Goal: Information Seeking & Learning: Learn about a topic

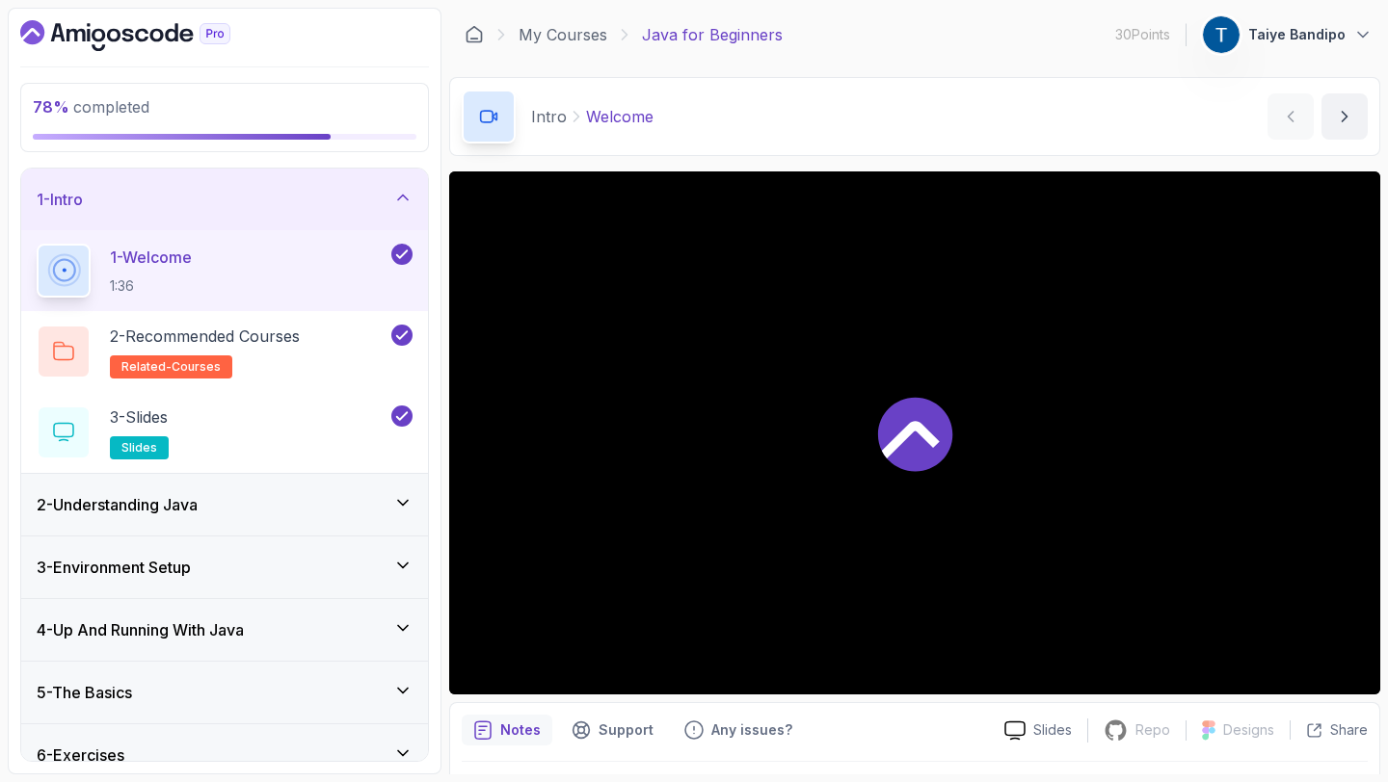
scroll to position [88, 0]
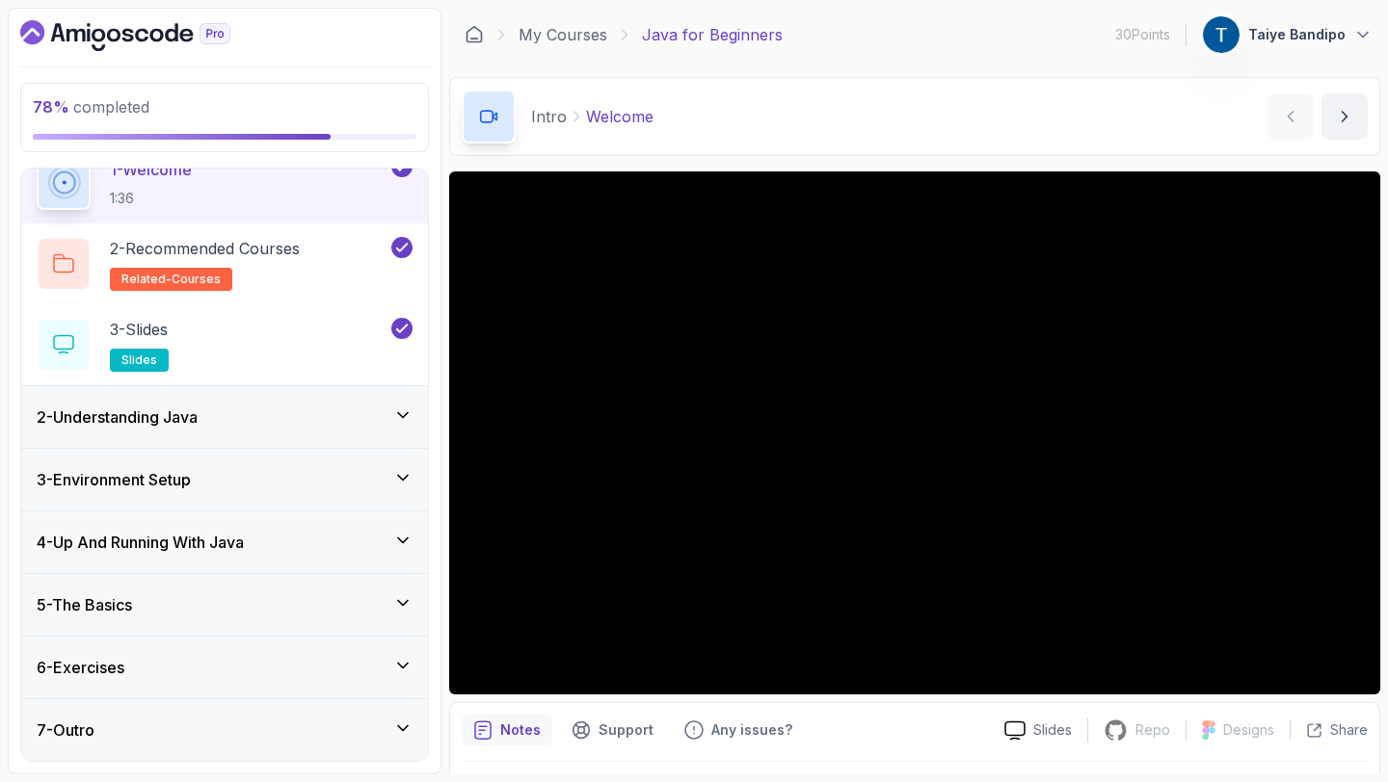
click at [405, 597] on icon at bounding box center [402, 603] width 19 height 19
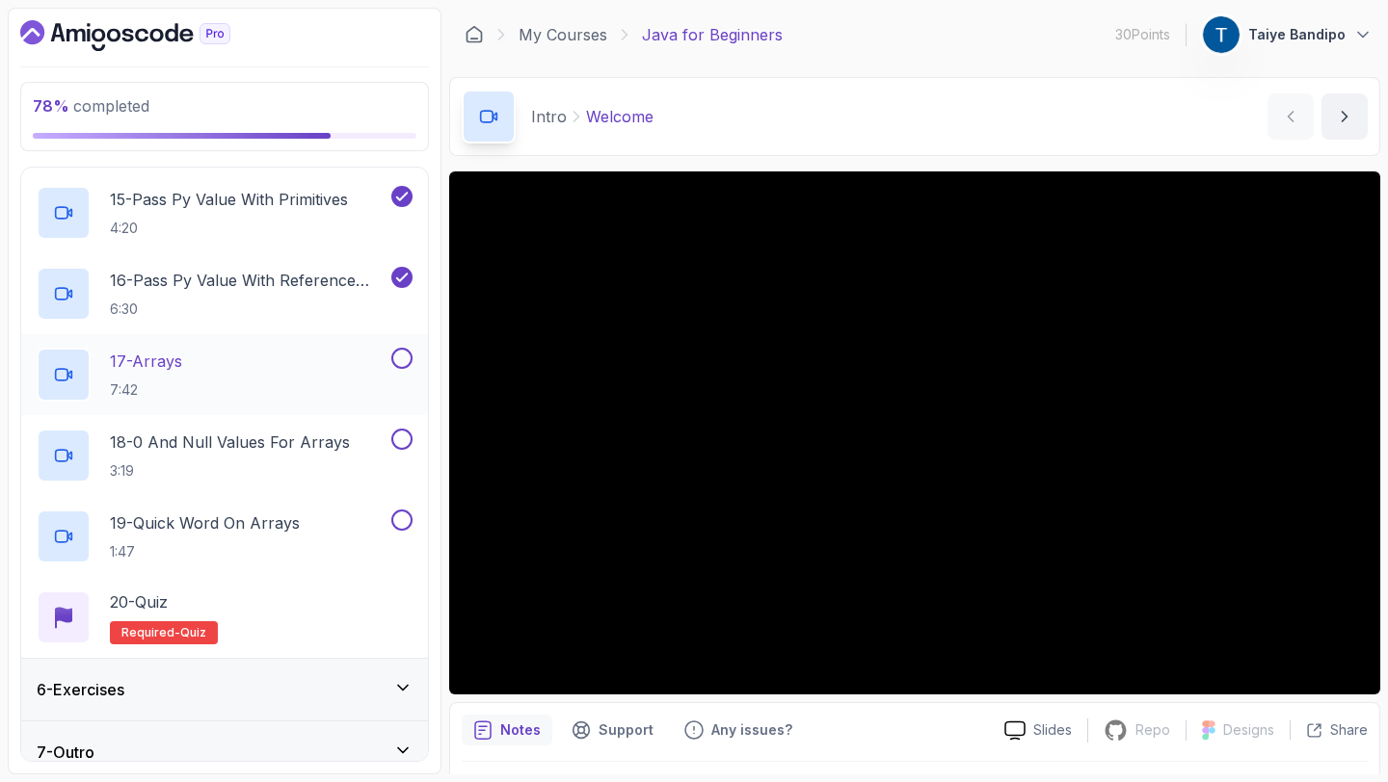
scroll to position [1463, 0]
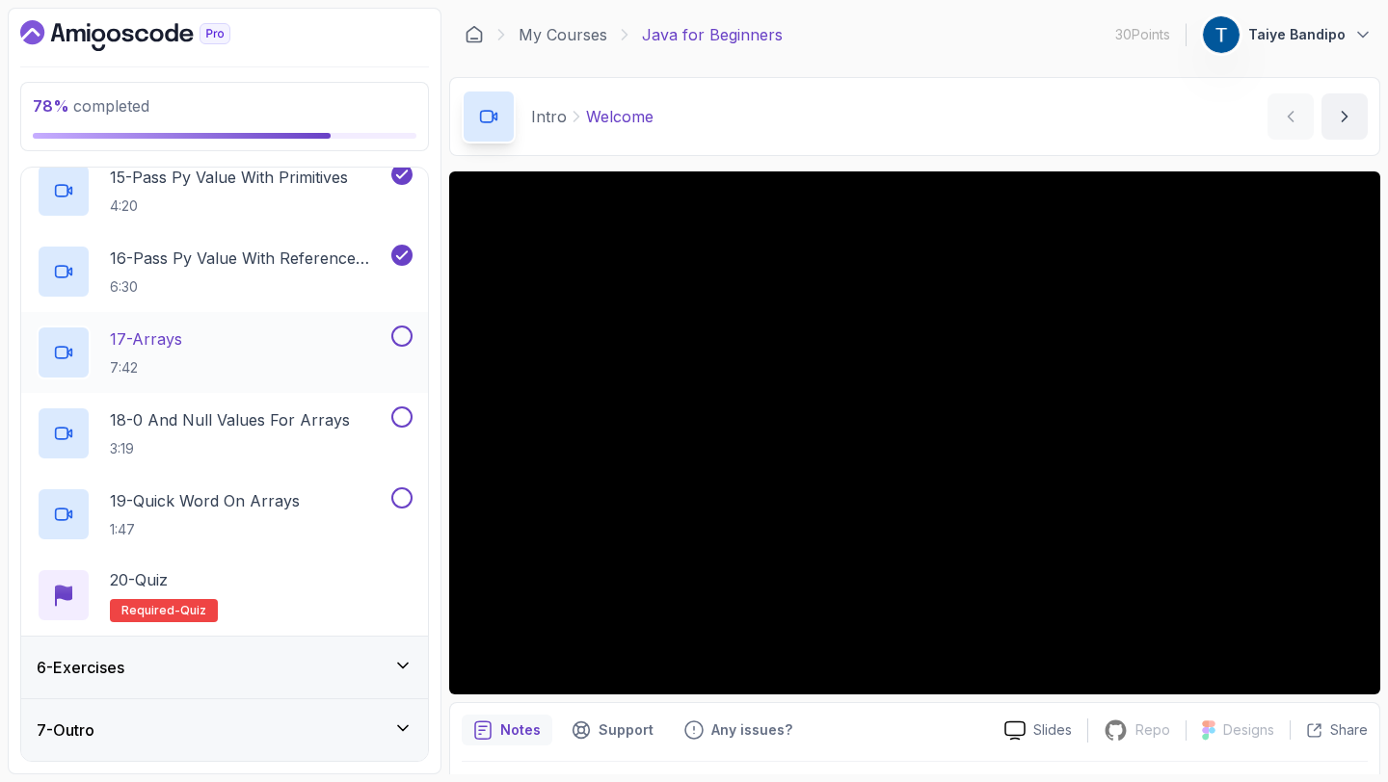
click at [242, 330] on div "17 - Arrays 7:42" at bounding box center [212, 353] width 351 height 54
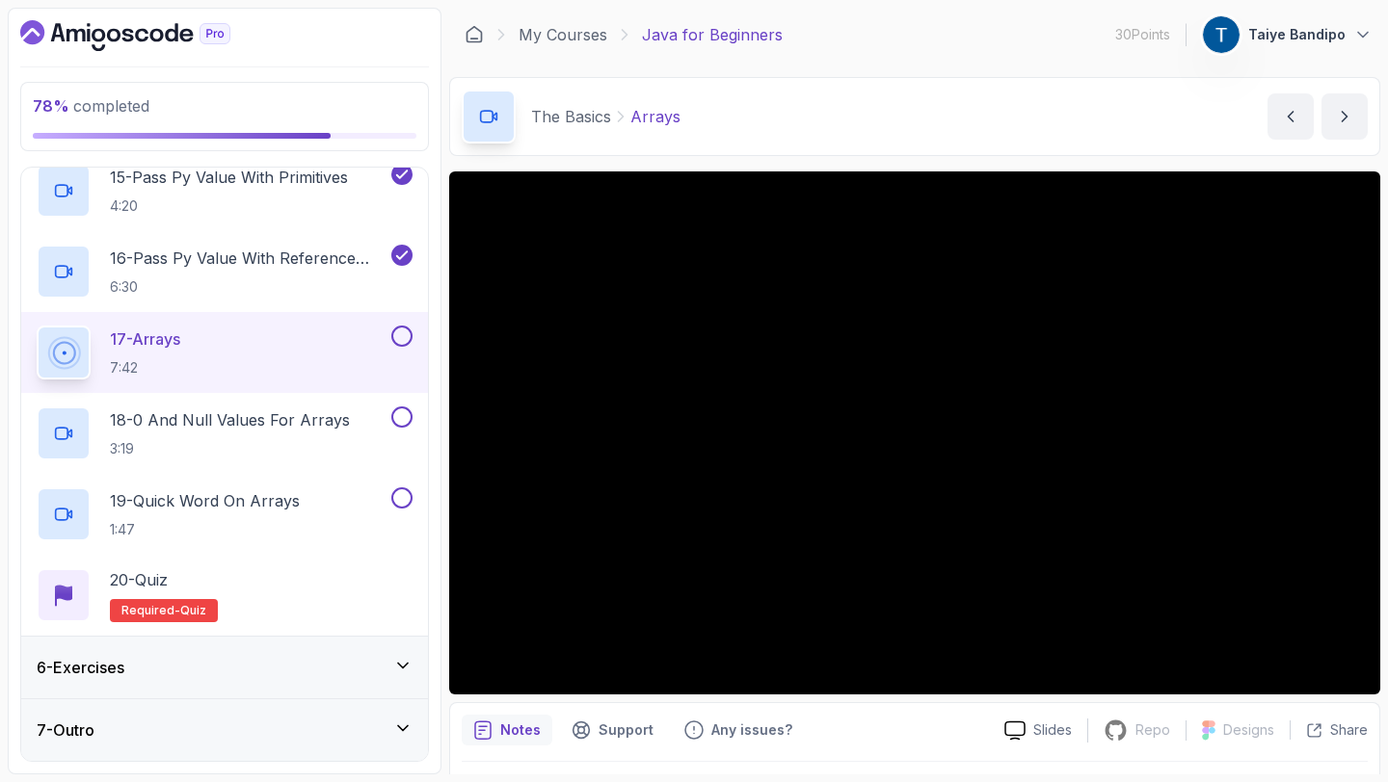
click at [1219, 133] on div "The Basics Arrays Arrays by [PERSON_NAME]" at bounding box center [914, 116] width 931 height 79
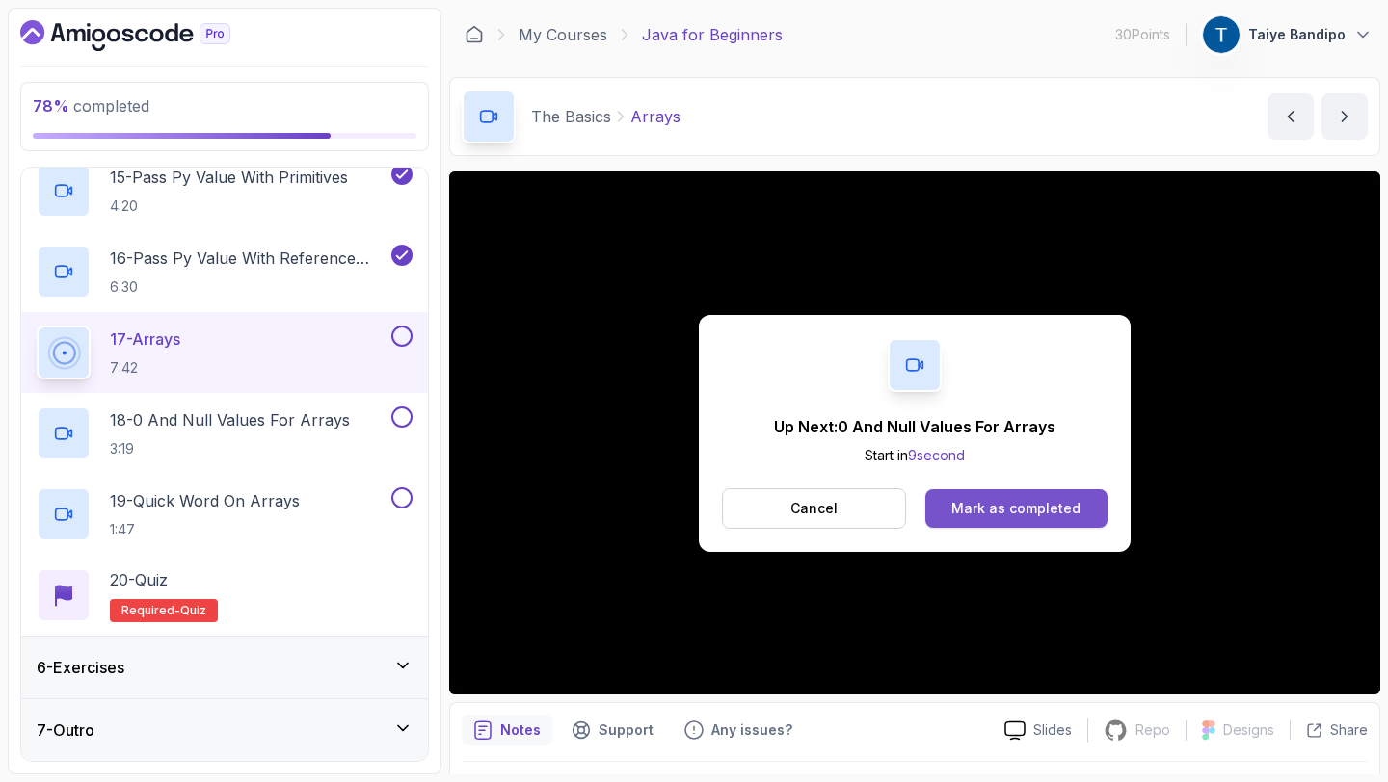
click at [1008, 511] on div "Mark as completed" at bounding box center [1015, 508] width 129 height 19
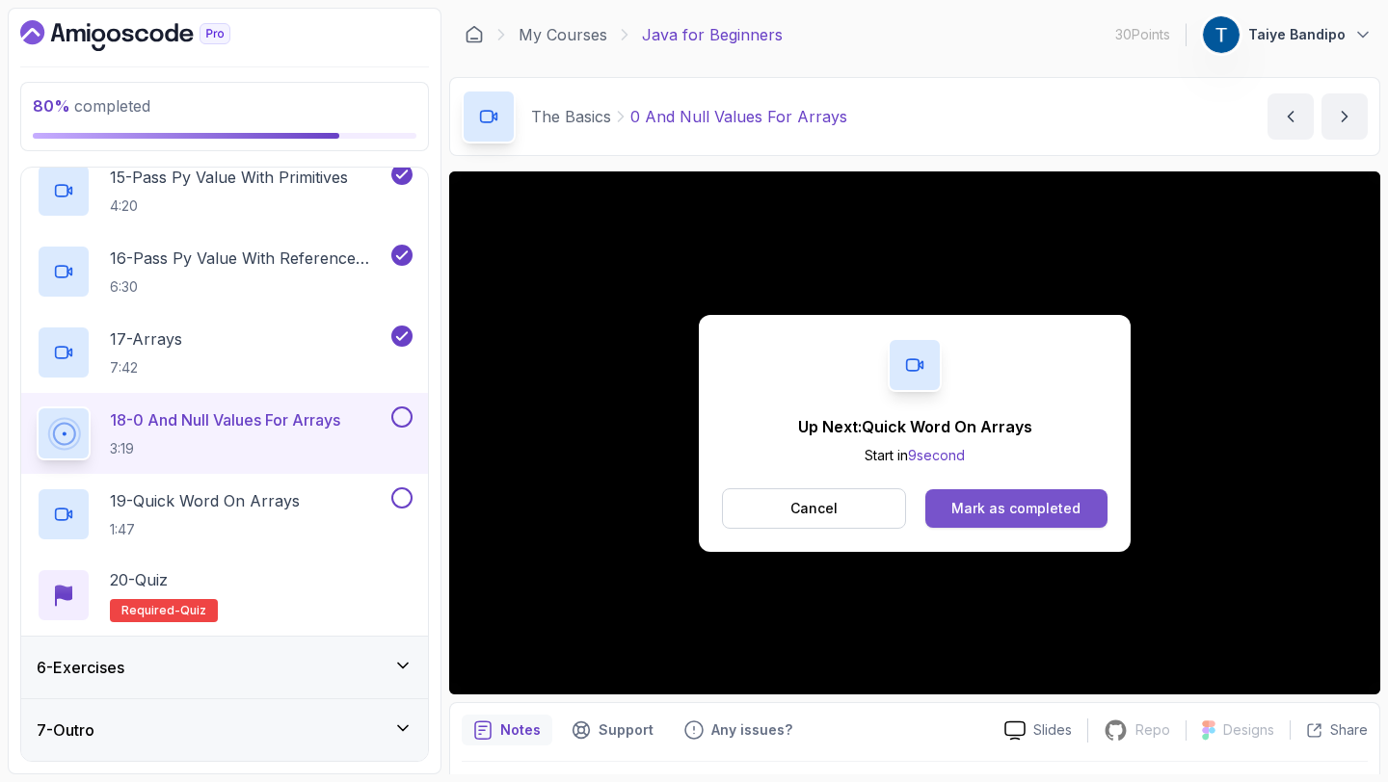
click at [1049, 522] on button "Mark as completed" at bounding box center [1016, 509] width 182 height 39
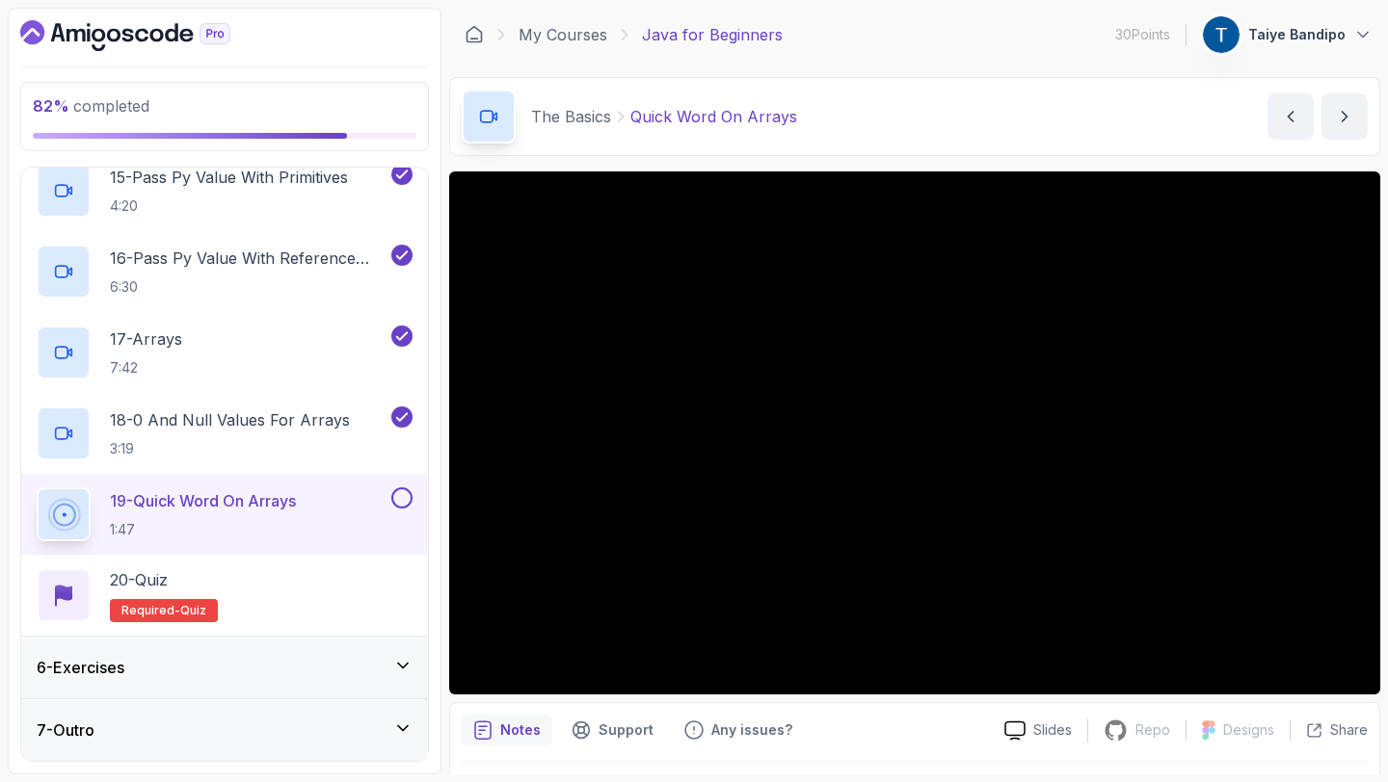
click at [358, 664] on div "6 - Exercises" at bounding box center [225, 667] width 376 height 23
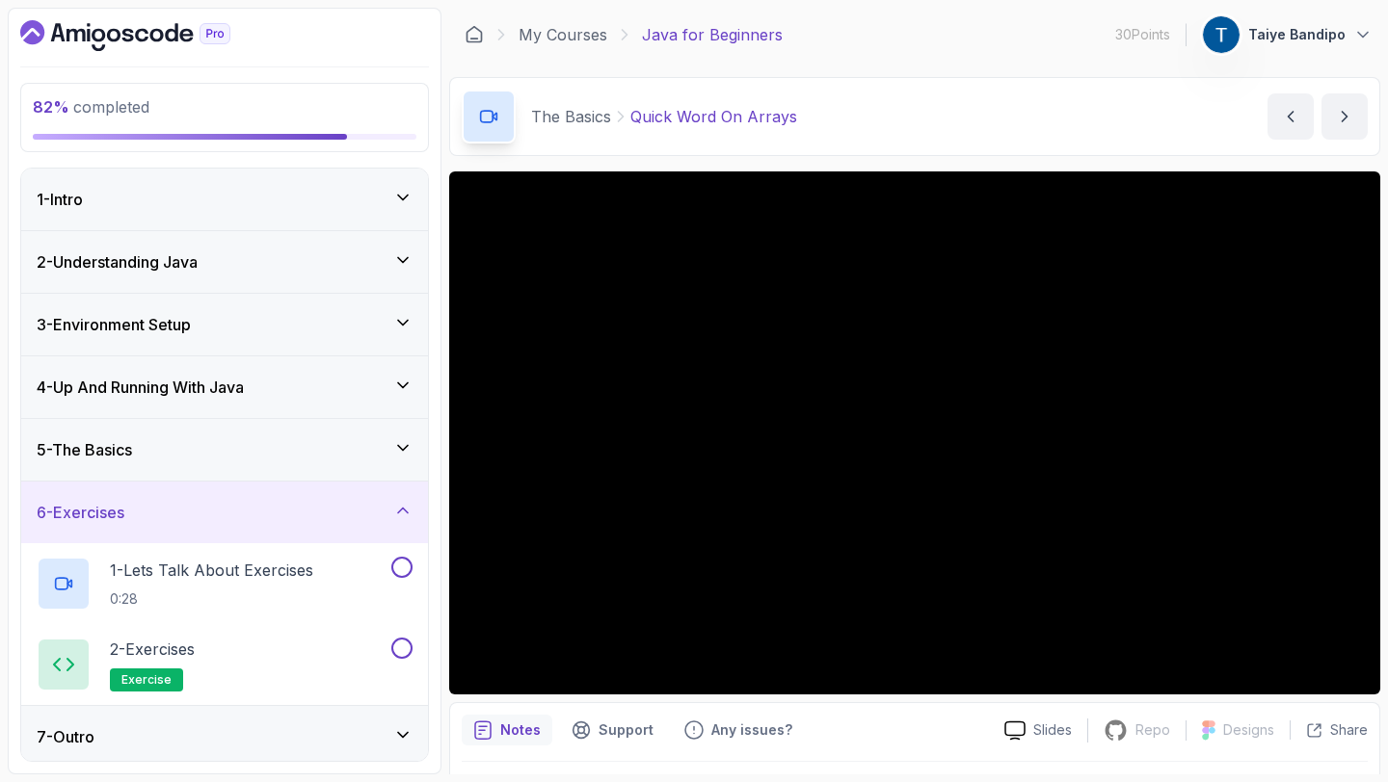
click at [397, 511] on icon at bounding box center [402, 510] width 19 height 19
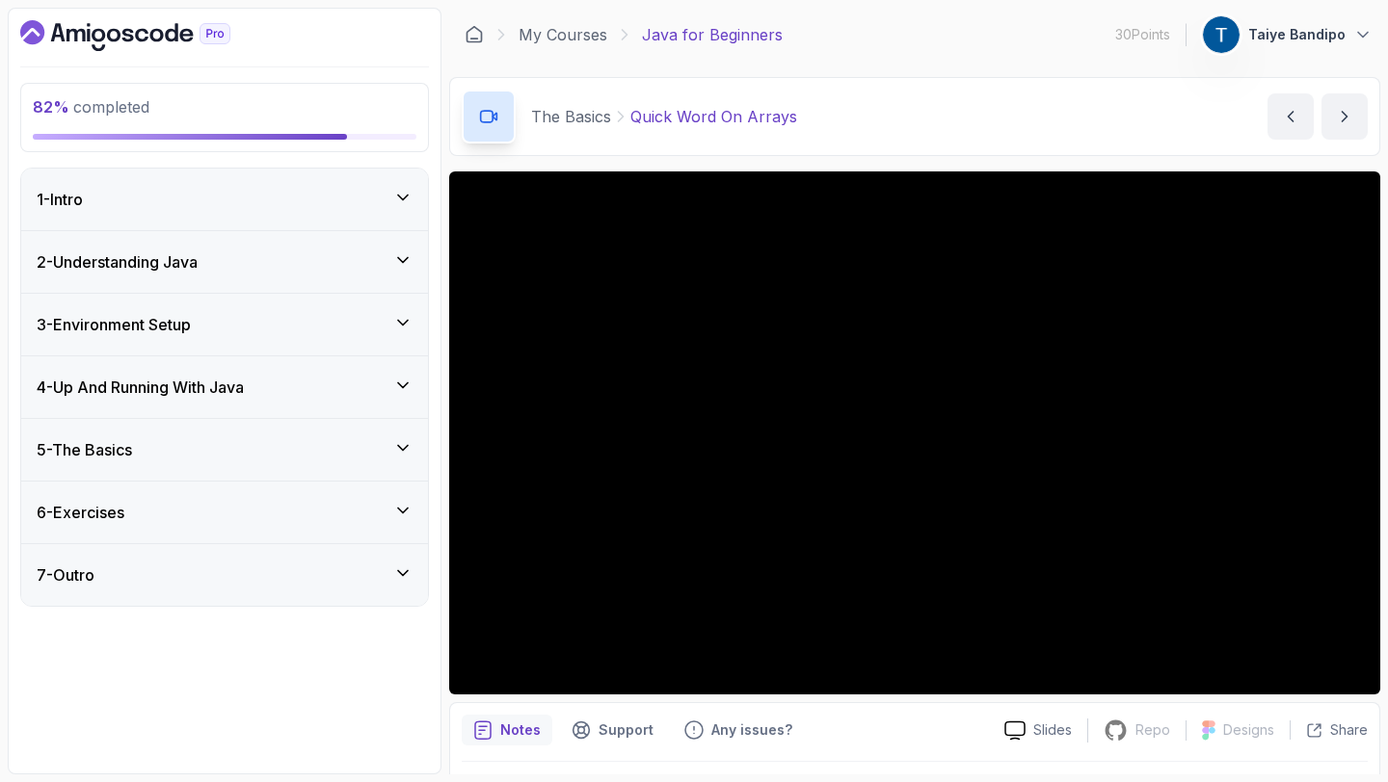
click at [395, 511] on icon at bounding box center [402, 510] width 19 height 19
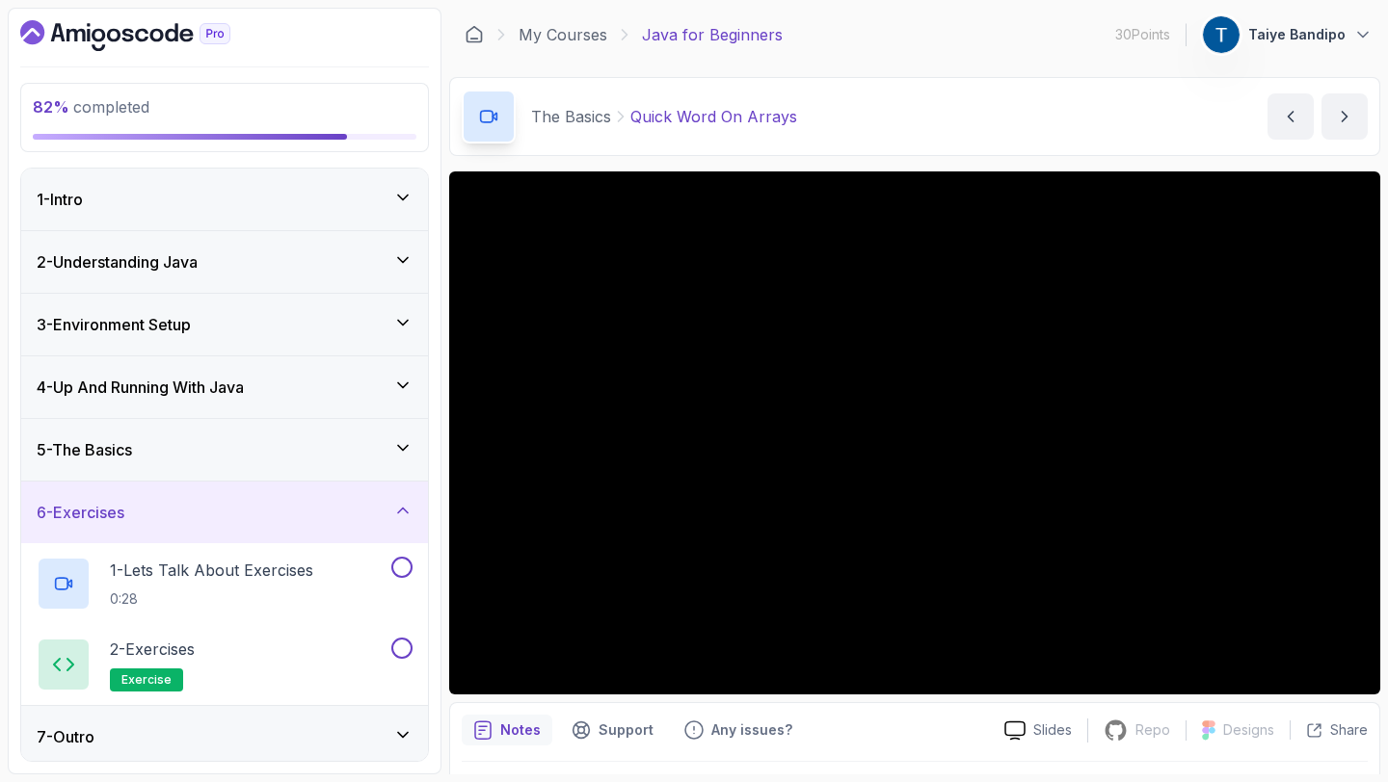
click at [338, 442] on div "5 - The Basics" at bounding box center [225, 449] width 376 height 23
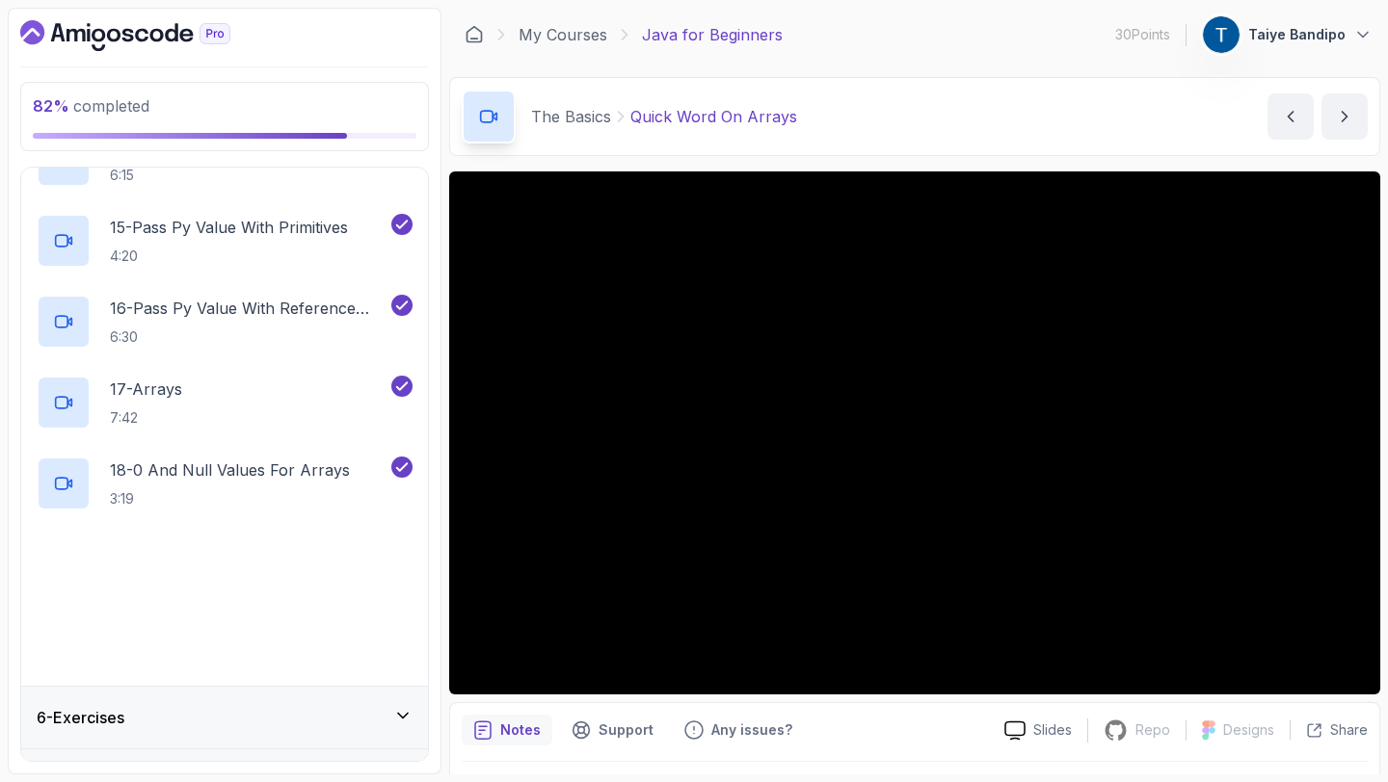
scroll to position [1463, 0]
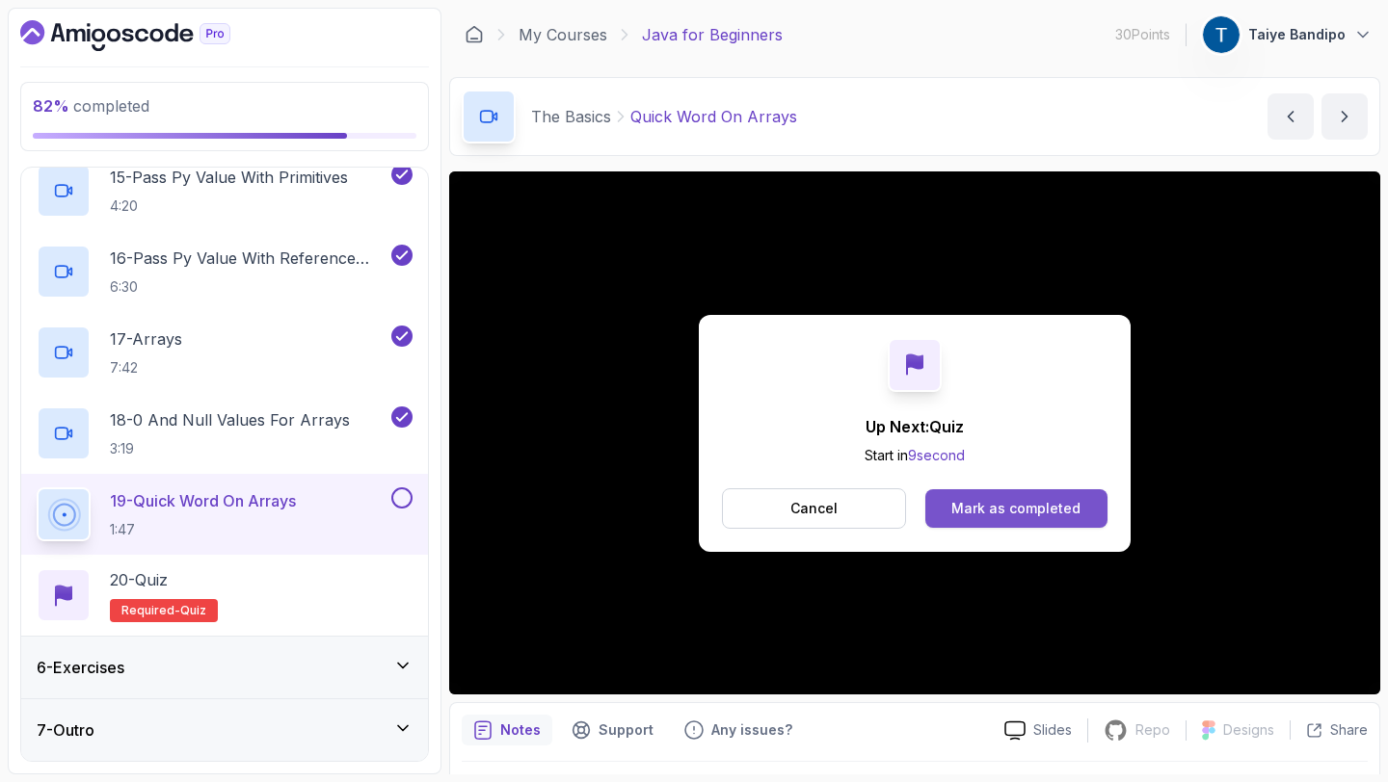
click at [1001, 506] on div "Mark as completed" at bounding box center [1015, 508] width 129 height 19
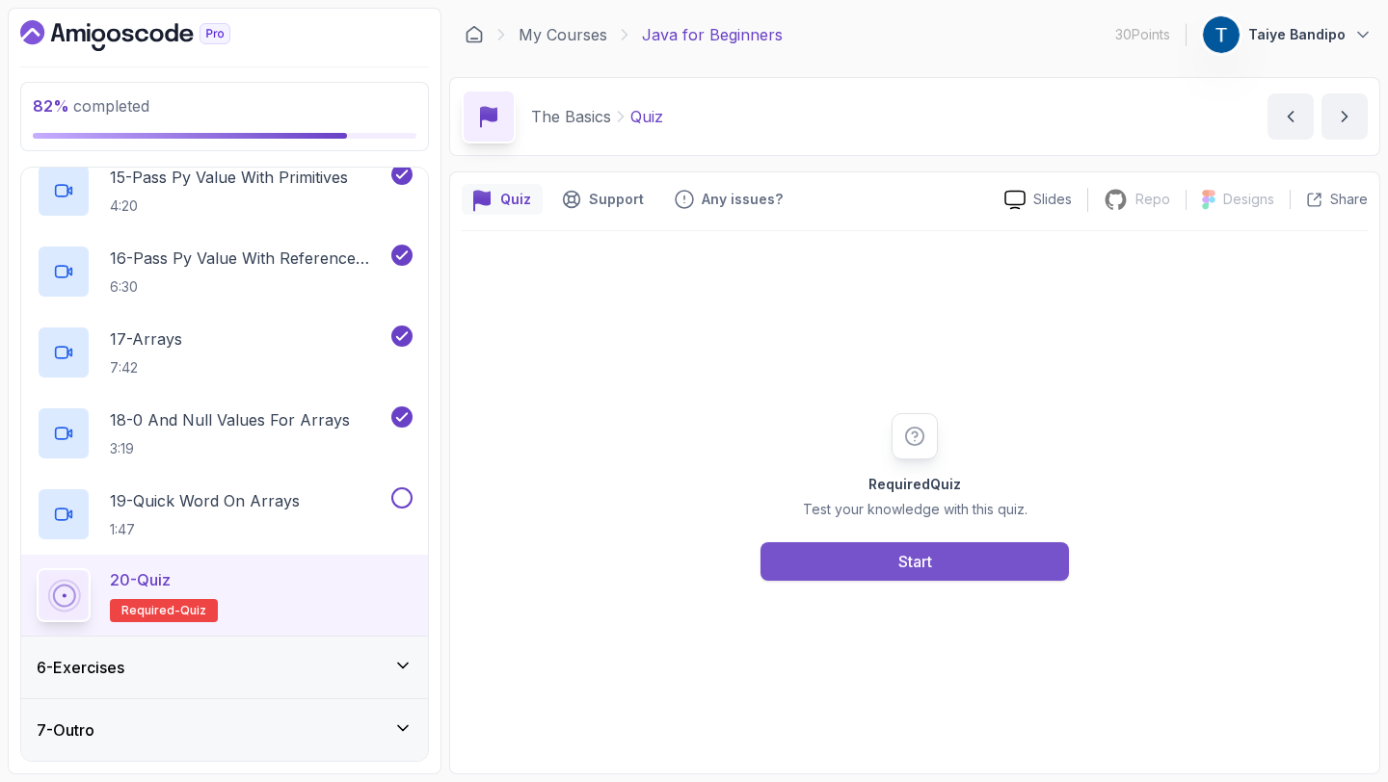
click at [927, 561] on div "Start" at bounding box center [915, 561] width 34 height 23
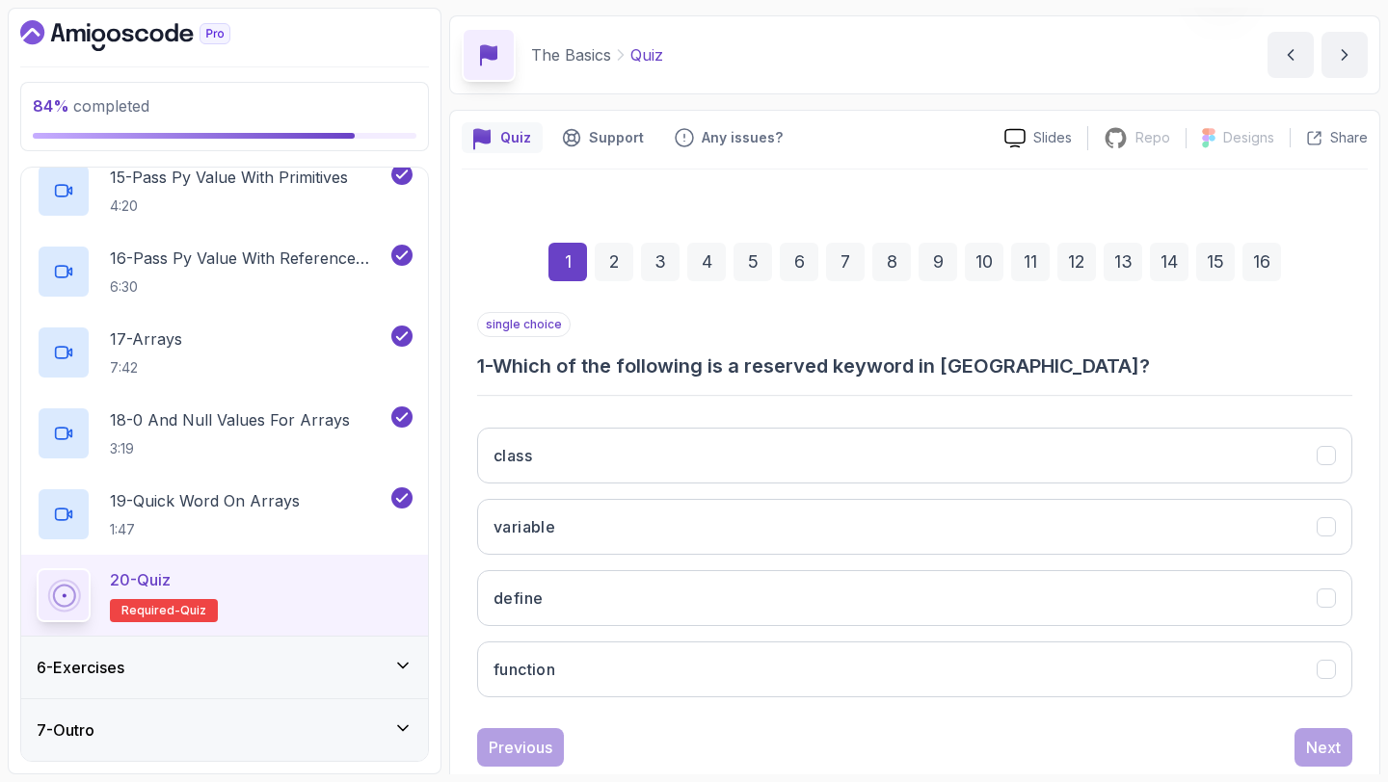
scroll to position [109, 0]
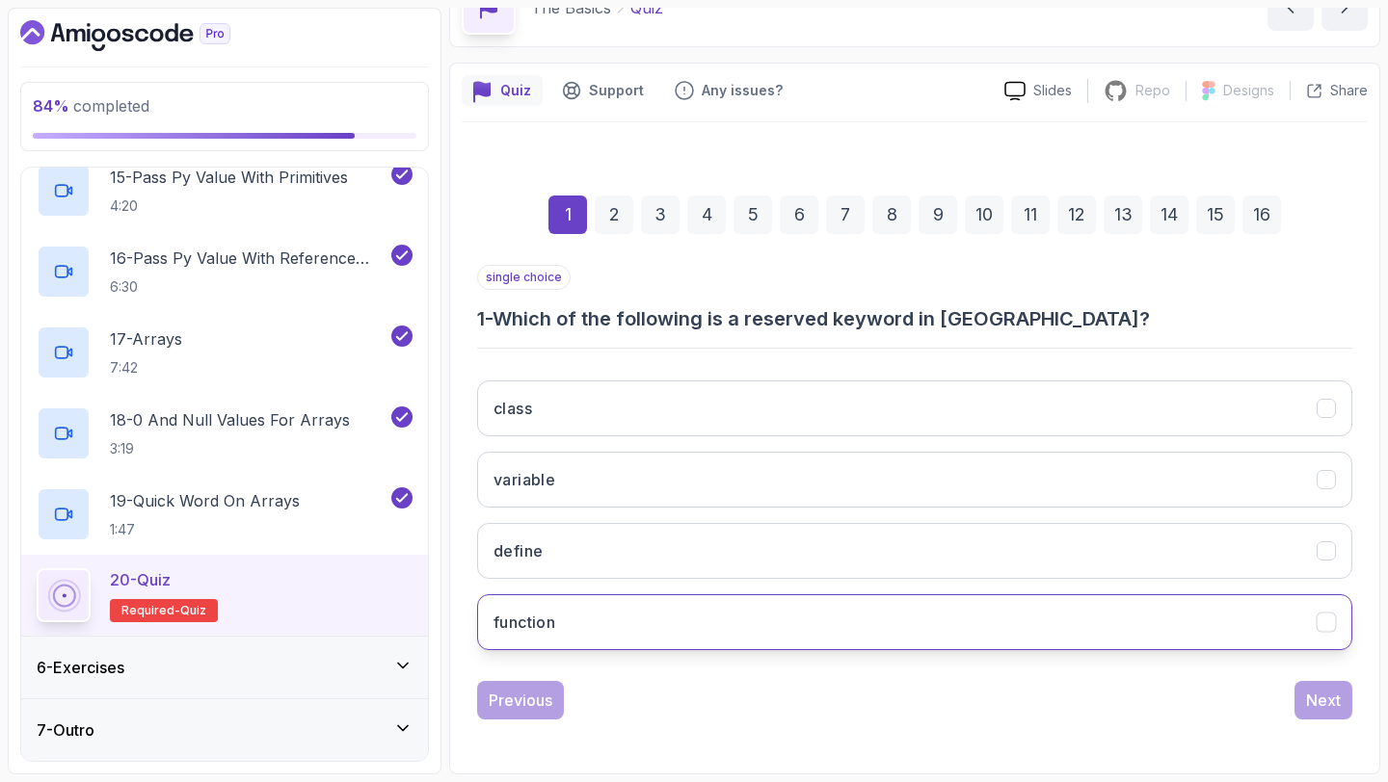
click at [531, 633] on h3 "function" at bounding box center [524, 622] width 62 height 23
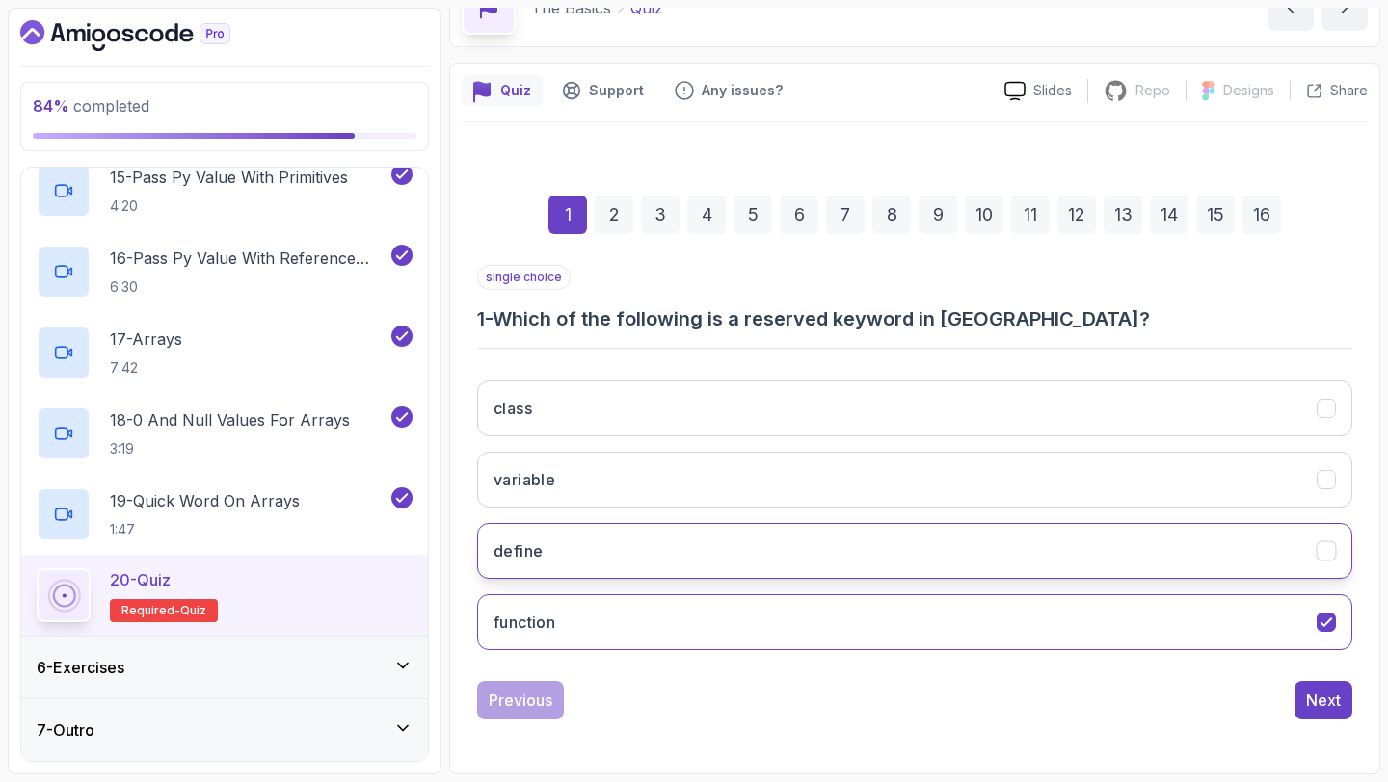
click at [544, 567] on button "define" at bounding box center [914, 551] width 875 height 56
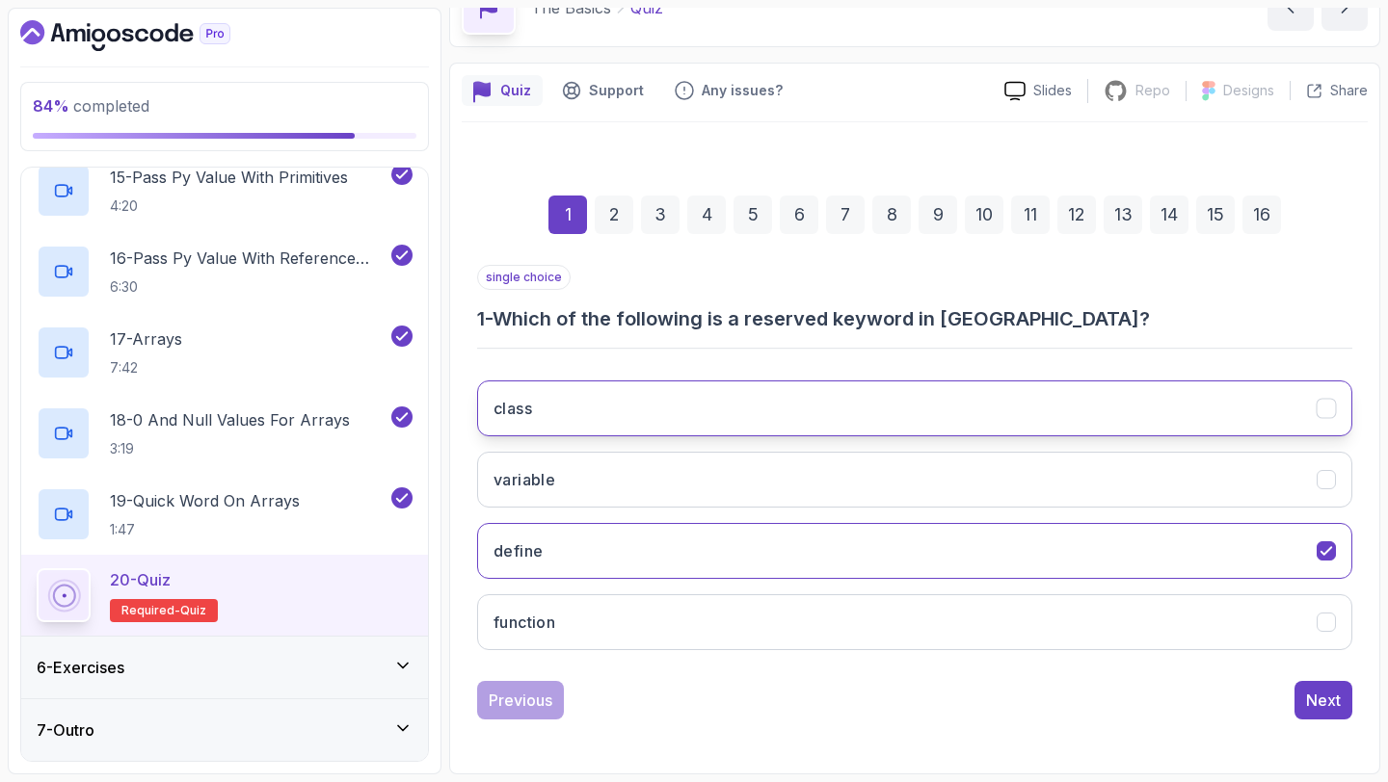
click at [574, 388] on button "class" at bounding box center [914, 409] width 875 height 56
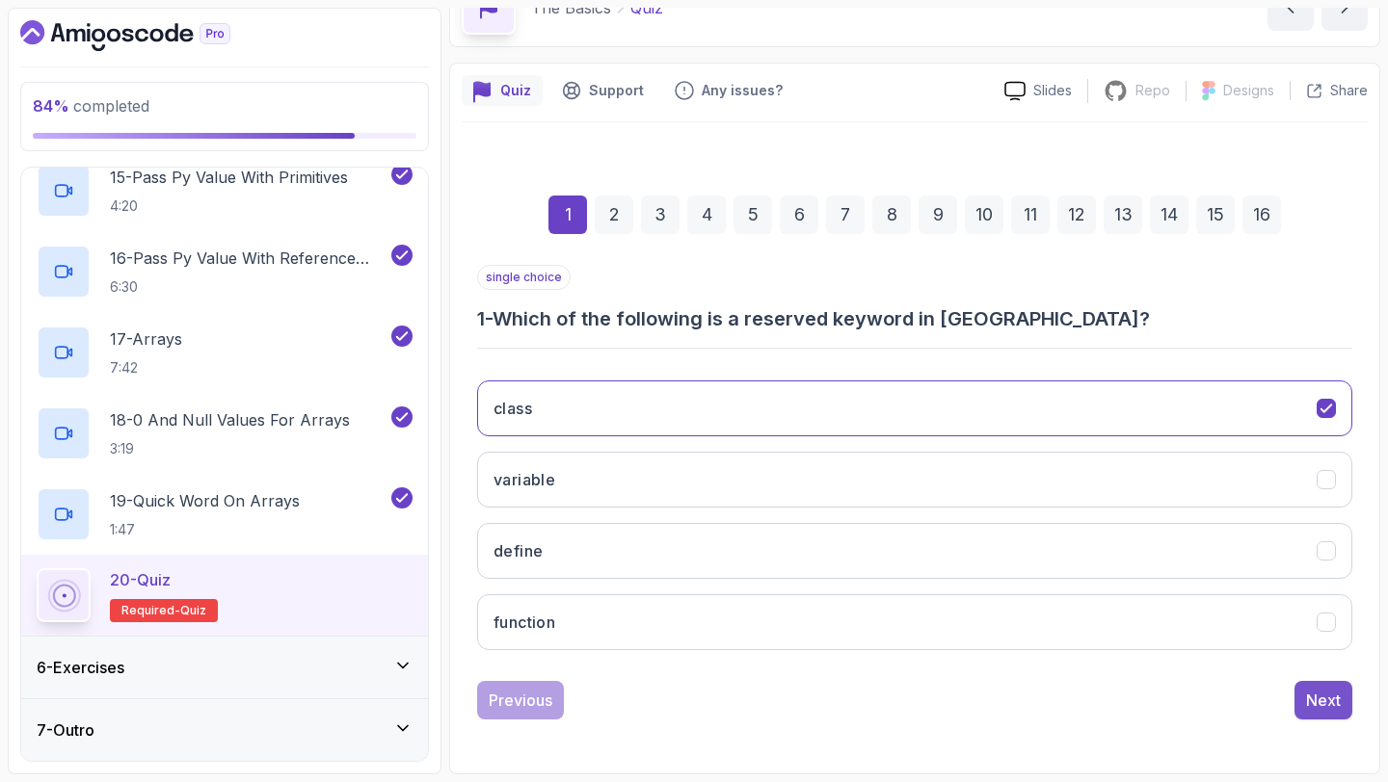
click at [1319, 705] on div "Next" at bounding box center [1323, 700] width 35 height 23
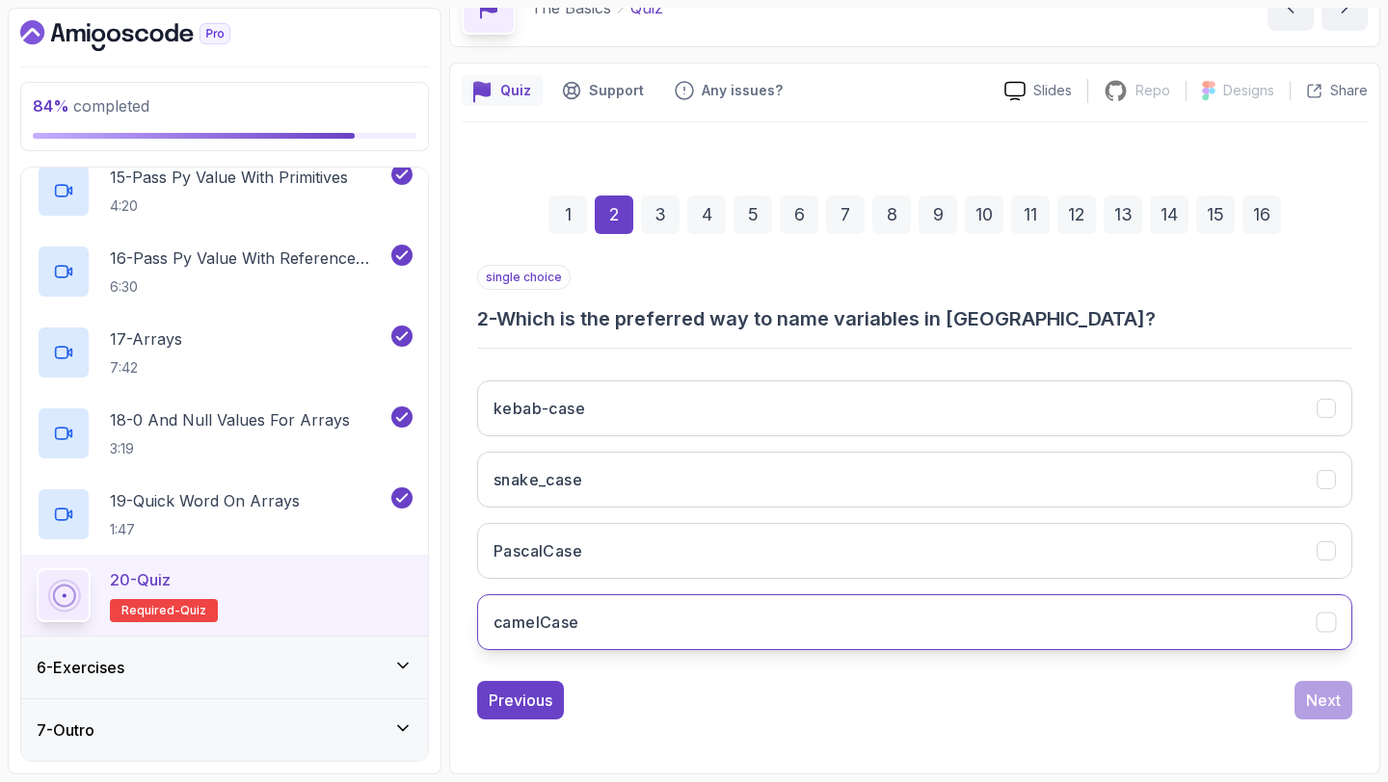
click at [582, 627] on button "camelCase" at bounding box center [914, 623] width 875 height 56
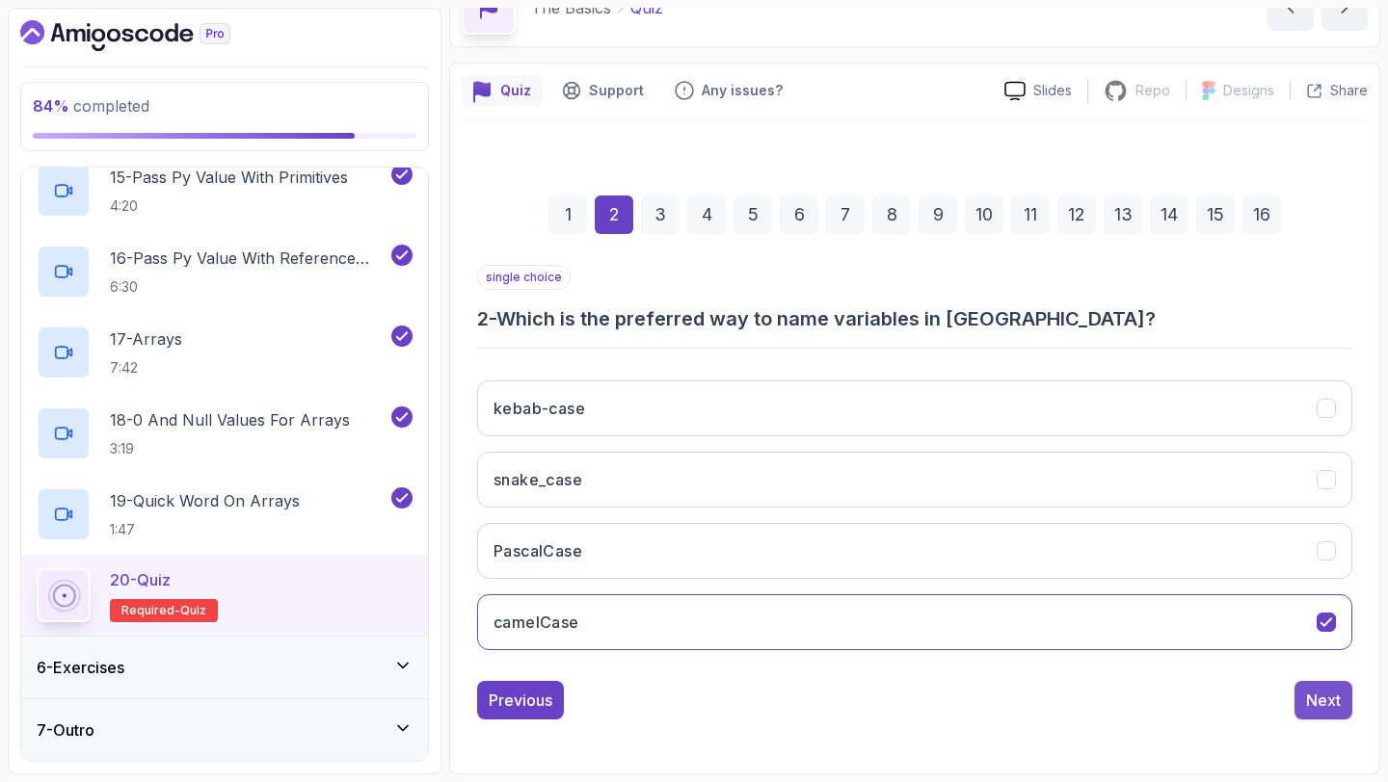
click at [1328, 695] on div "Next" at bounding box center [1323, 700] width 35 height 23
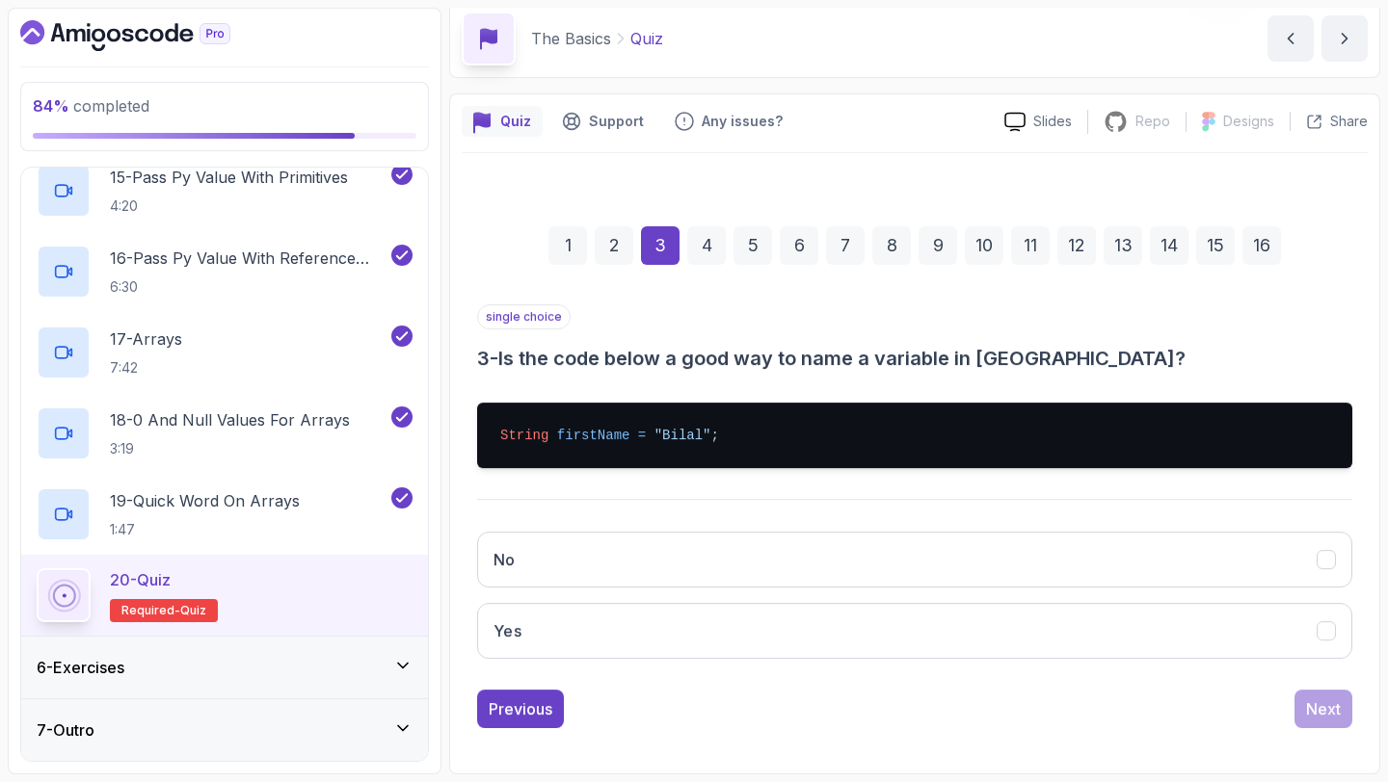
scroll to position [78, 0]
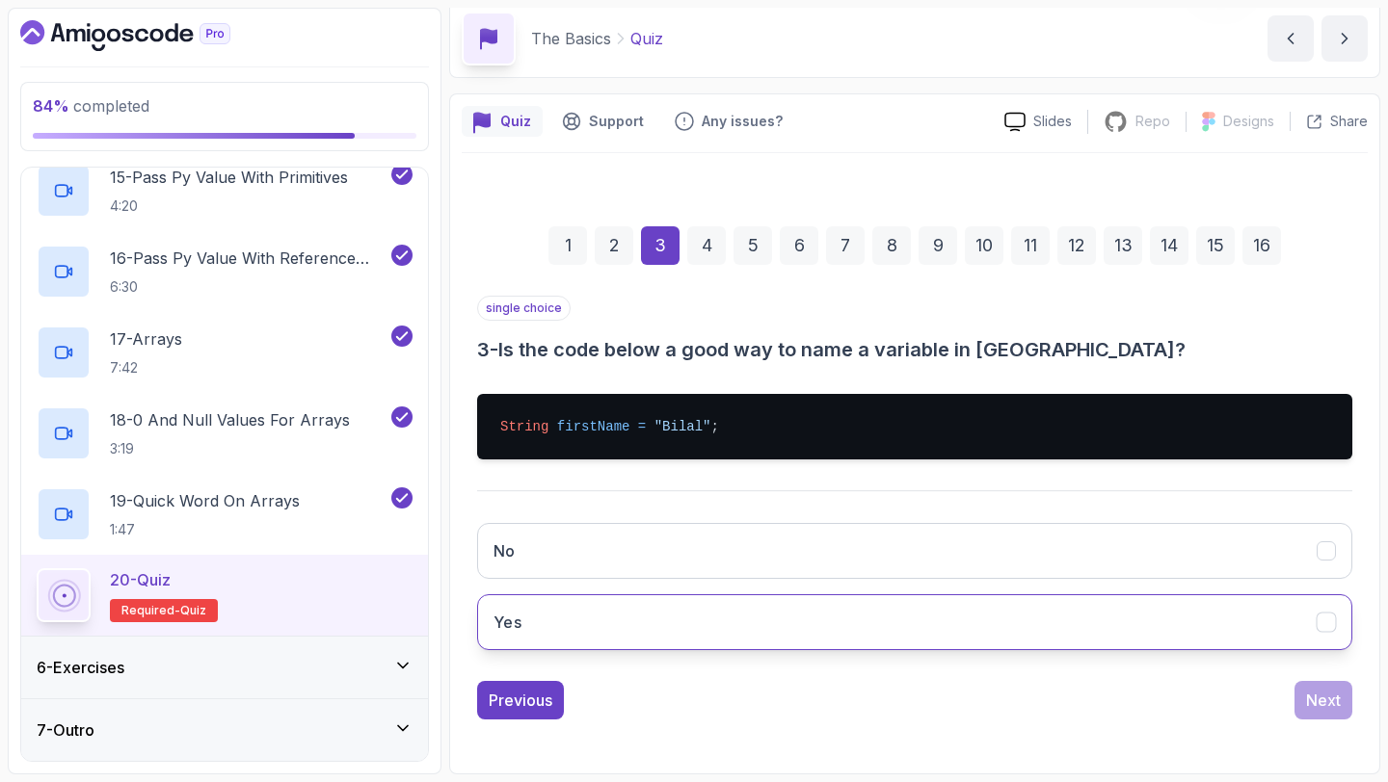
click at [578, 620] on button "Yes" at bounding box center [914, 623] width 875 height 56
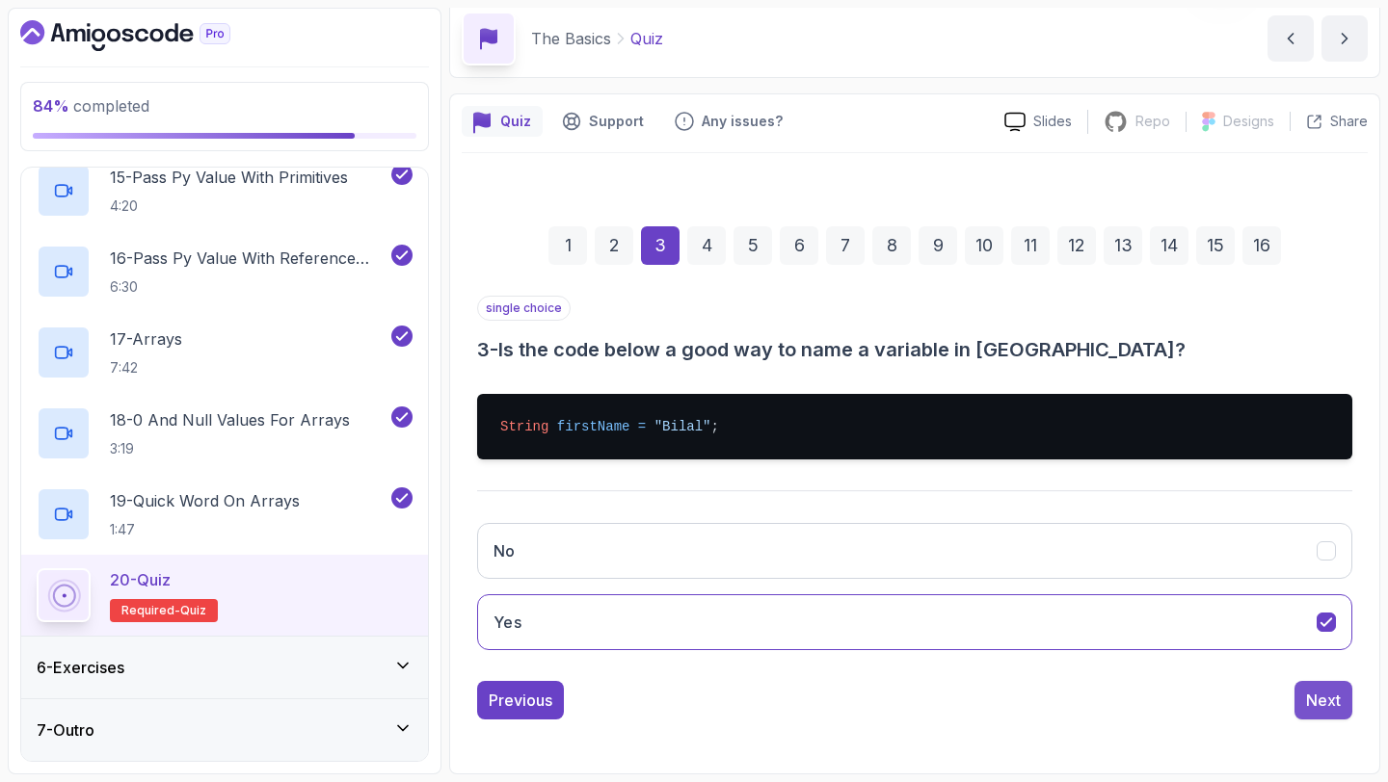
click at [1321, 688] on button "Next" at bounding box center [1323, 700] width 58 height 39
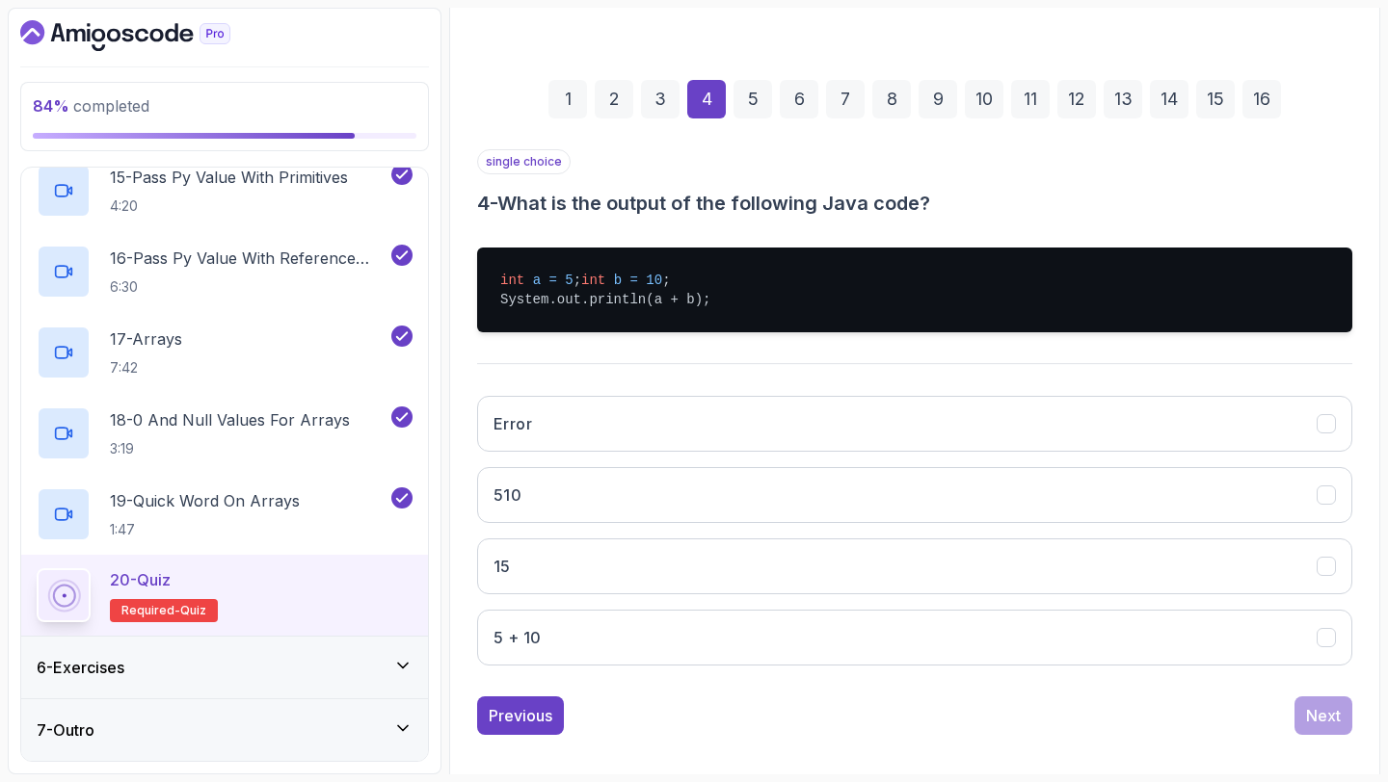
scroll to position [259, 0]
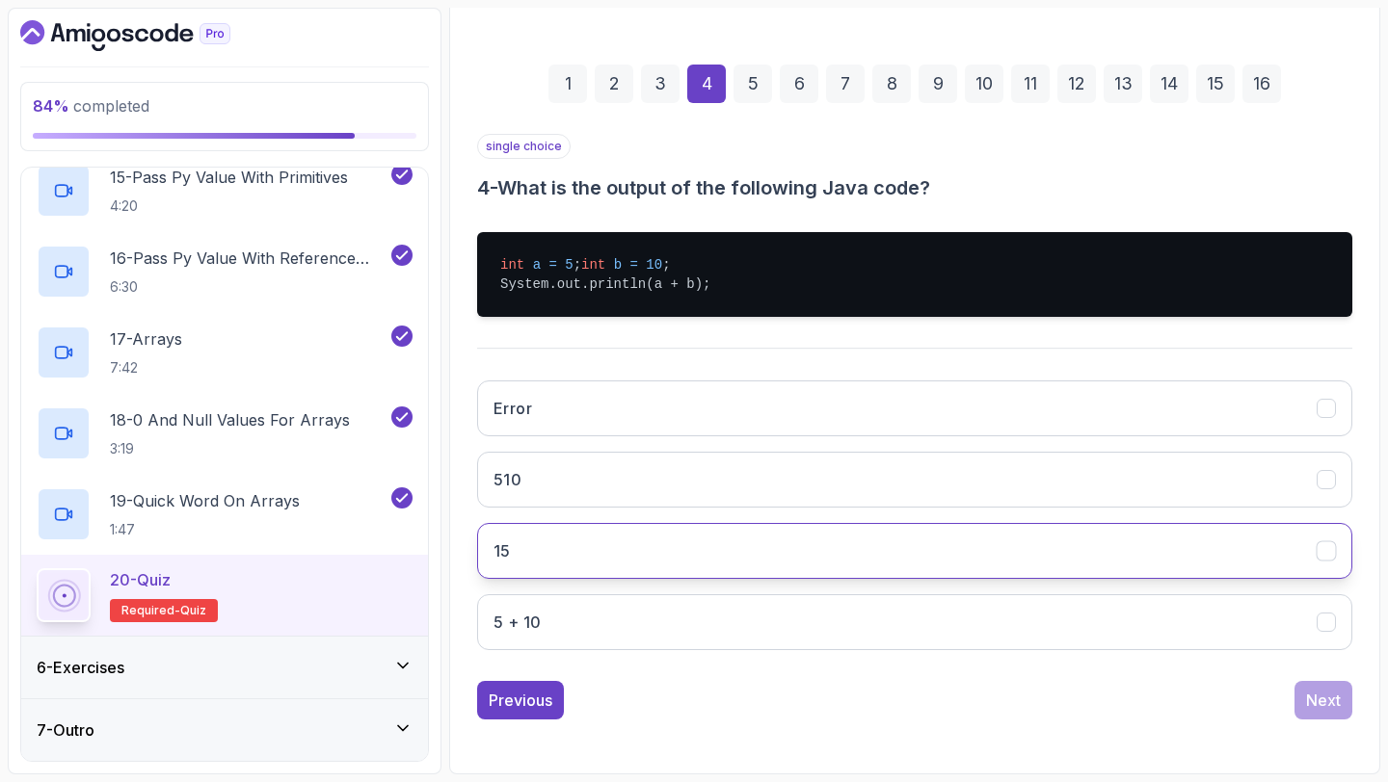
click at [548, 564] on button "15" at bounding box center [914, 551] width 875 height 56
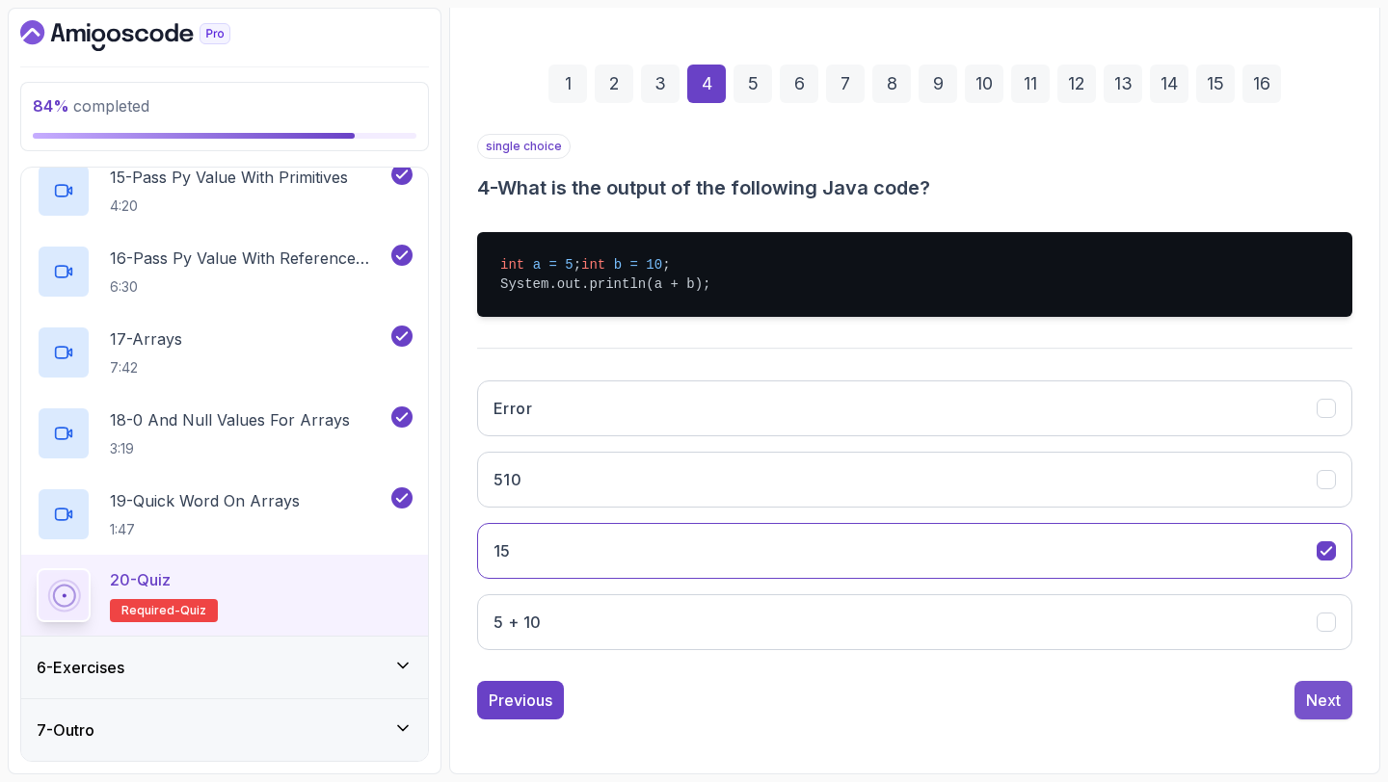
click at [1311, 694] on div "Next" at bounding box center [1323, 700] width 35 height 23
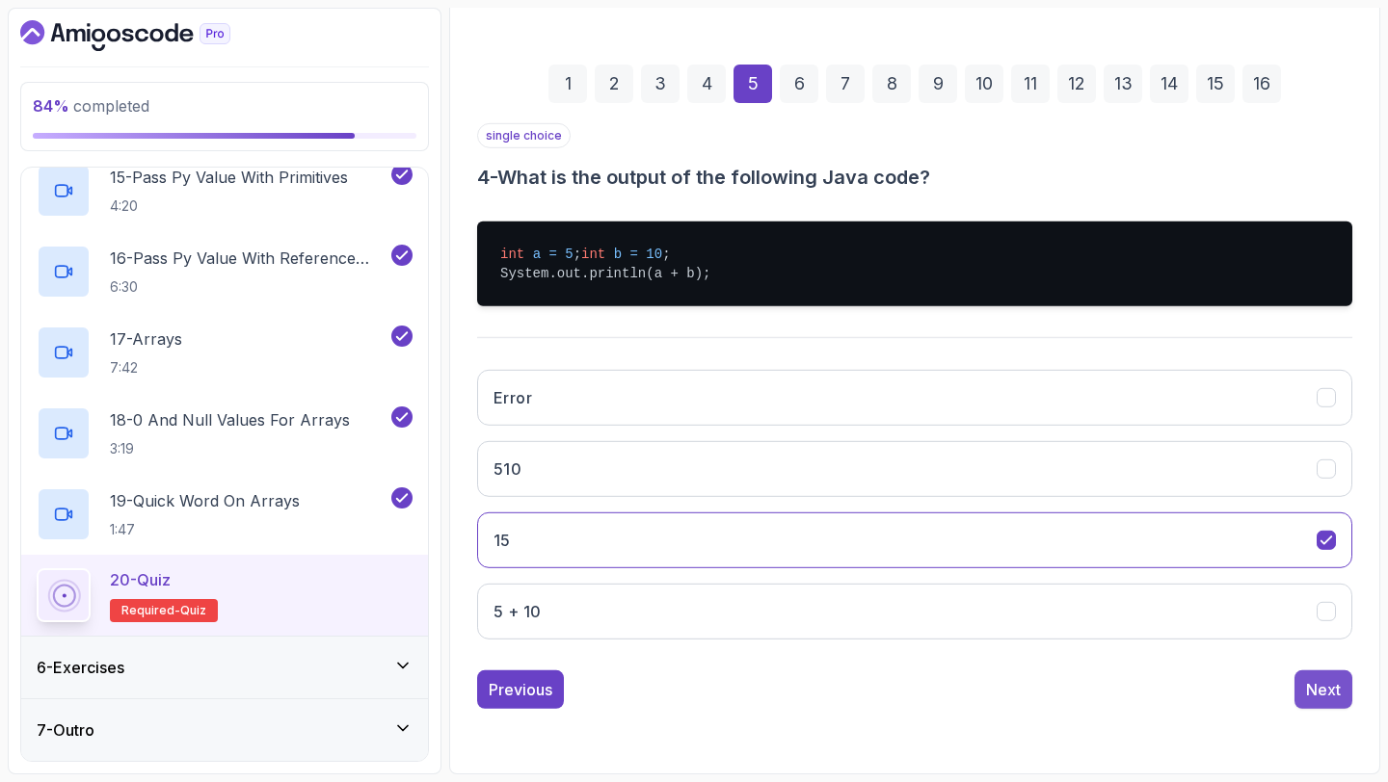
scroll to position [109, 0]
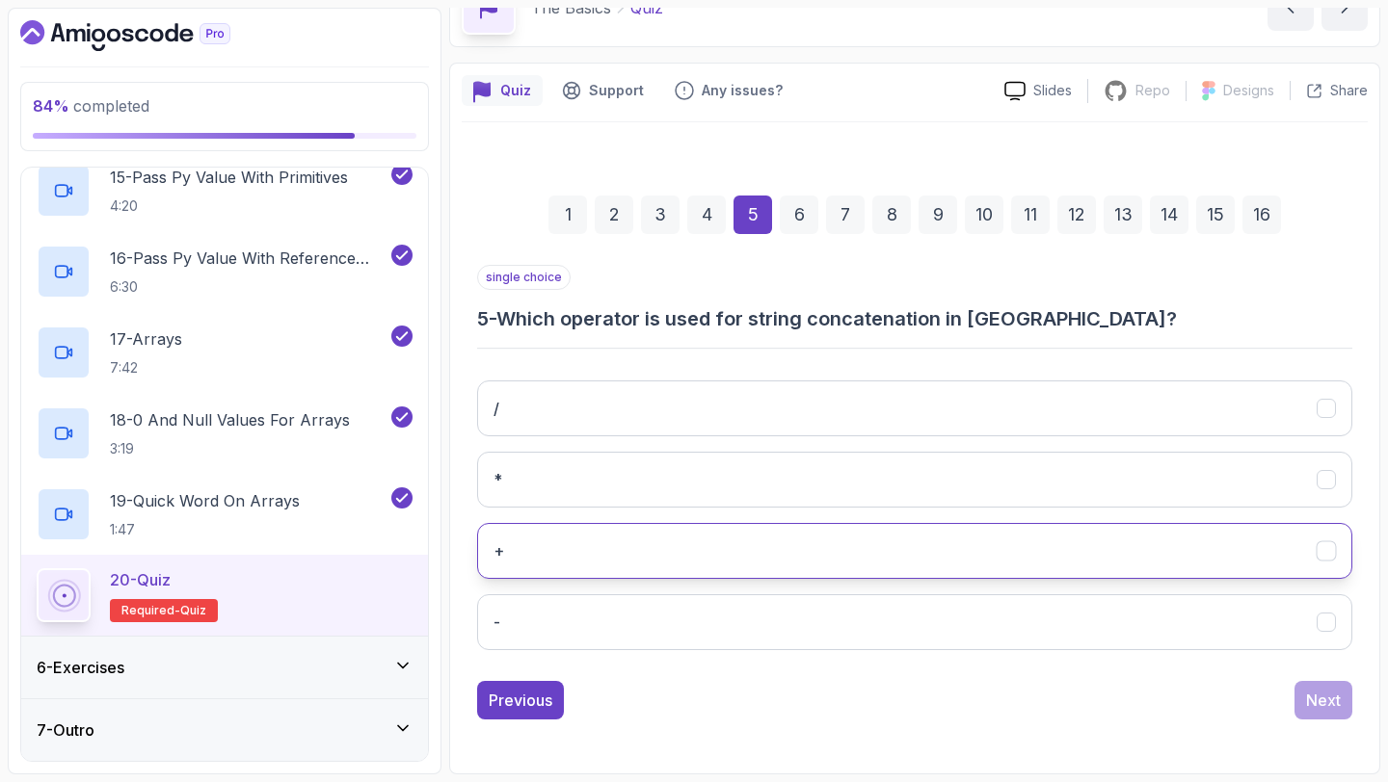
click at [516, 548] on button "+" at bounding box center [914, 551] width 875 height 56
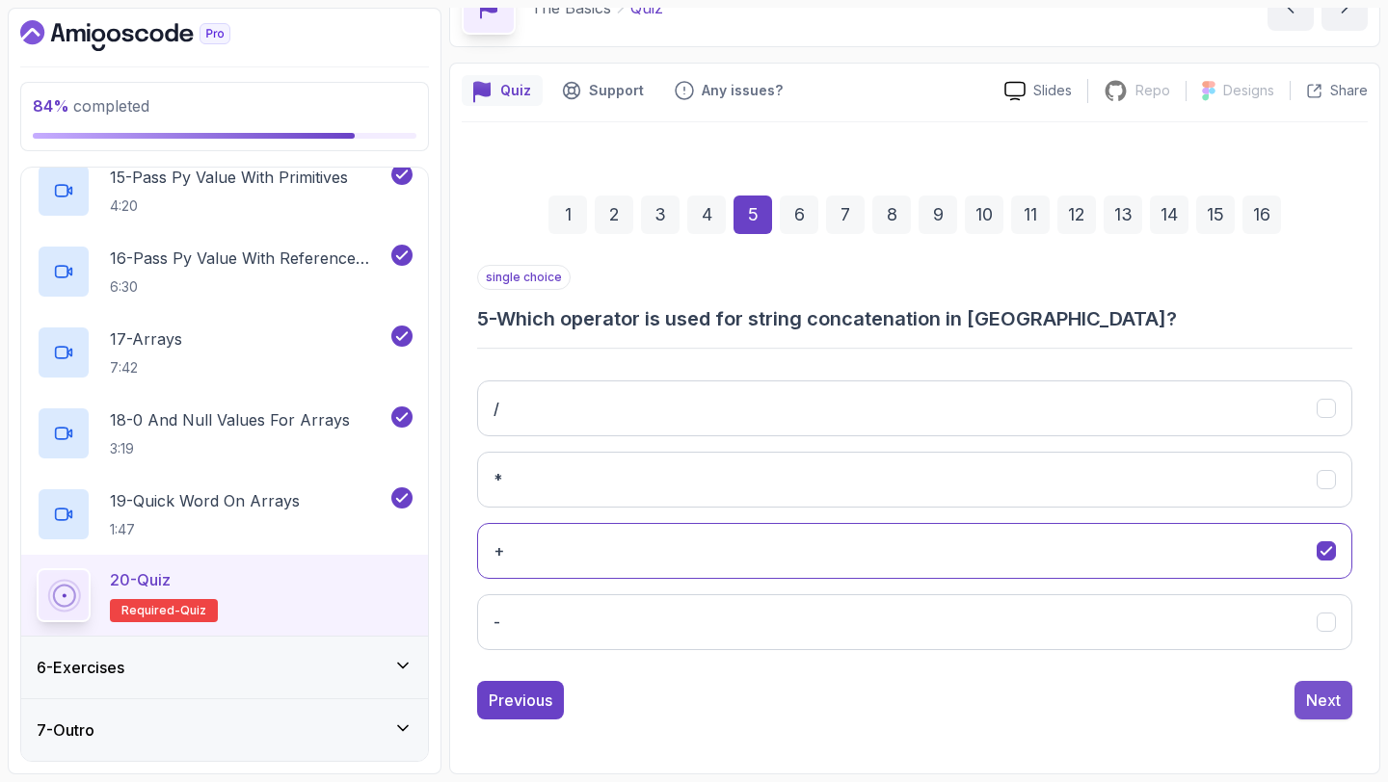
click at [1321, 709] on div "Next" at bounding box center [1323, 700] width 35 height 23
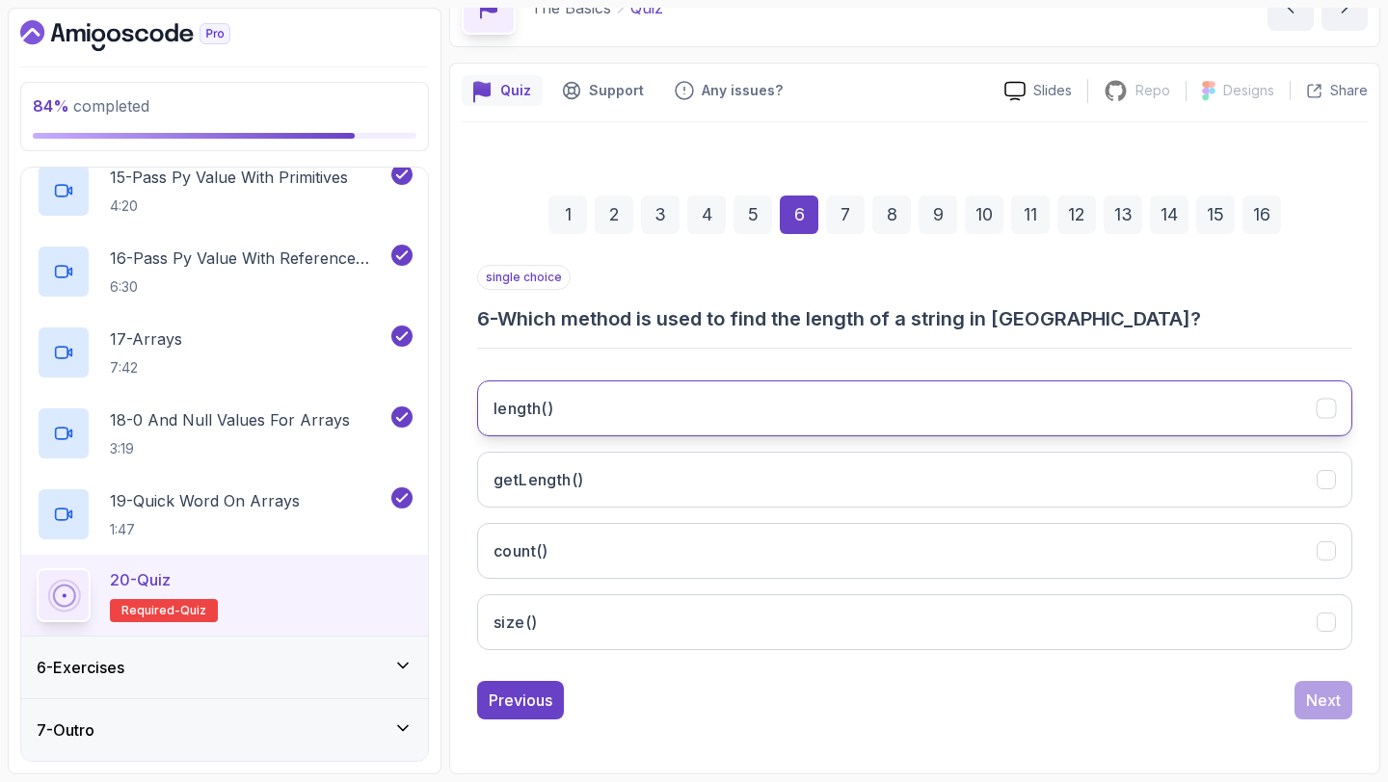
click at [628, 413] on button "length()" at bounding box center [914, 409] width 875 height 56
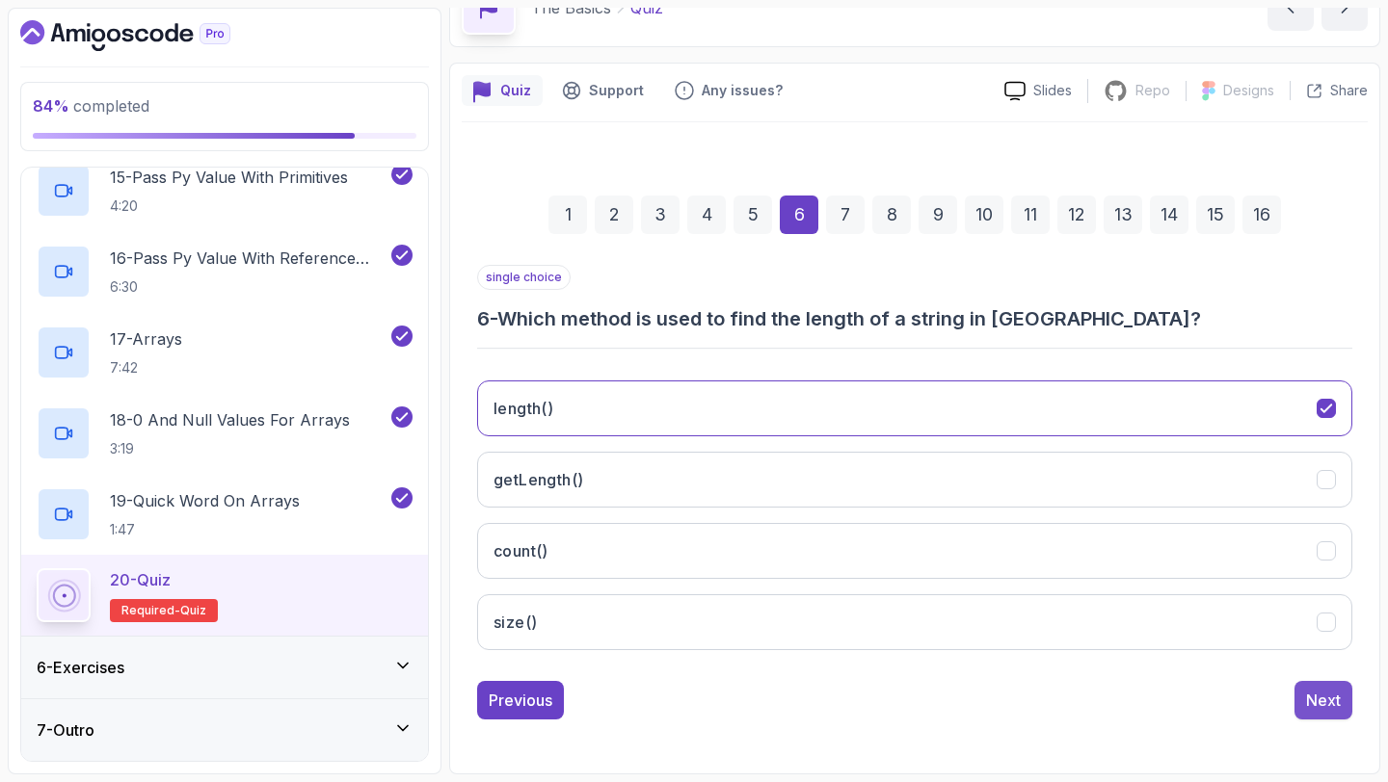
click at [1323, 695] on div "Next" at bounding box center [1323, 700] width 35 height 23
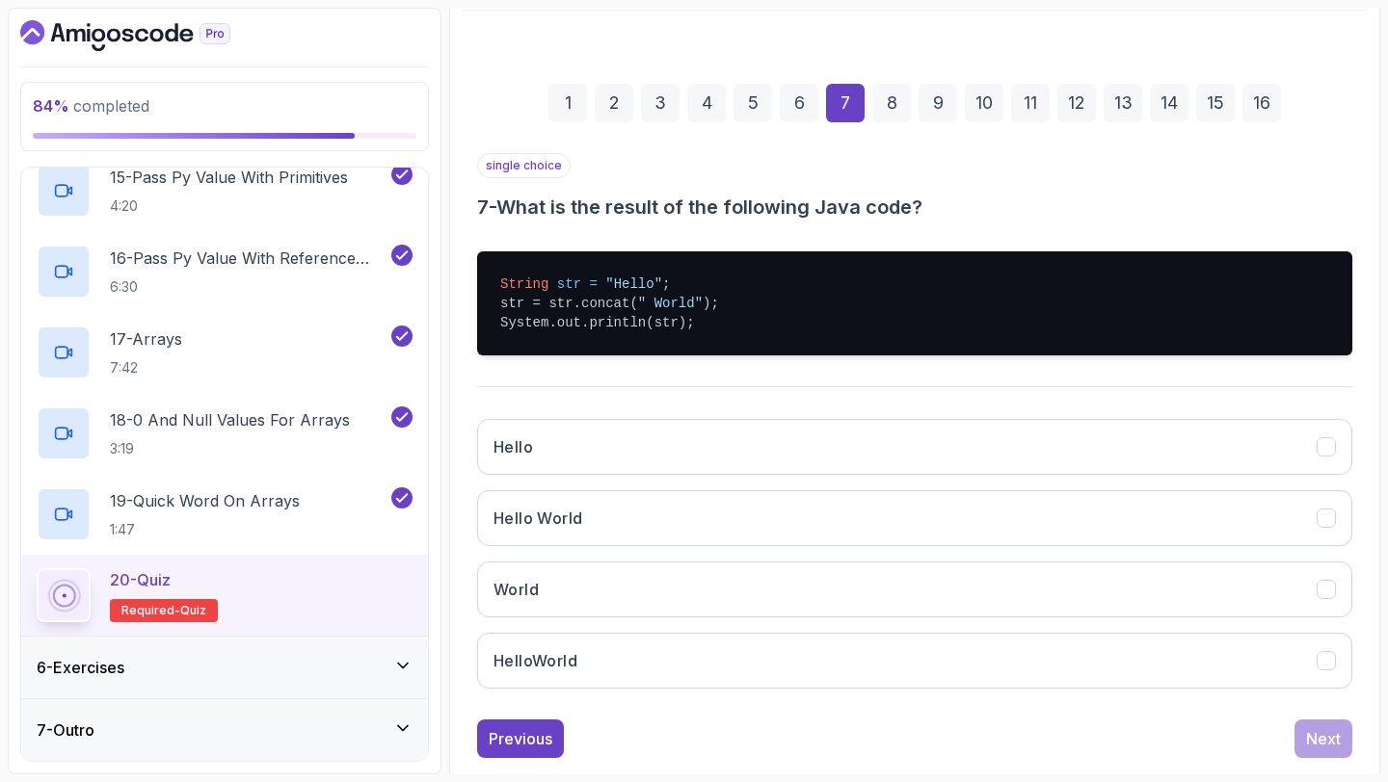
scroll to position [240, 0]
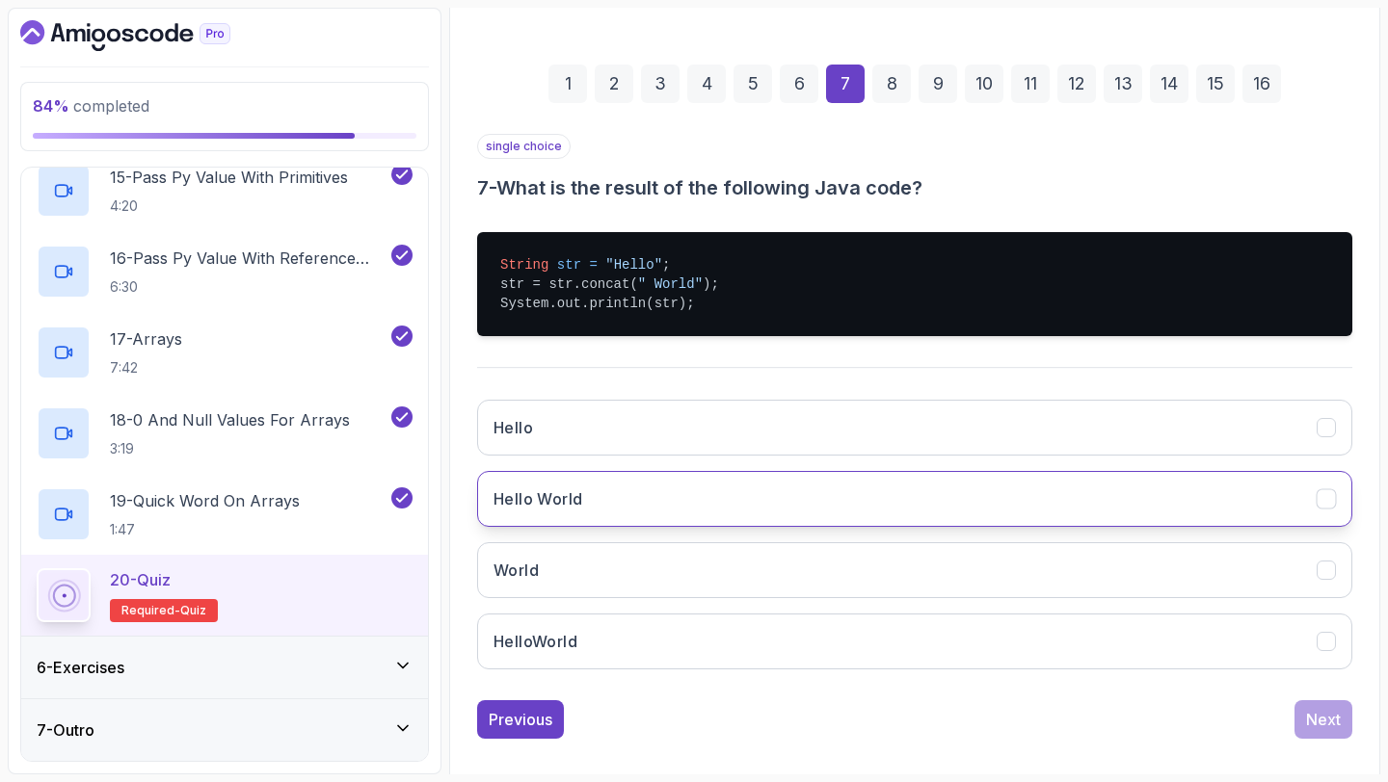
click at [638, 499] on button "Hello World" at bounding box center [914, 499] width 875 height 56
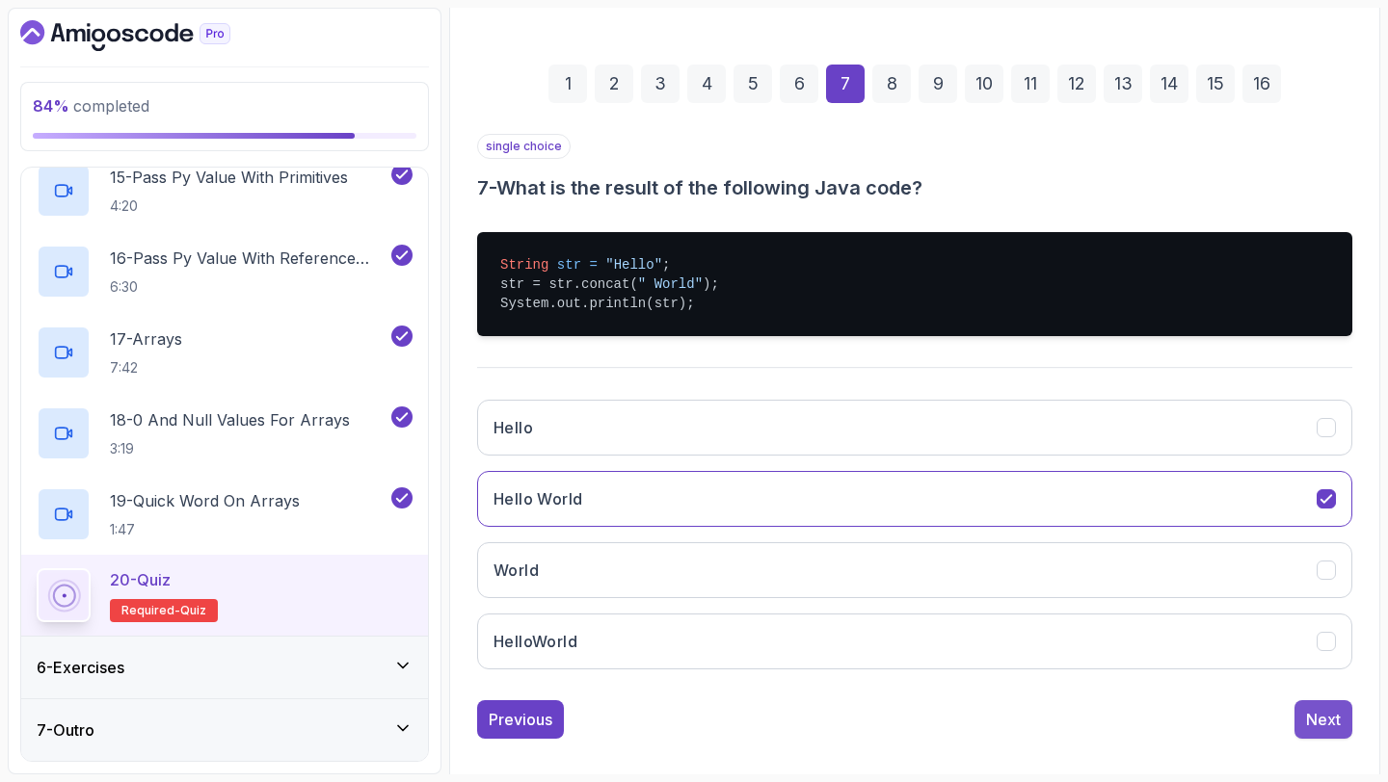
click at [1336, 718] on div "Next" at bounding box center [1323, 719] width 35 height 23
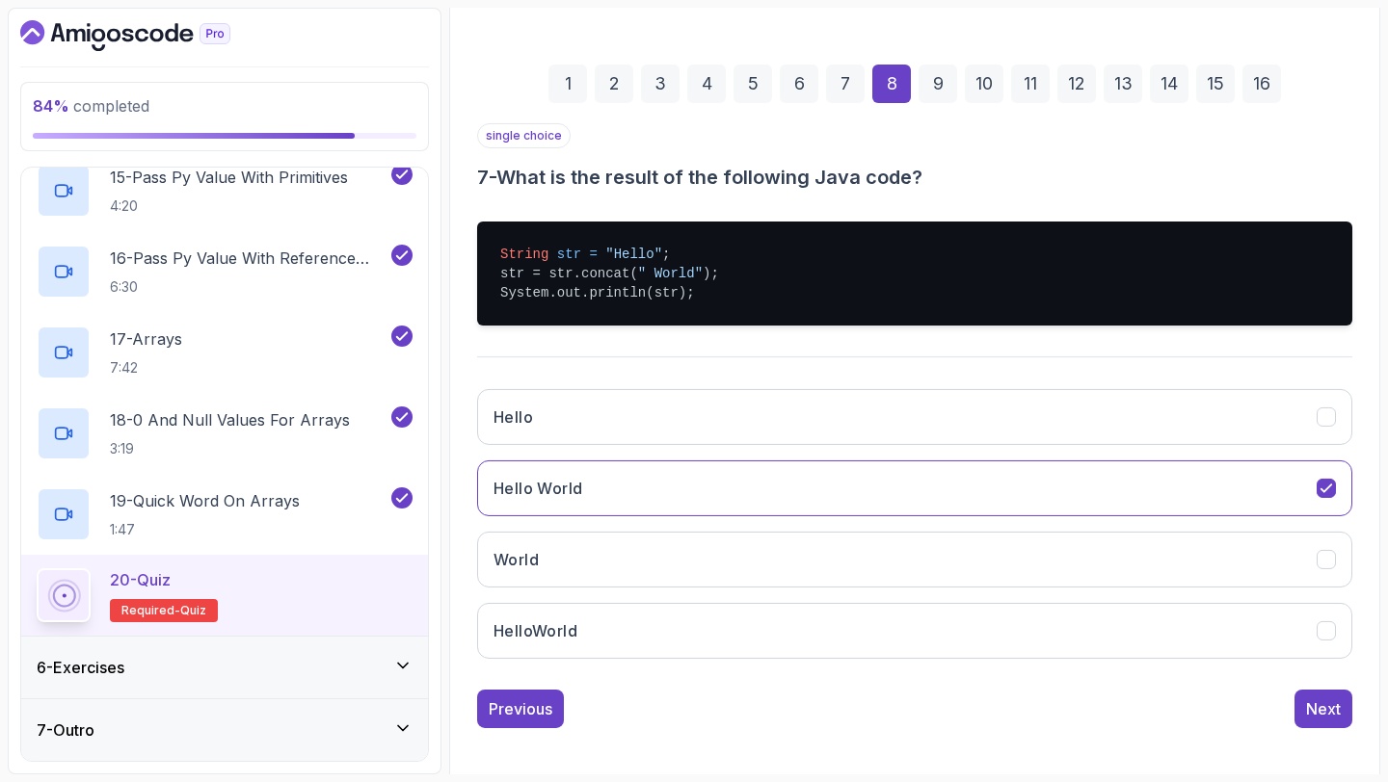
scroll to position [109, 0]
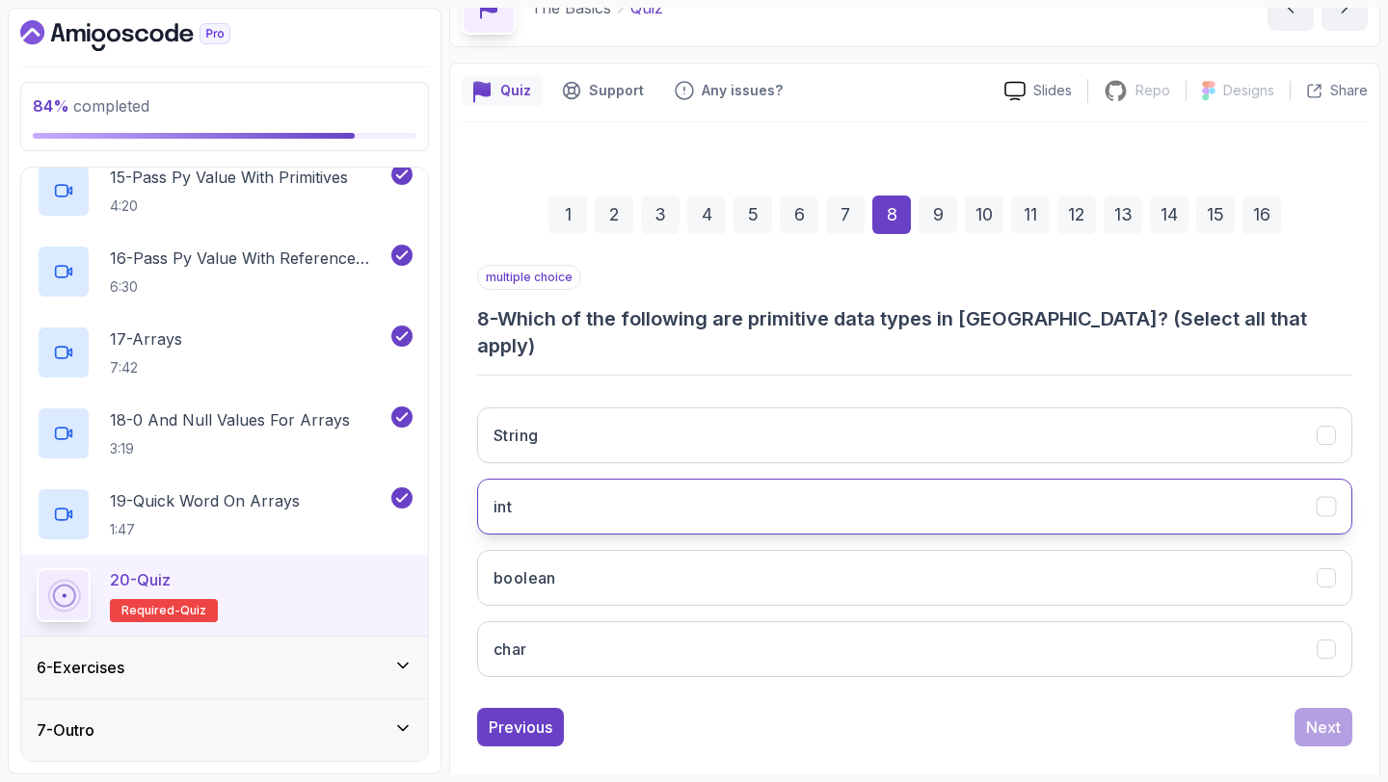
click at [534, 479] on button "int" at bounding box center [914, 507] width 875 height 56
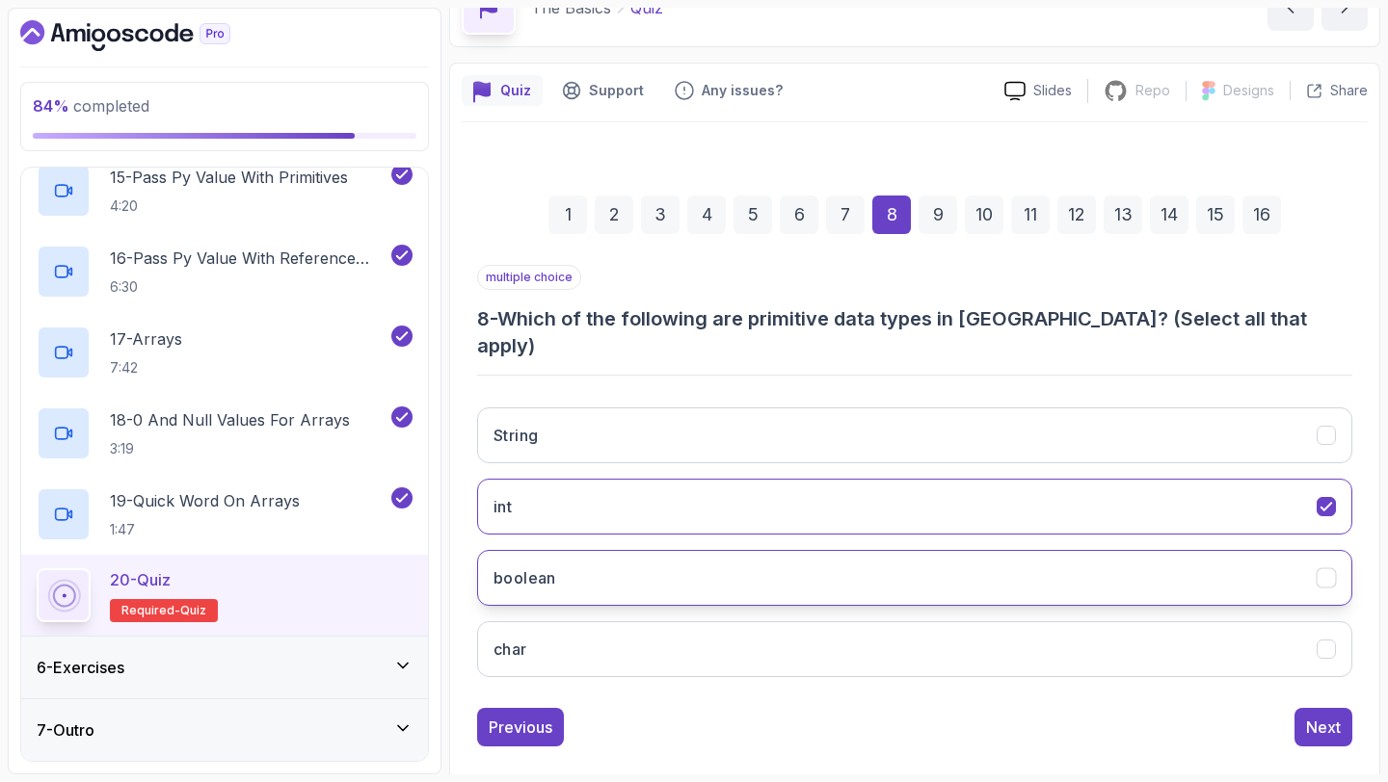
click at [527, 567] on h3 "boolean" at bounding box center [524, 578] width 63 height 23
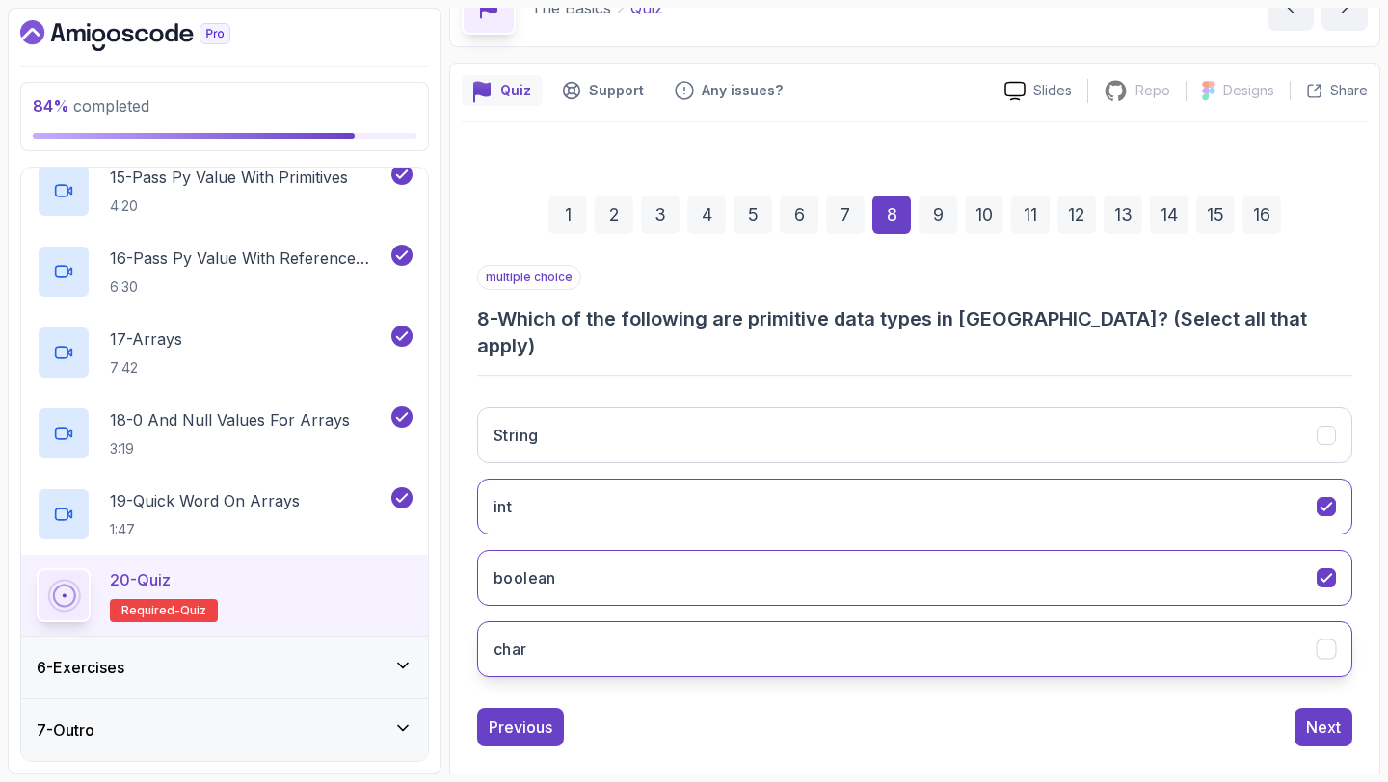
click at [542, 622] on button "char" at bounding box center [914, 650] width 875 height 56
click at [1318, 716] on div "Next" at bounding box center [1323, 727] width 35 height 23
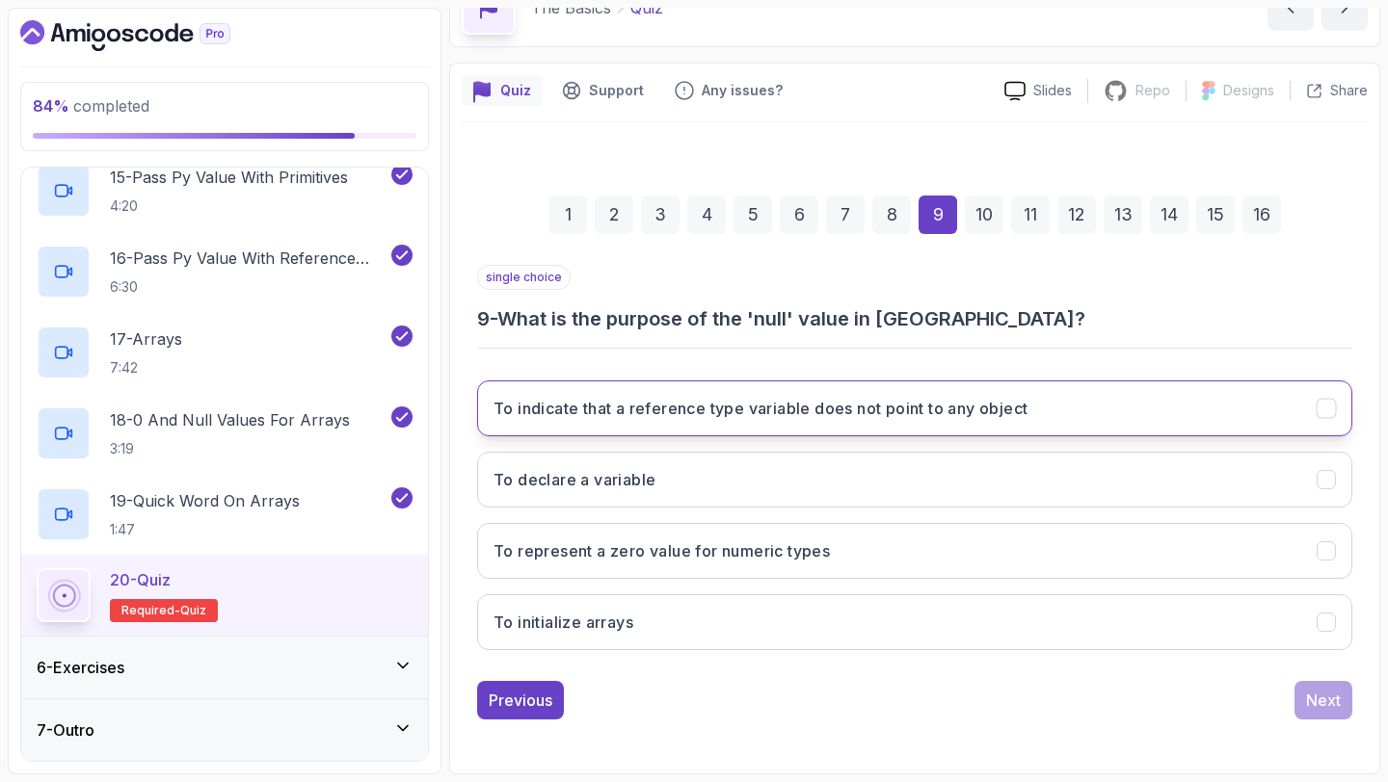
click at [736, 391] on button "To indicate that a reference type variable does not point to any object" at bounding box center [914, 409] width 875 height 56
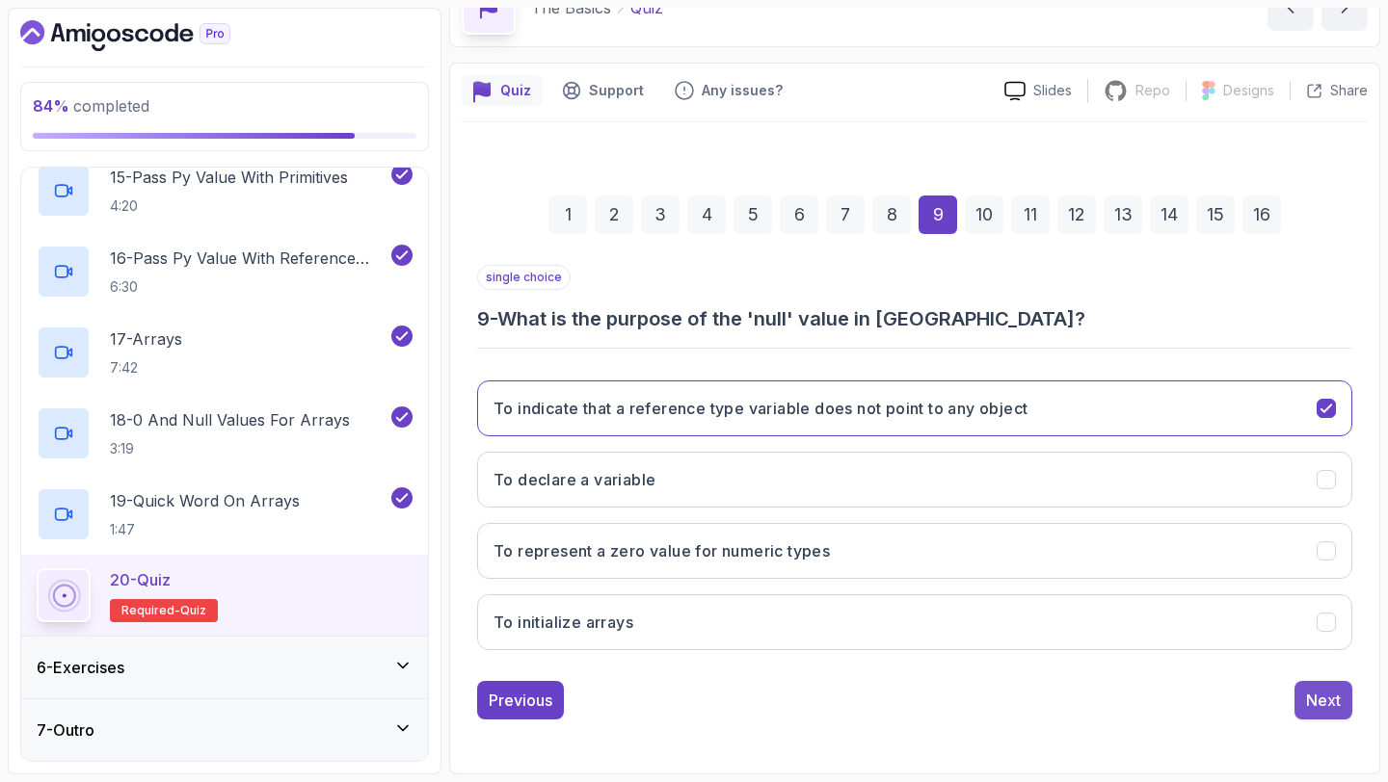
click at [1328, 699] on div "Next" at bounding box center [1323, 700] width 35 height 23
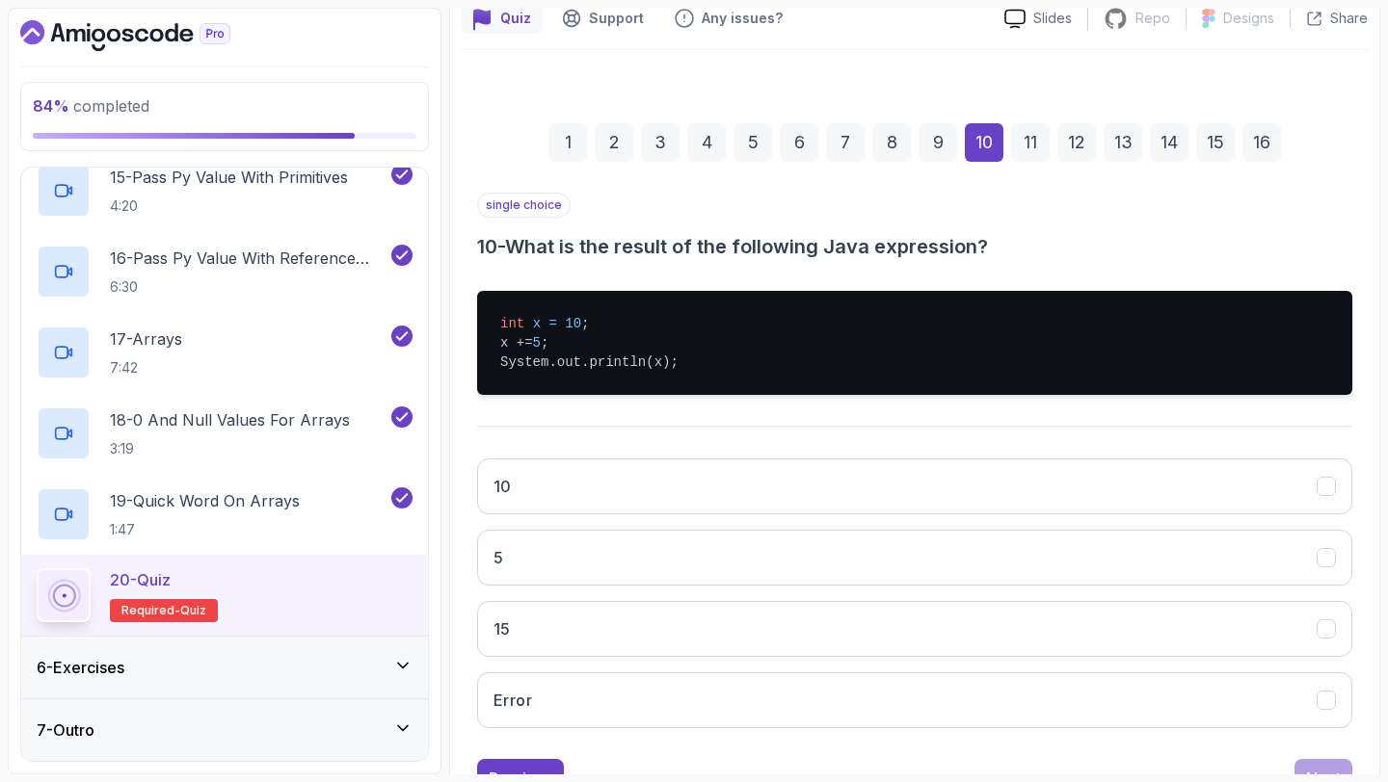
scroll to position [183, 0]
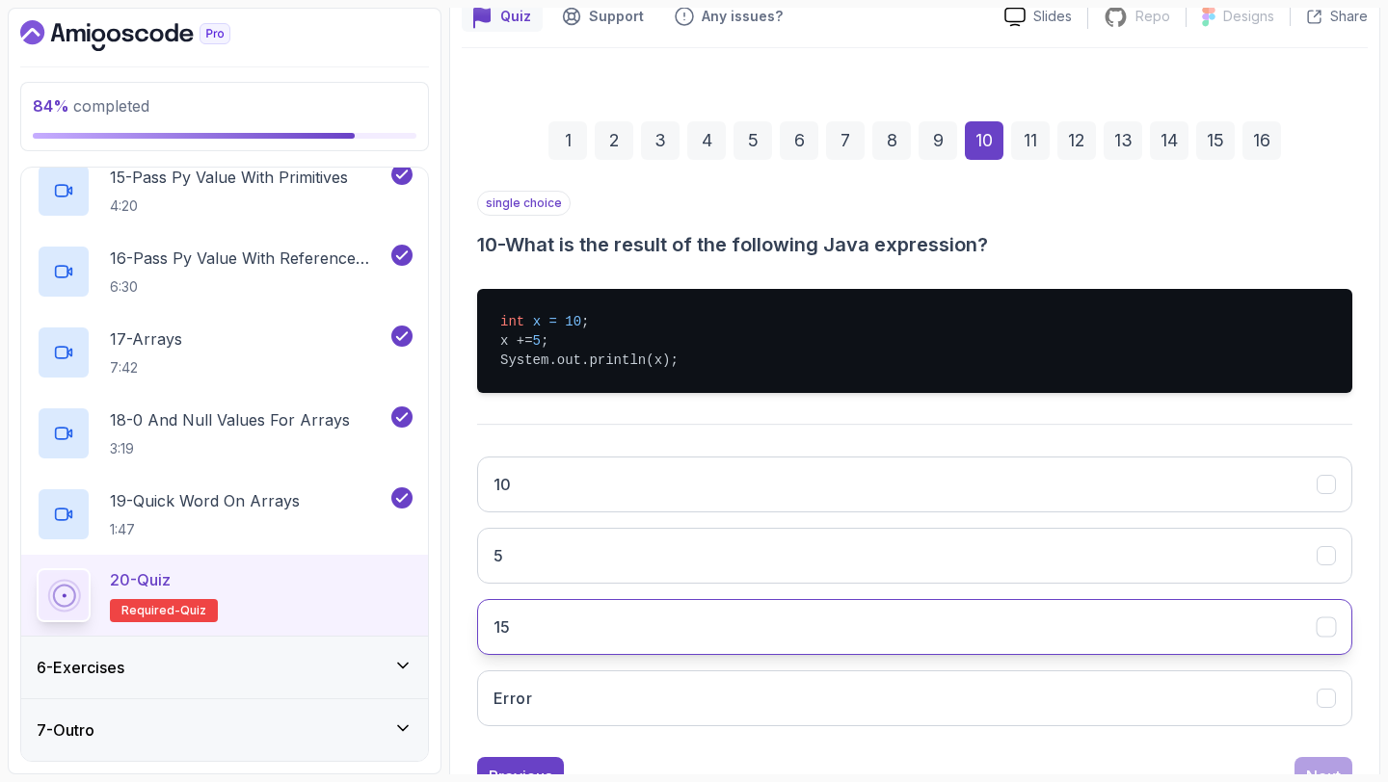
click at [569, 625] on button "15" at bounding box center [914, 627] width 875 height 56
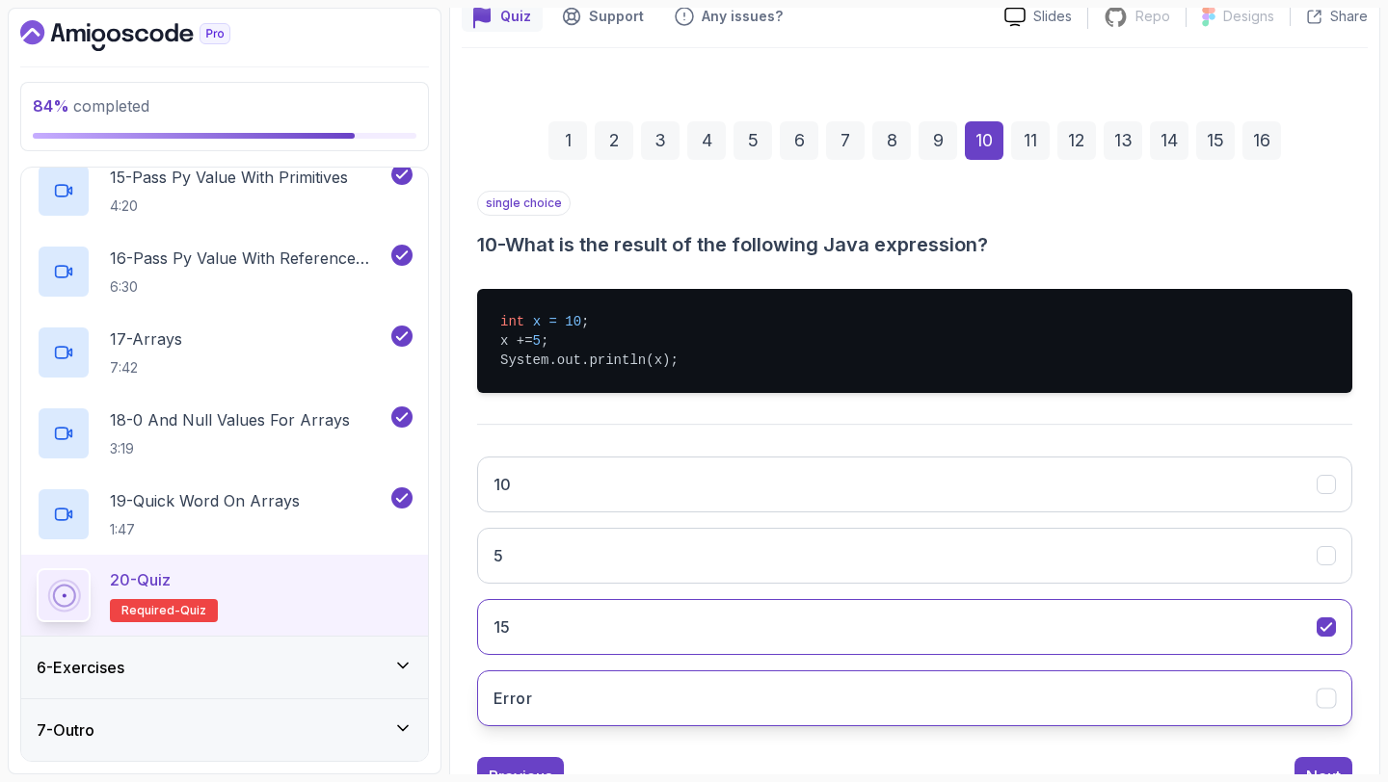
scroll to position [259, 0]
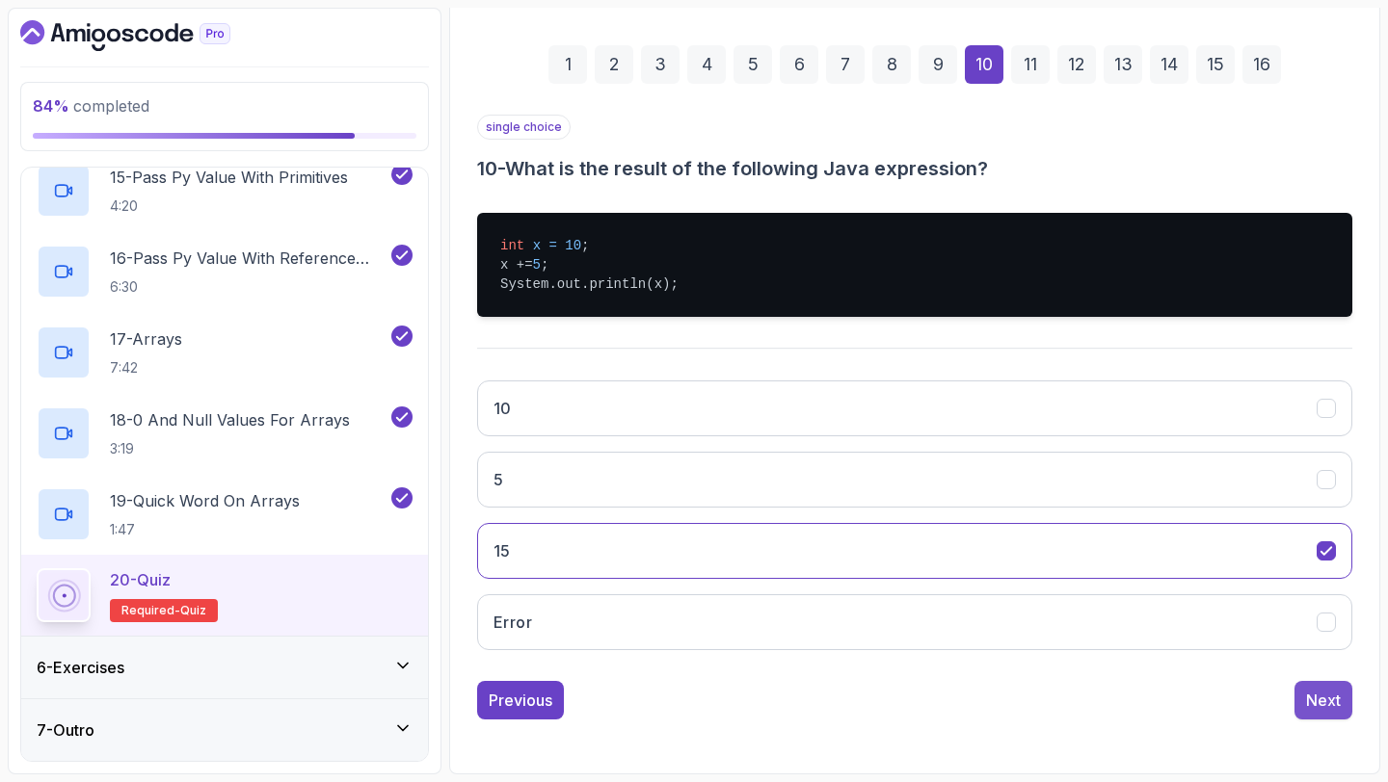
click at [1335, 709] on div "Next" at bounding box center [1323, 700] width 35 height 23
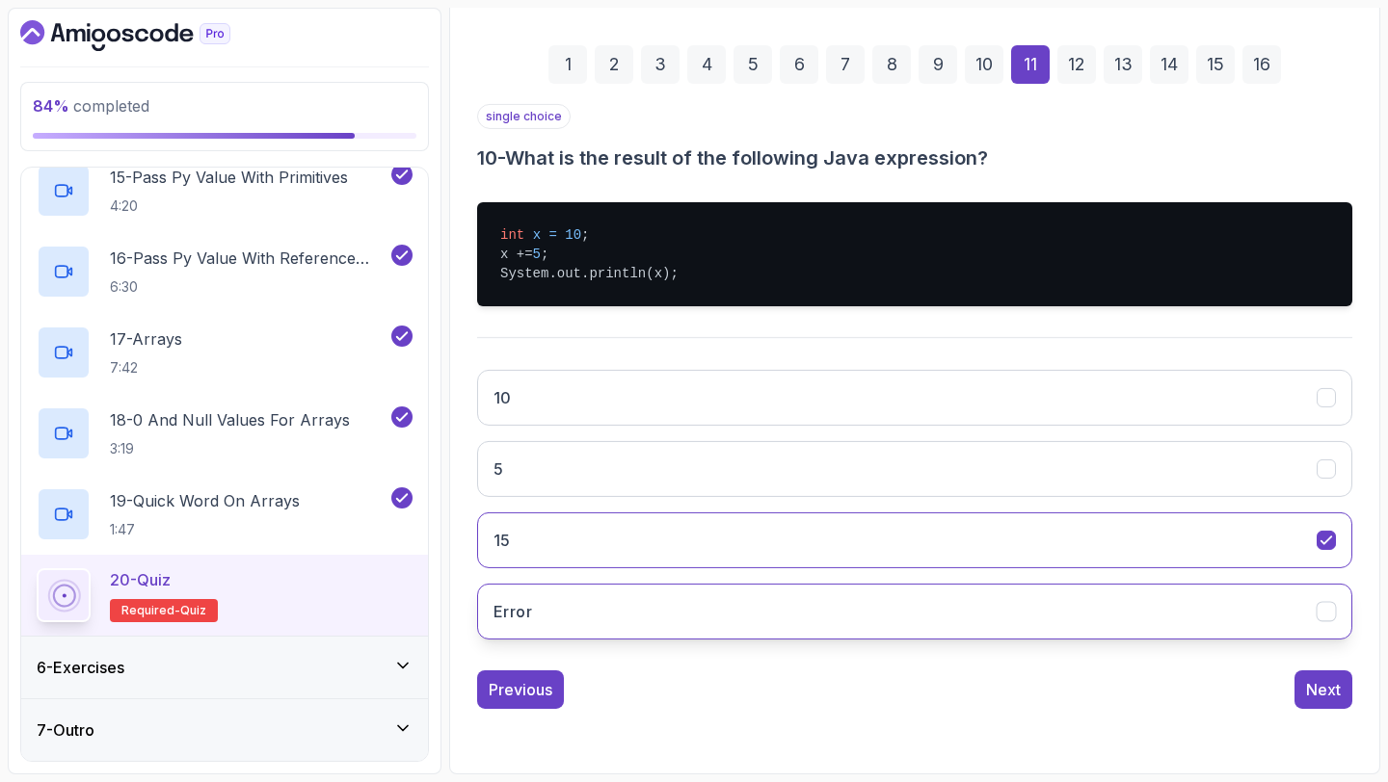
scroll to position [180, 0]
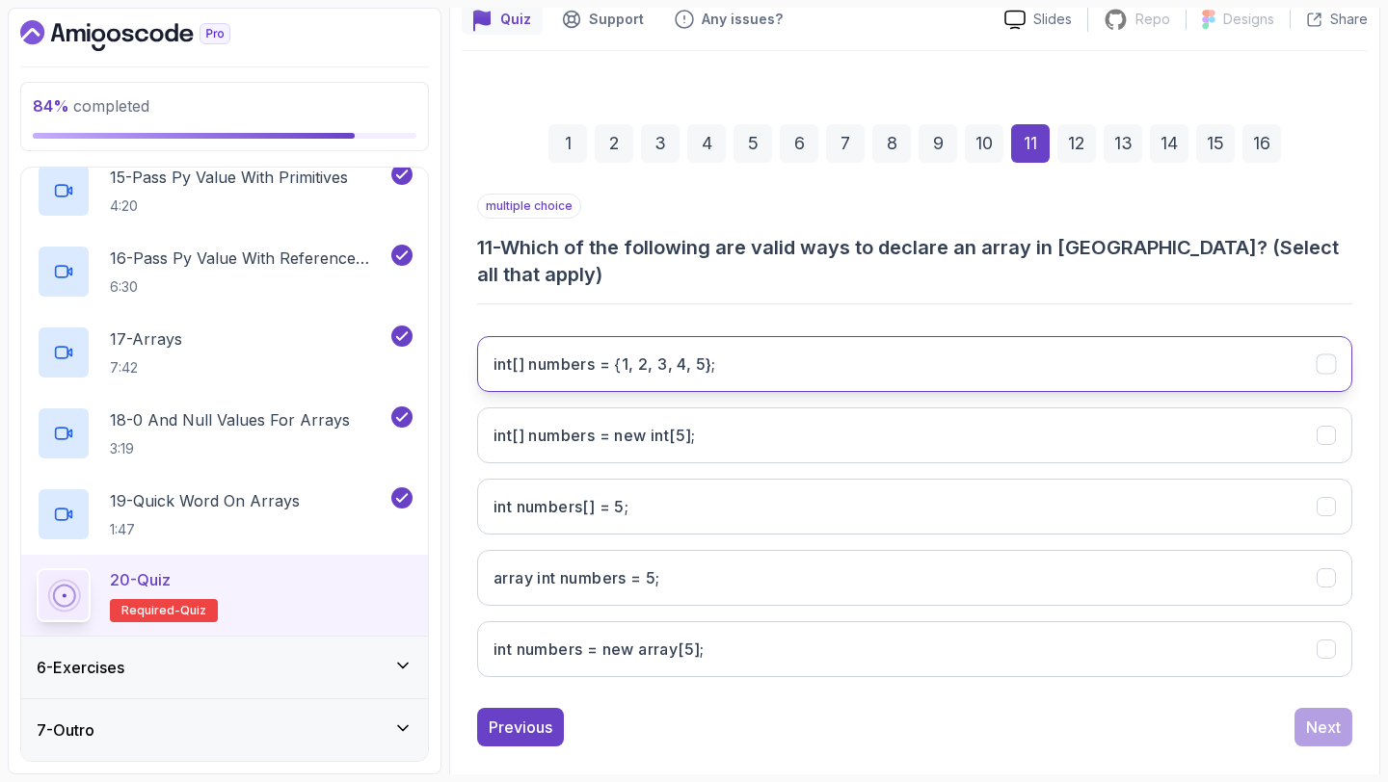
click at [553, 353] on h3 "int[] numbers = {1, 2, 3, 4, 5};" at bounding box center [604, 364] width 223 height 23
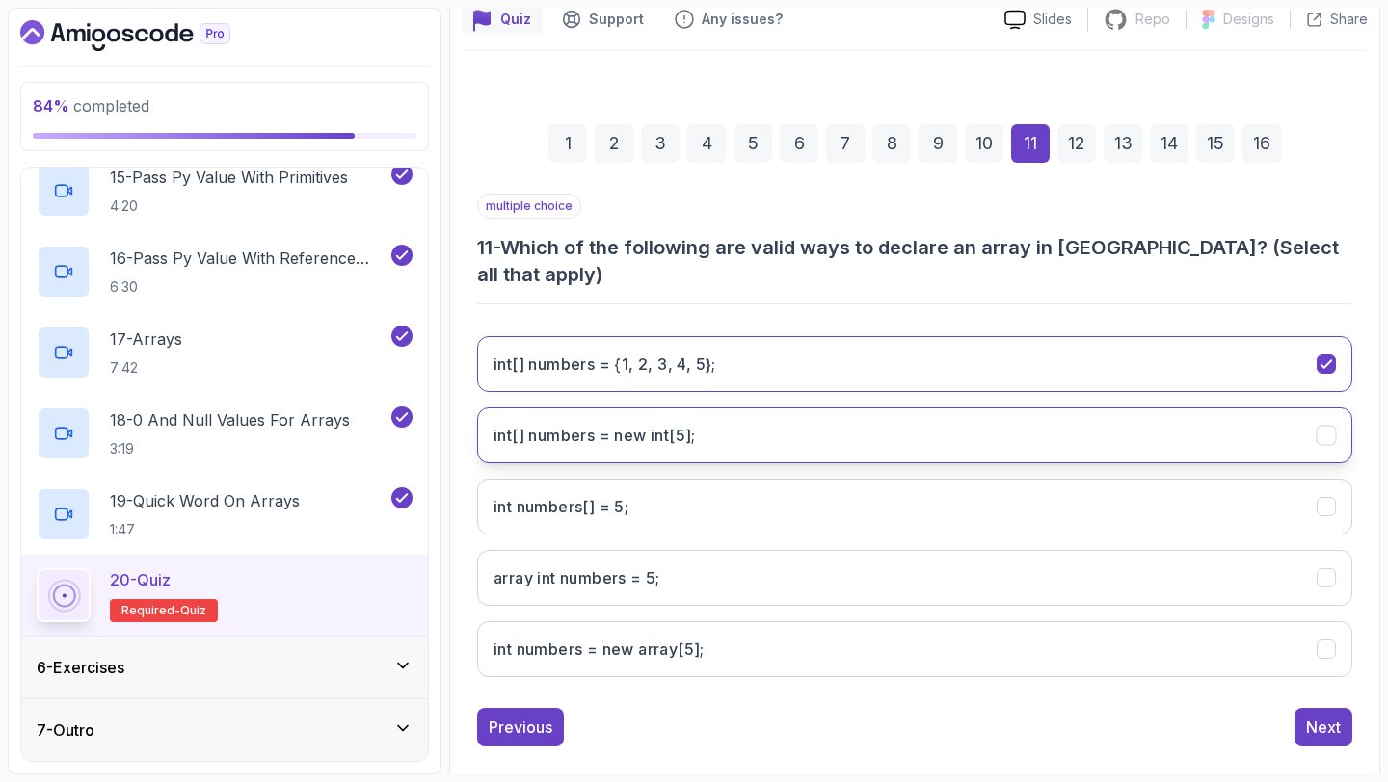
click at [625, 424] on h3 "int[] numbers = new int[5];" at bounding box center [594, 435] width 202 height 23
click at [1313, 716] on div "Next" at bounding box center [1323, 727] width 35 height 23
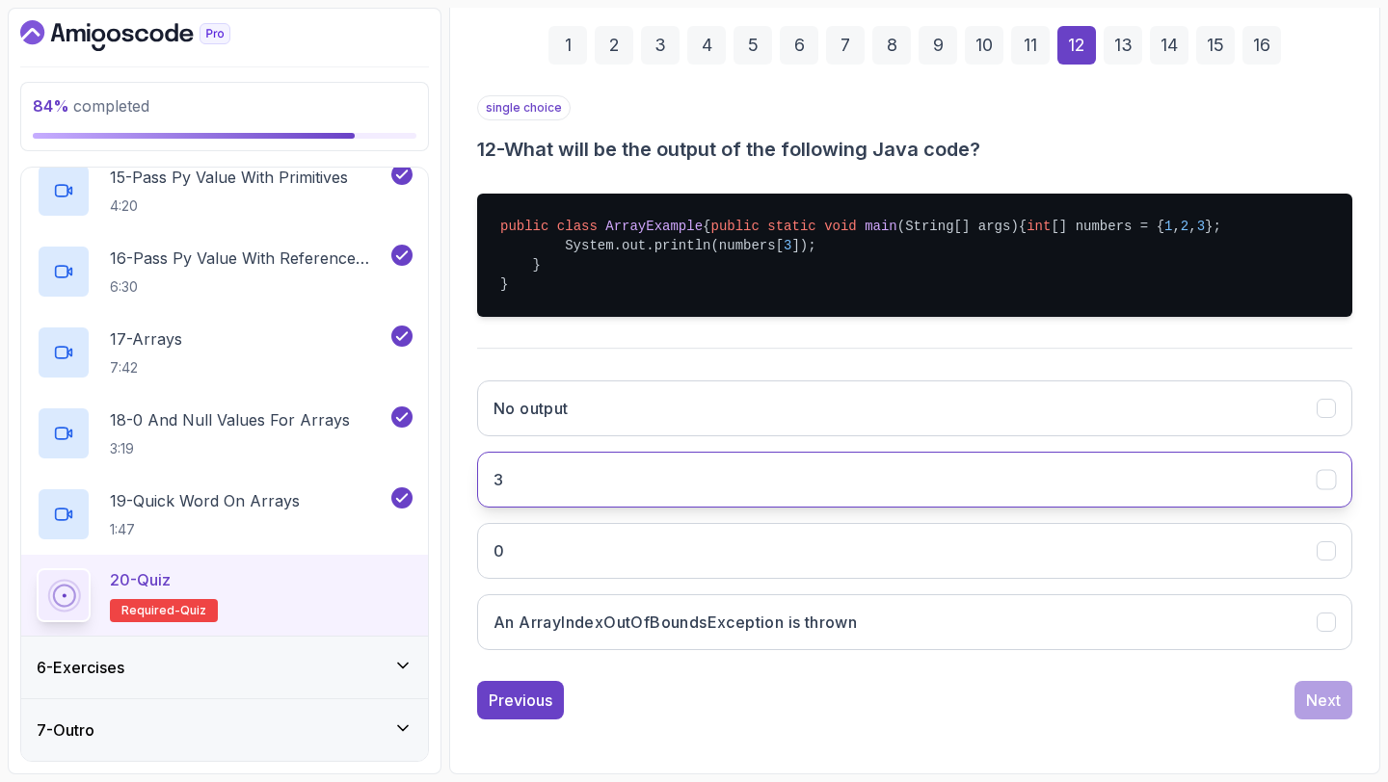
scroll to position [317, 0]
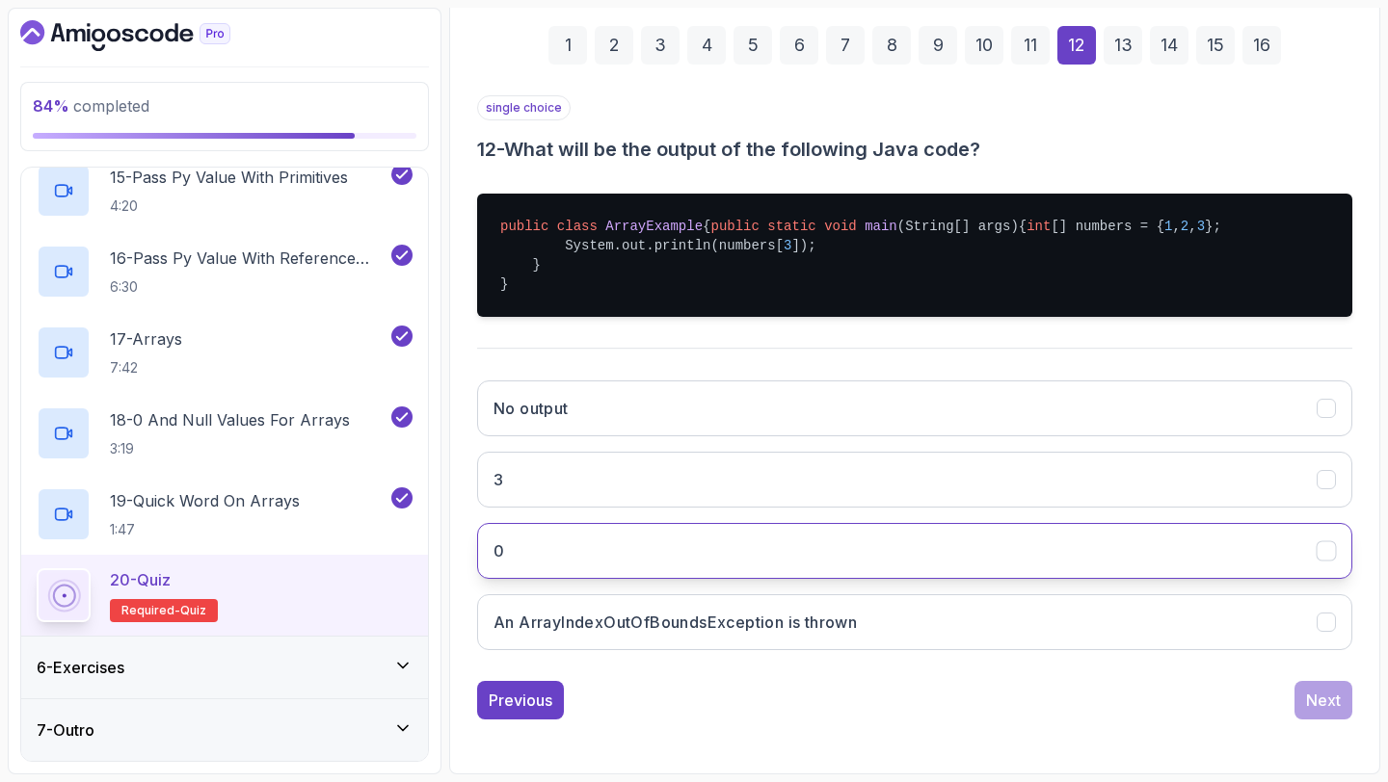
click at [572, 555] on button "0" at bounding box center [914, 551] width 875 height 56
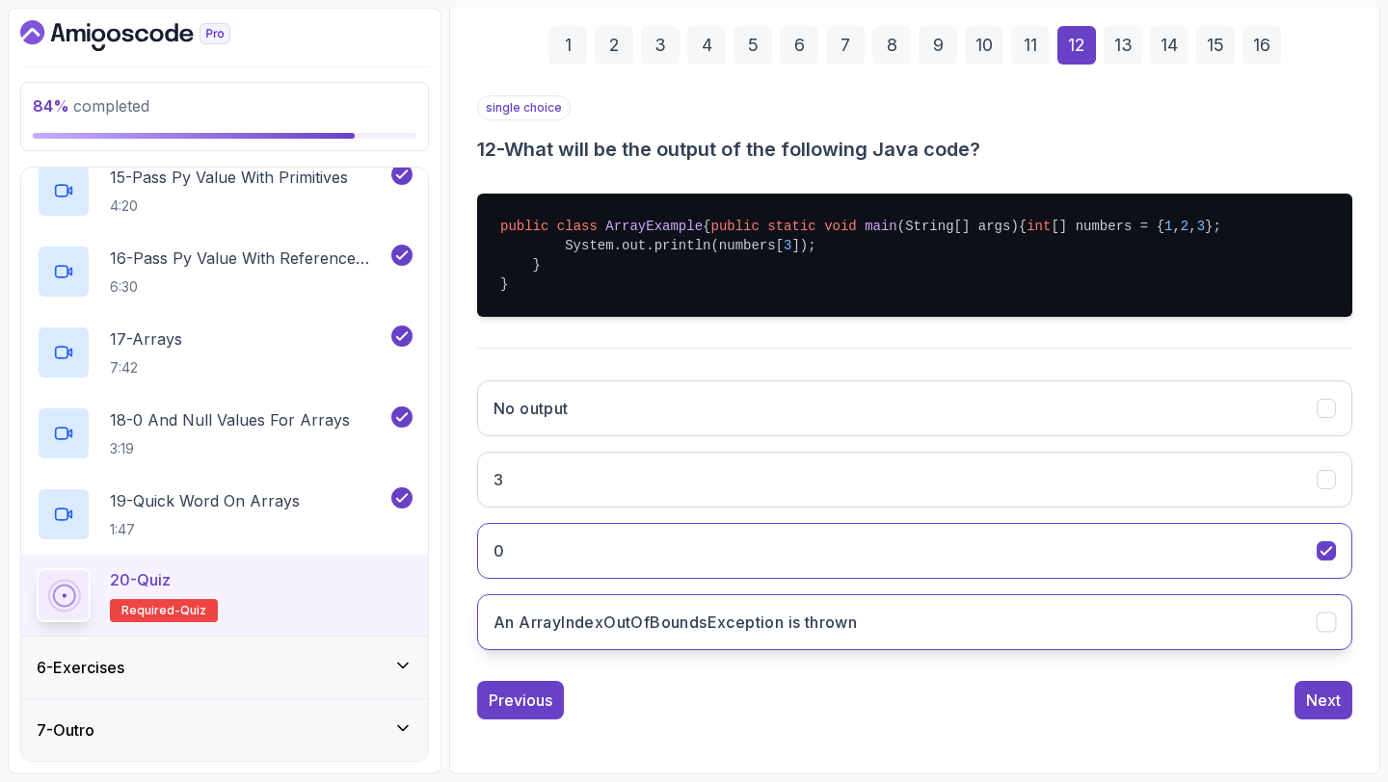
click at [867, 633] on button "An ArrayIndexOutOfBoundsException is thrown" at bounding box center [914, 623] width 875 height 56
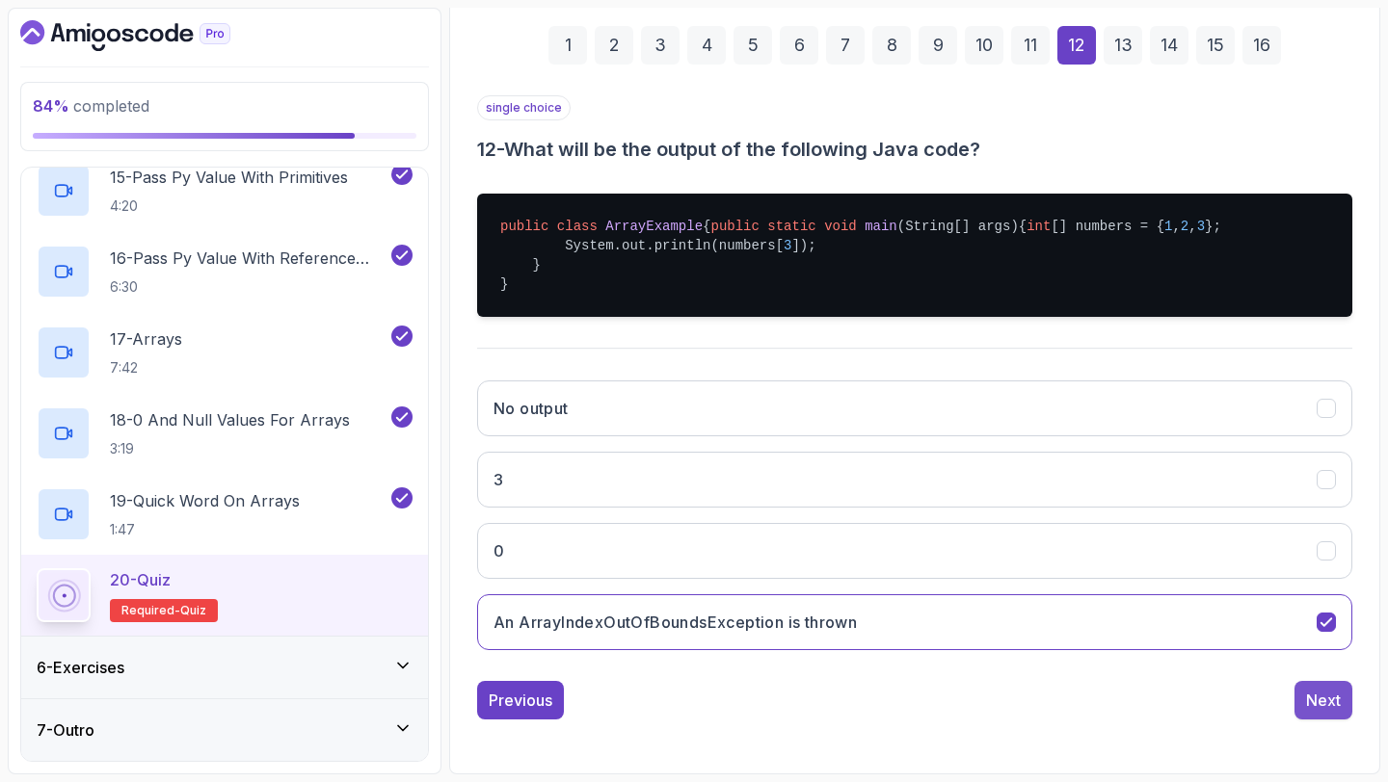
click at [1339, 703] on div "Next" at bounding box center [1323, 700] width 35 height 23
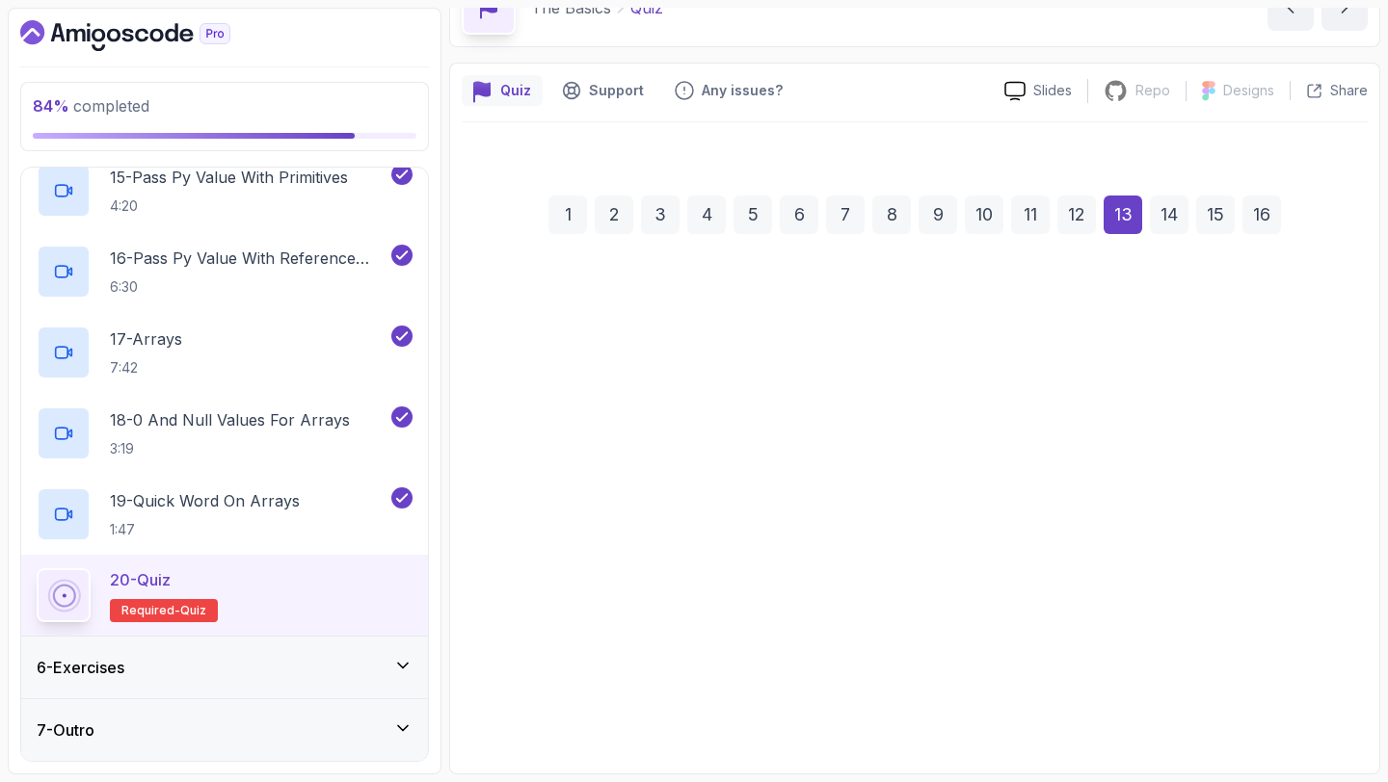
scroll to position [109, 0]
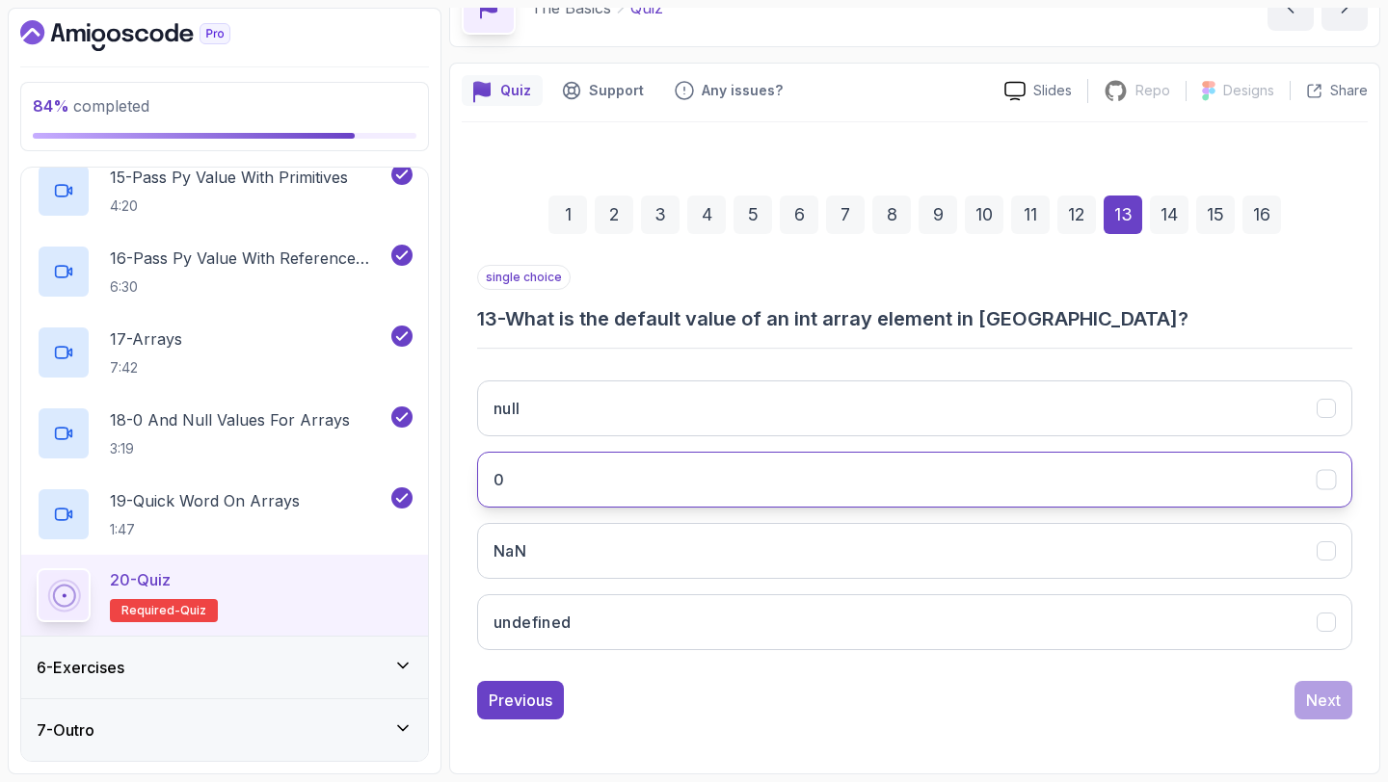
click at [851, 465] on button "0" at bounding box center [914, 480] width 875 height 56
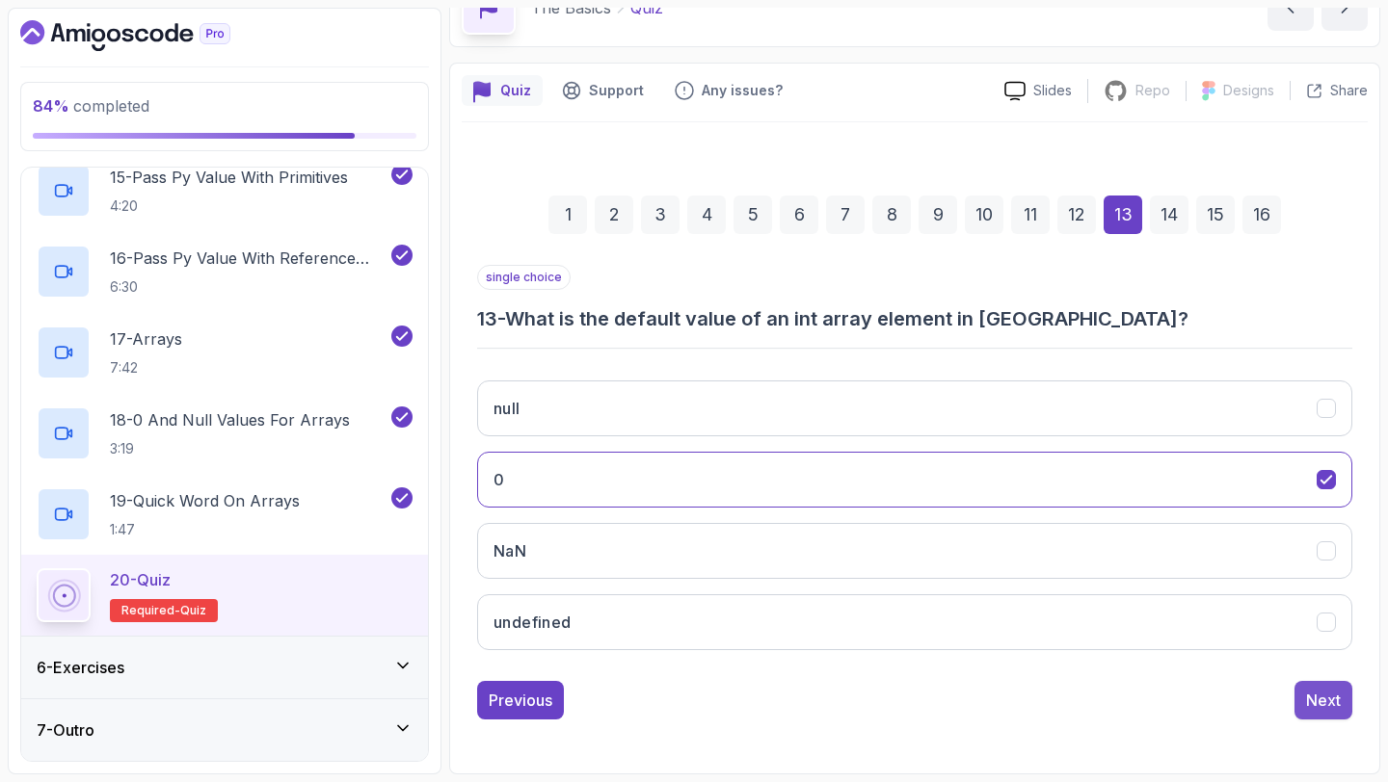
click at [1329, 701] on div "Next" at bounding box center [1323, 700] width 35 height 23
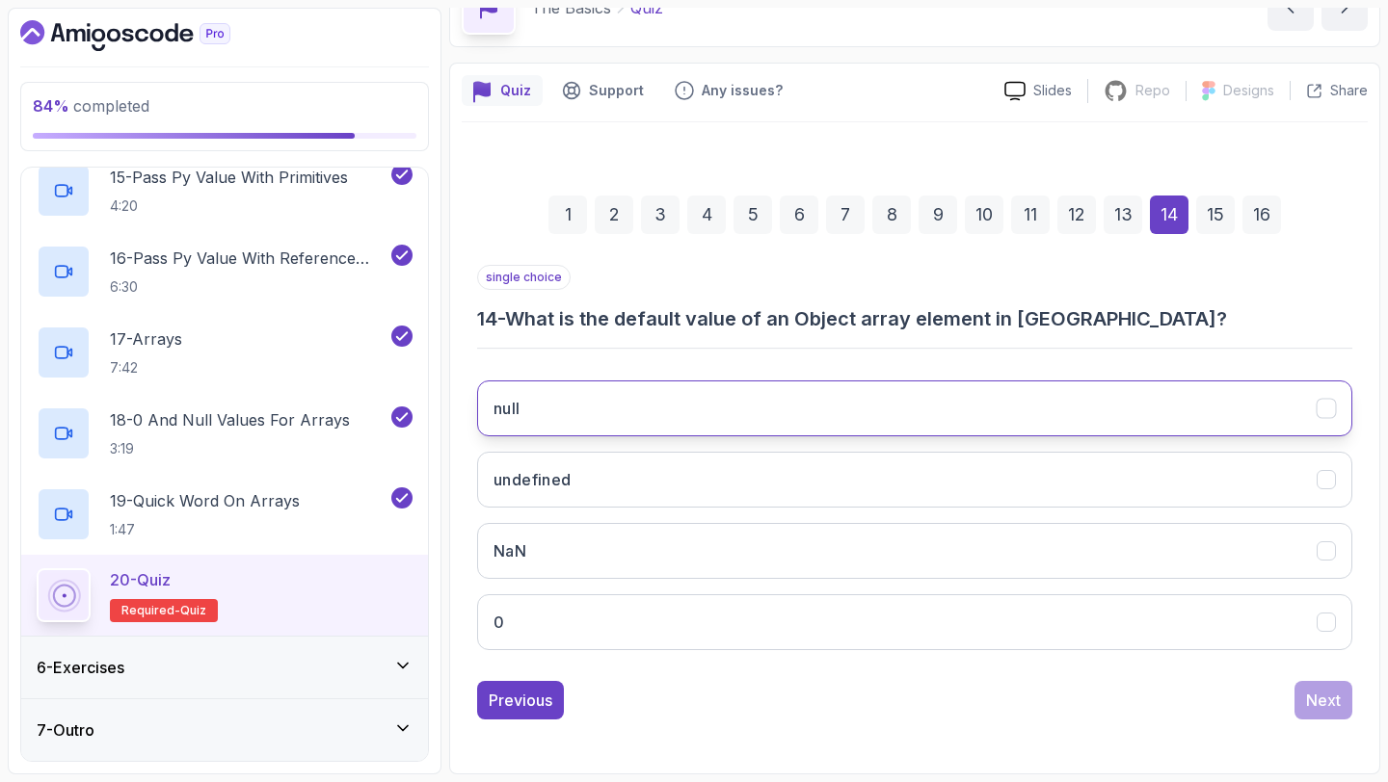
click at [662, 399] on button "null" at bounding box center [914, 409] width 875 height 56
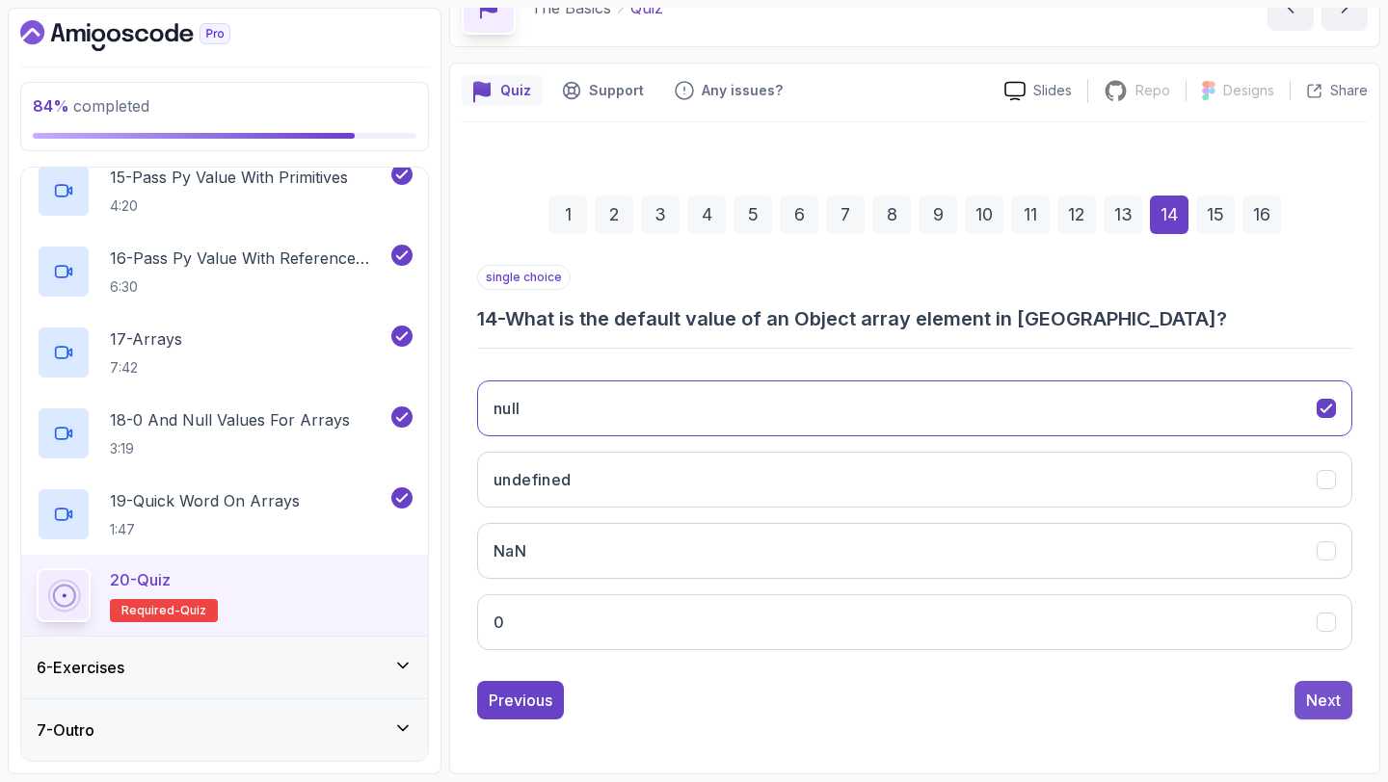
click at [1331, 692] on div "Next" at bounding box center [1323, 700] width 35 height 23
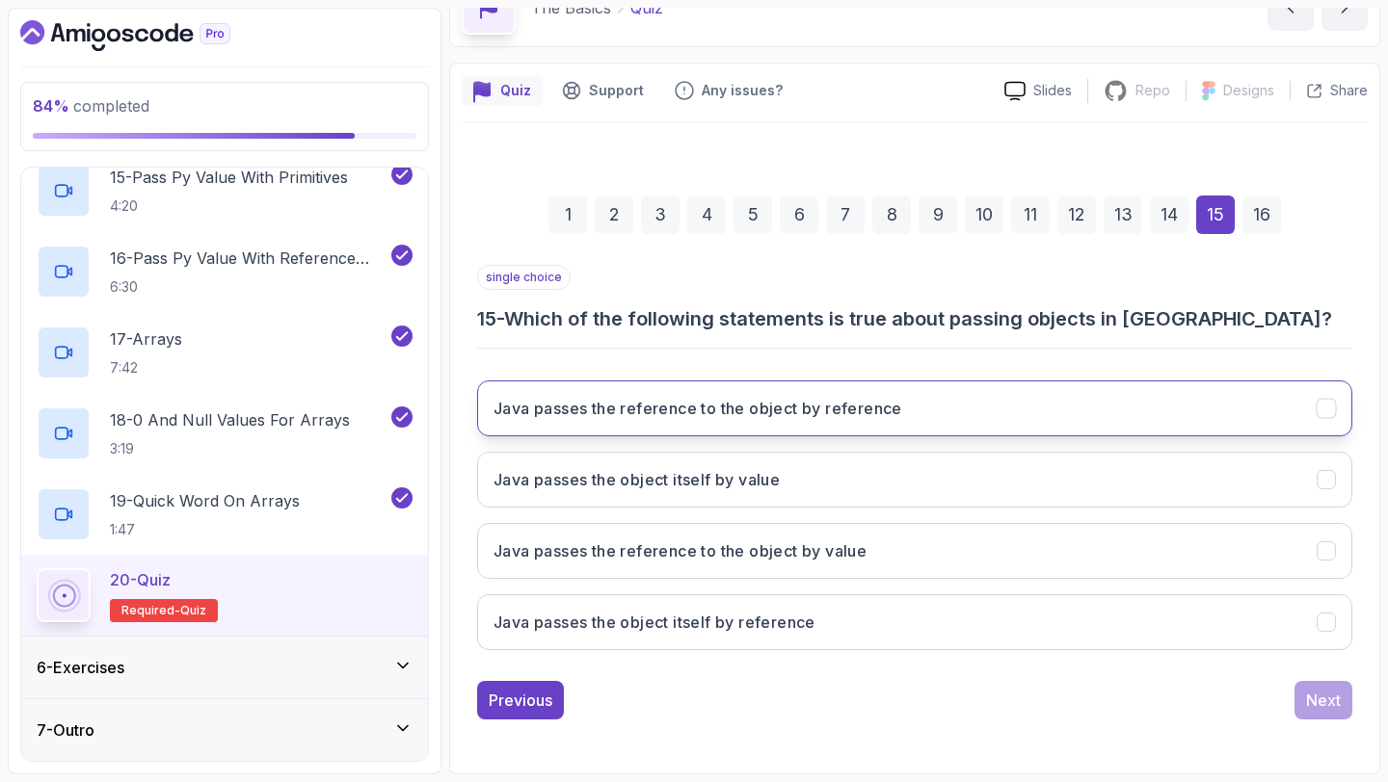
click at [751, 419] on h3 "Java passes the reference to the object by reference" at bounding box center [697, 408] width 409 height 23
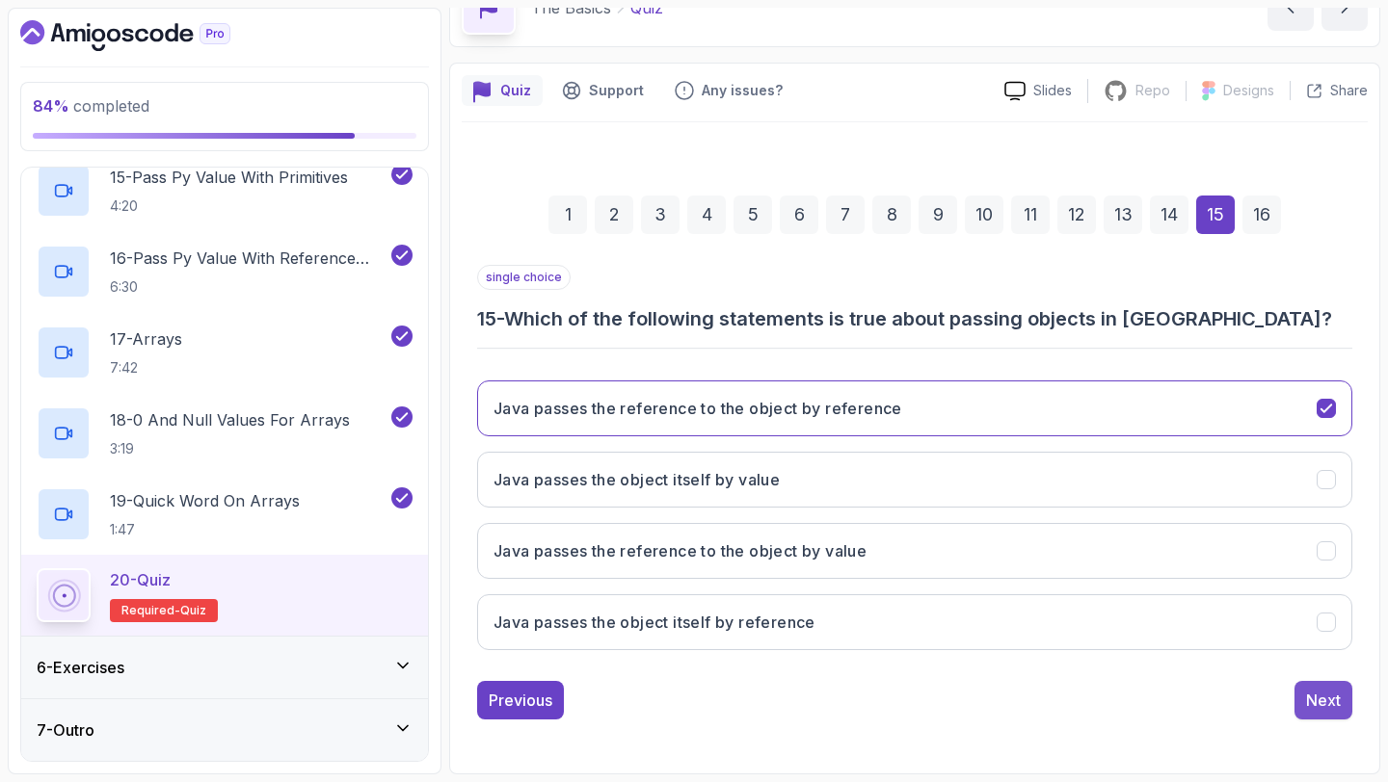
click at [1317, 702] on div "Next" at bounding box center [1323, 700] width 35 height 23
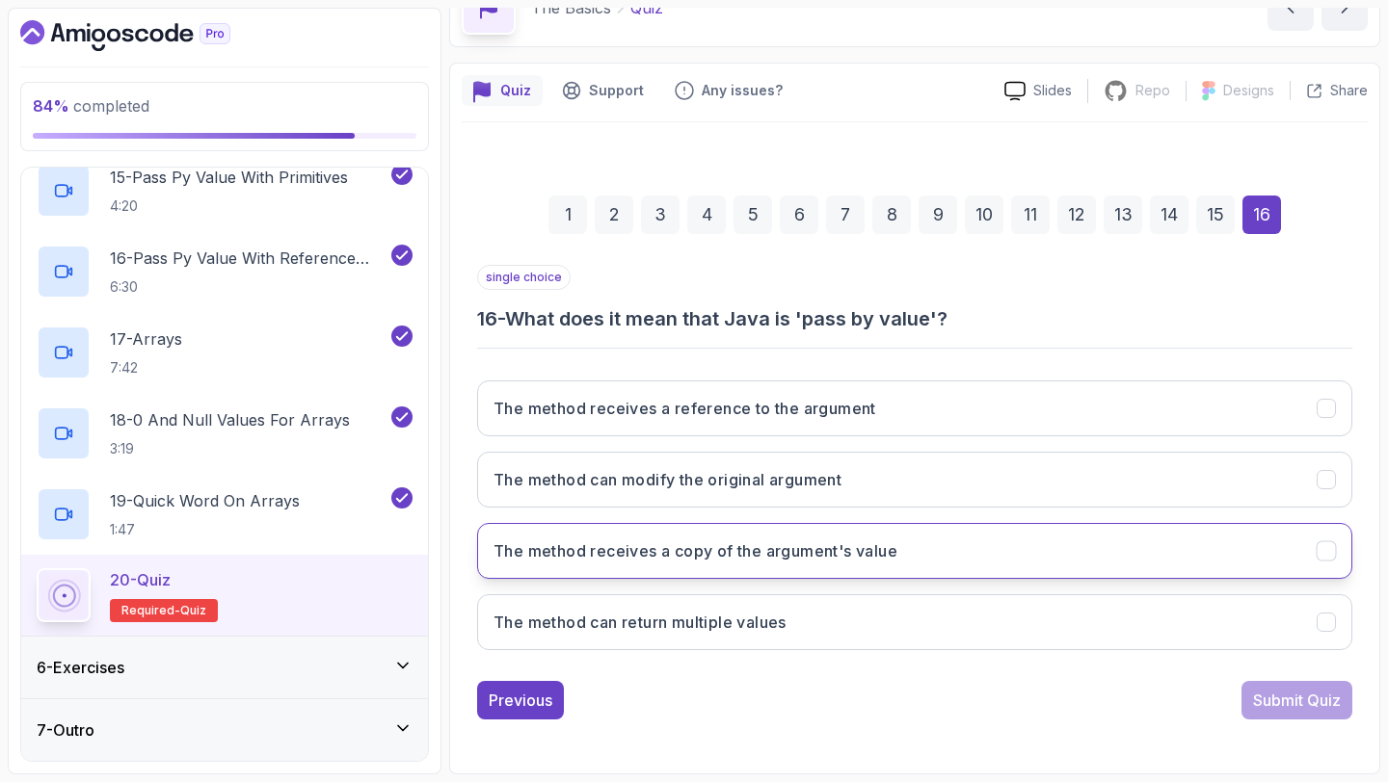
click at [691, 555] on h3 "The method receives a copy of the argument's value" at bounding box center [695, 551] width 404 height 23
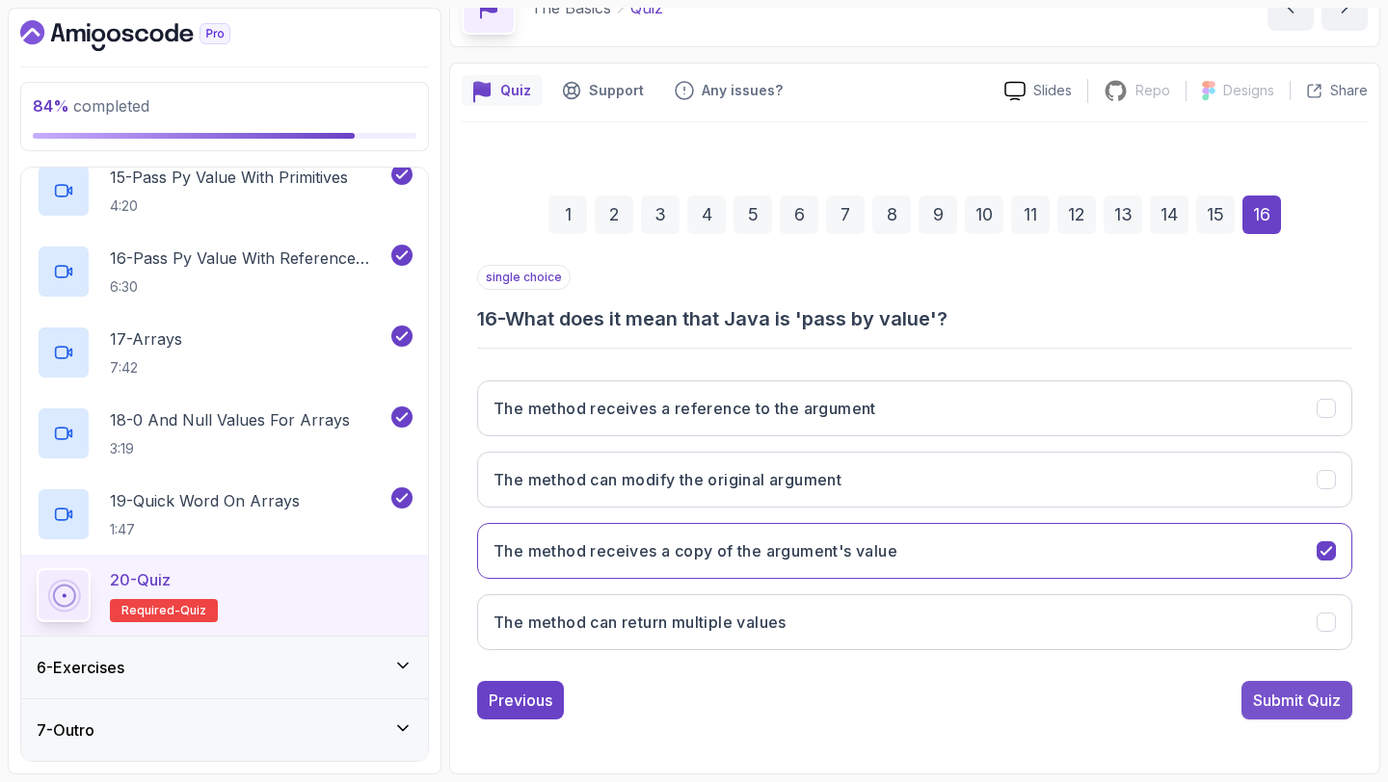
click at [1286, 701] on div "Submit Quiz" at bounding box center [1297, 700] width 88 height 23
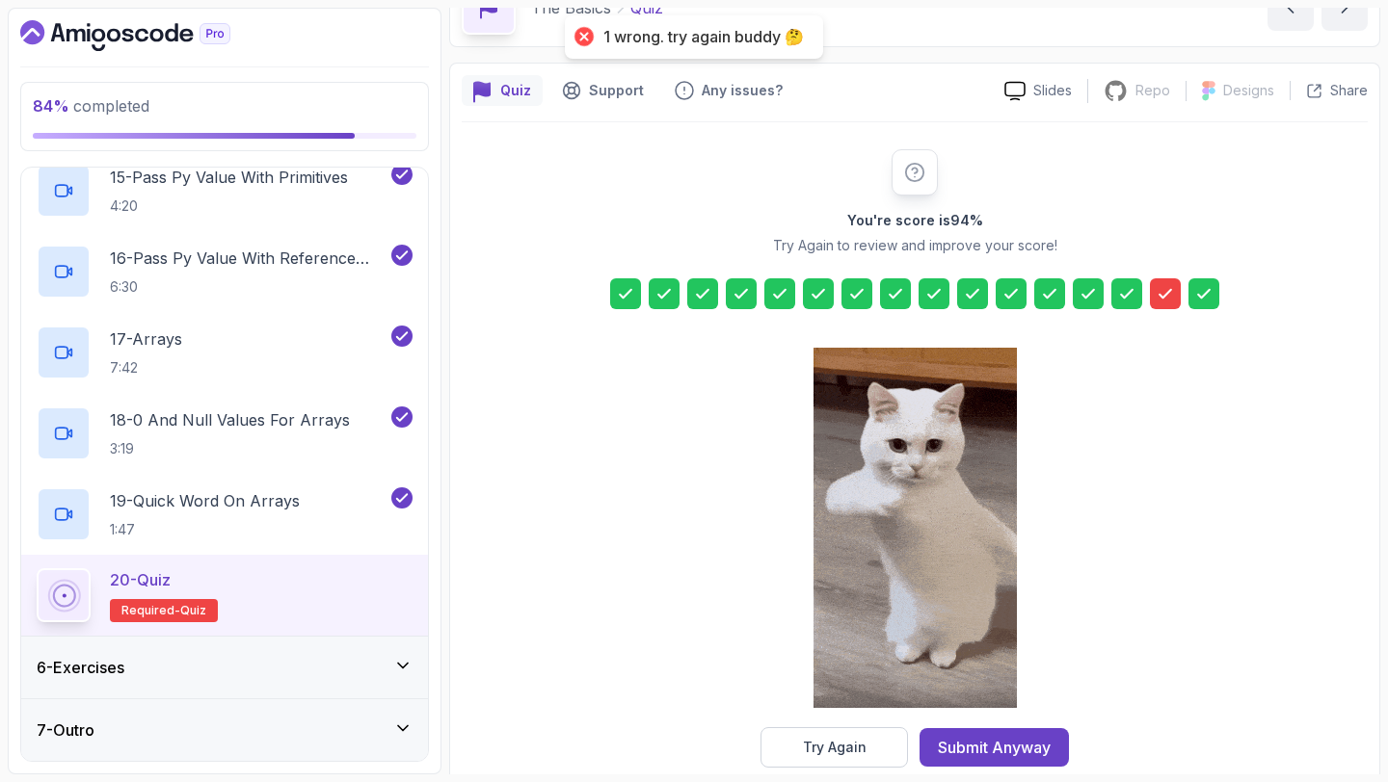
click at [1162, 294] on icon at bounding box center [1164, 293] width 19 height 19
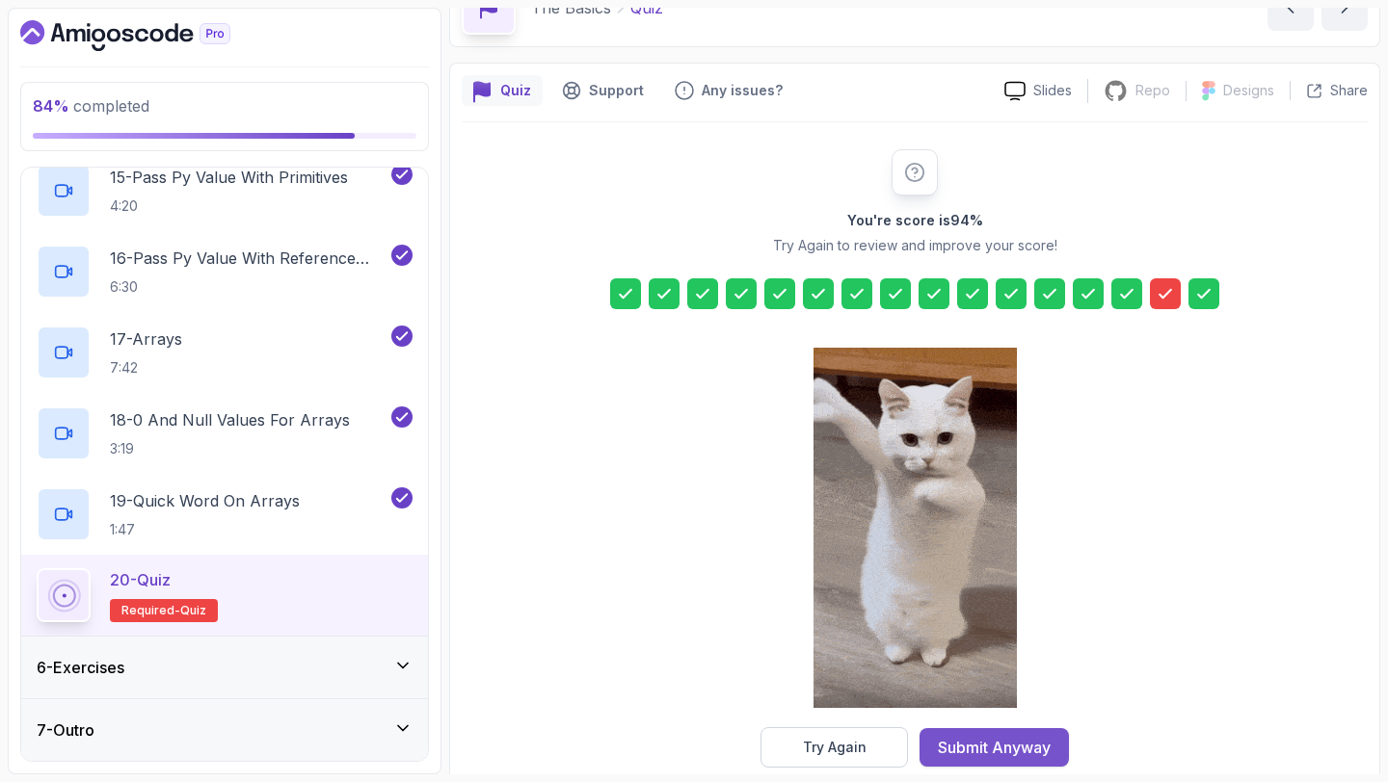
click at [990, 765] on button "Submit Anyway" at bounding box center [993, 748] width 149 height 39
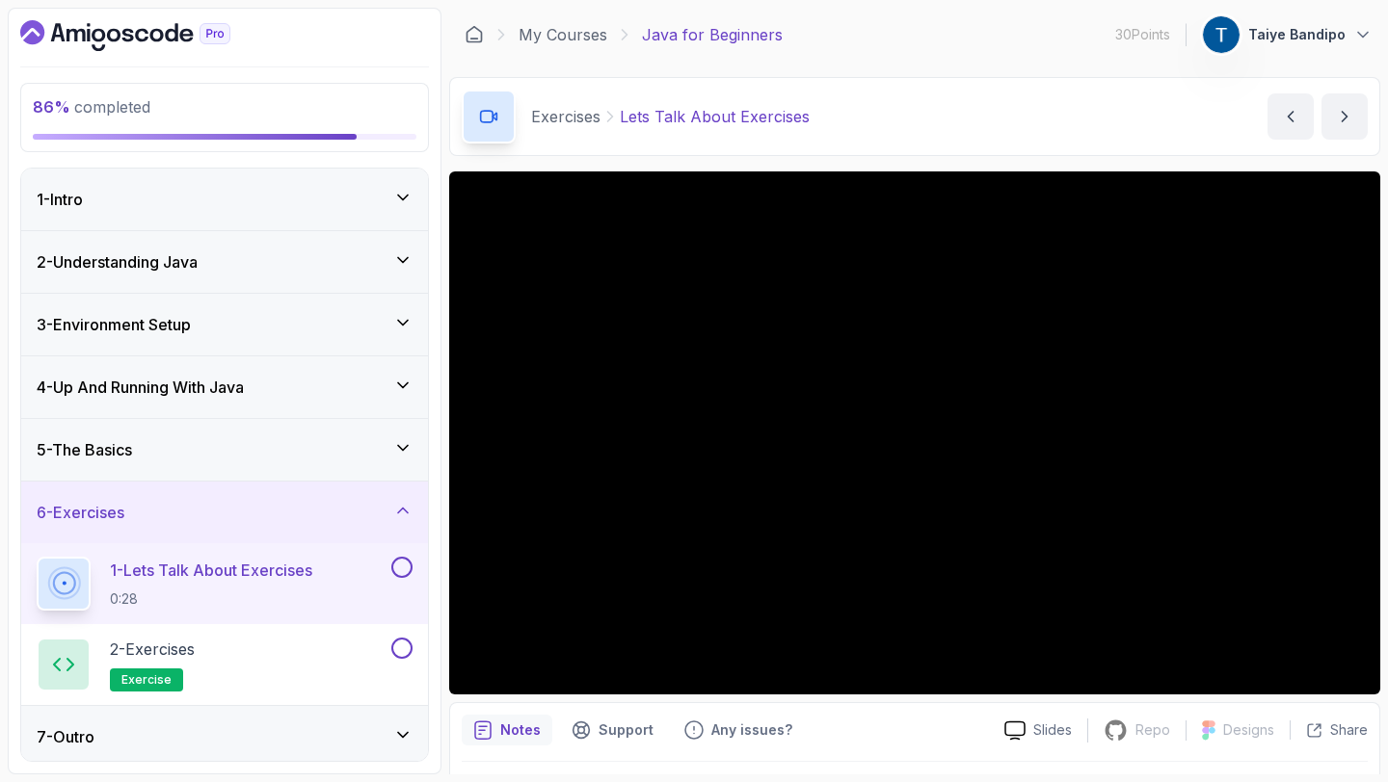
scroll to position [54, 0]
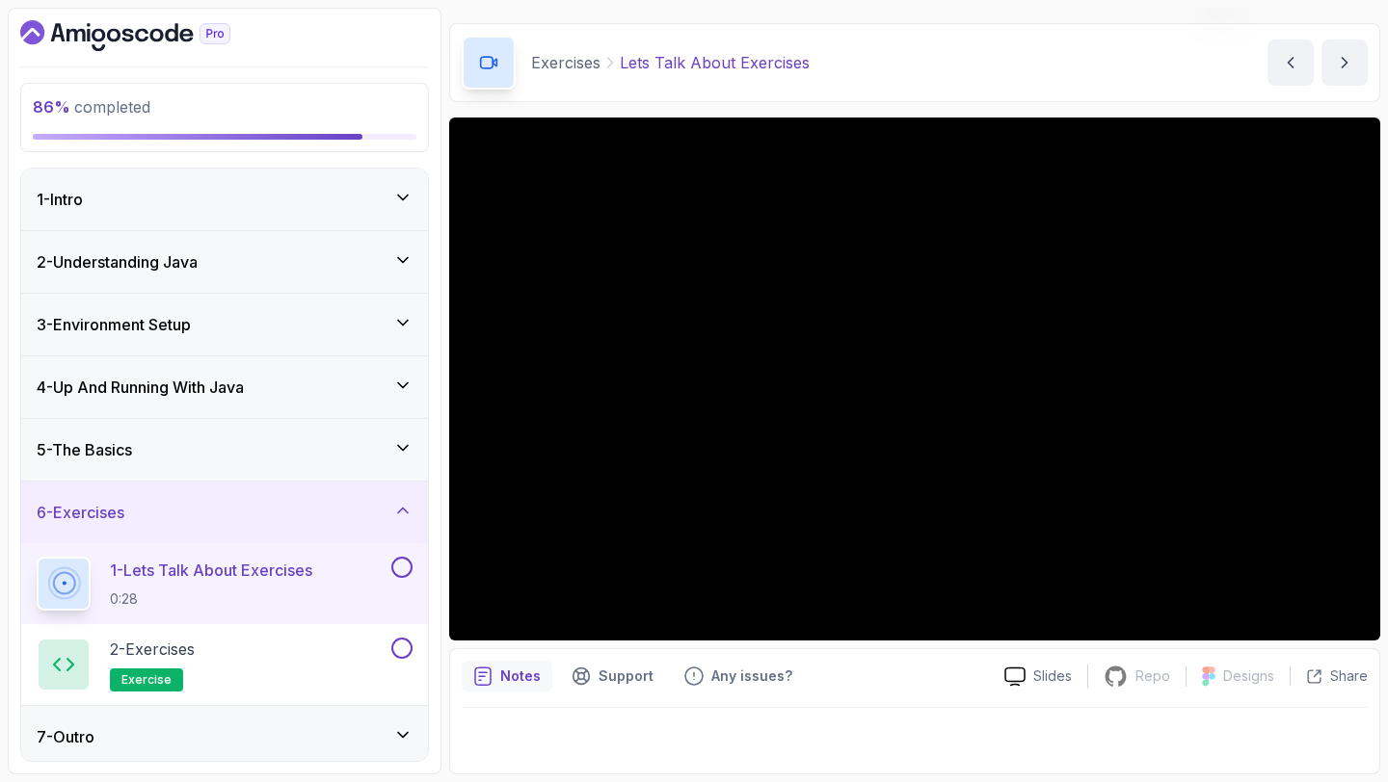
click at [403, 443] on icon at bounding box center [402, 447] width 19 height 19
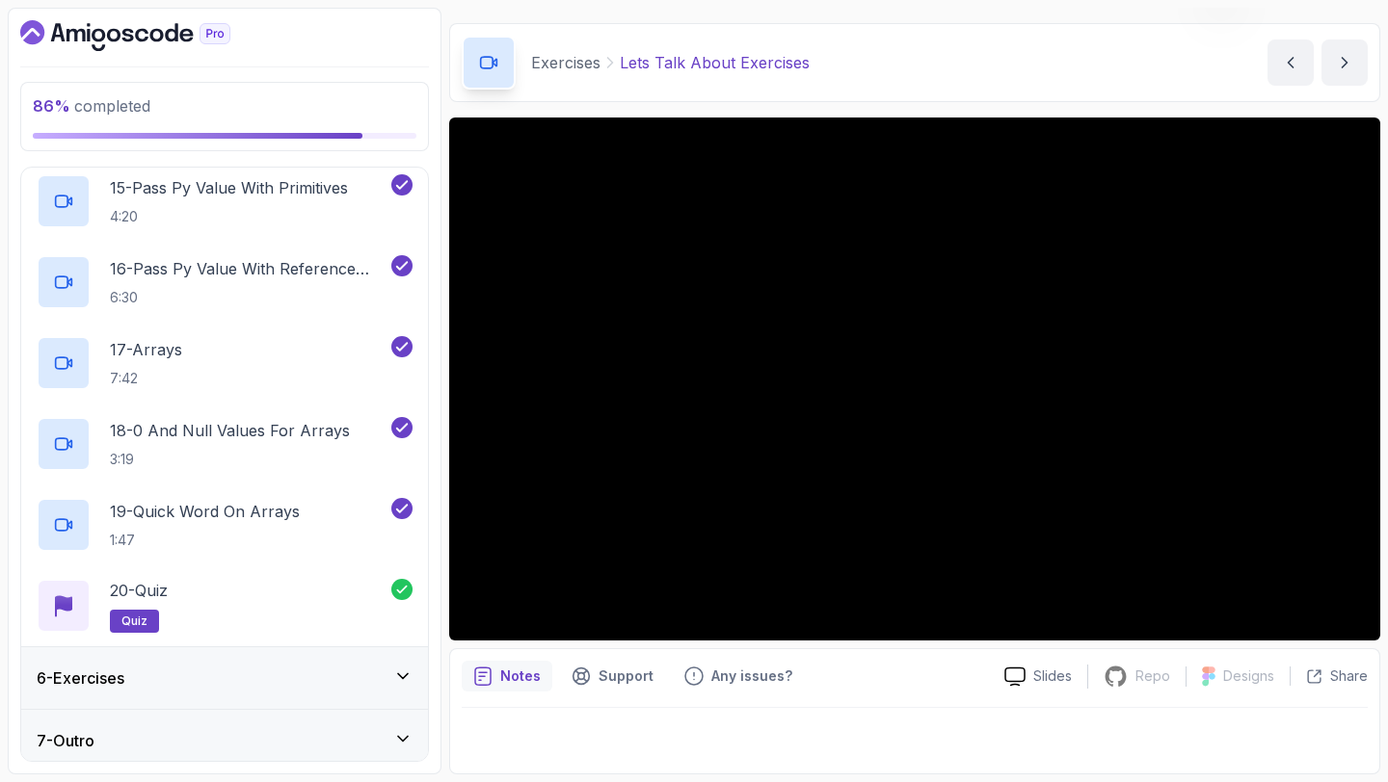
scroll to position [1463, 0]
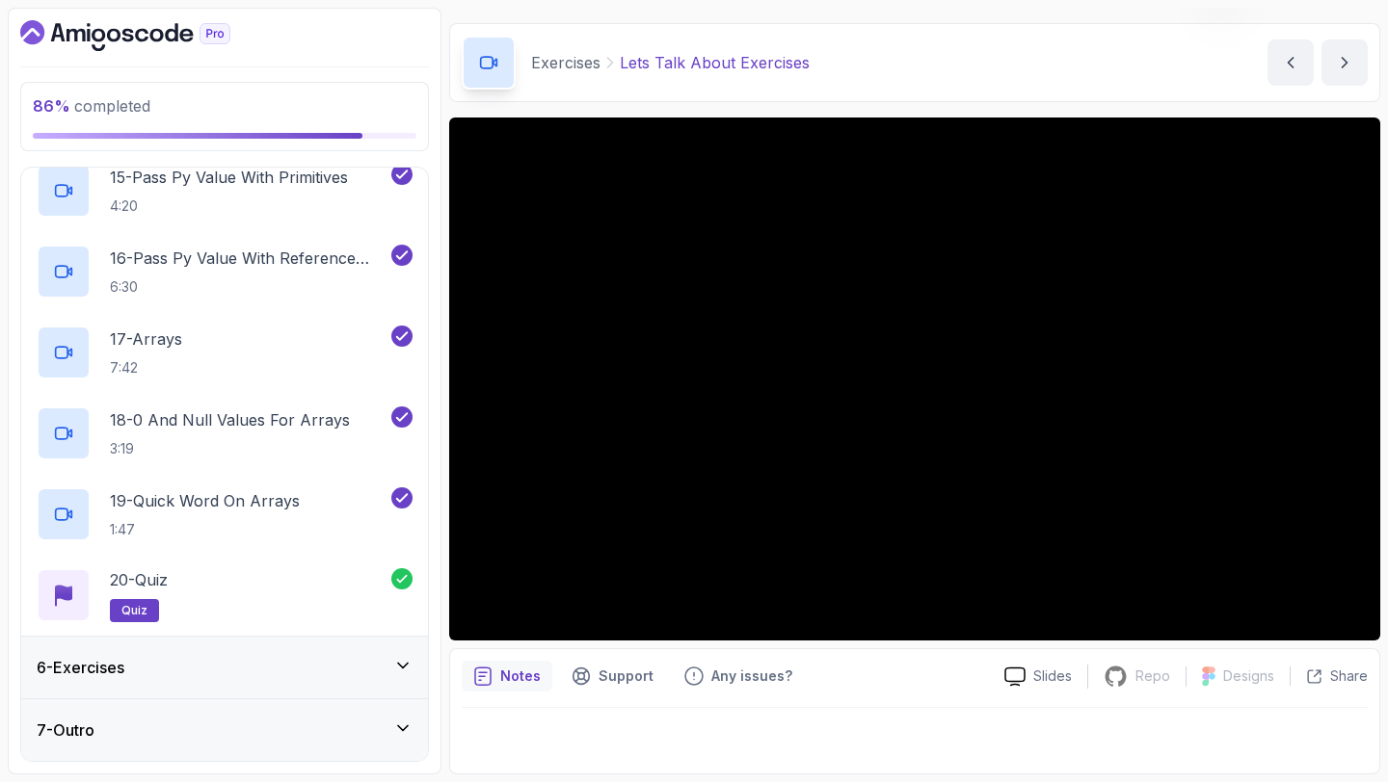
click at [371, 674] on div "6 - Exercises" at bounding box center [225, 667] width 376 height 23
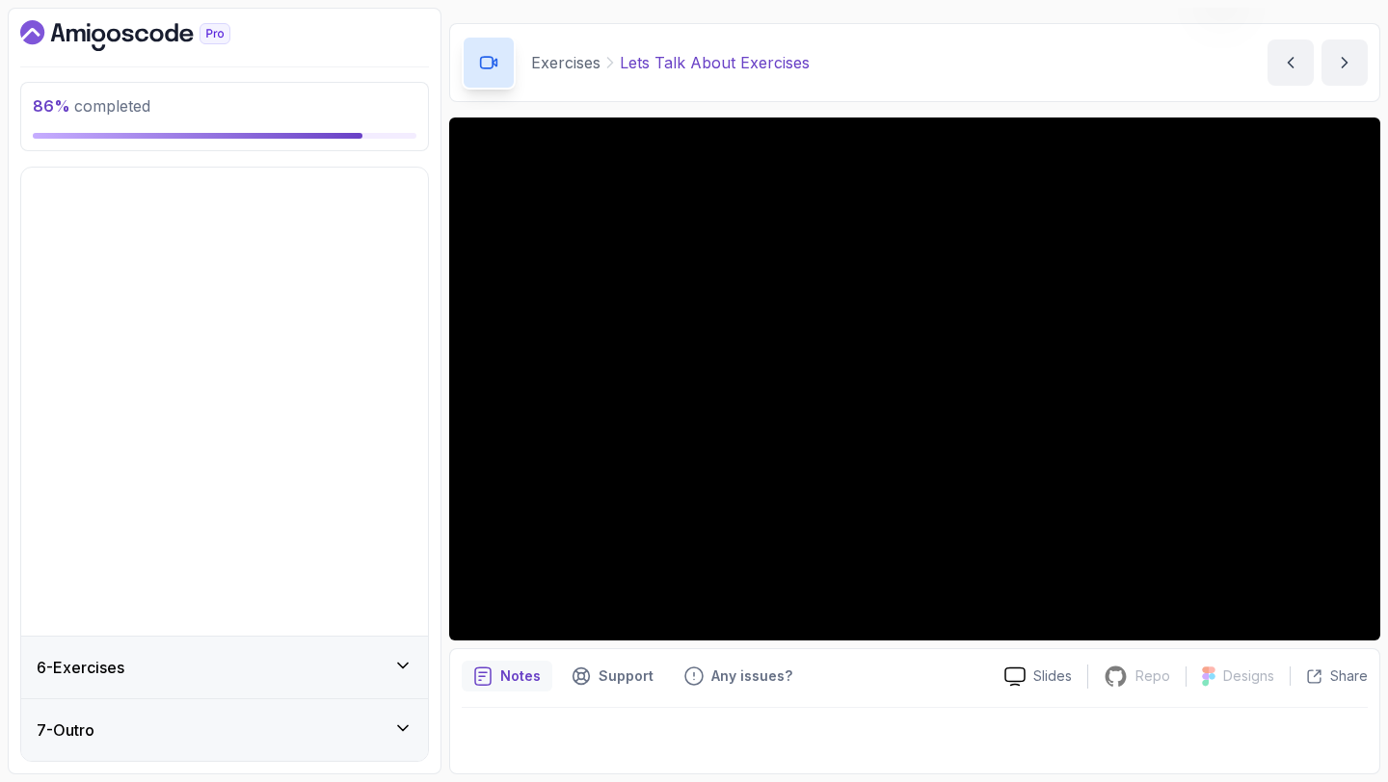
scroll to position [0, 0]
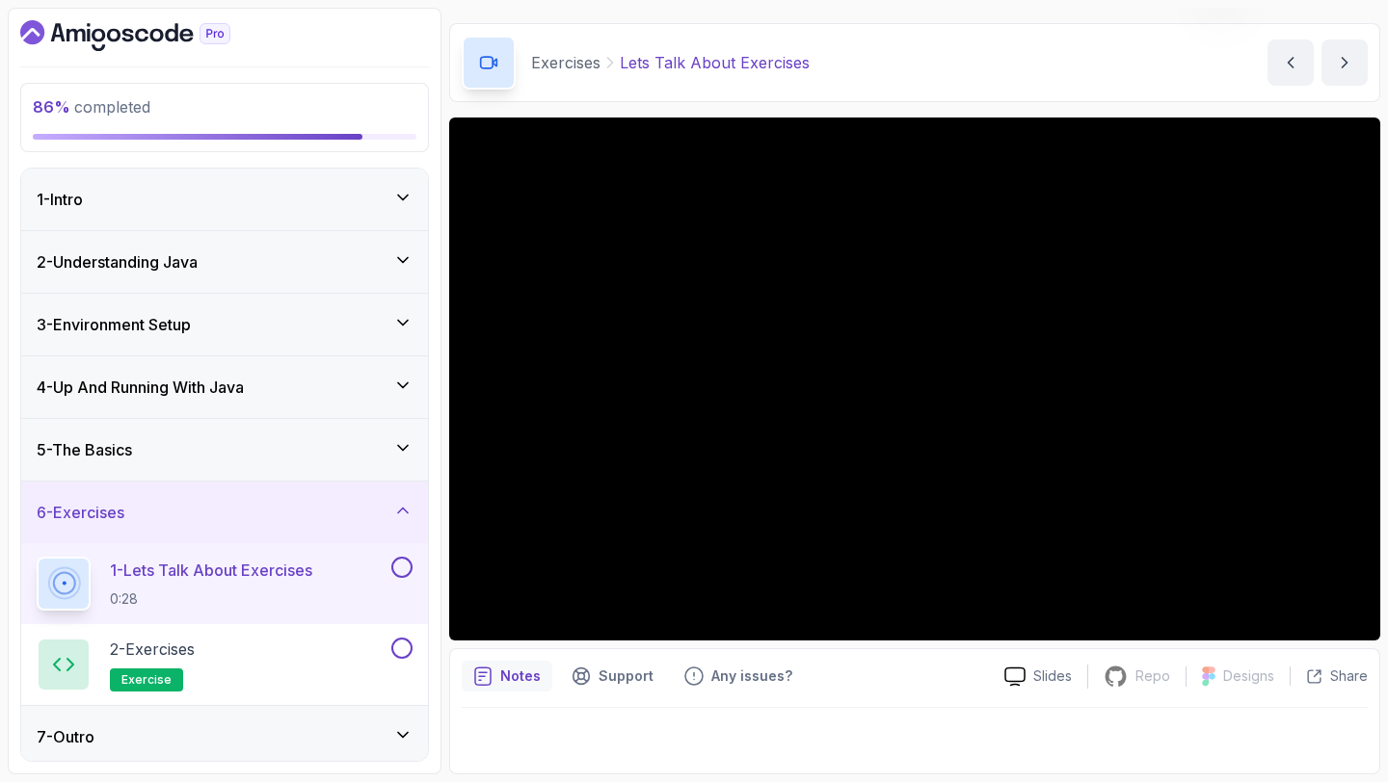
click at [394, 566] on button at bounding box center [401, 567] width 21 height 21
click at [403, 570] on icon at bounding box center [401, 567] width 17 height 19
click at [404, 570] on button at bounding box center [401, 567] width 21 height 21
click at [336, 662] on div "2 - Exercises exercise" at bounding box center [212, 665] width 351 height 54
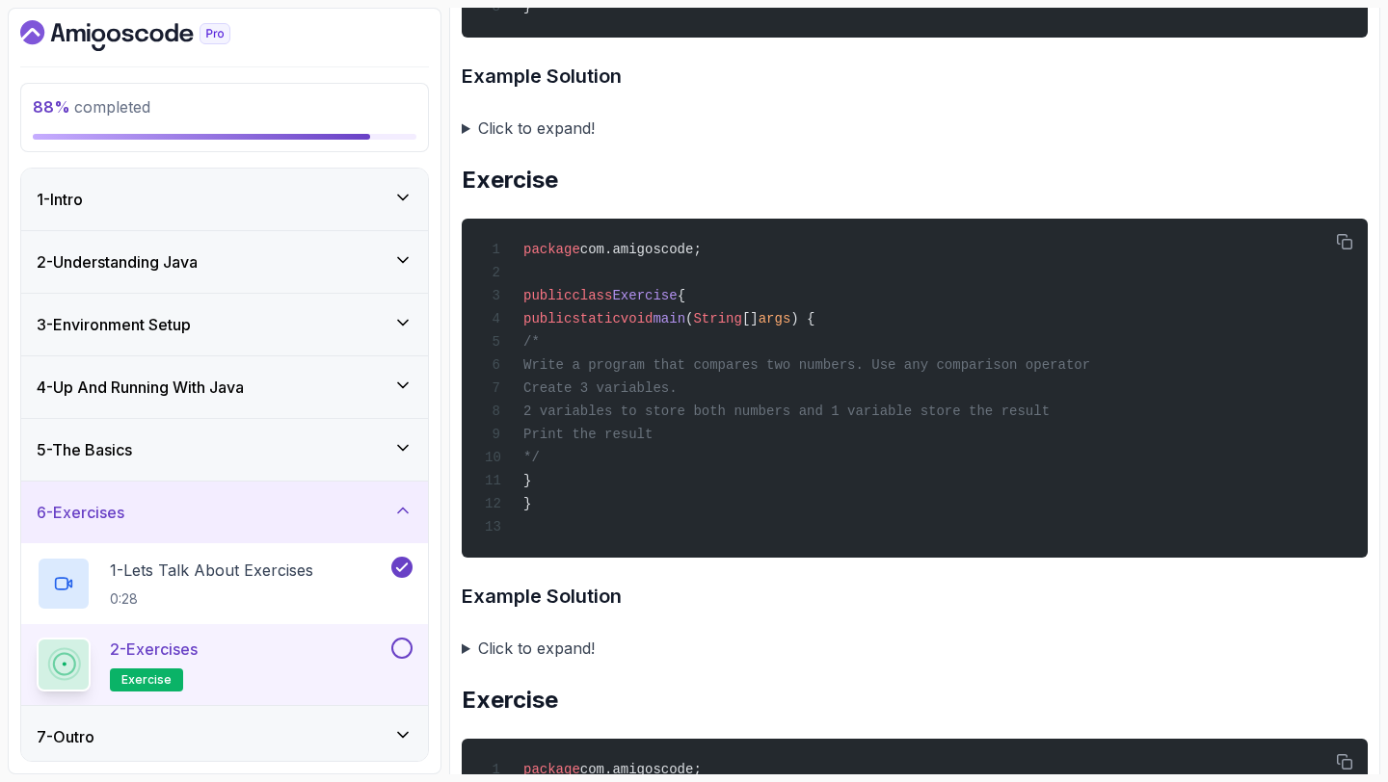
scroll to position [1219, 0]
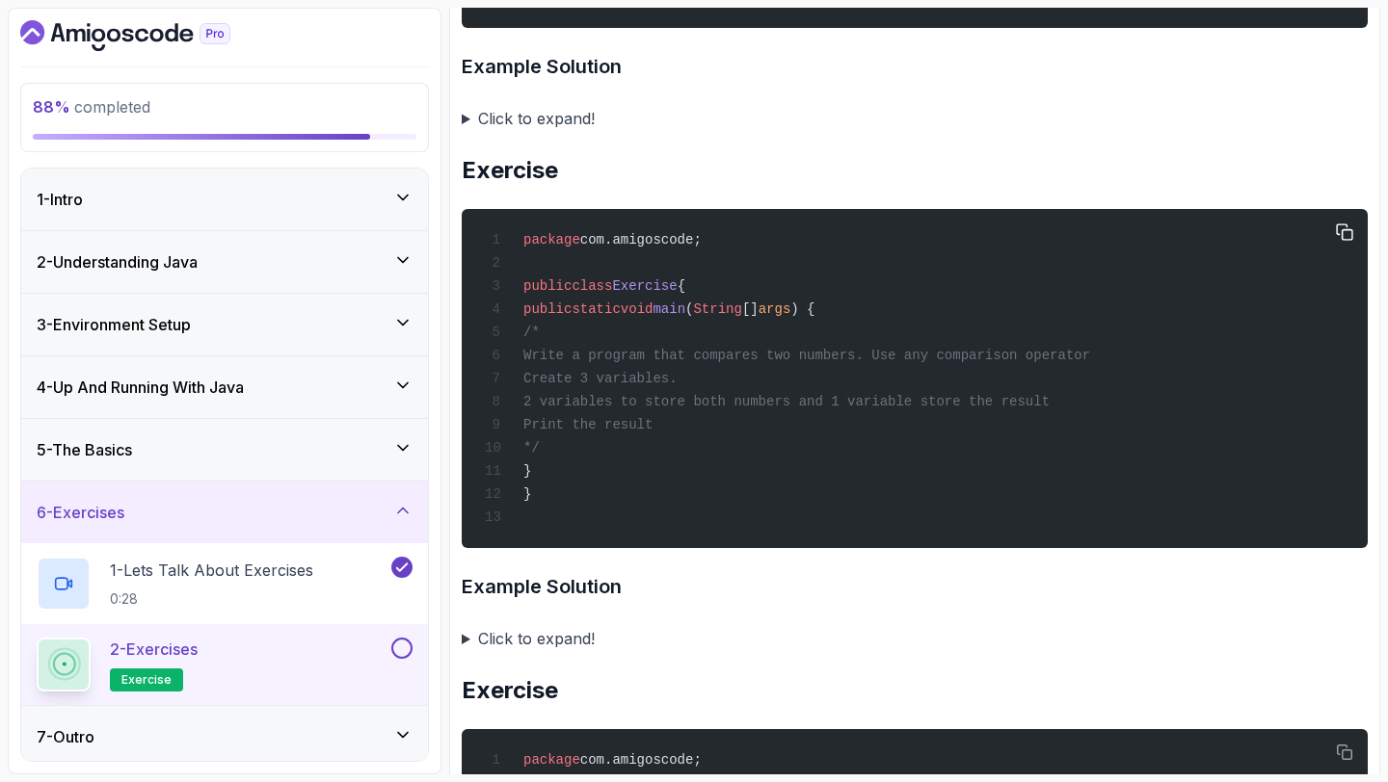
click at [793, 310] on div "package com.amigoscode; public class Exercise { public static void main ( Strin…" at bounding box center [914, 379] width 875 height 316
click at [726, 363] on span "Write a program that compares two numbers. Use any comparison operator" at bounding box center [806, 355] width 567 height 15
click at [677, 386] on span "Create 3 variables." at bounding box center [600, 378] width 154 height 15
click at [762, 450] on div "package com.amigoscode; public class Exercise { public static void main ( Strin…" at bounding box center [914, 379] width 875 height 316
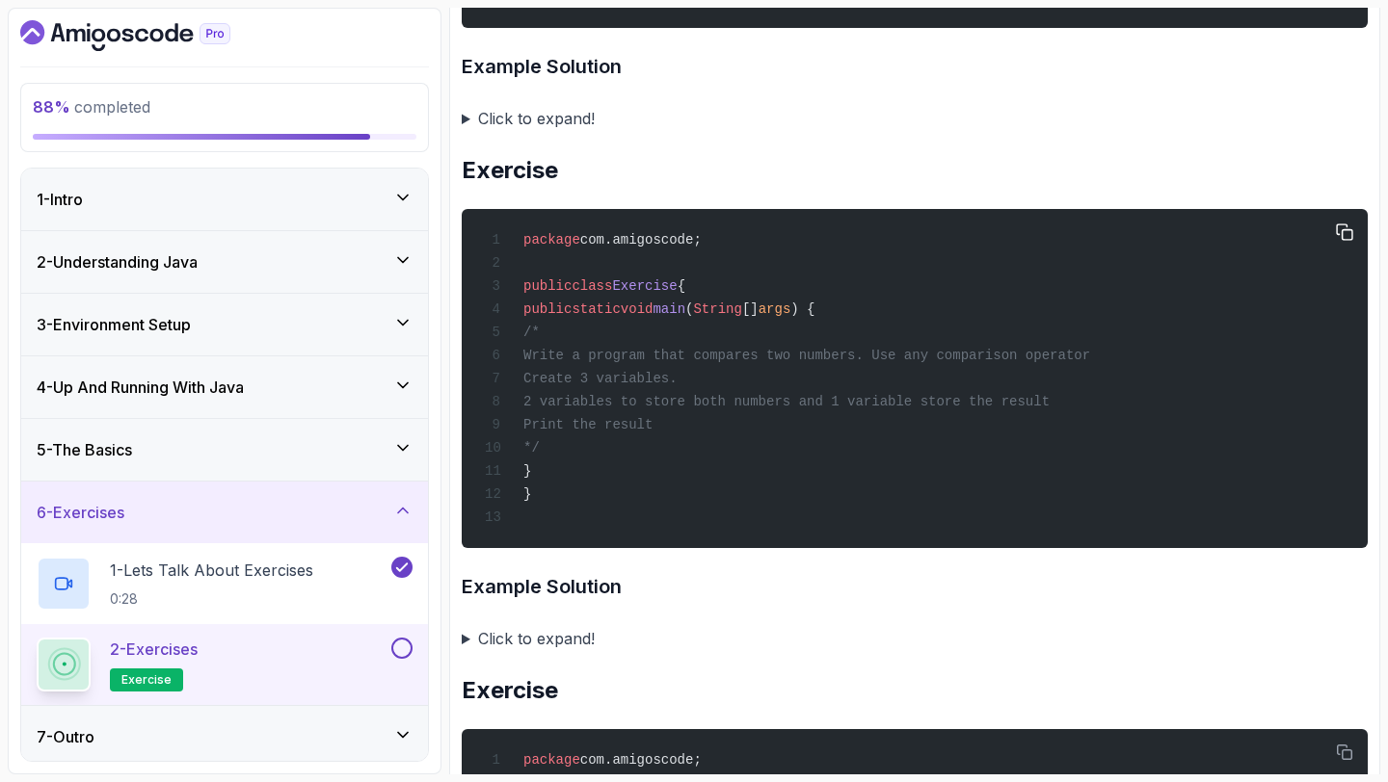
click at [652, 433] on span "Print the result" at bounding box center [587, 424] width 129 height 15
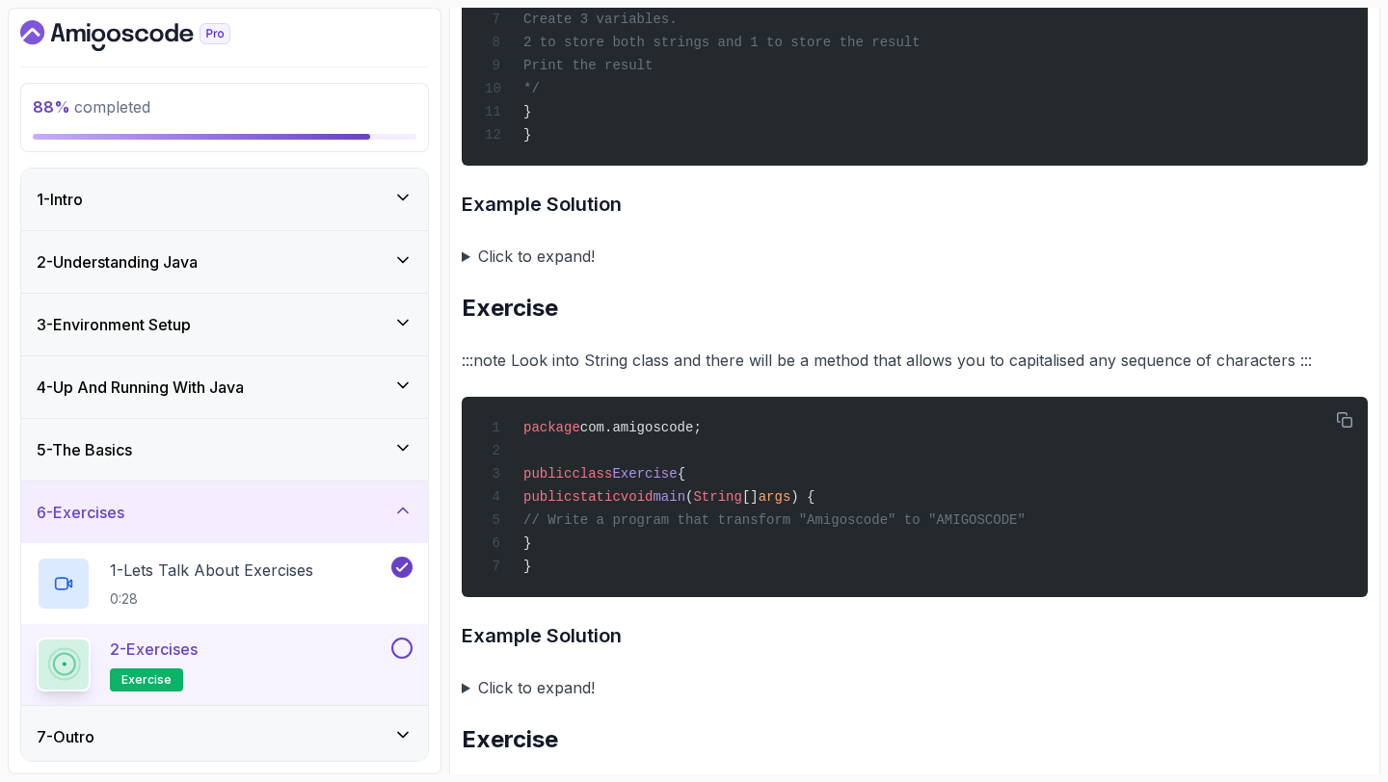
scroll to position [2129, 0]
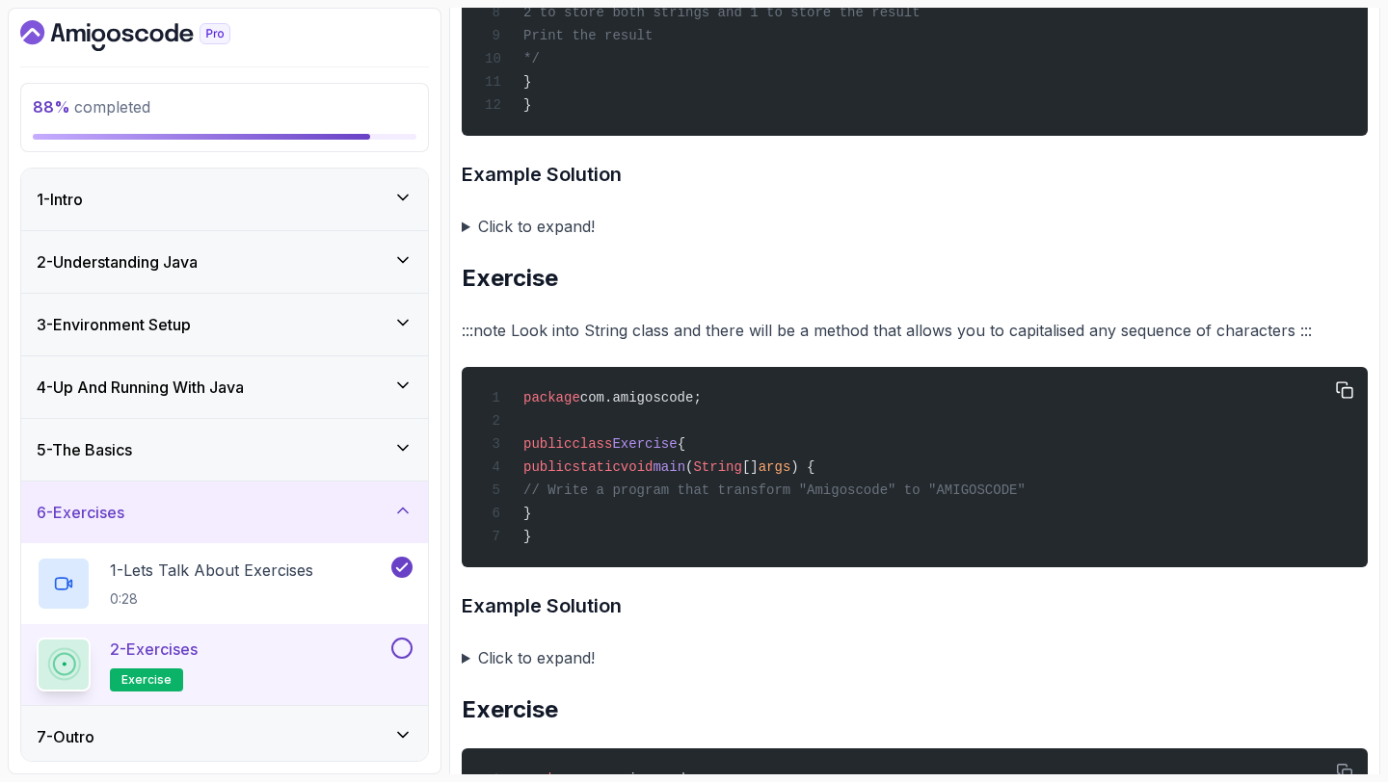
click at [685, 475] on span "main" at bounding box center [668, 467] width 33 height 15
click at [467, 240] on summary "Click to expand!" at bounding box center [915, 226] width 906 height 27
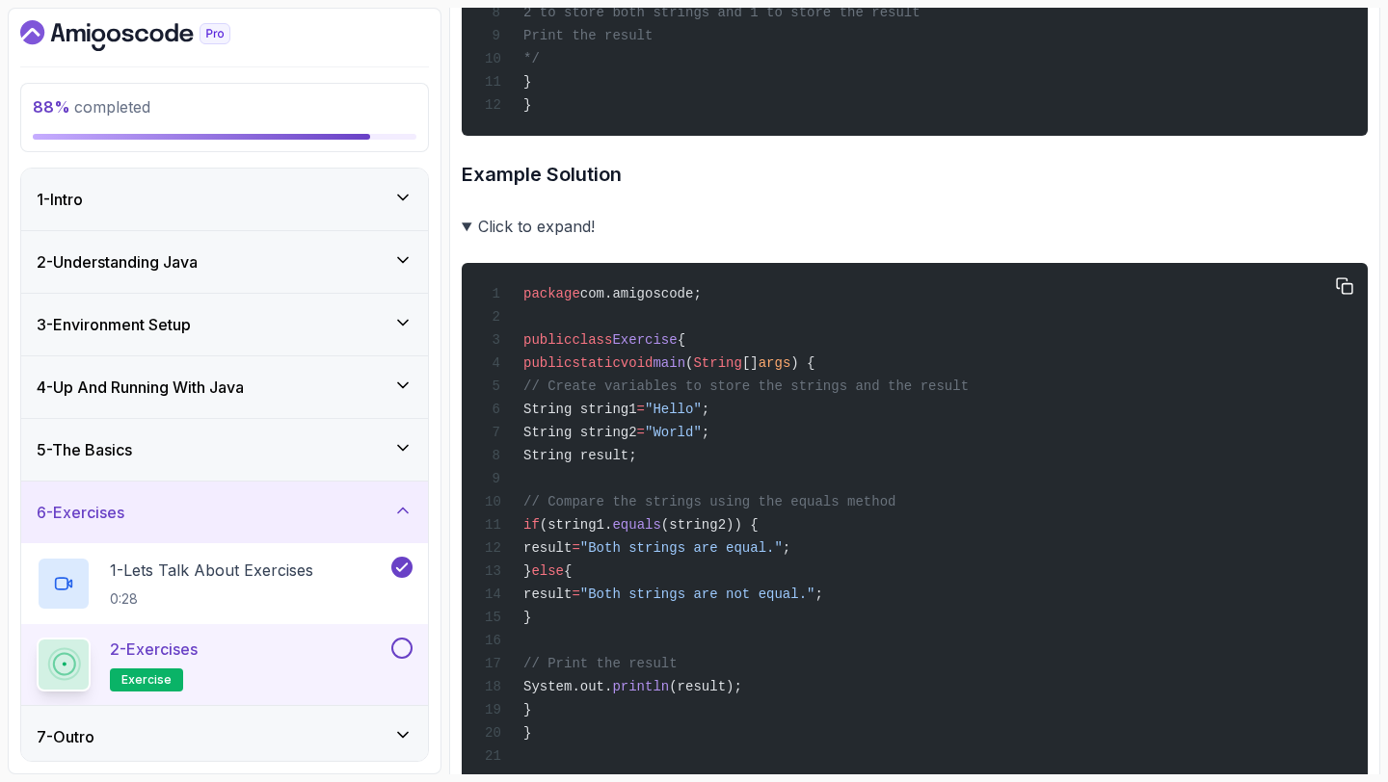
click at [654, 437] on div "package com.amigoscode; public class Exercise { public static void main ( Strin…" at bounding box center [914, 525] width 875 height 501
click at [637, 440] on span "String string2" at bounding box center [580, 432] width 114 height 15
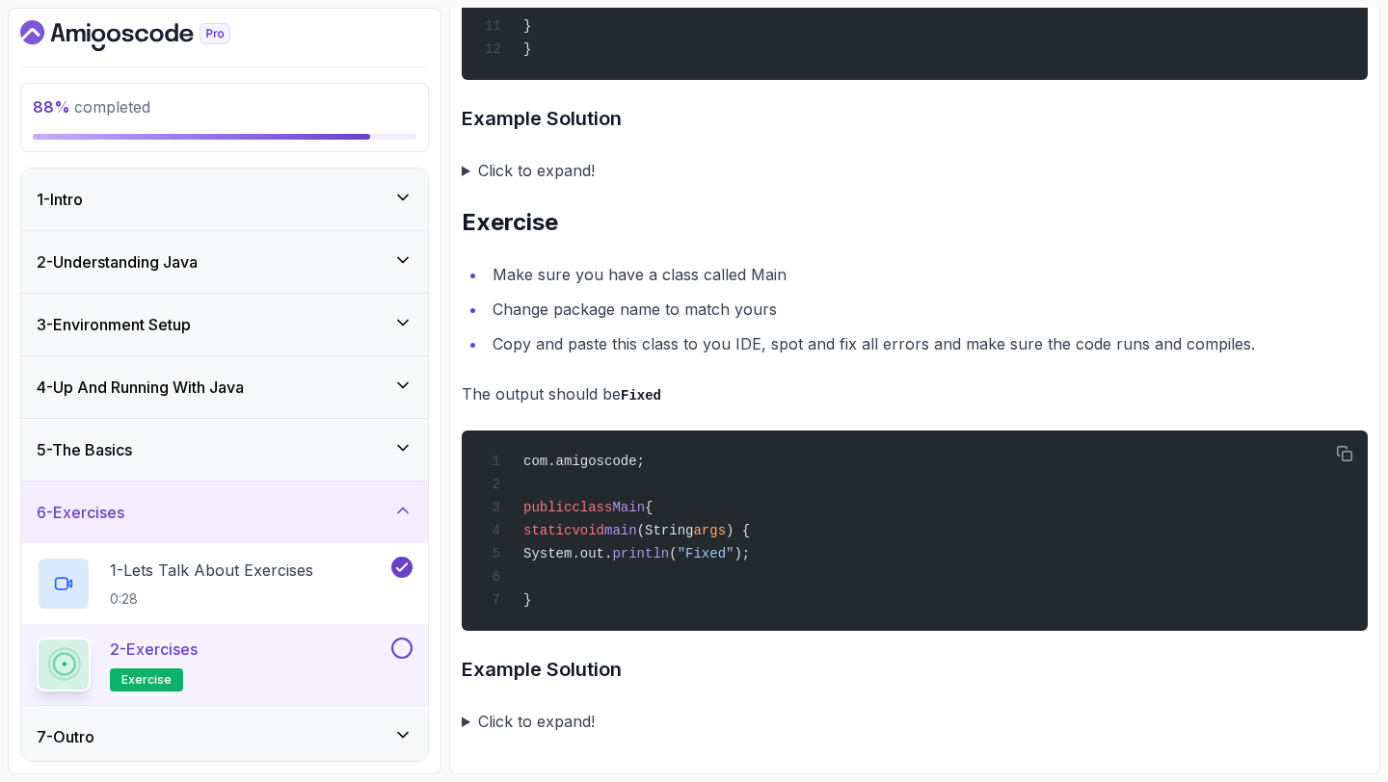
scroll to position [4208, 0]
click at [464, 721] on summary "Click to expand!" at bounding box center [915, 721] width 906 height 27
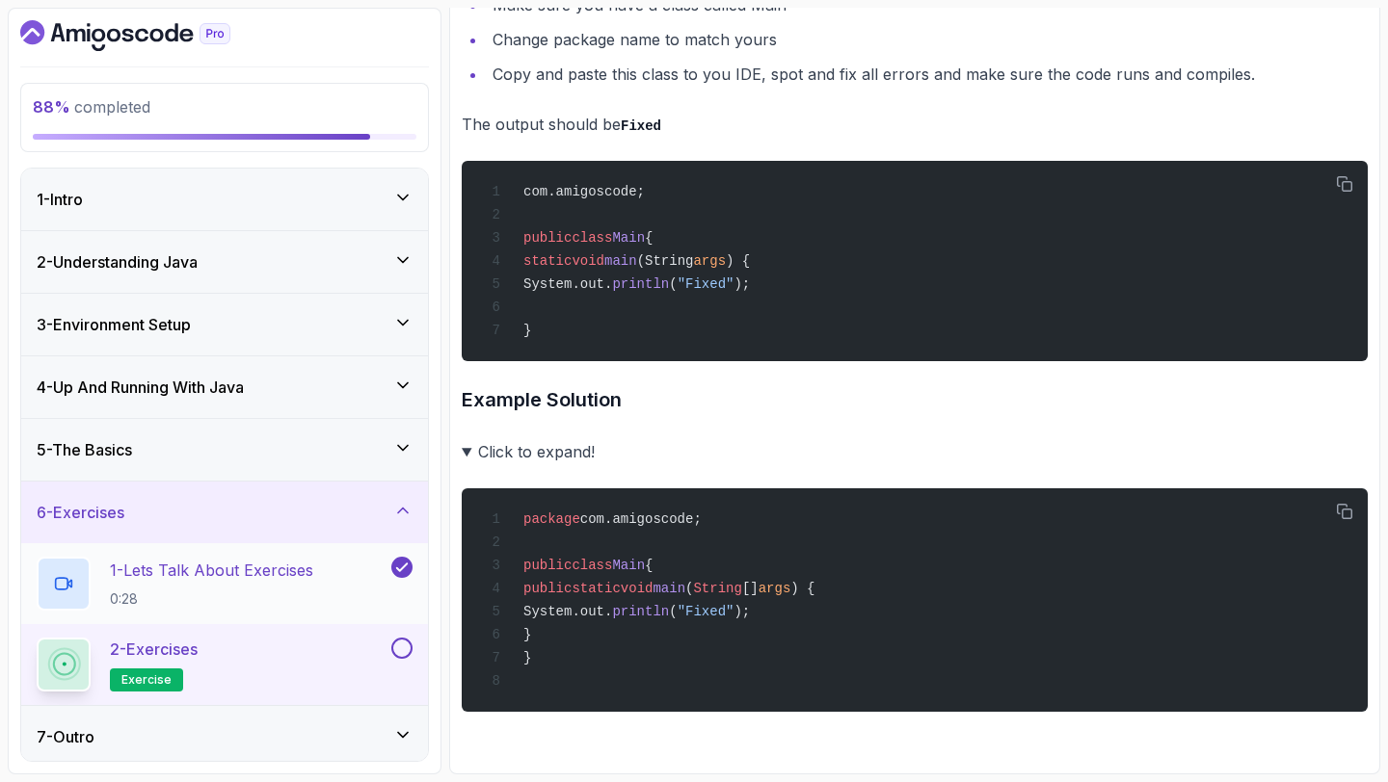
scroll to position [7, 0]
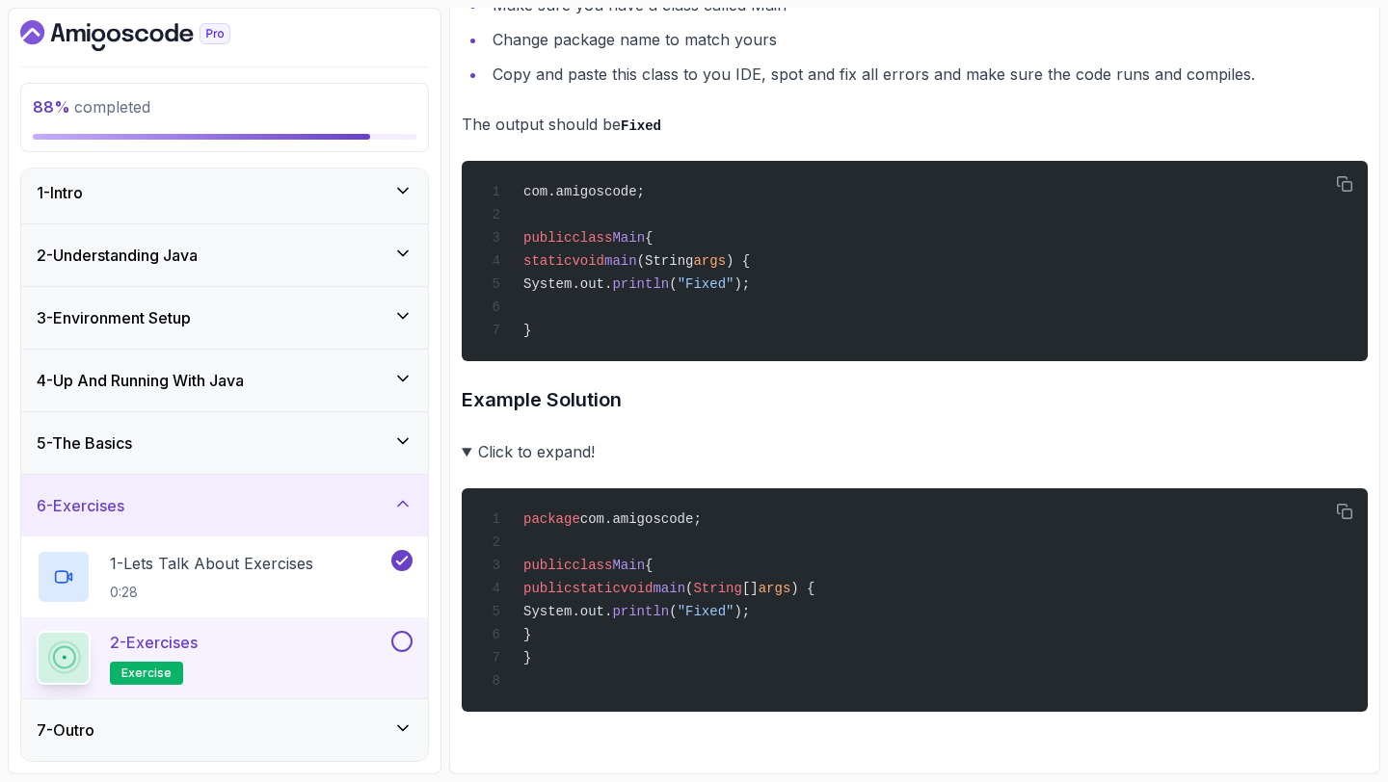
click at [250, 735] on div "7 - Outro" at bounding box center [225, 730] width 376 height 23
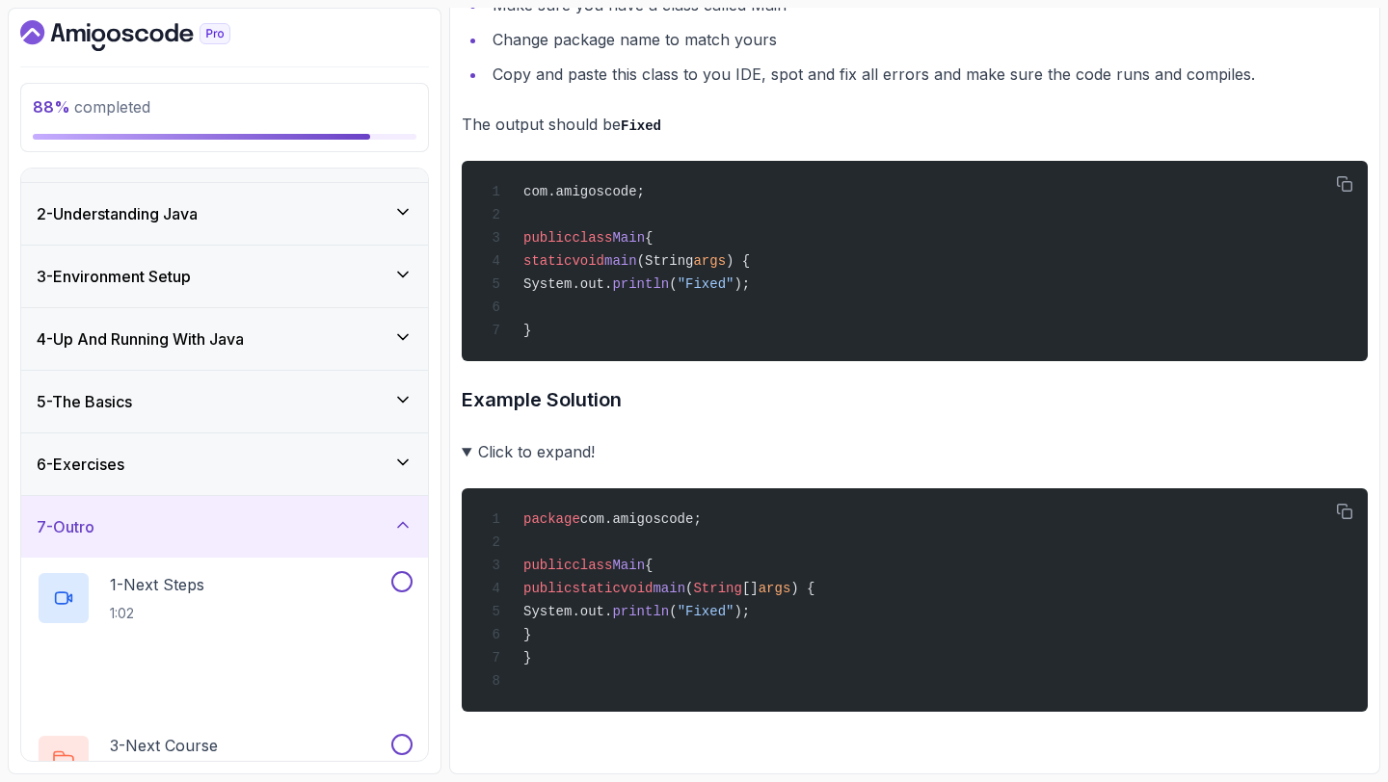
scroll to position [88, 0]
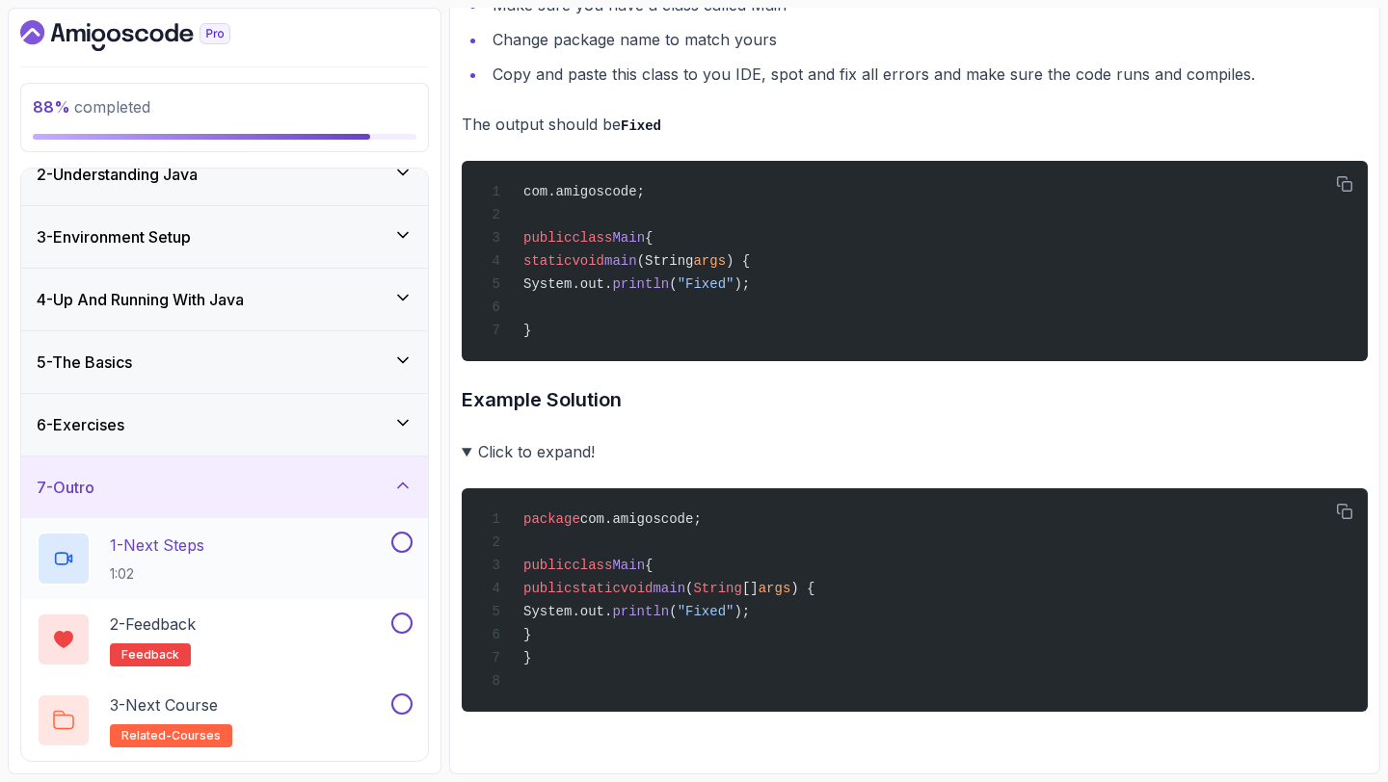
click at [261, 551] on div "1 - Next Steps 1:02" at bounding box center [212, 559] width 351 height 54
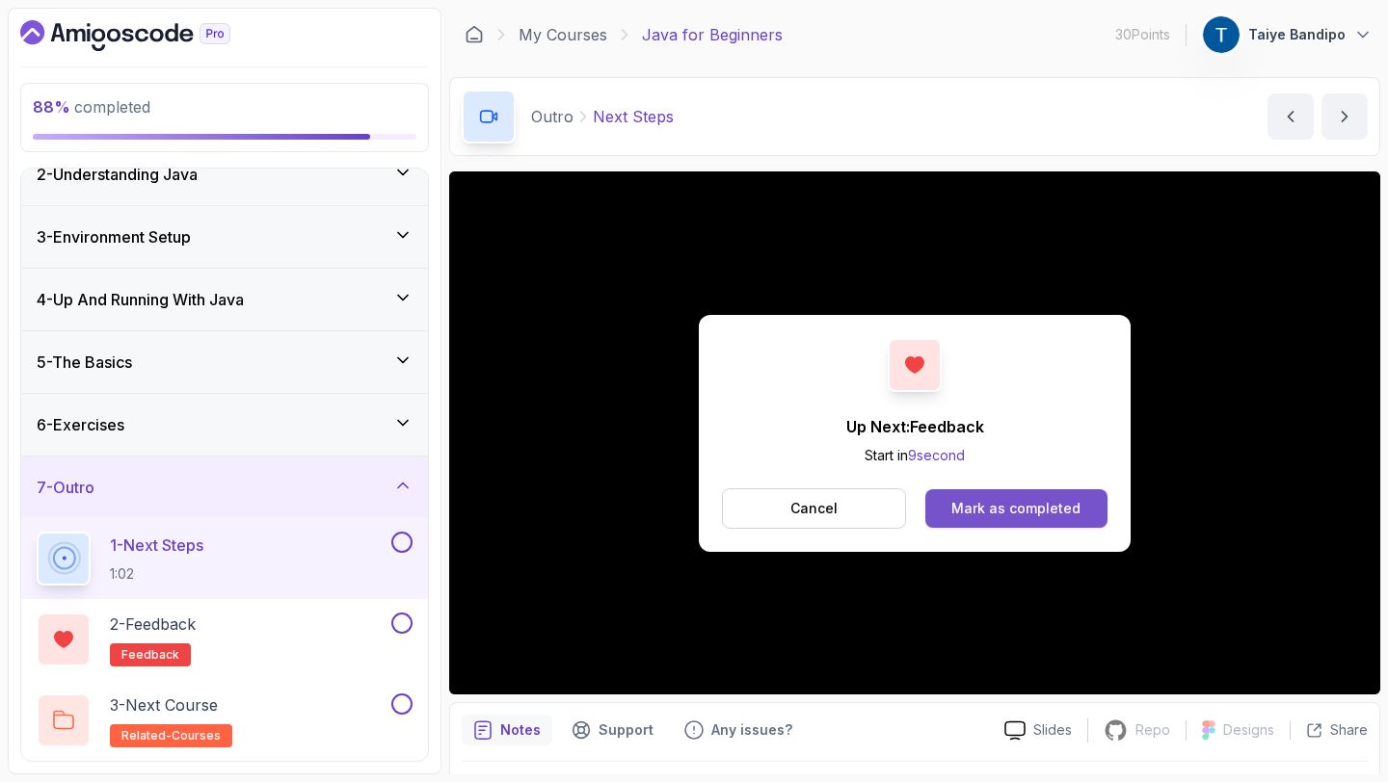
click at [993, 513] on div "Mark as completed" at bounding box center [1015, 508] width 129 height 19
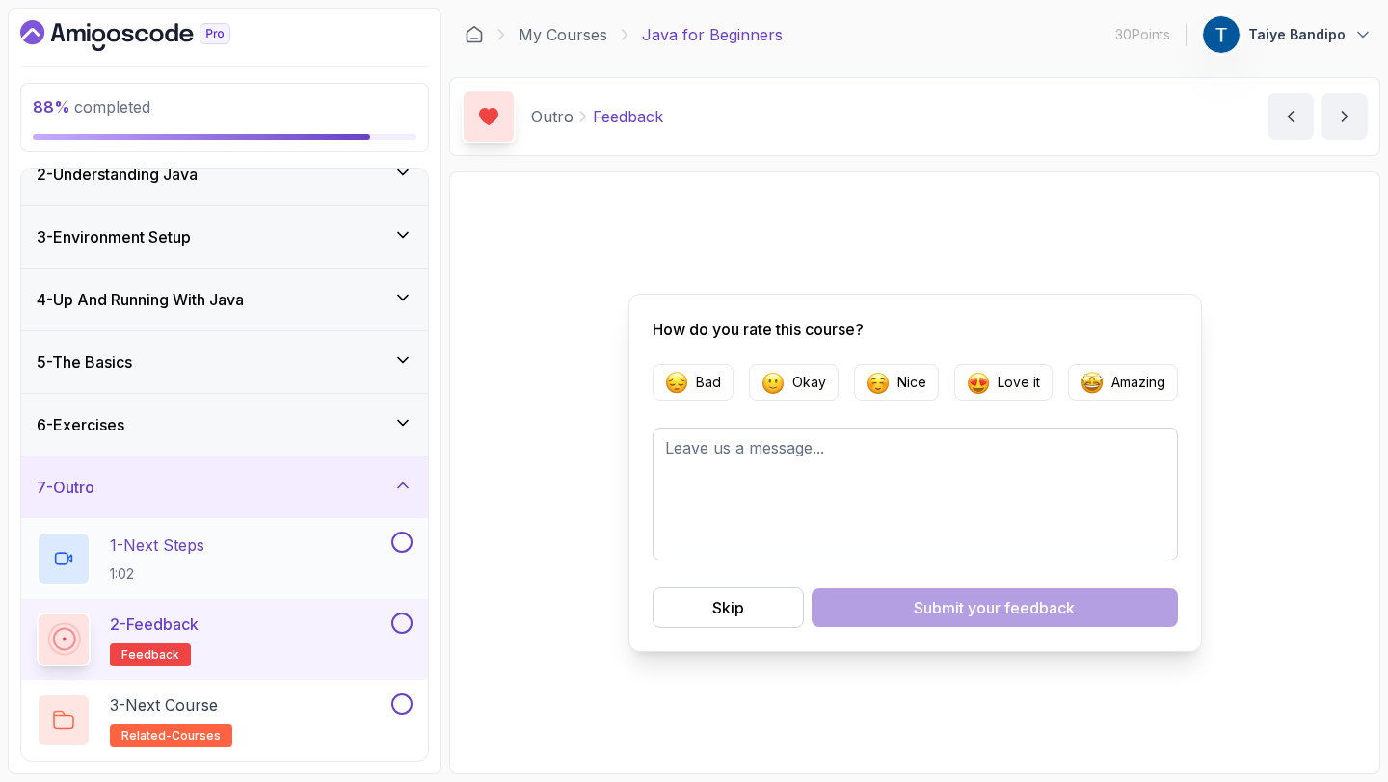
click at [404, 541] on button at bounding box center [401, 542] width 21 height 21
click at [1000, 386] on p "Love it" at bounding box center [1018, 382] width 42 height 19
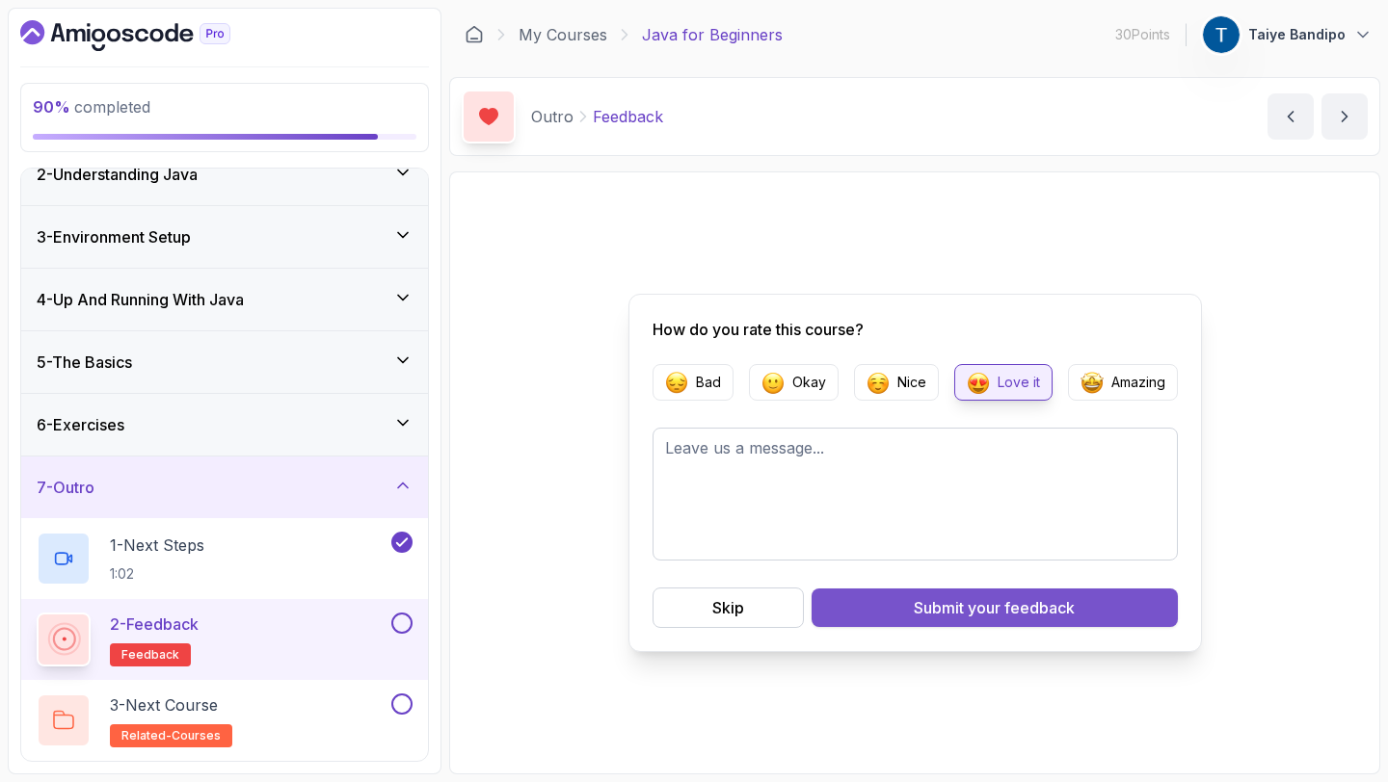
click at [975, 600] on span "your feedback" at bounding box center [1020, 607] width 107 height 23
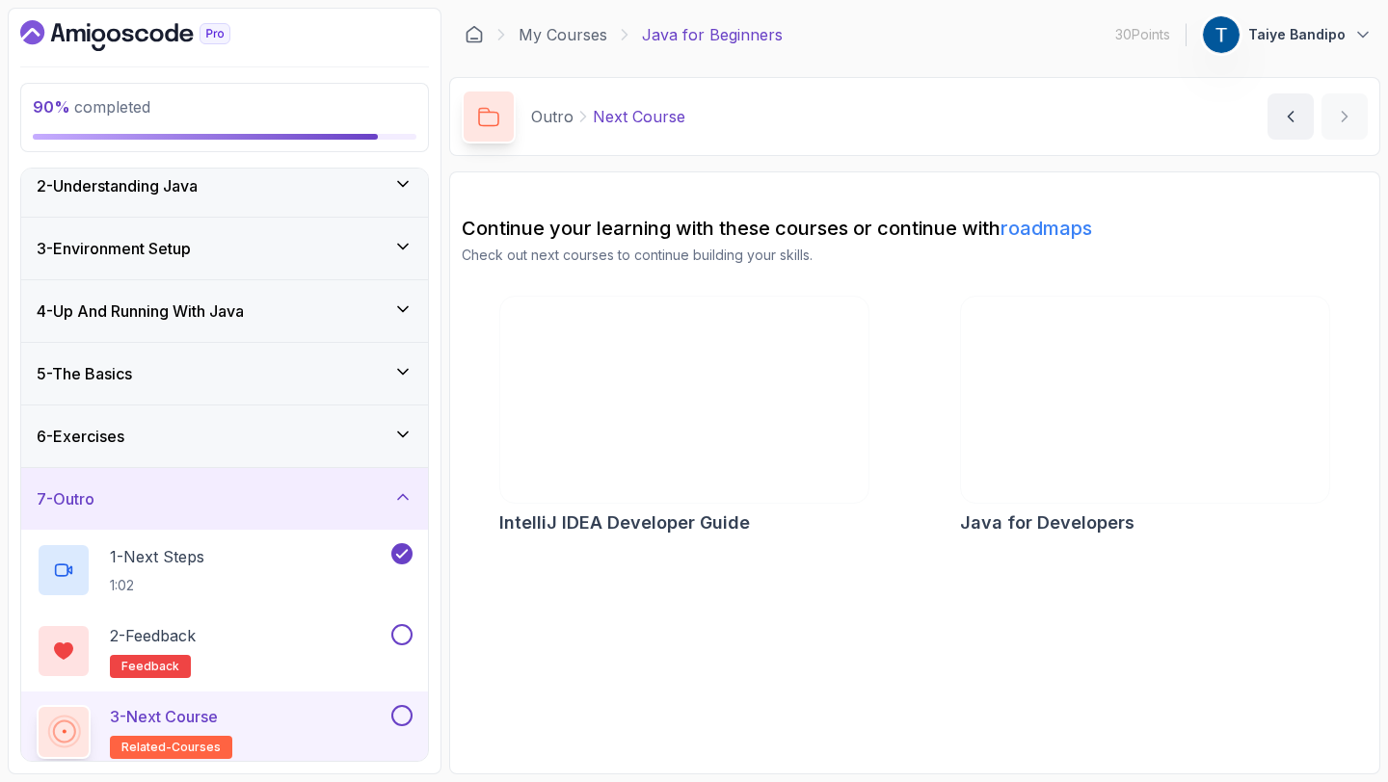
scroll to position [83, 0]
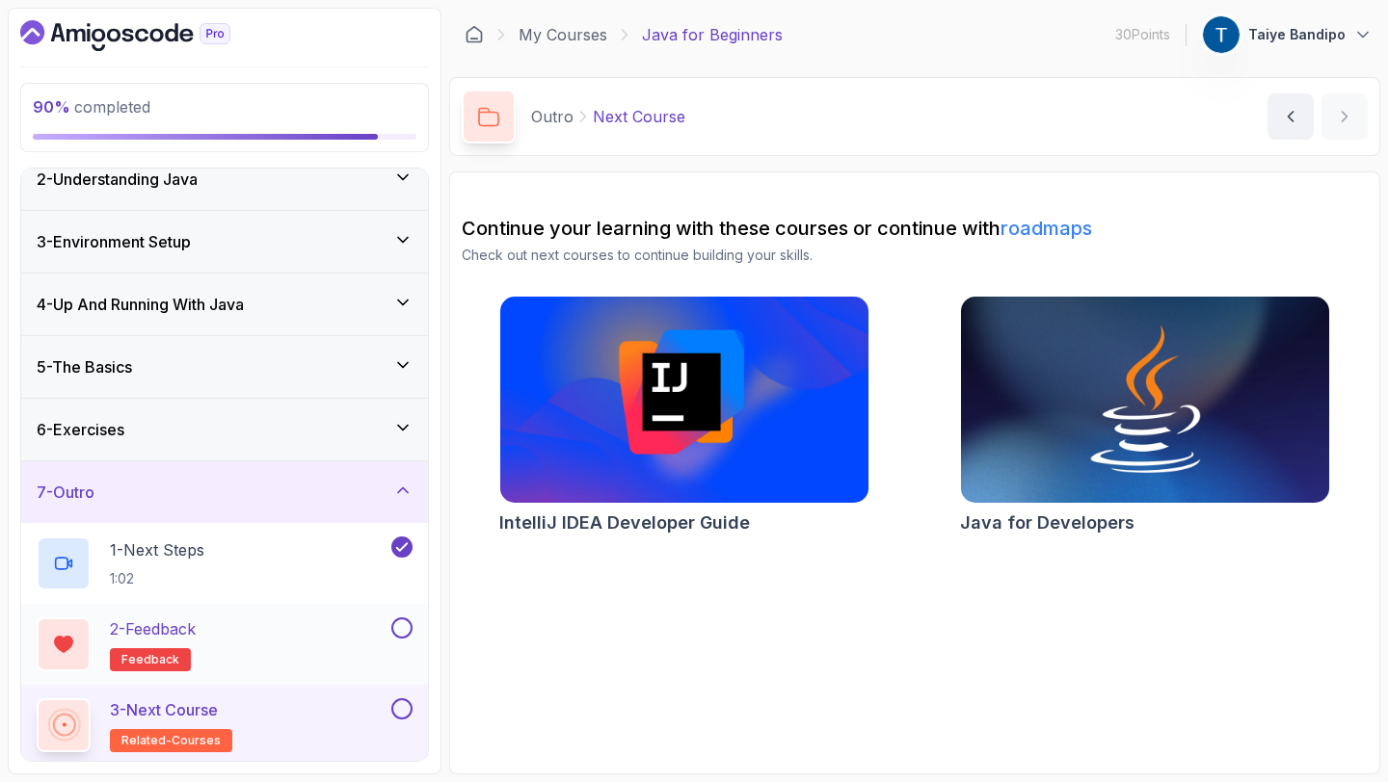
click at [401, 630] on button at bounding box center [401, 628] width 21 height 21
click at [400, 709] on button at bounding box center [401, 709] width 21 height 21
click at [303, 376] on div "5 - The Basics" at bounding box center [225, 367] width 376 height 23
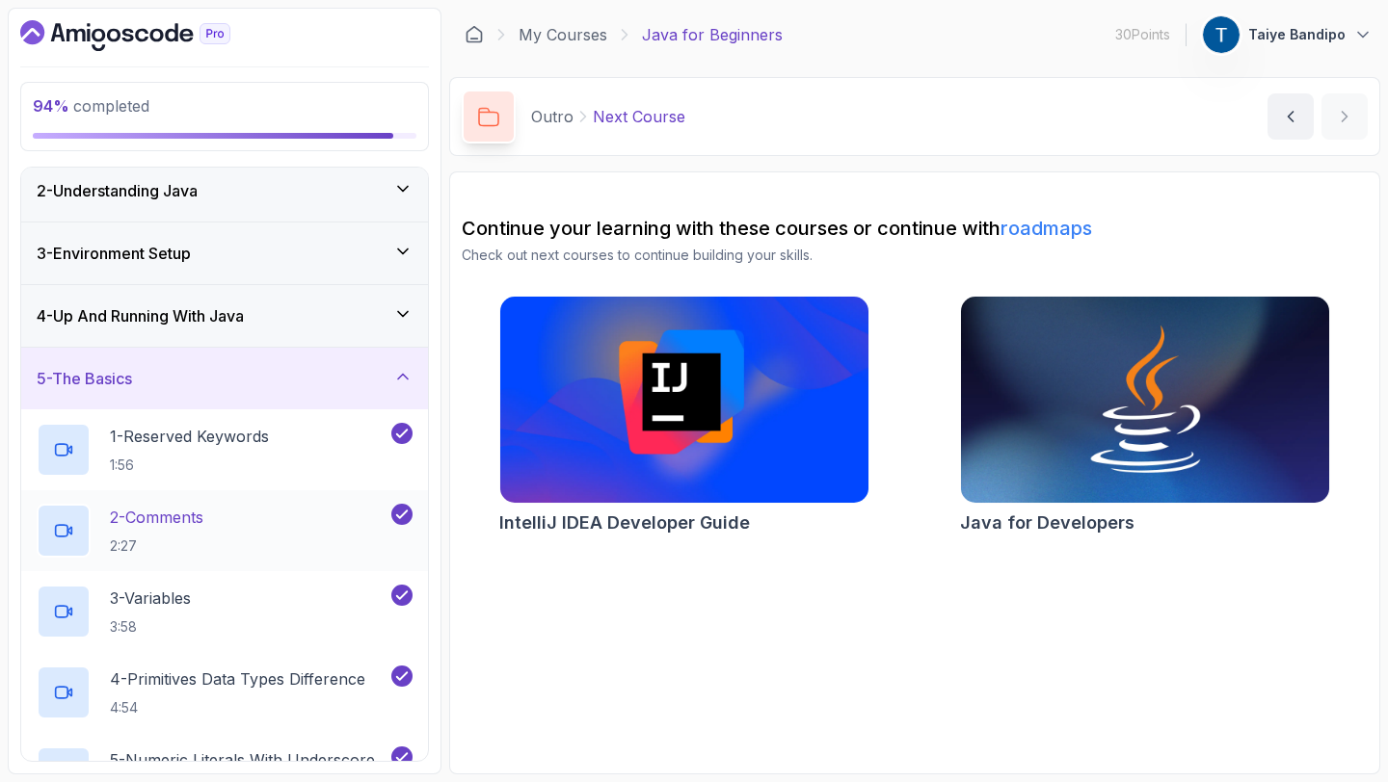
scroll to position [88, 0]
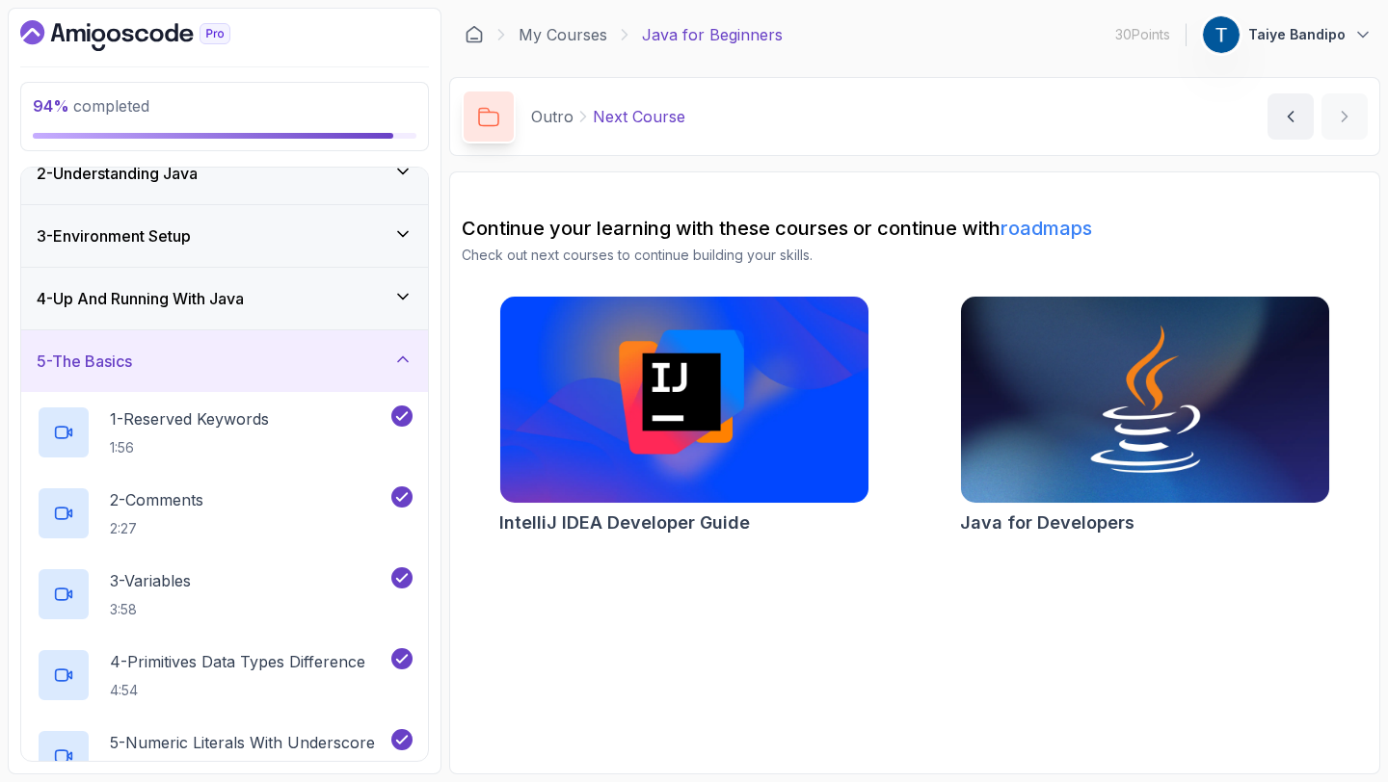
click at [308, 290] on div "4 - Up And Running With Java" at bounding box center [225, 298] width 376 height 23
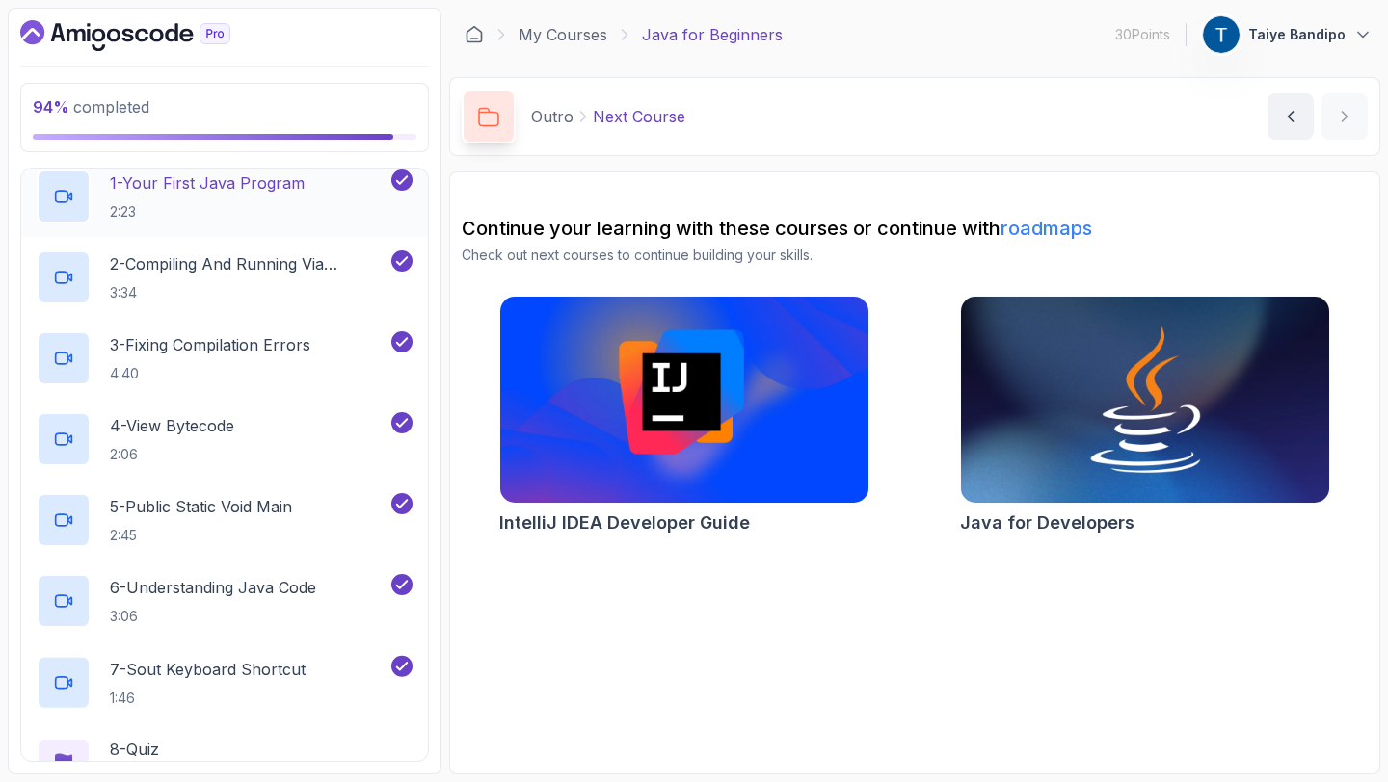
scroll to position [491, 0]
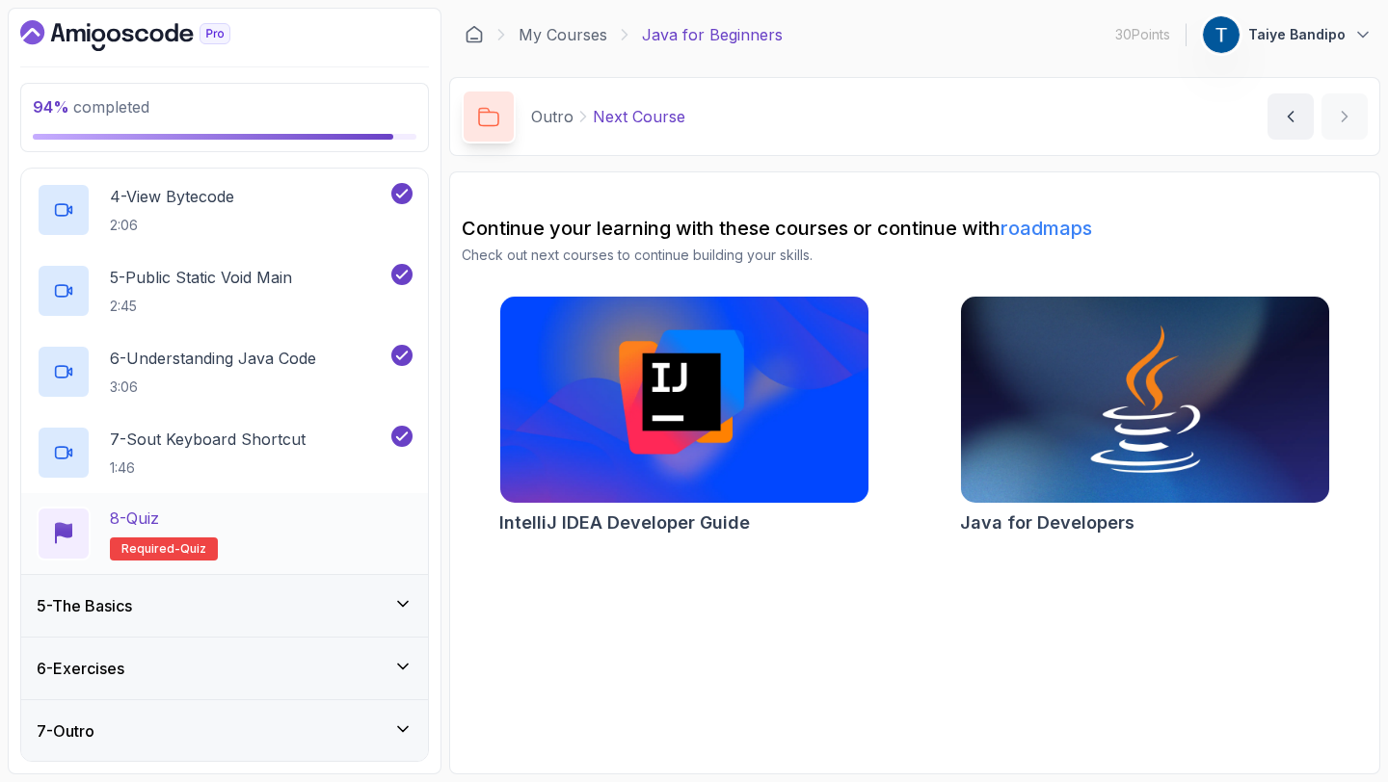
click at [180, 542] on span "quiz" at bounding box center [193, 549] width 26 height 15
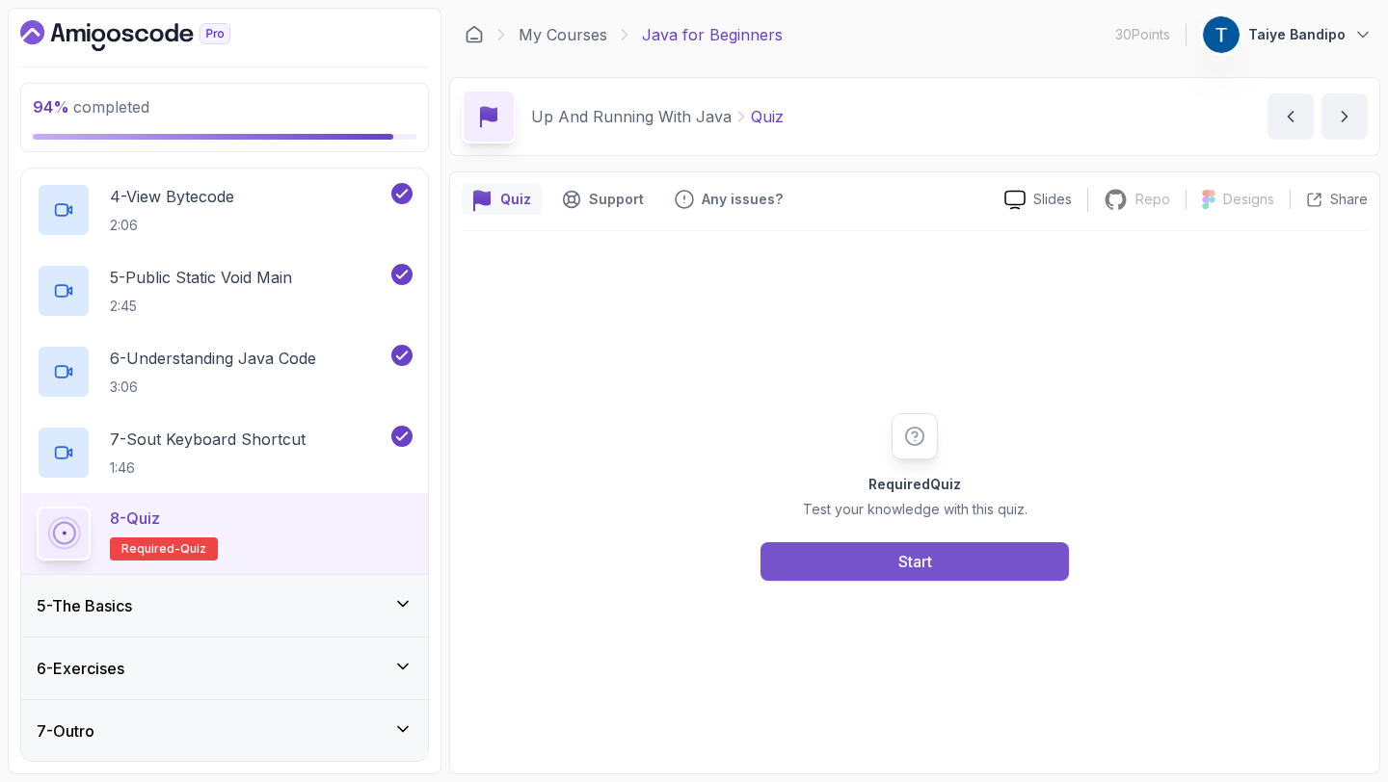
click at [905, 561] on div "Start" at bounding box center [915, 561] width 34 height 23
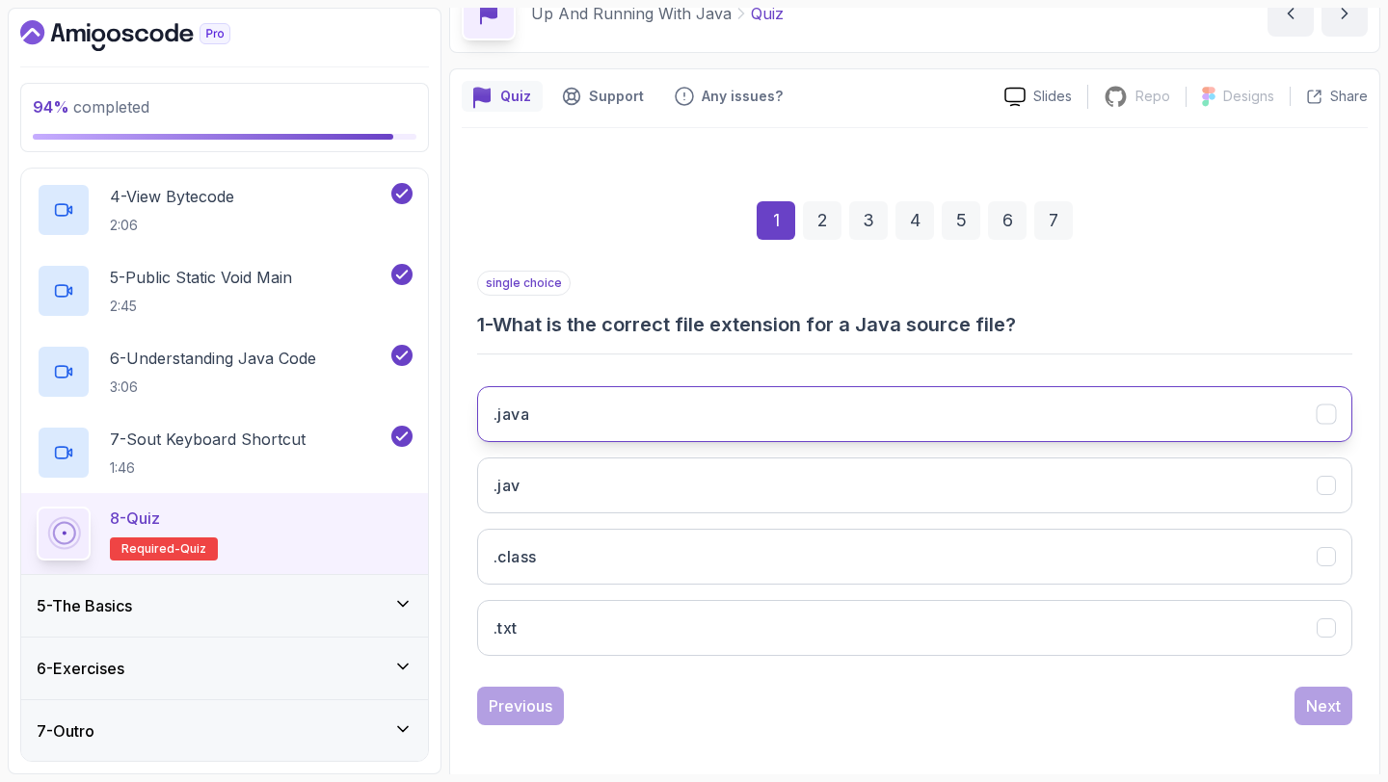
scroll to position [109, 0]
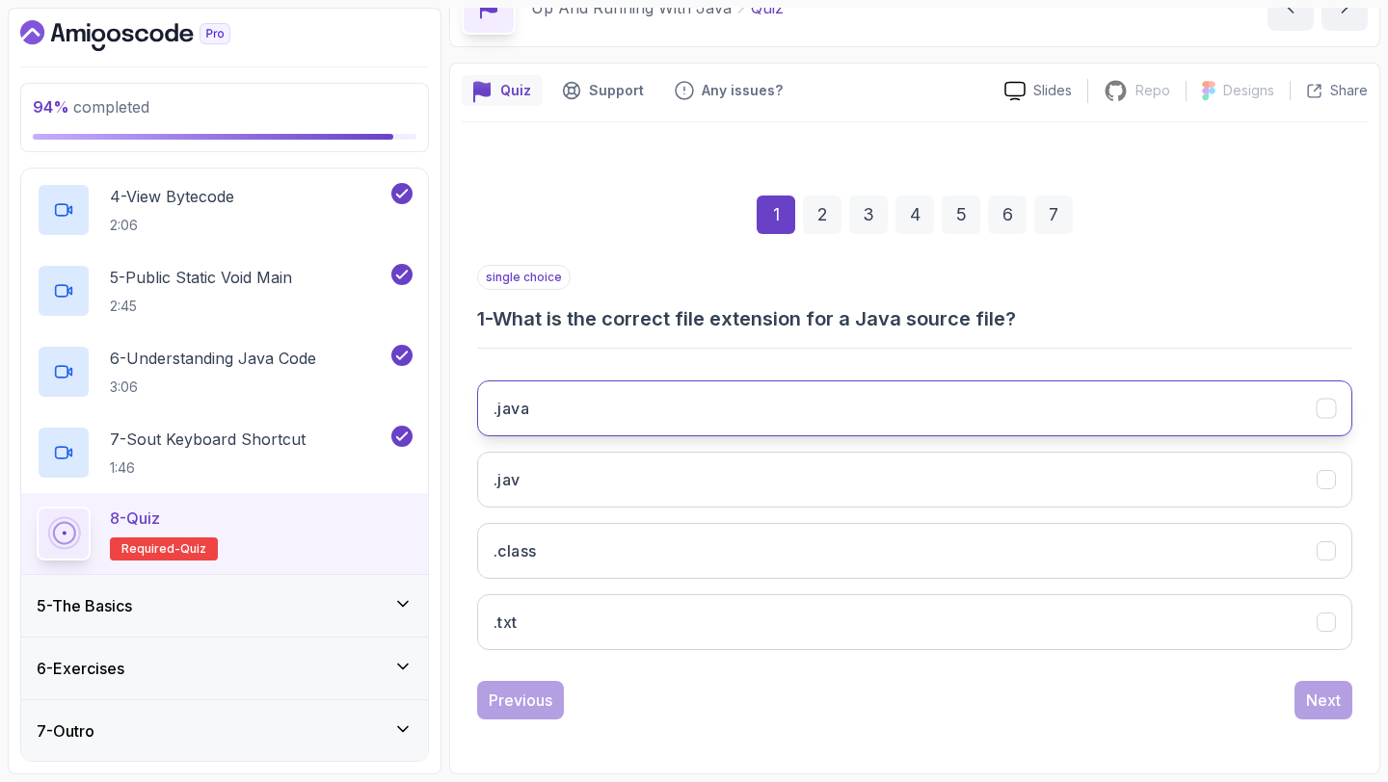
click at [553, 404] on button ".java" at bounding box center [914, 409] width 875 height 56
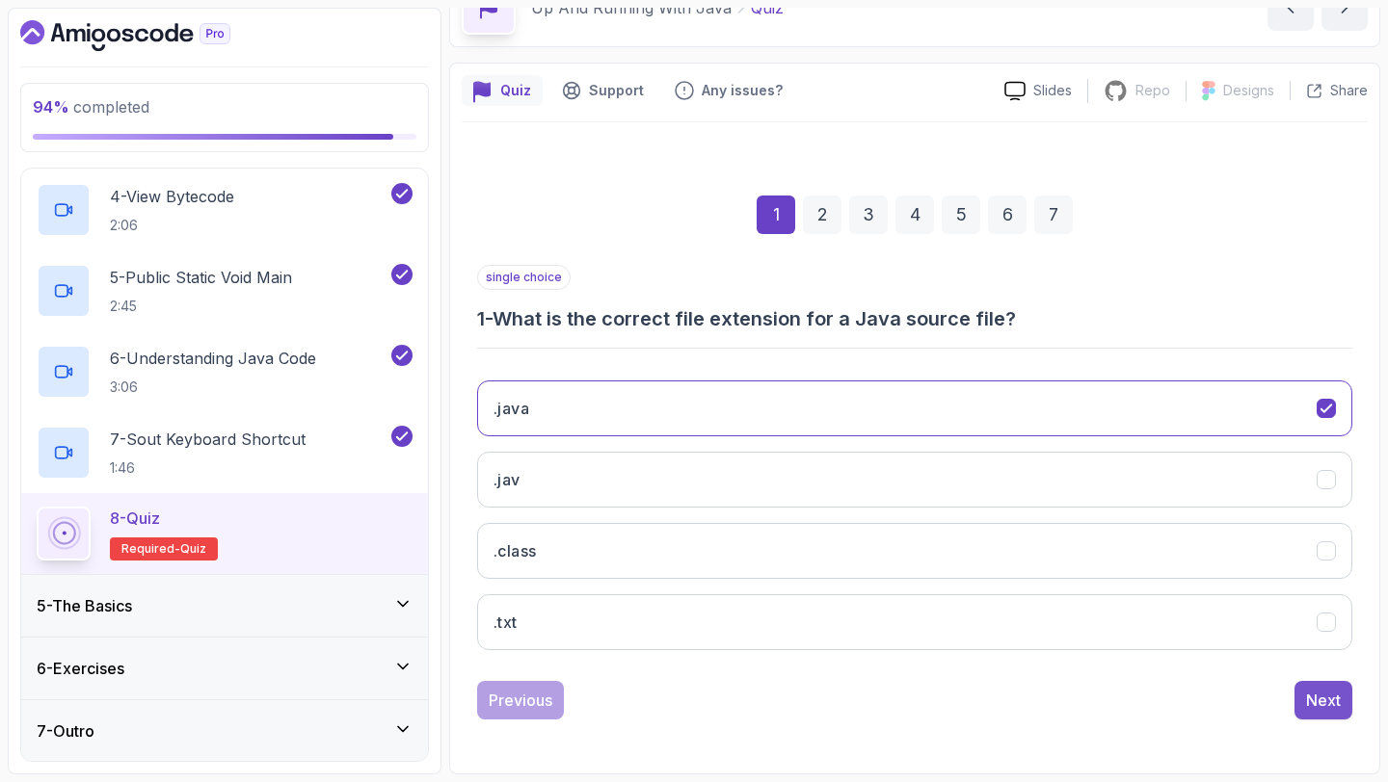
click at [1334, 701] on div "Next" at bounding box center [1323, 700] width 35 height 23
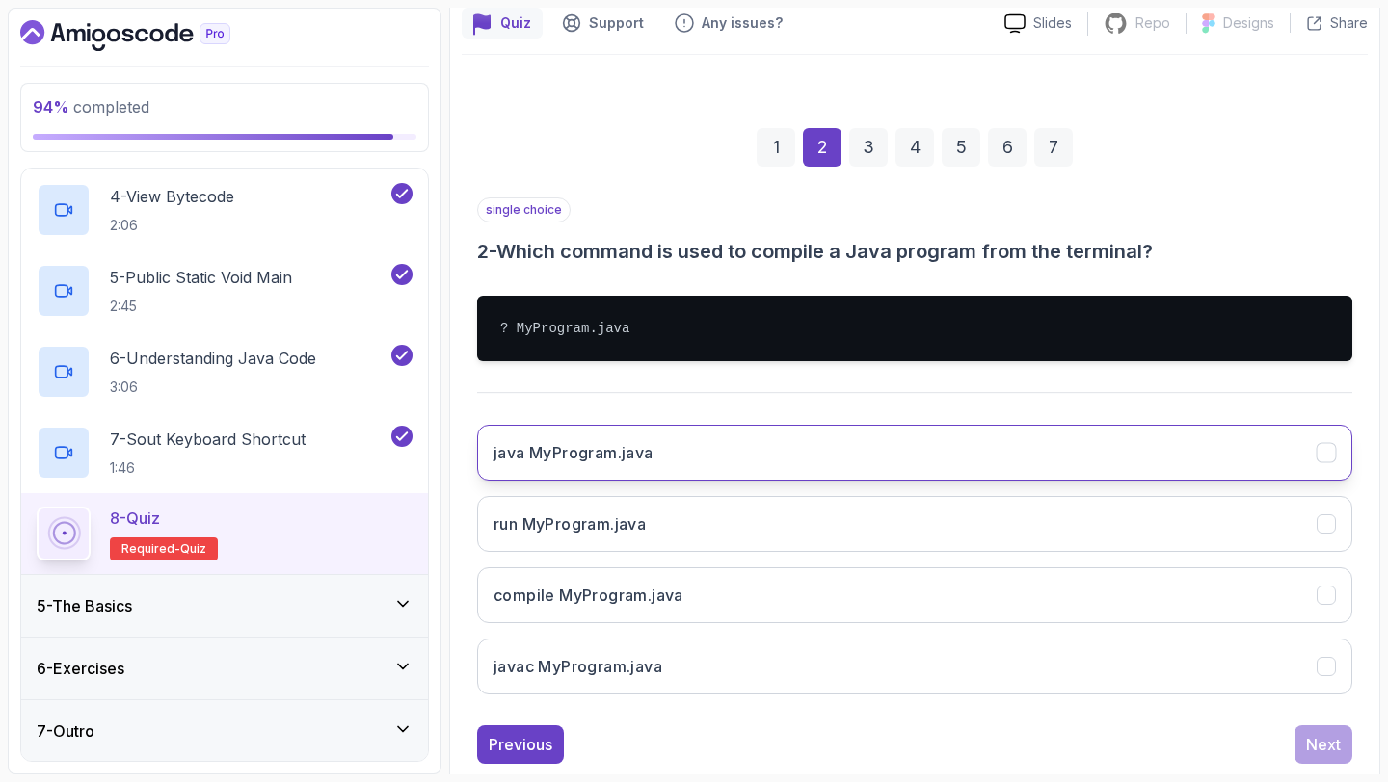
scroll to position [221, 0]
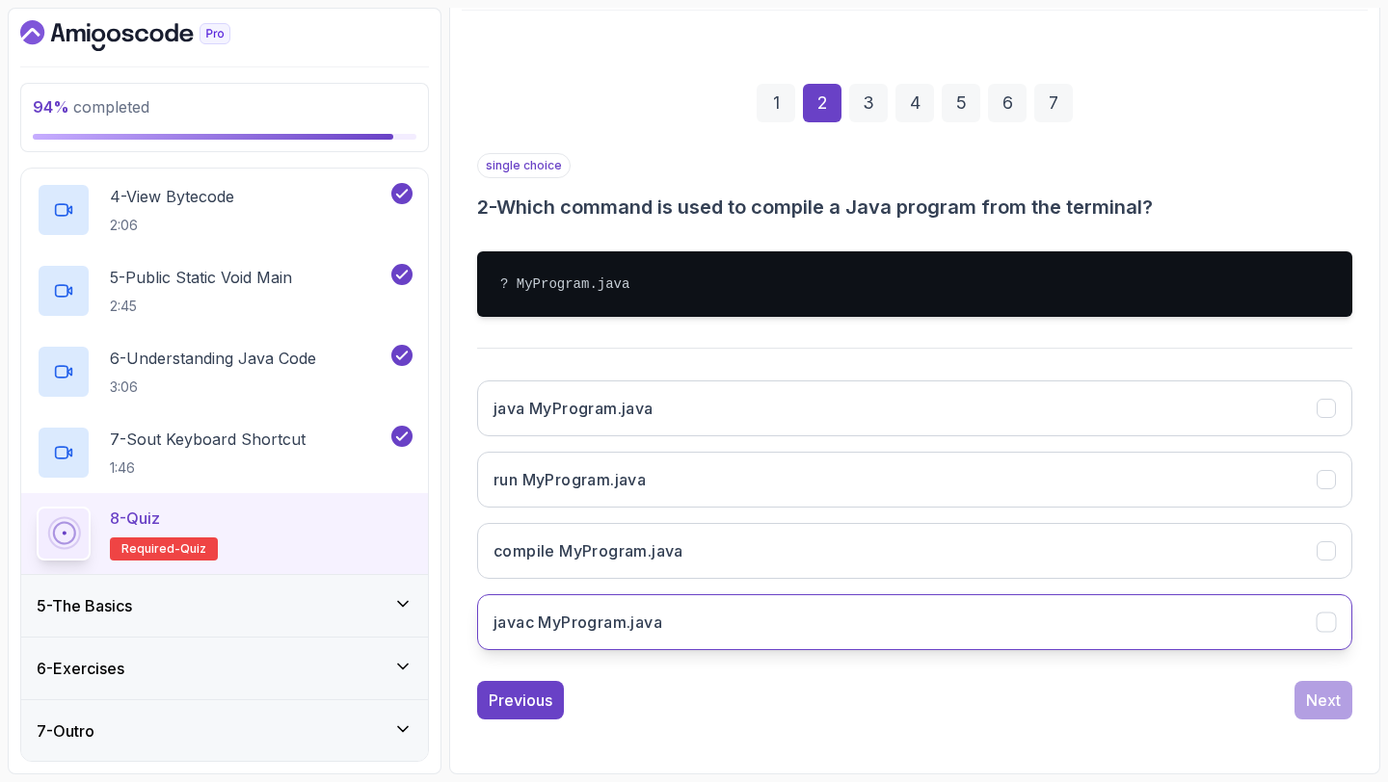
click at [623, 620] on h3 "javac MyProgram.java" at bounding box center [577, 622] width 169 height 23
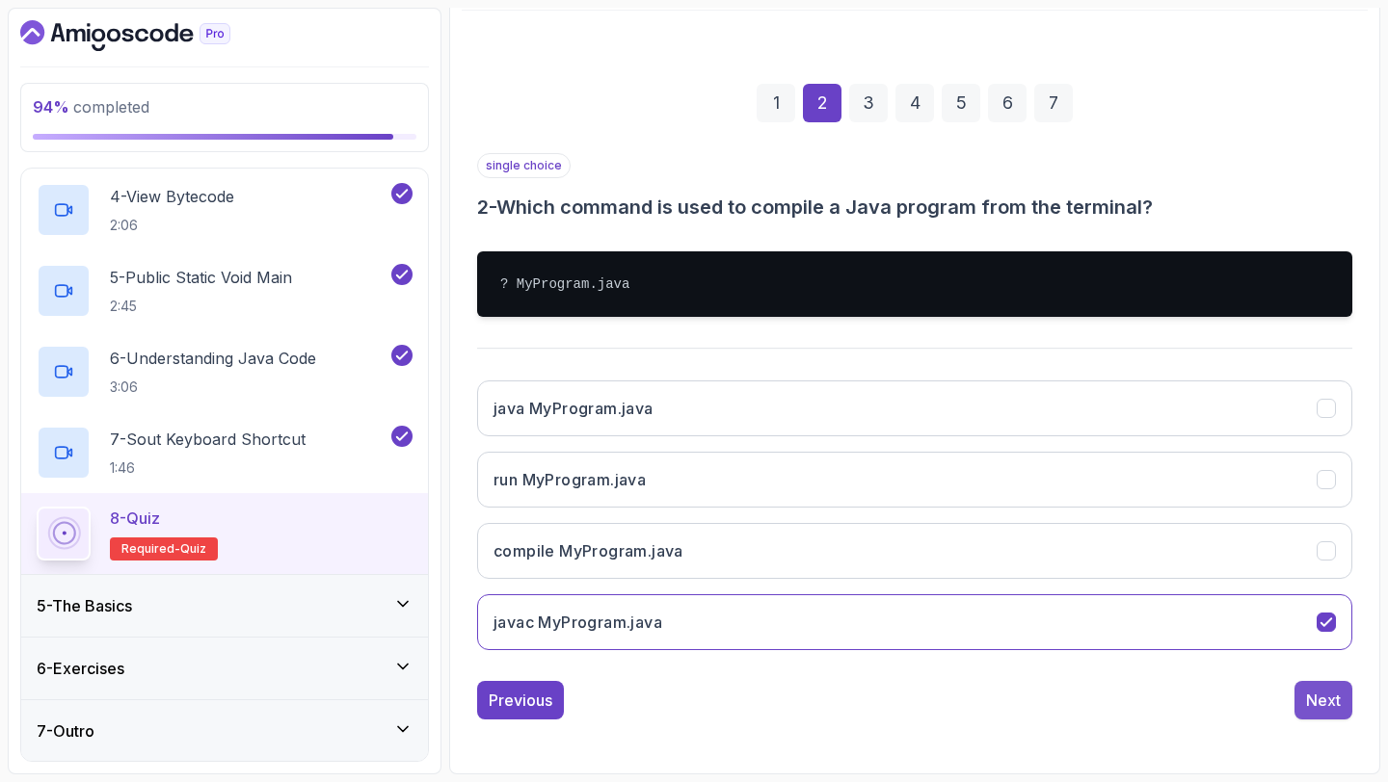
click at [1328, 703] on div "Next" at bounding box center [1323, 700] width 35 height 23
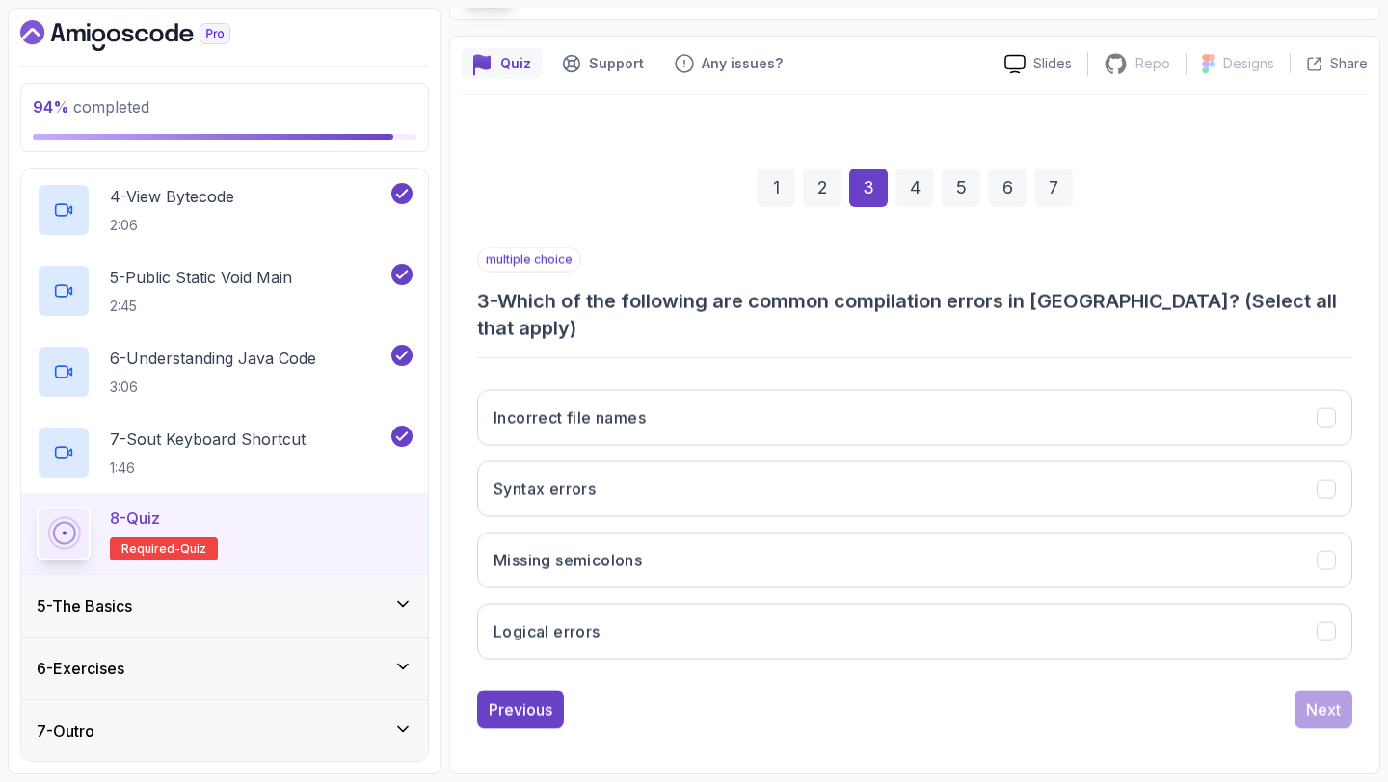
scroll to position [109, 0]
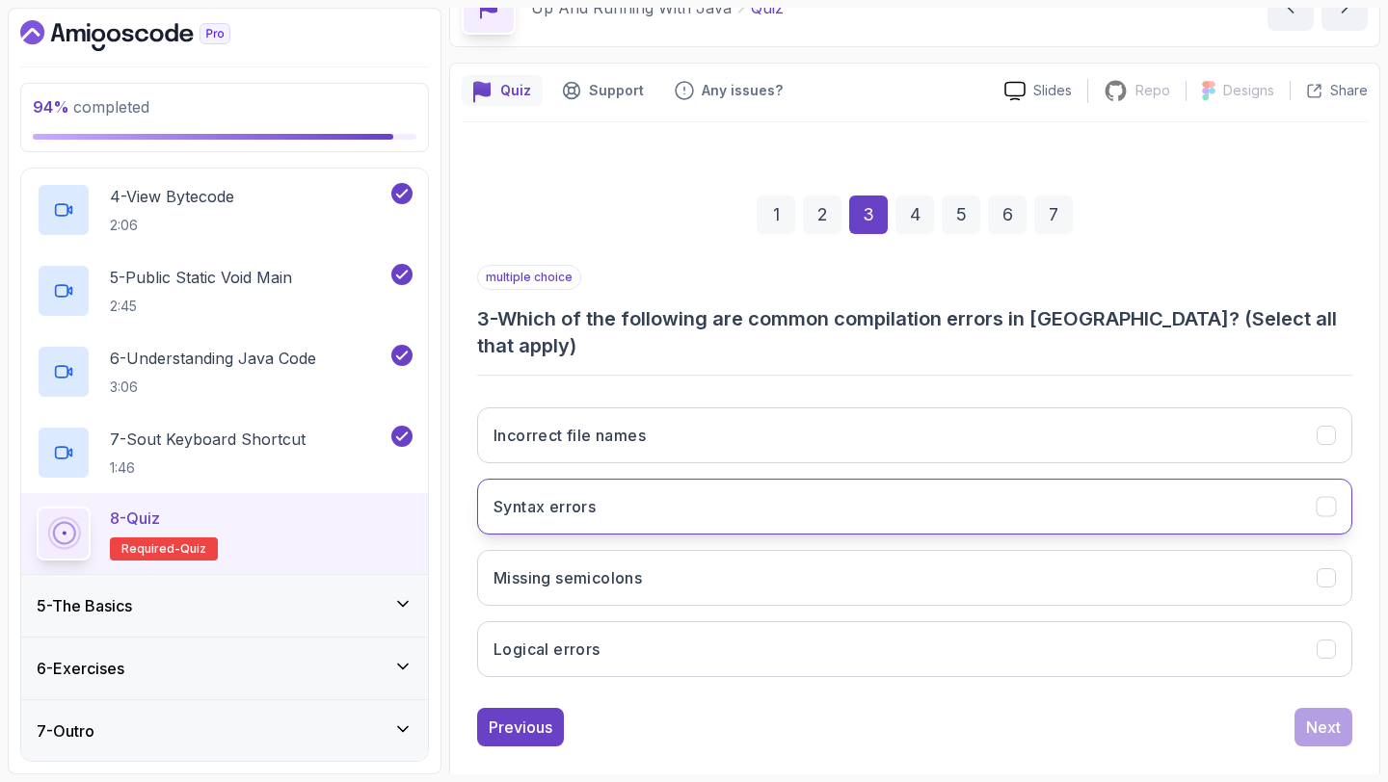
click at [996, 479] on button "Syntax errors" at bounding box center [914, 507] width 875 height 56
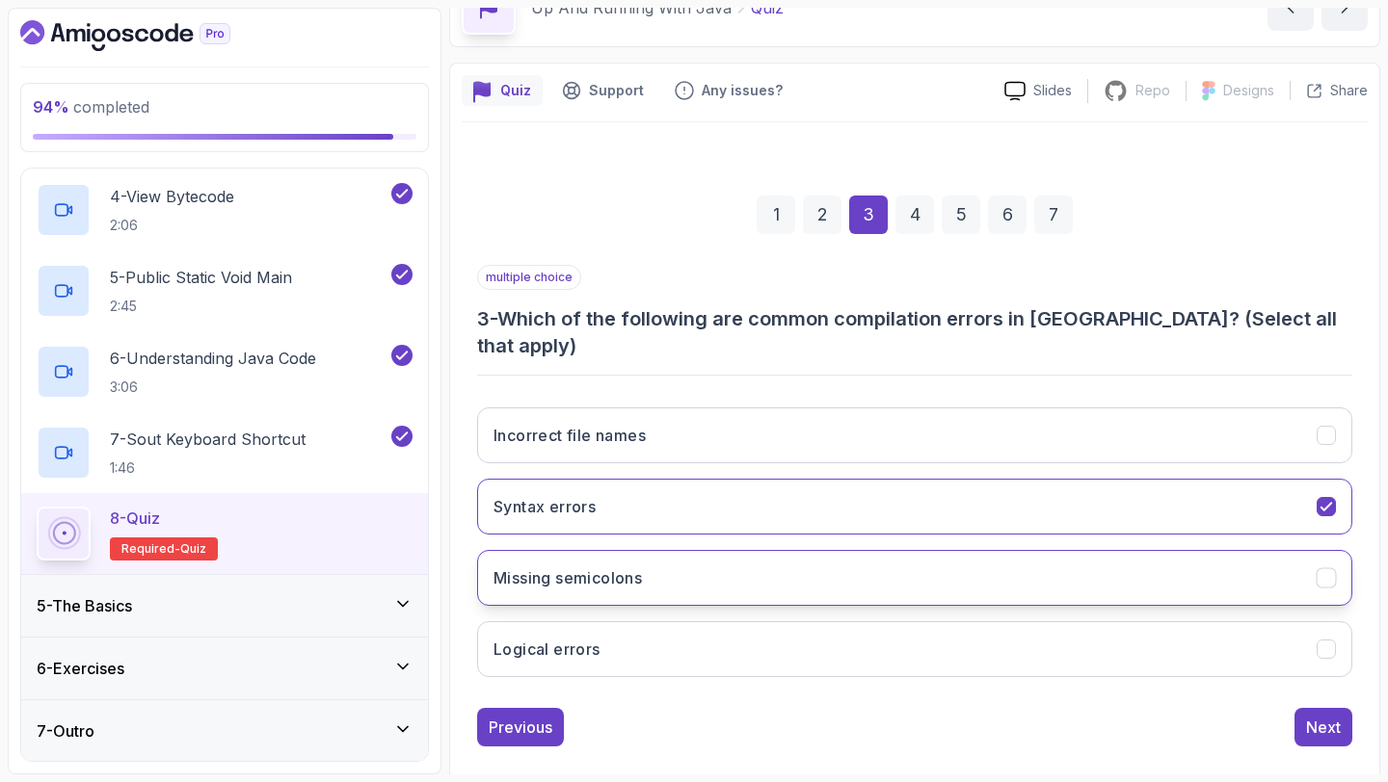
click at [929, 566] on button "Missing semicolons" at bounding box center [914, 578] width 875 height 56
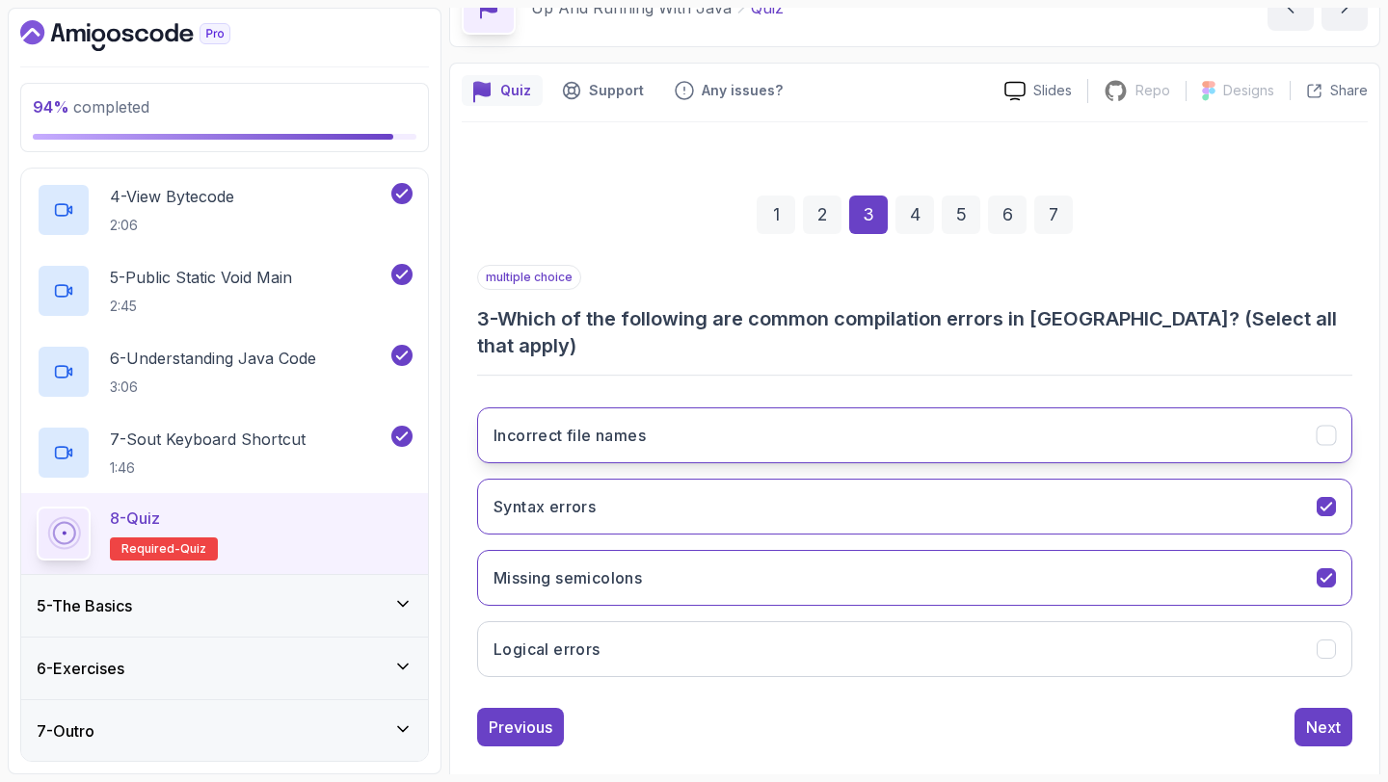
click at [1030, 408] on button "Incorrect file names" at bounding box center [914, 436] width 875 height 56
click at [1312, 708] on button "Next" at bounding box center [1323, 727] width 58 height 39
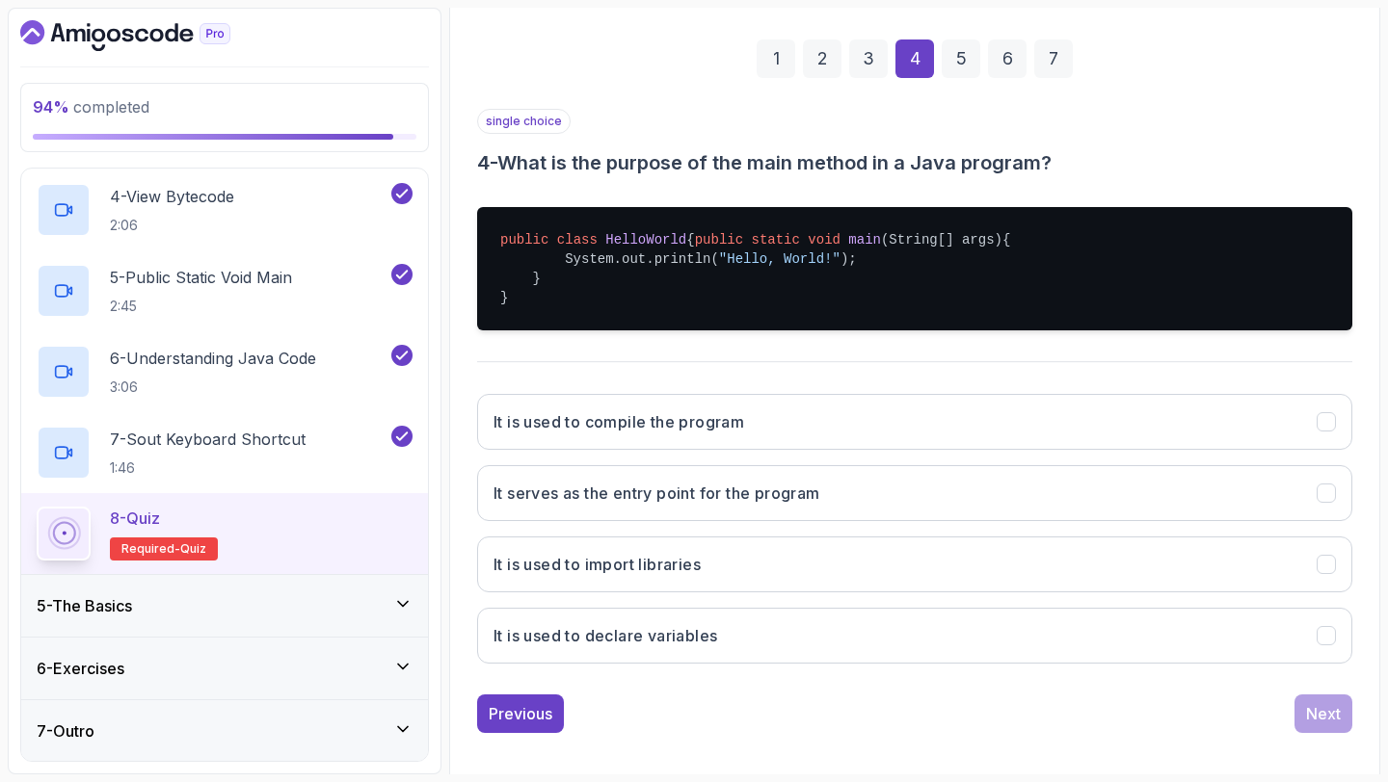
scroll to position [298, 0]
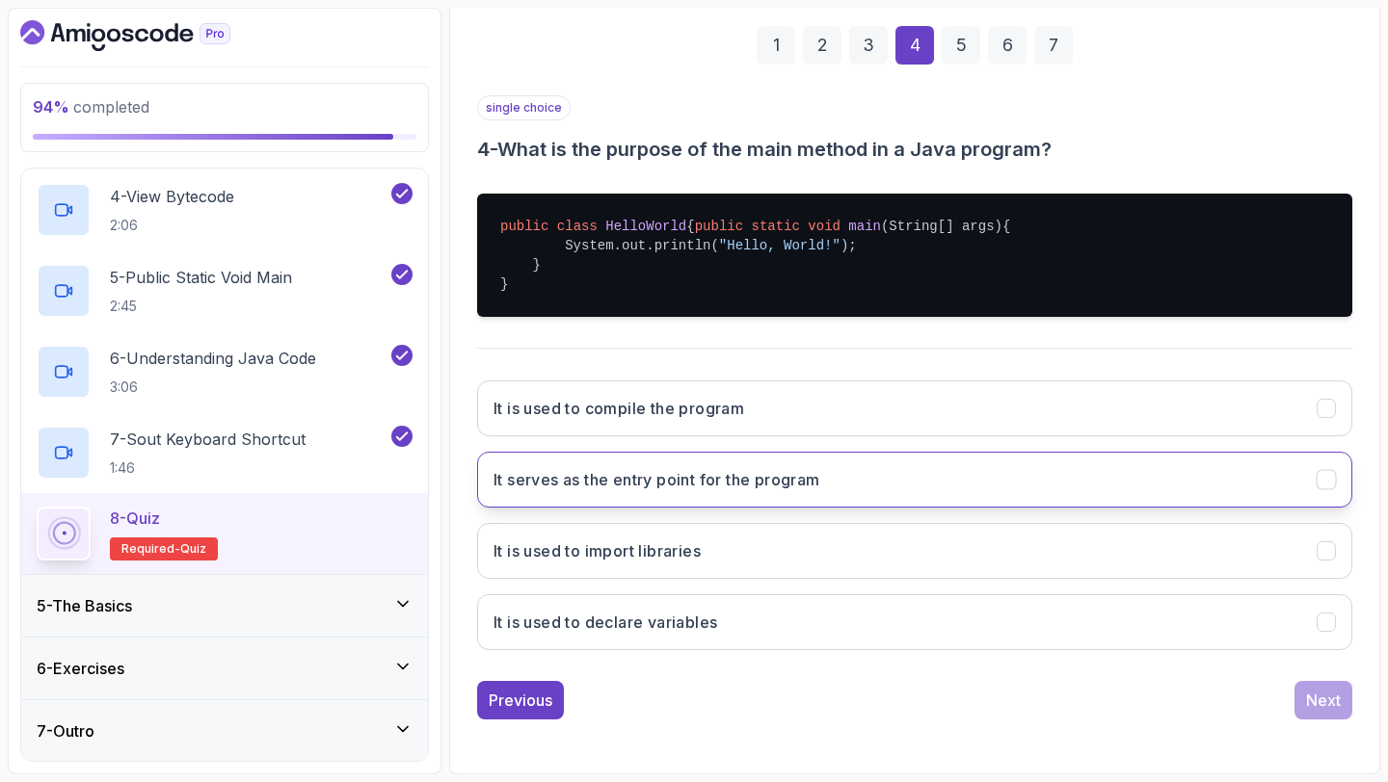
click at [682, 490] on h3 "It serves as the entry point for the program" at bounding box center [656, 479] width 327 height 23
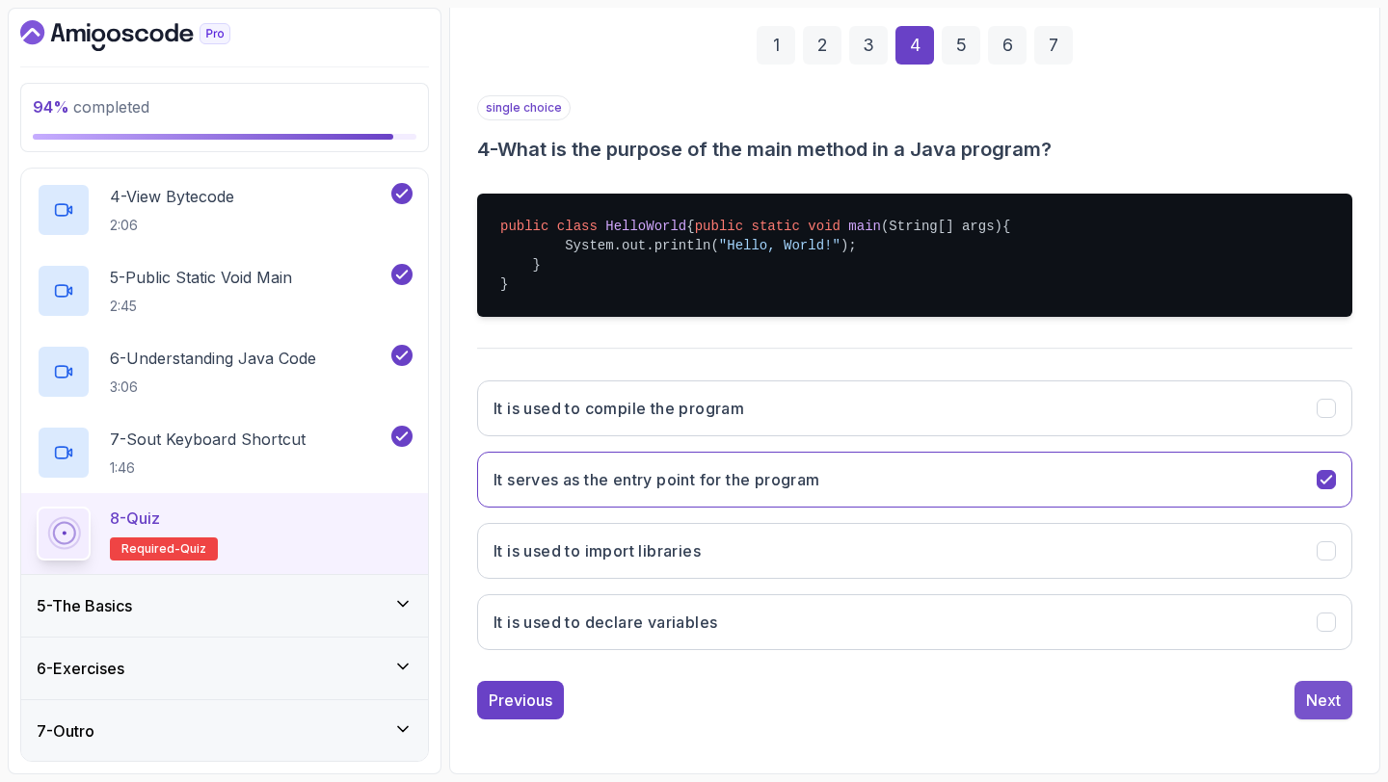
click at [1314, 693] on div "Next" at bounding box center [1323, 700] width 35 height 23
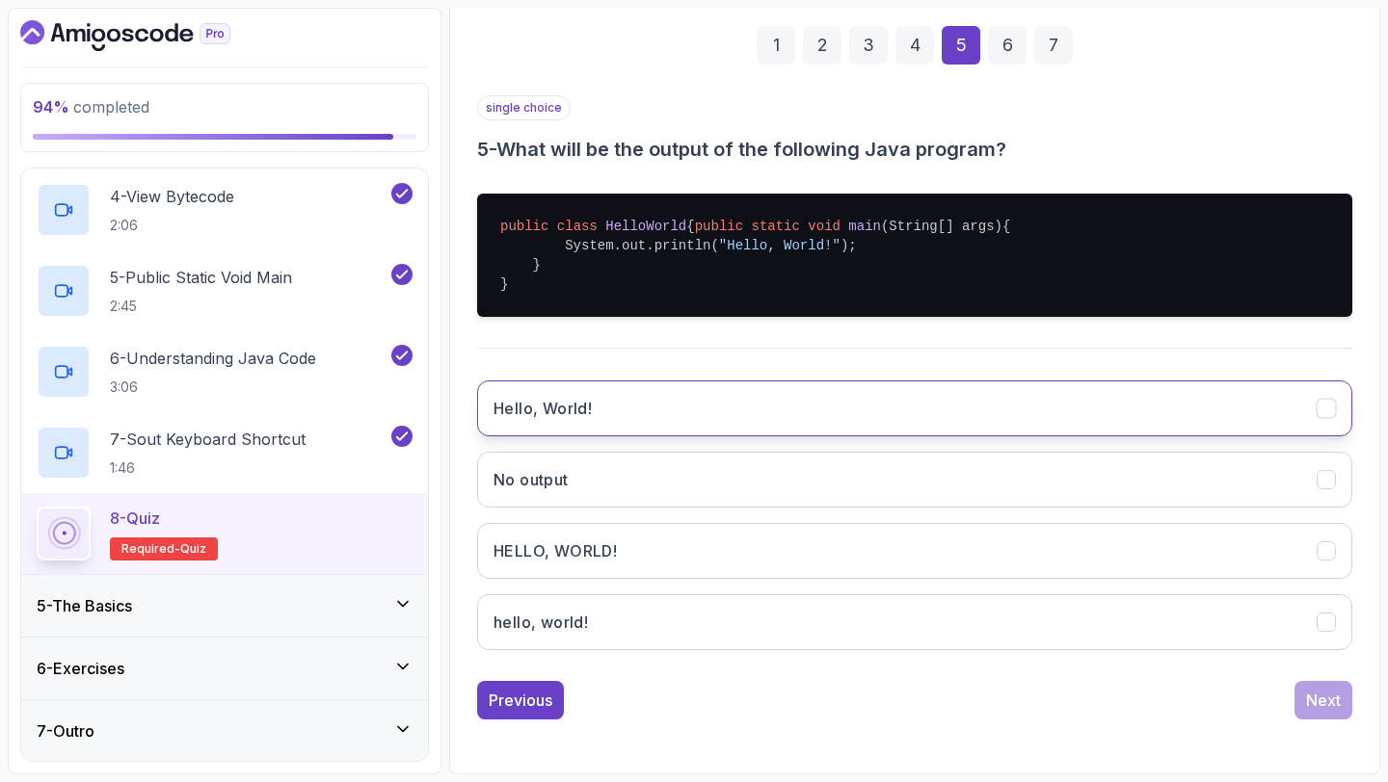
click at [589, 421] on button "Hello, World!" at bounding box center [914, 409] width 875 height 56
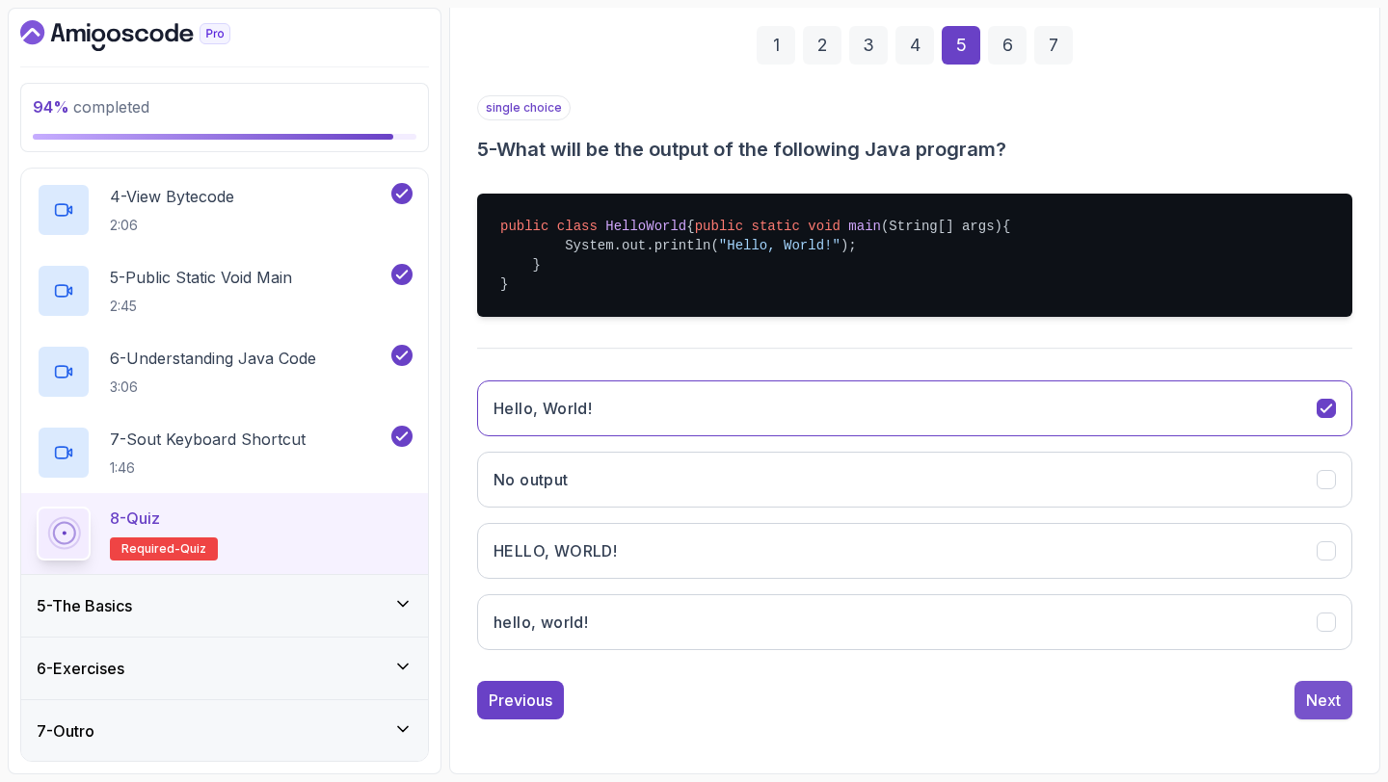
click at [1328, 701] on div "Next" at bounding box center [1323, 700] width 35 height 23
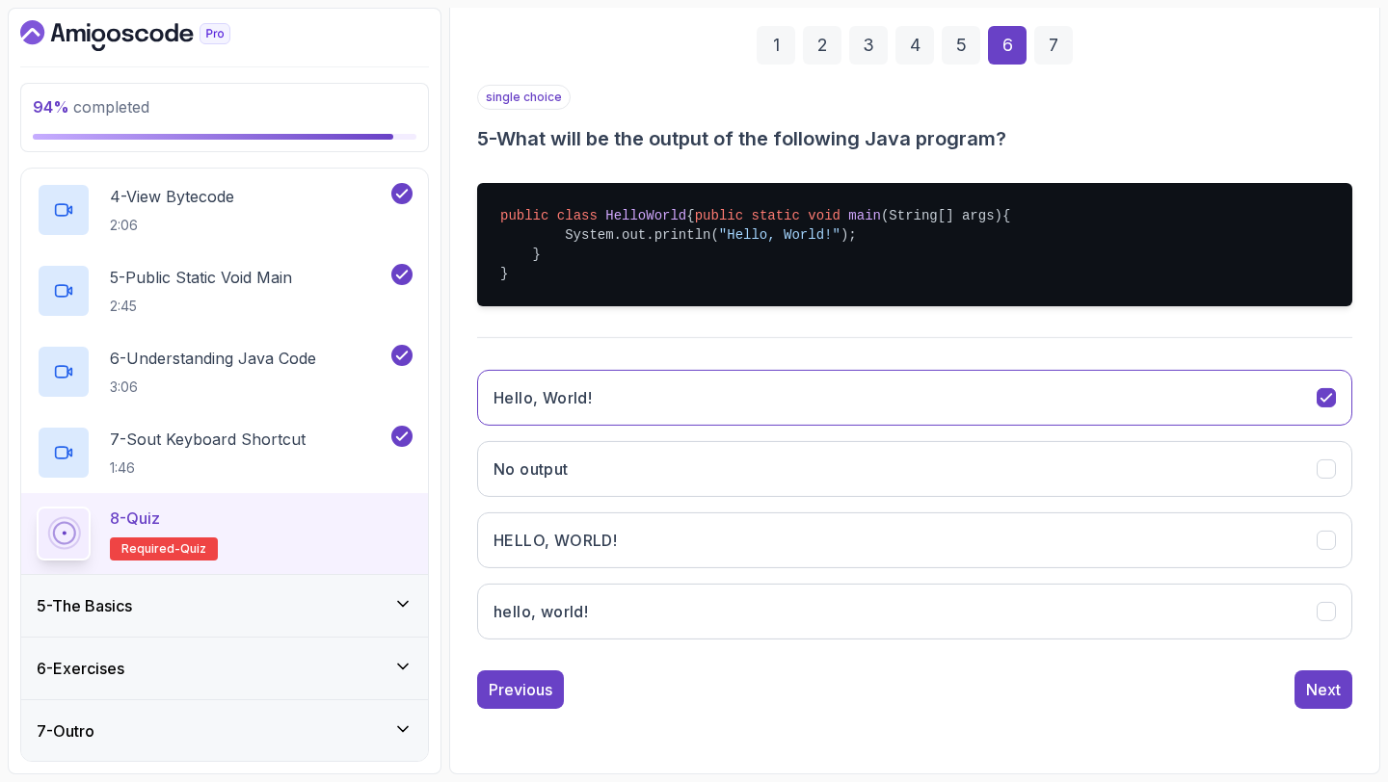
scroll to position [109, 0]
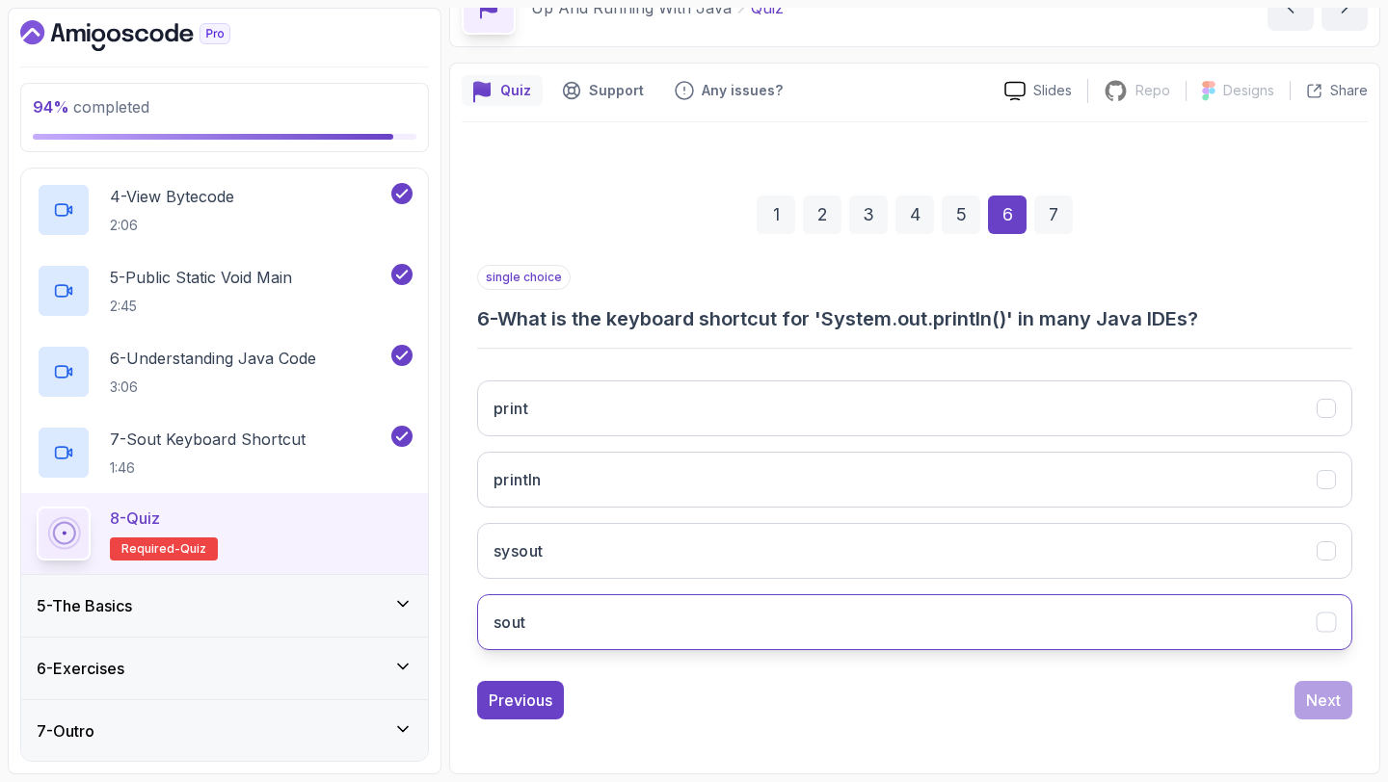
click at [530, 623] on button "sout" at bounding box center [914, 623] width 875 height 56
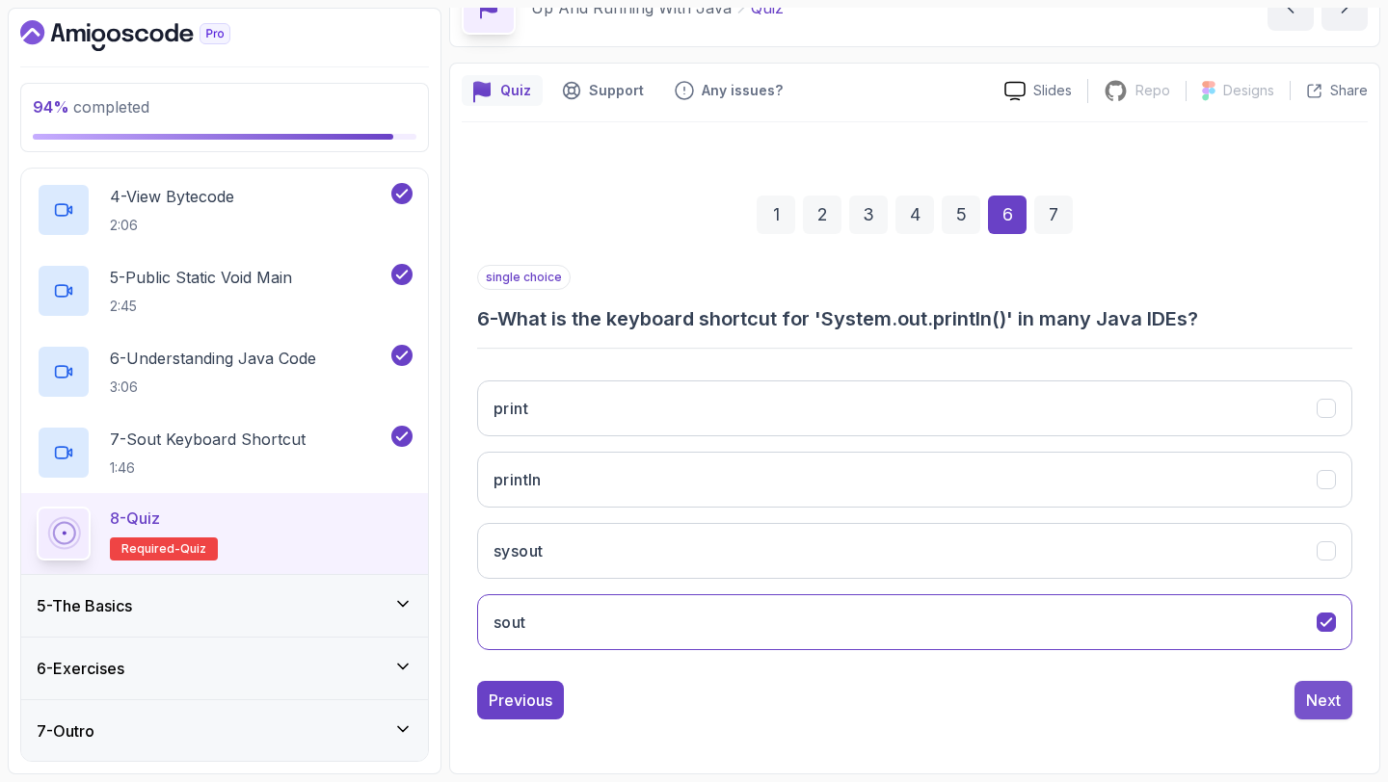
click at [1323, 693] on div "Next" at bounding box center [1323, 700] width 35 height 23
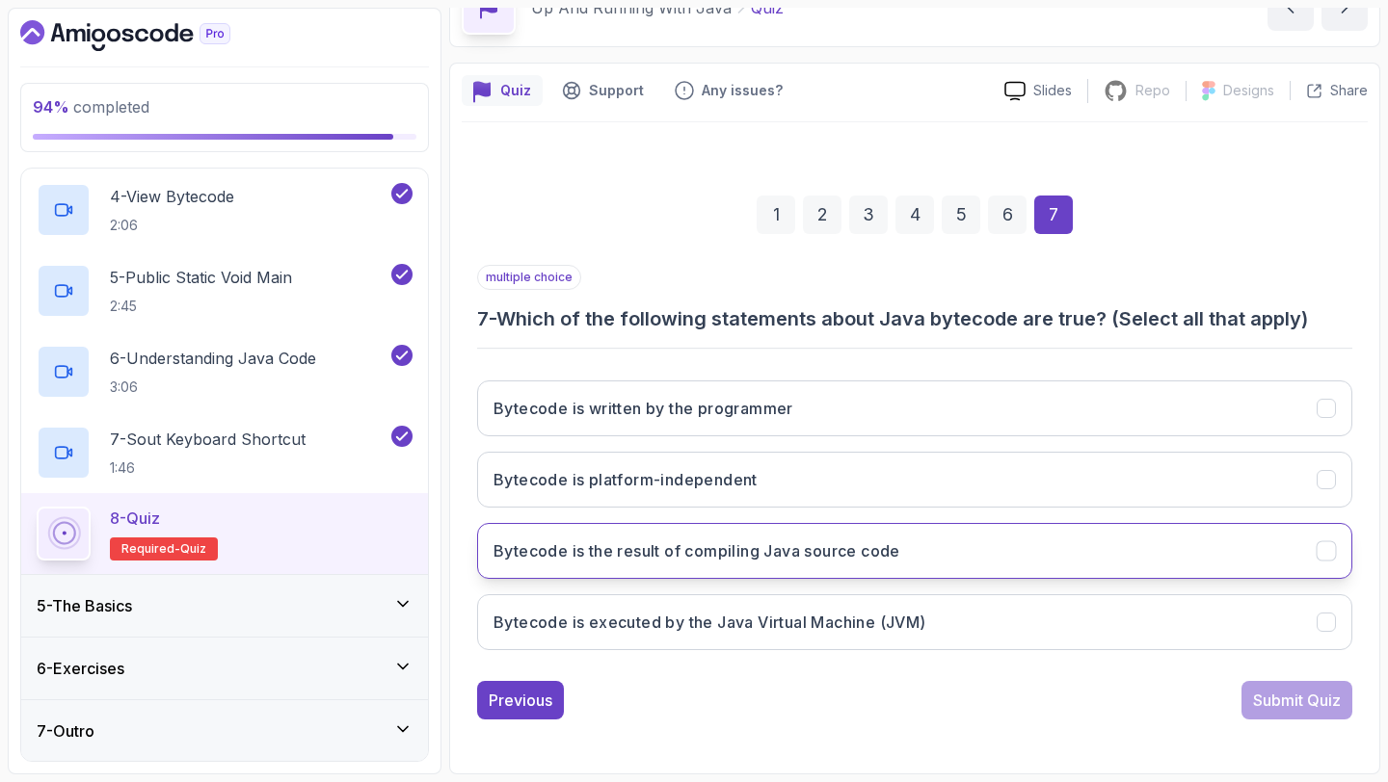
click at [733, 552] on h3 "Bytecode is the result of compiling Java source code" at bounding box center [696, 551] width 407 height 23
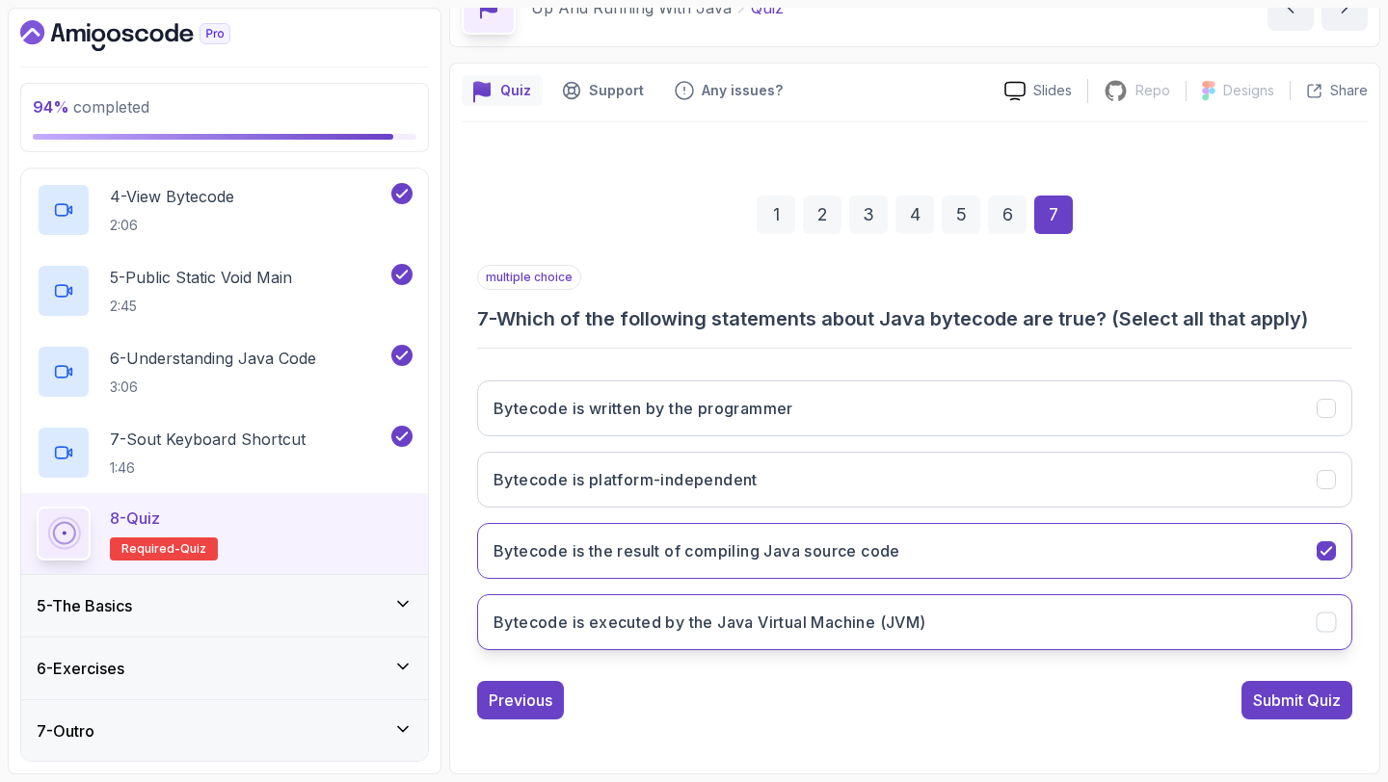
click at [762, 615] on h3 "Bytecode is executed by the Java Virtual Machine (JVM)" at bounding box center [709, 622] width 433 height 23
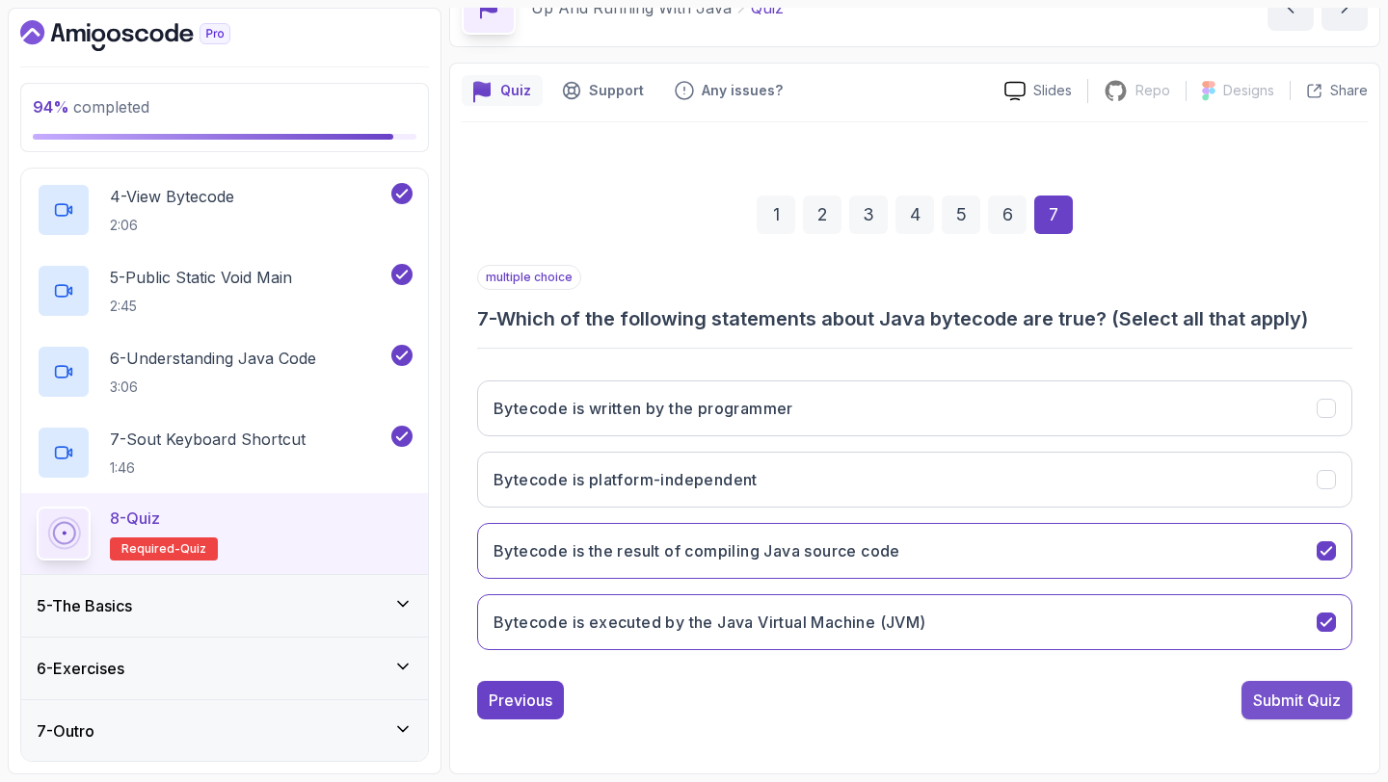
click at [1302, 698] on div "Submit Quiz" at bounding box center [1297, 700] width 88 height 23
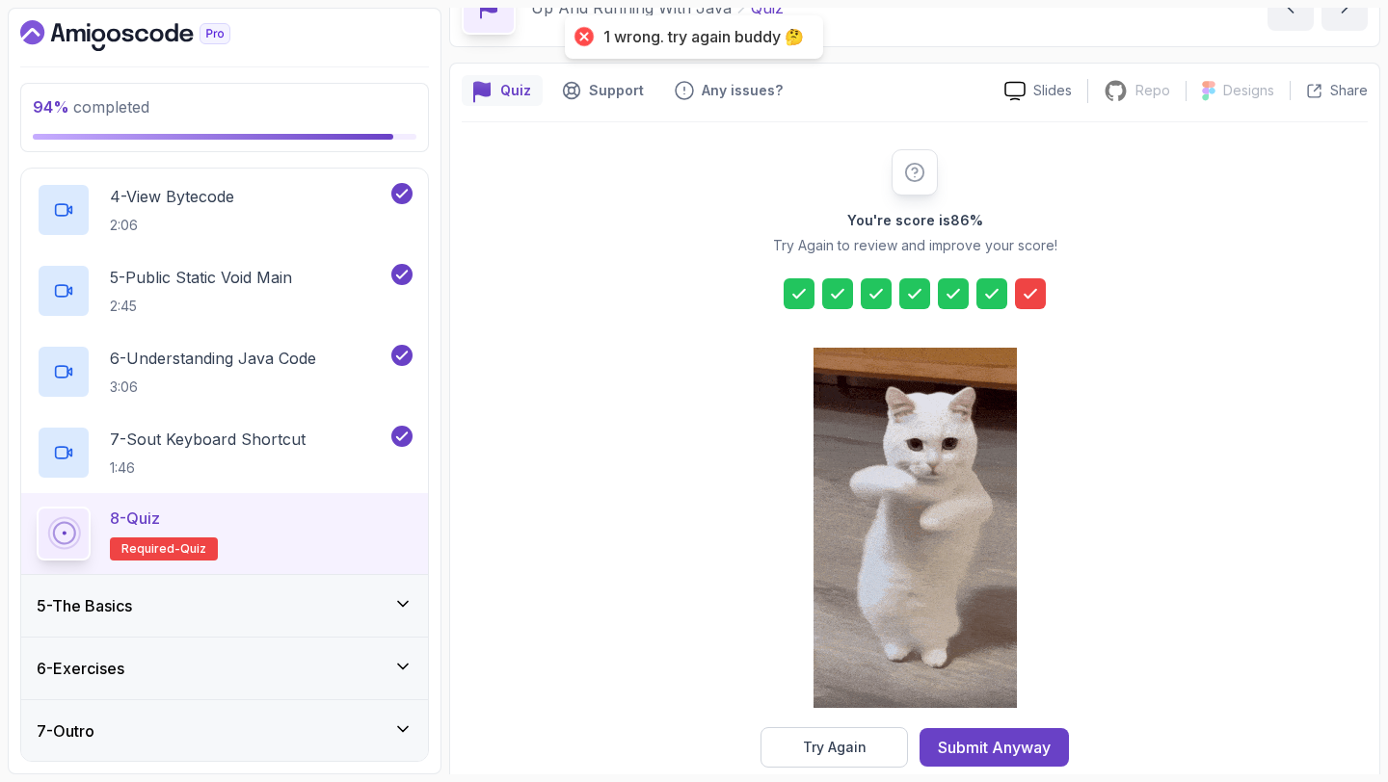
click at [1030, 292] on icon at bounding box center [1029, 293] width 19 height 19
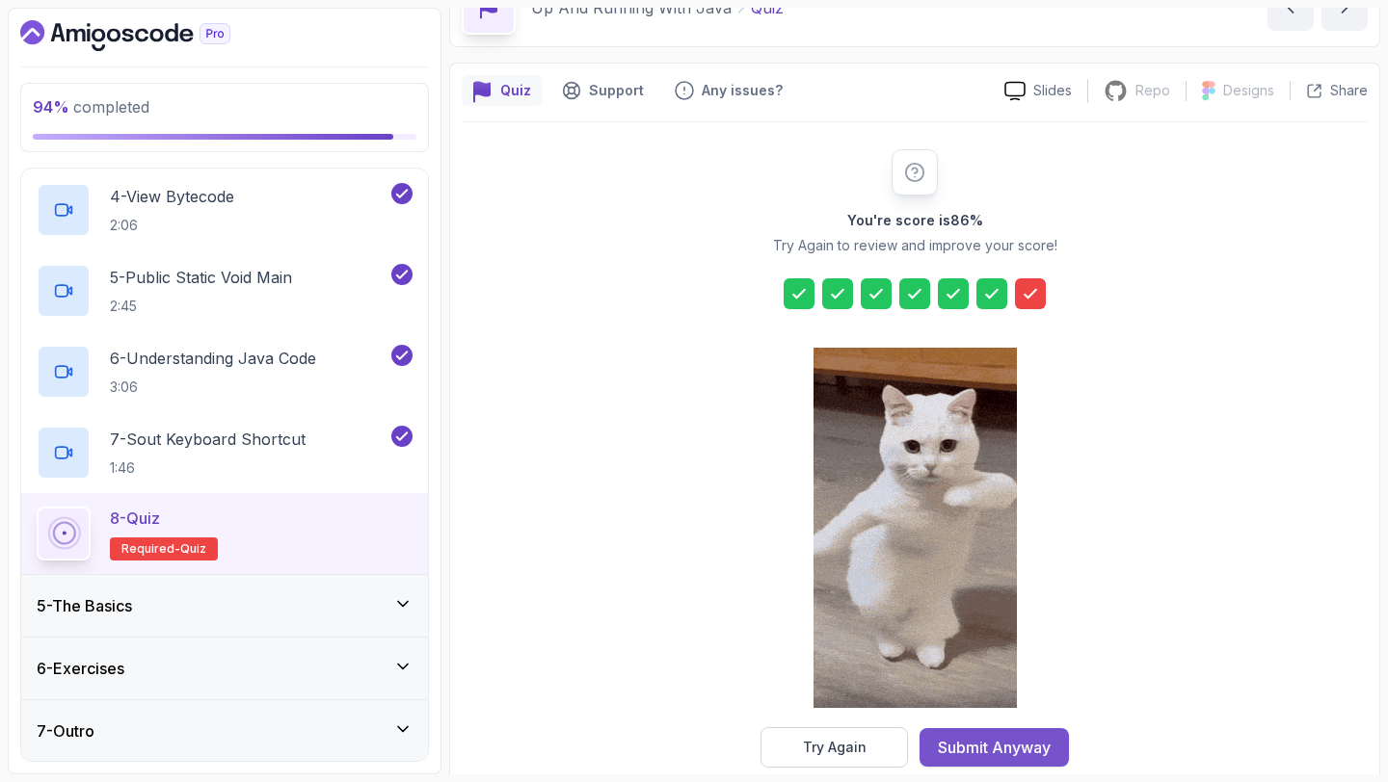
click at [979, 735] on button "Submit Anyway" at bounding box center [993, 748] width 149 height 39
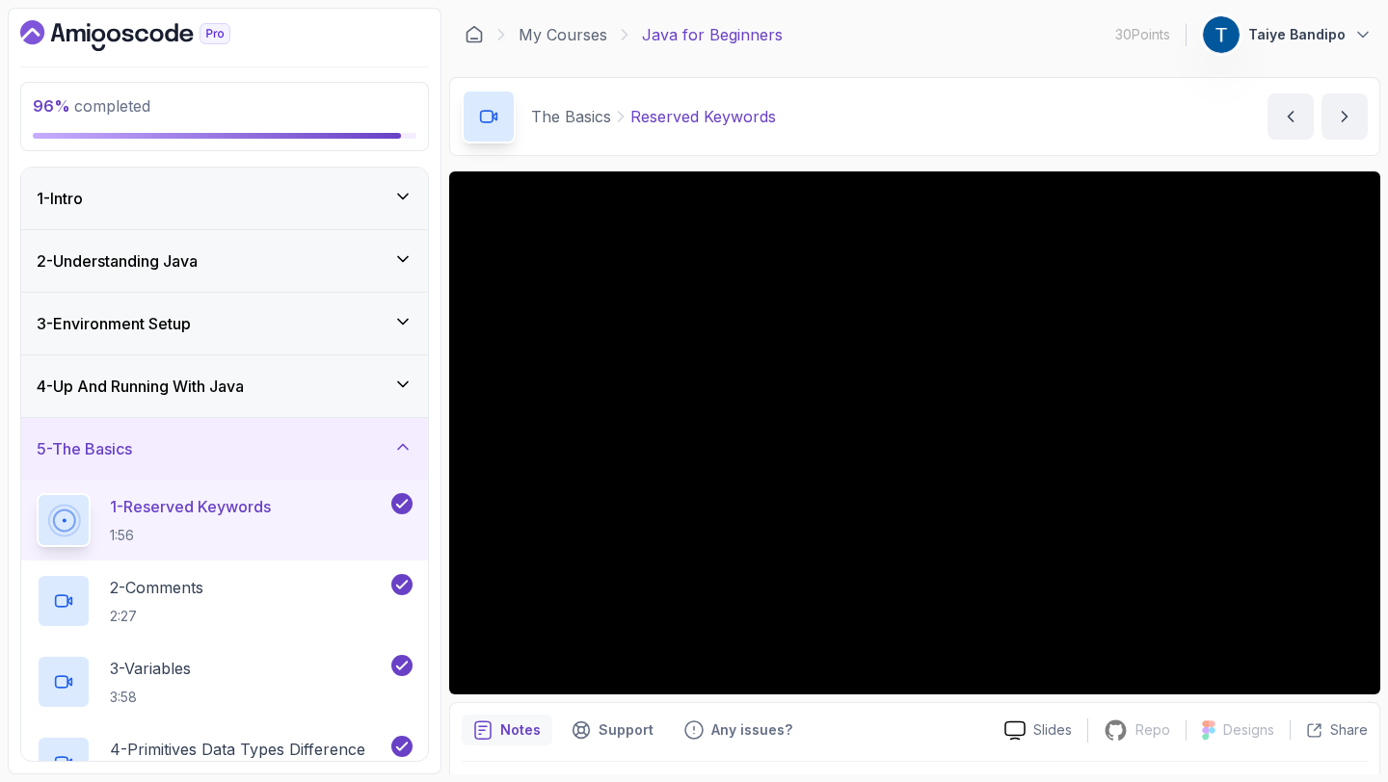
click at [386, 383] on div "4 - Up And Running With Java" at bounding box center [225, 386] width 376 height 23
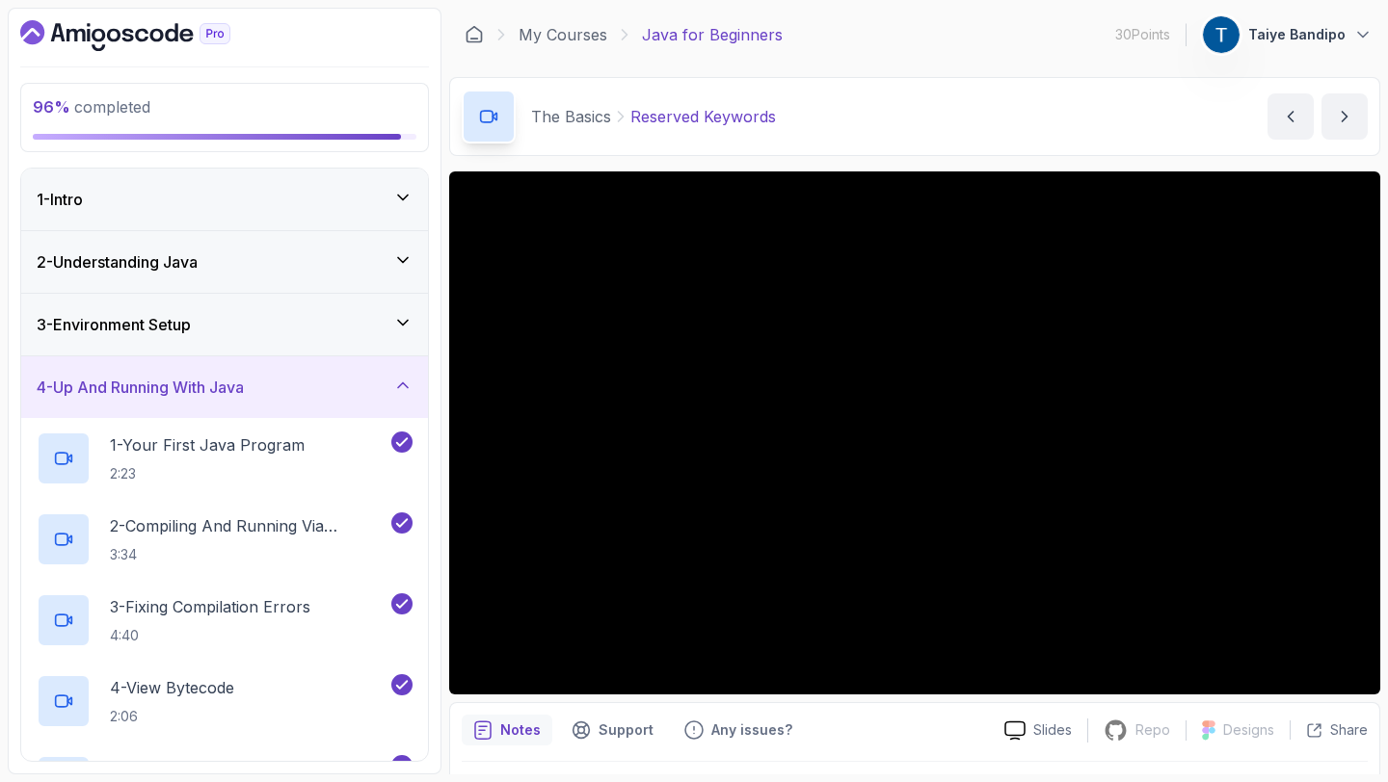
click at [332, 309] on div "3 - Environment Setup" at bounding box center [224, 325] width 407 height 62
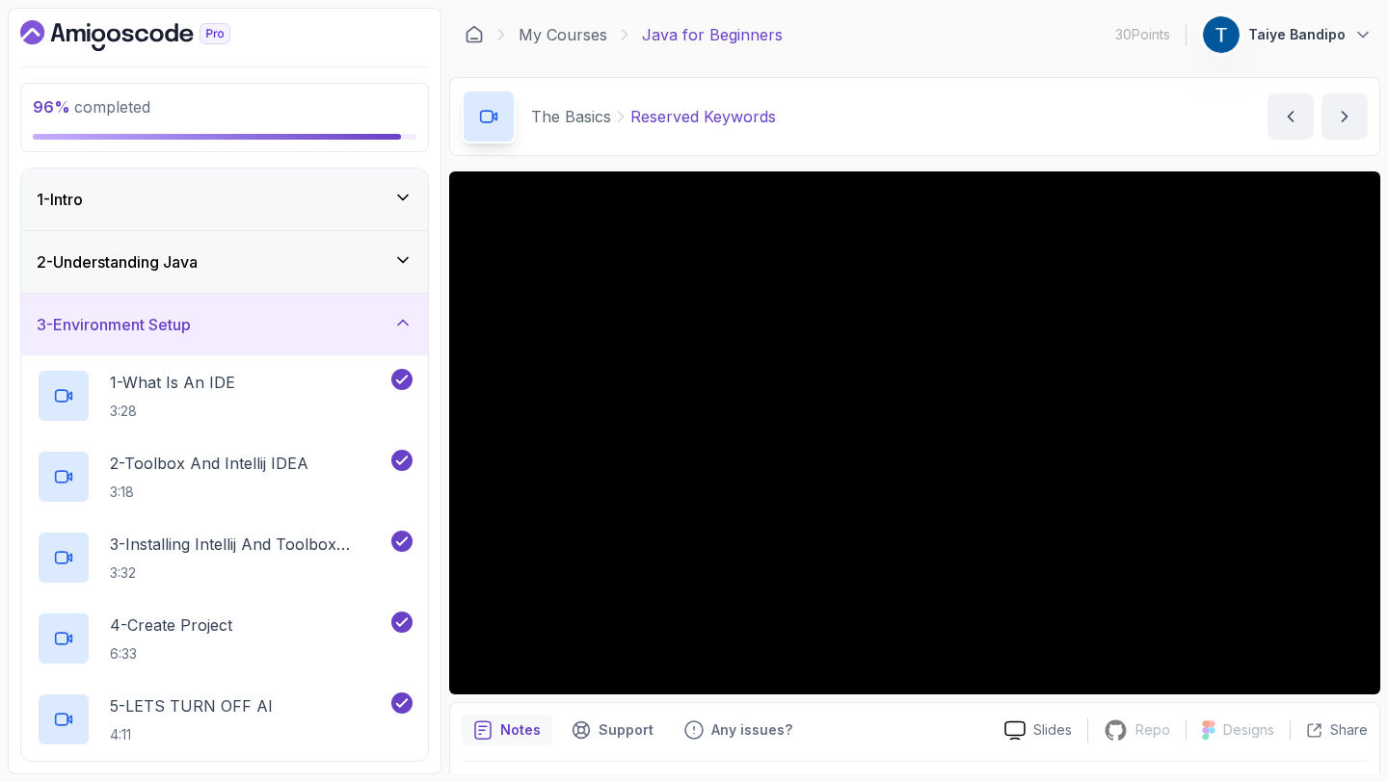
click at [288, 256] on div "2 - Understanding Java" at bounding box center [225, 262] width 376 height 23
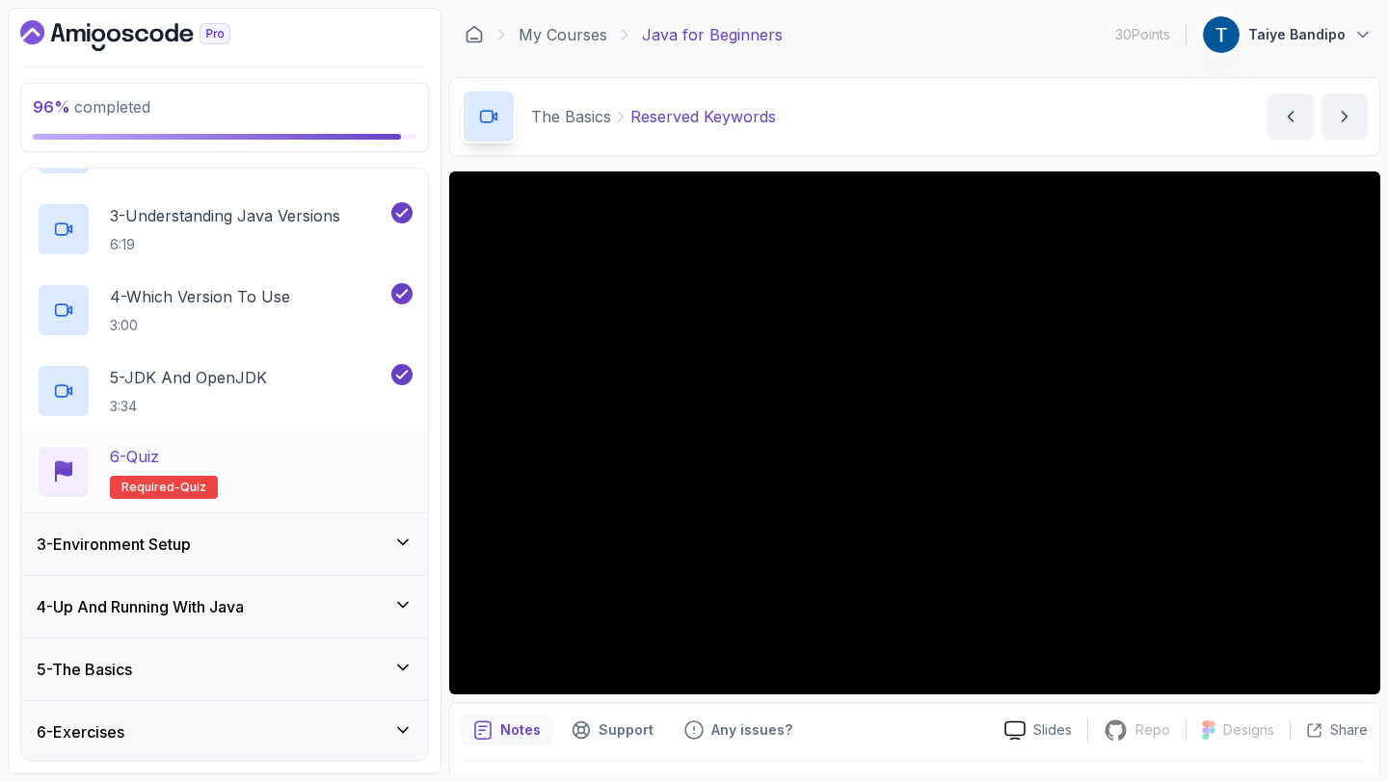
scroll to position [254, 0]
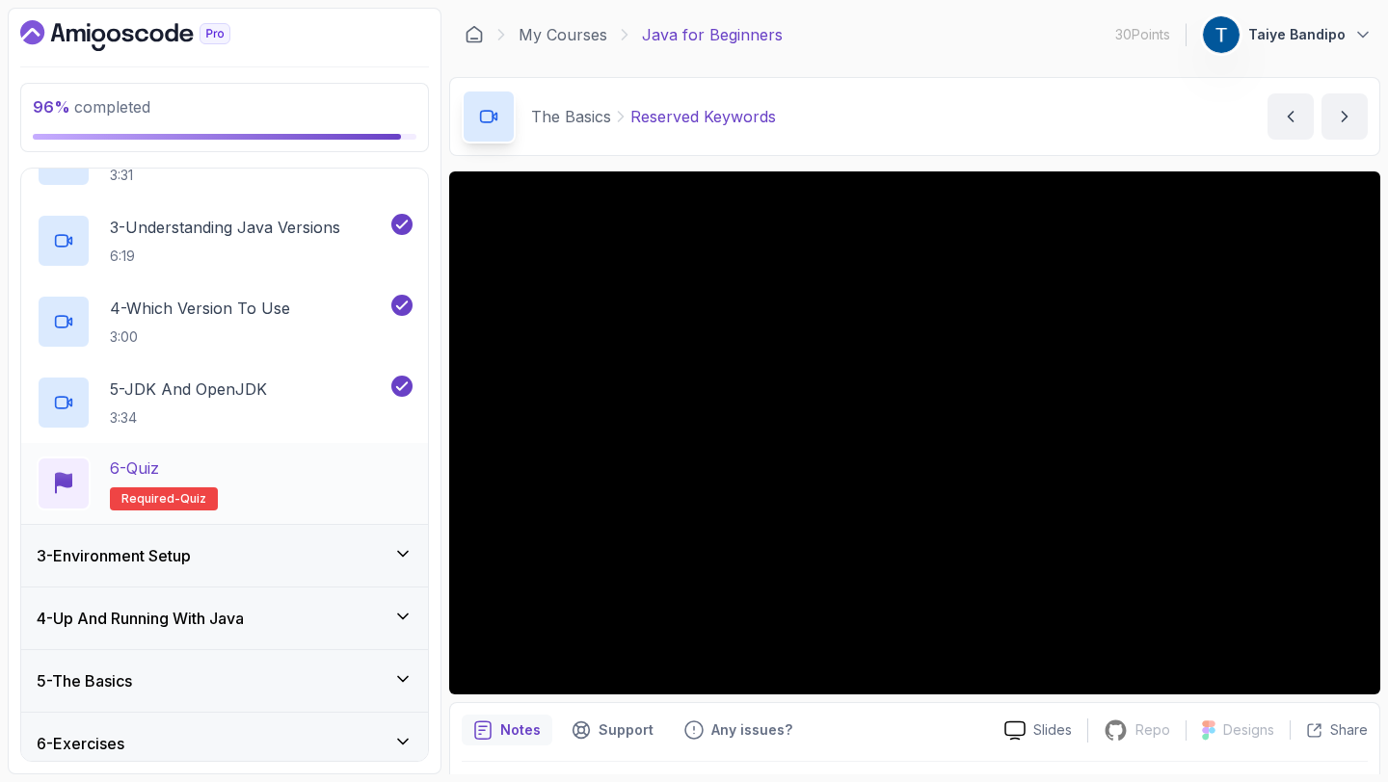
click at [180, 493] on span "quiz" at bounding box center [193, 498] width 26 height 15
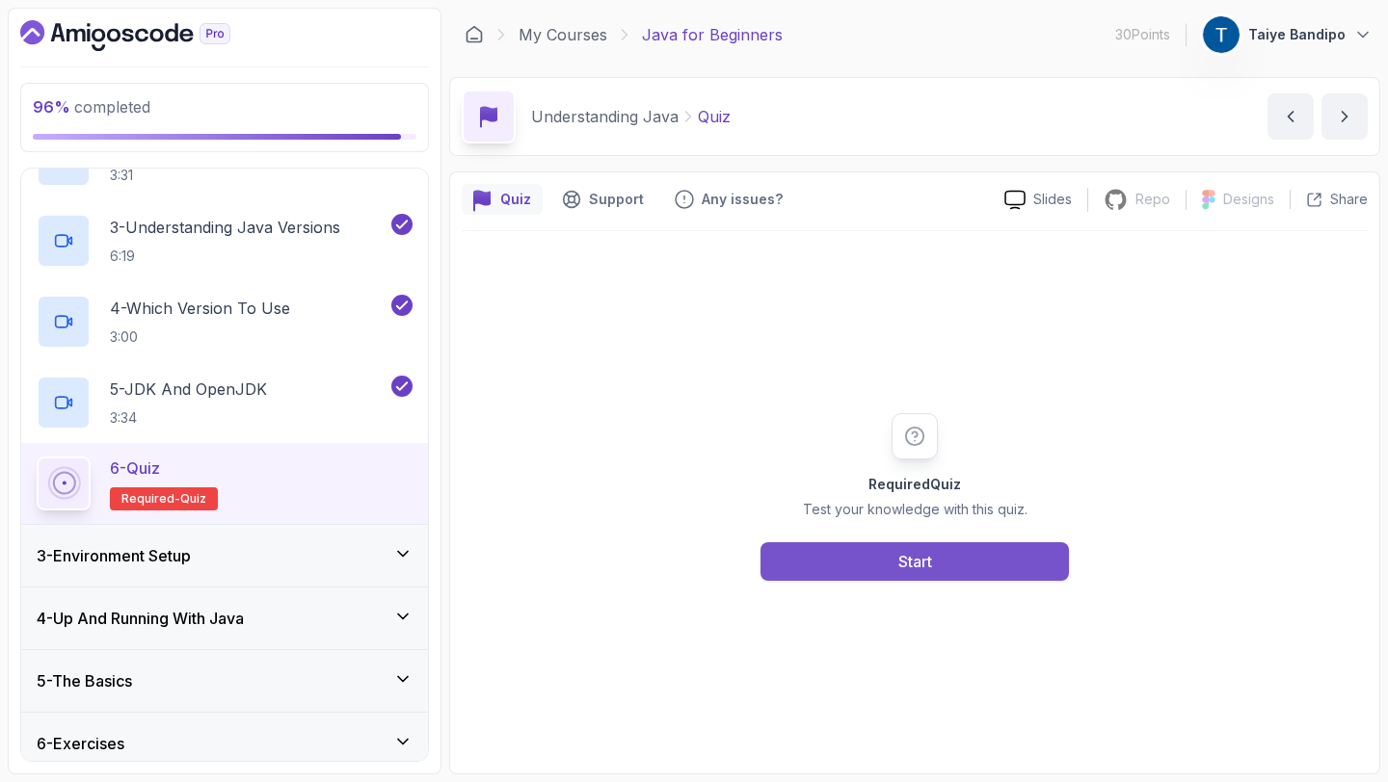
click at [892, 560] on button "Start" at bounding box center [914, 562] width 308 height 39
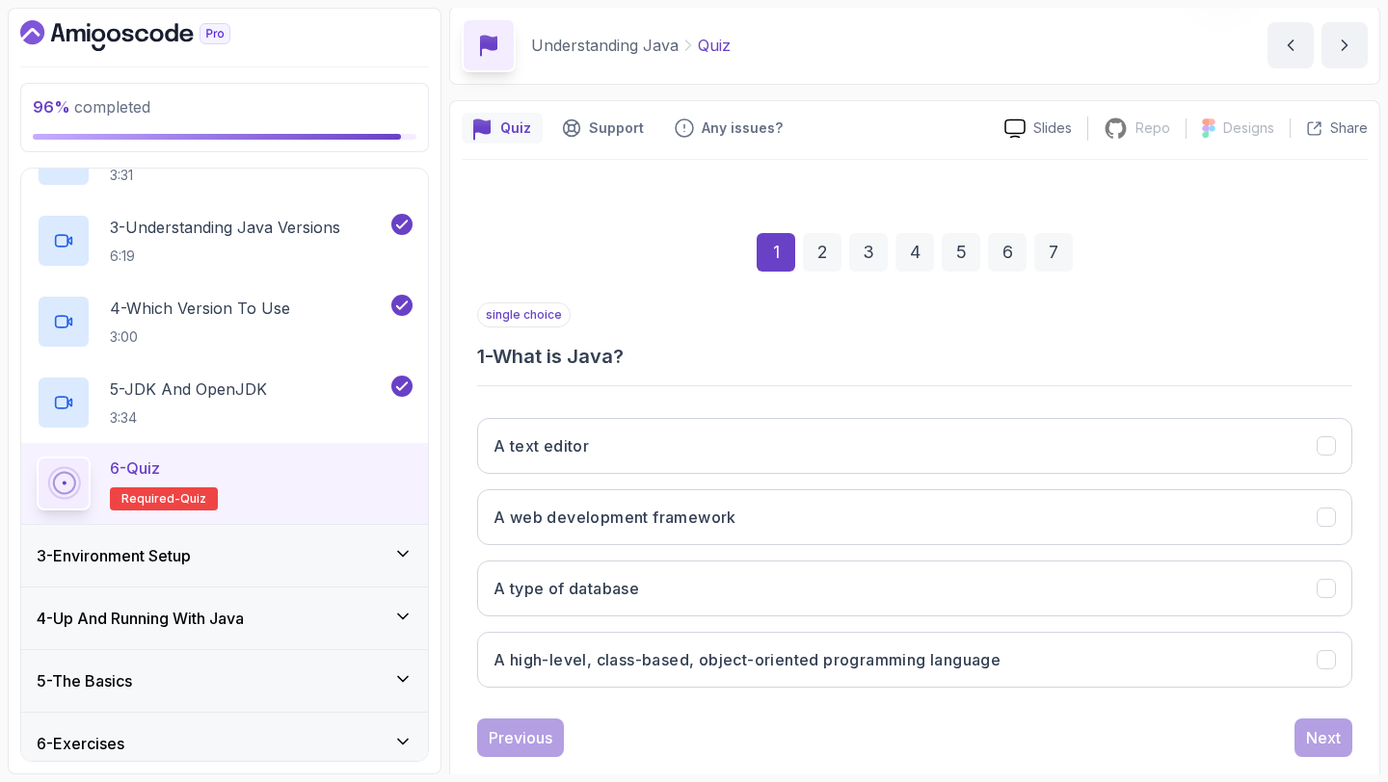
scroll to position [109, 0]
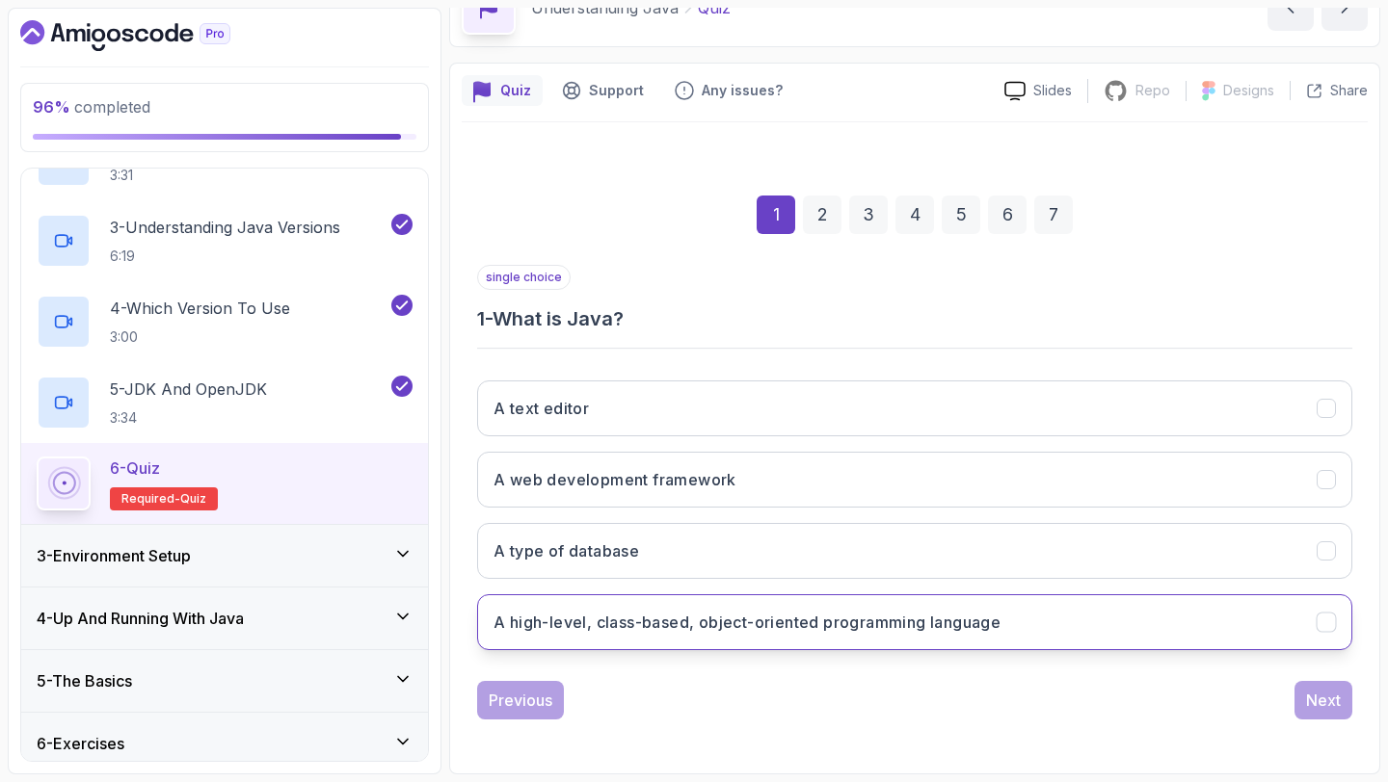
click at [658, 621] on h3 "A high-level, class-based, object-oriented programming language" at bounding box center [746, 622] width 507 height 23
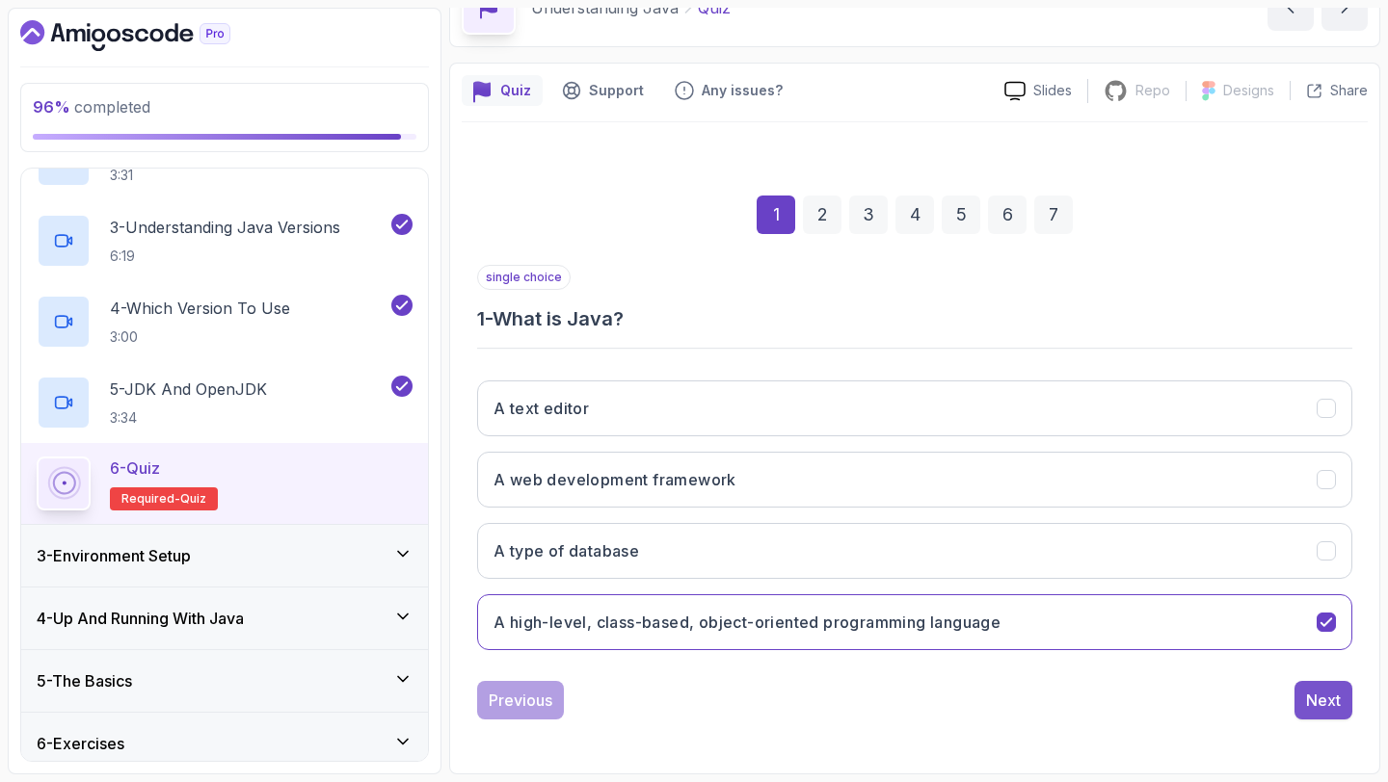
click at [1324, 701] on div "Next" at bounding box center [1323, 700] width 35 height 23
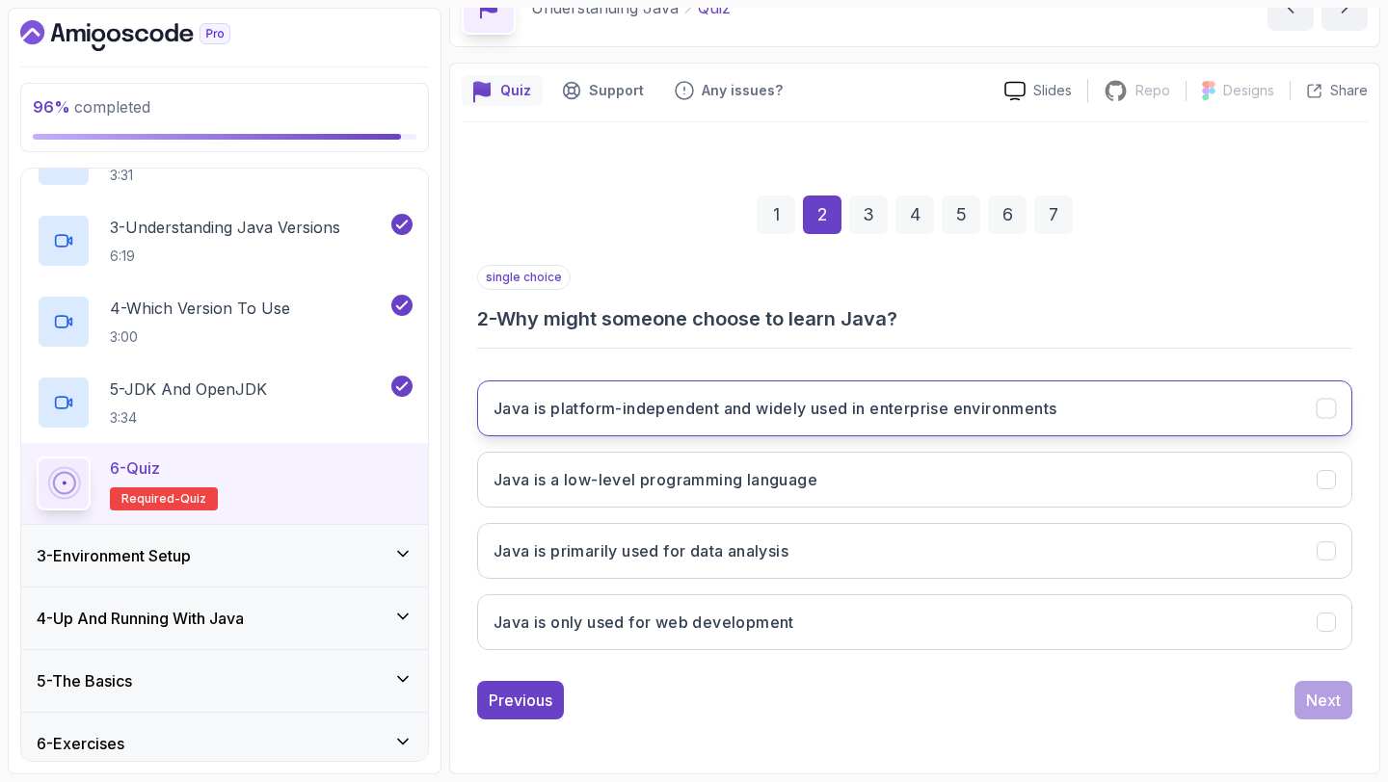
click at [888, 421] on button "Java is platform-independent and widely used in enterprise environments" at bounding box center [914, 409] width 875 height 56
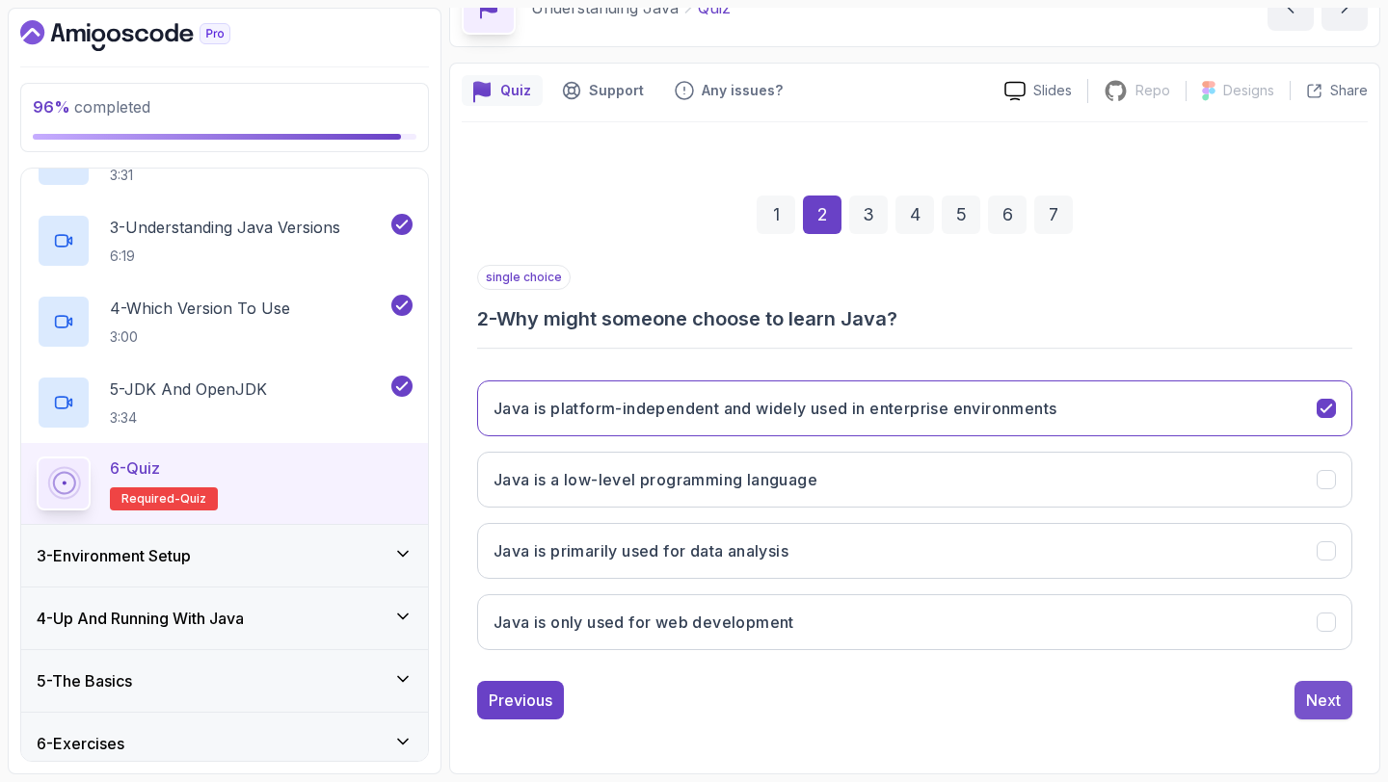
click at [1310, 693] on div "Next" at bounding box center [1323, 700] width 35 height 23
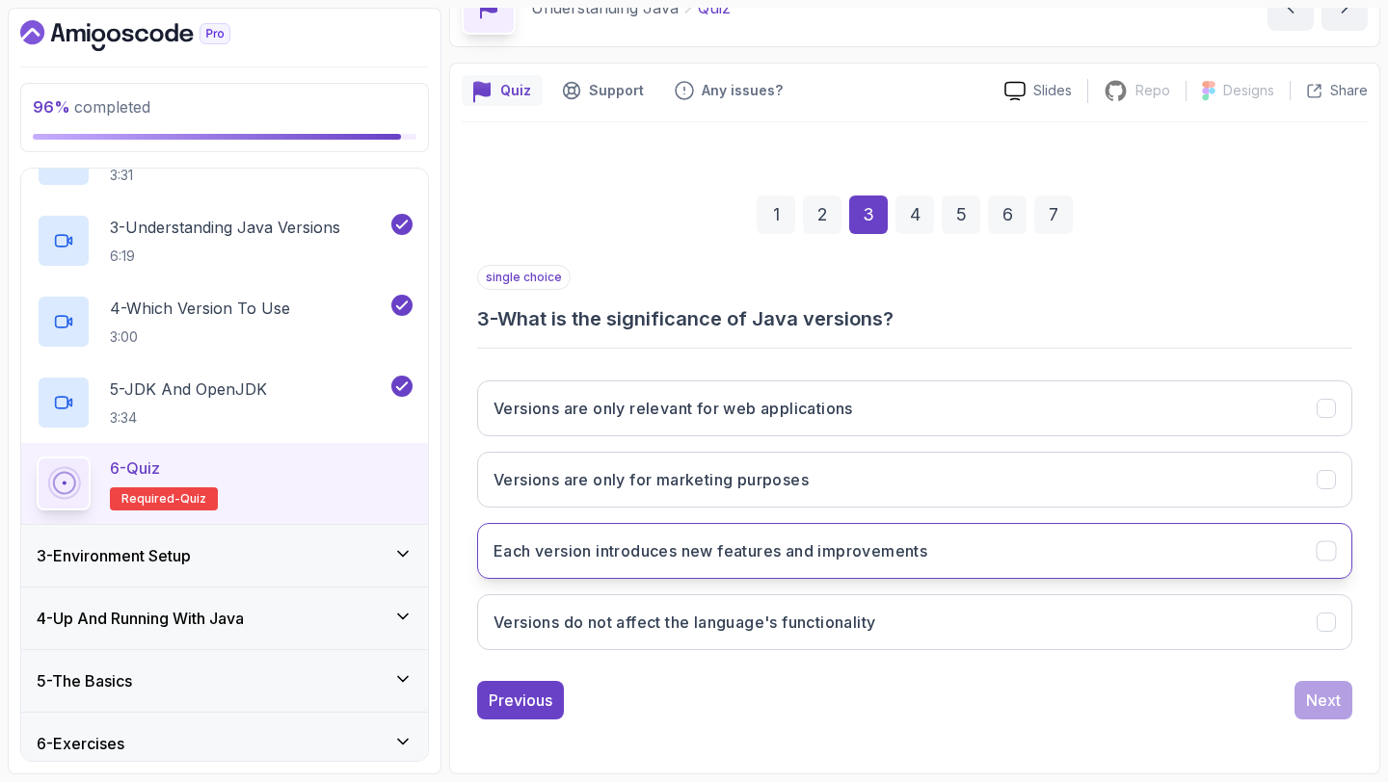
click at [709, 552] on h3 "Each version introduces new features and improvements" at bounding box center [710, 551] width 434 height 23
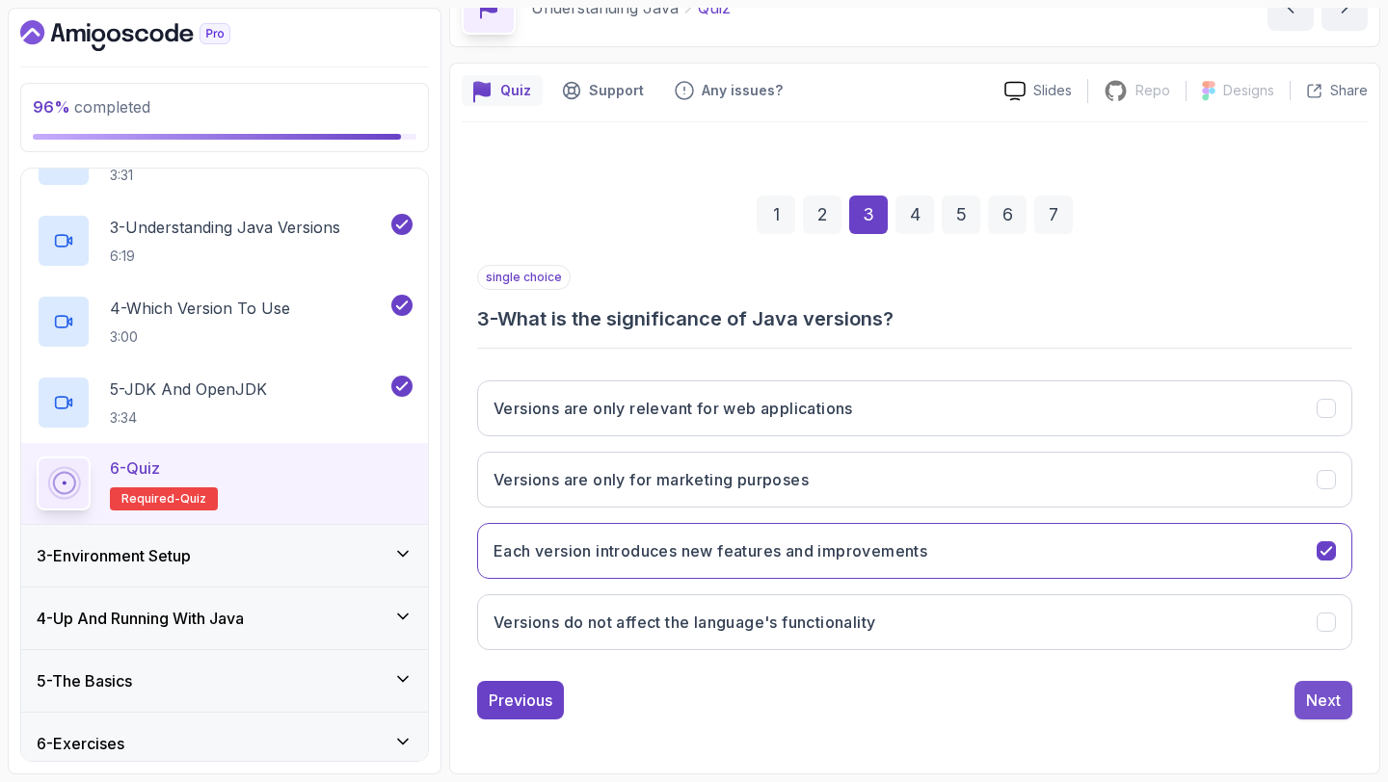
click at [1323, 705] on div "Next" at bounding box center [1323, 700] width 35 height 23
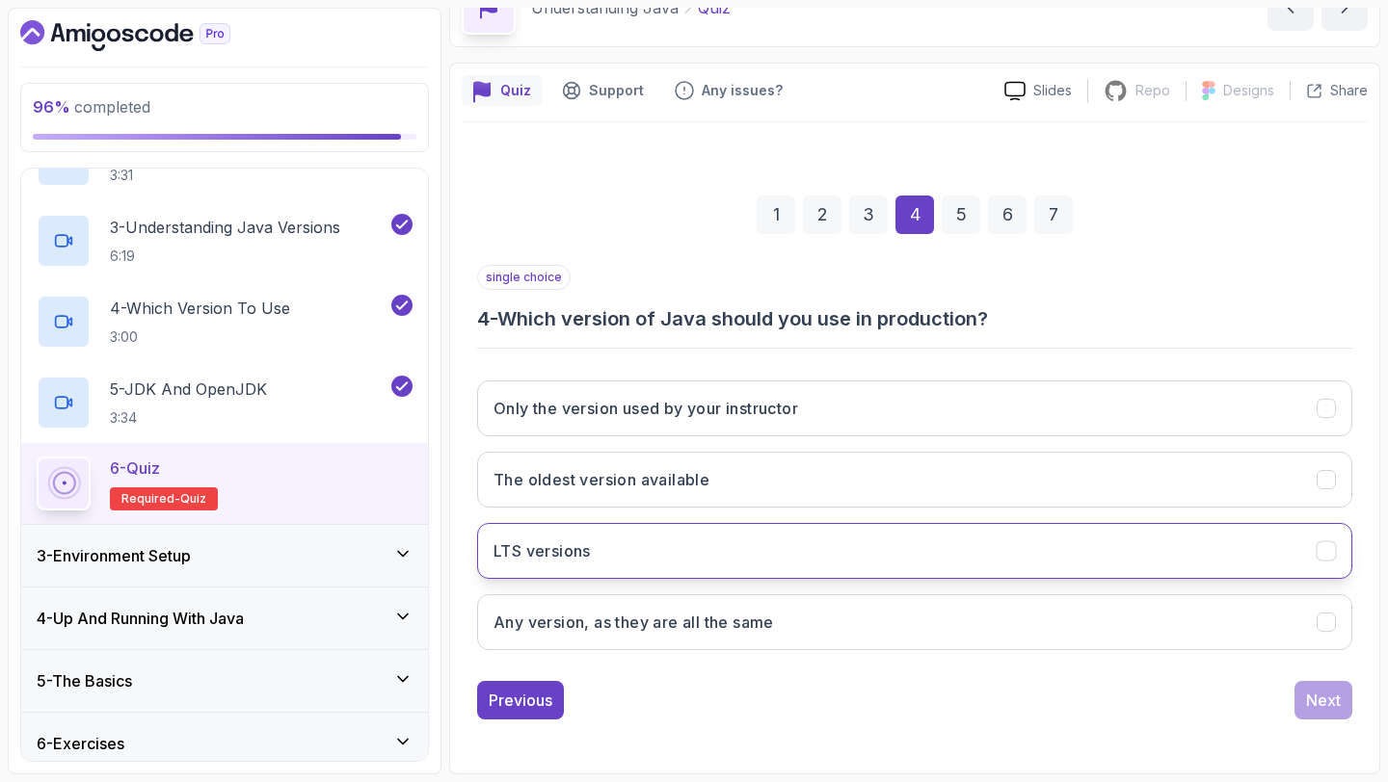
click at [543, 552] on h3 "LTS versions" at bounding box center [541, 551] width 97 height 23
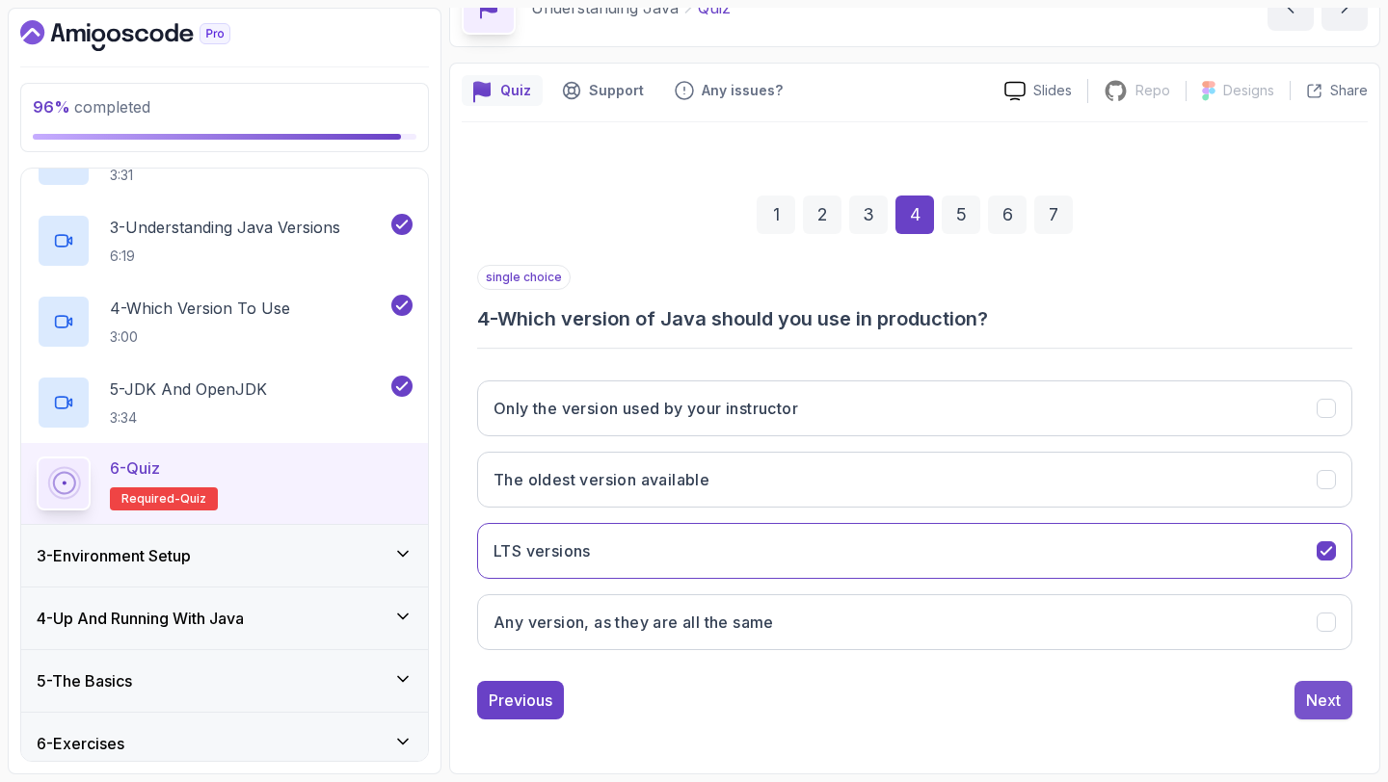
click at [1327, 703] on div "Next" at bounding box center [1323, 700] width 35 height 23
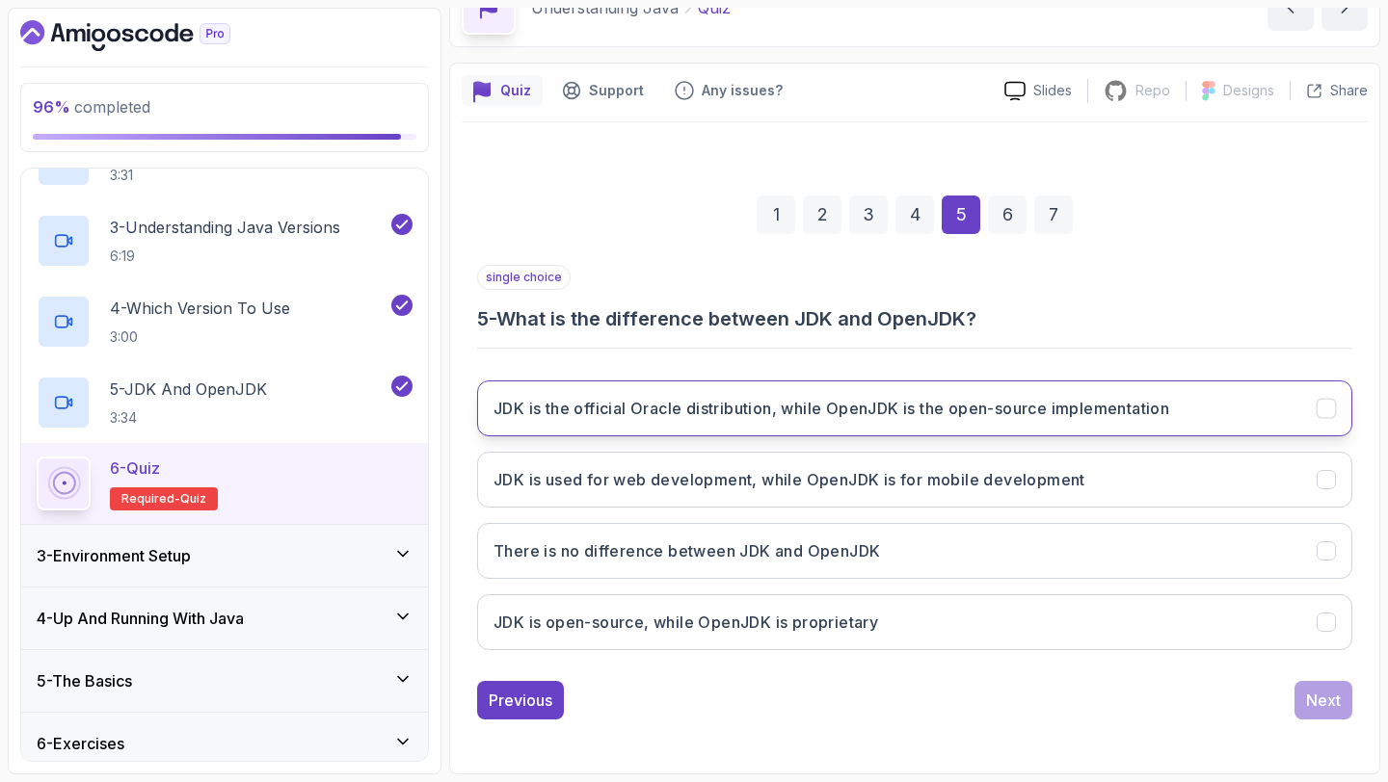
click at [936, 413] on h3 "JDK is the official Oracle distribution, while OpenJDK is the open-source imple…" at bounding box center [831, 408] width 676 height 23
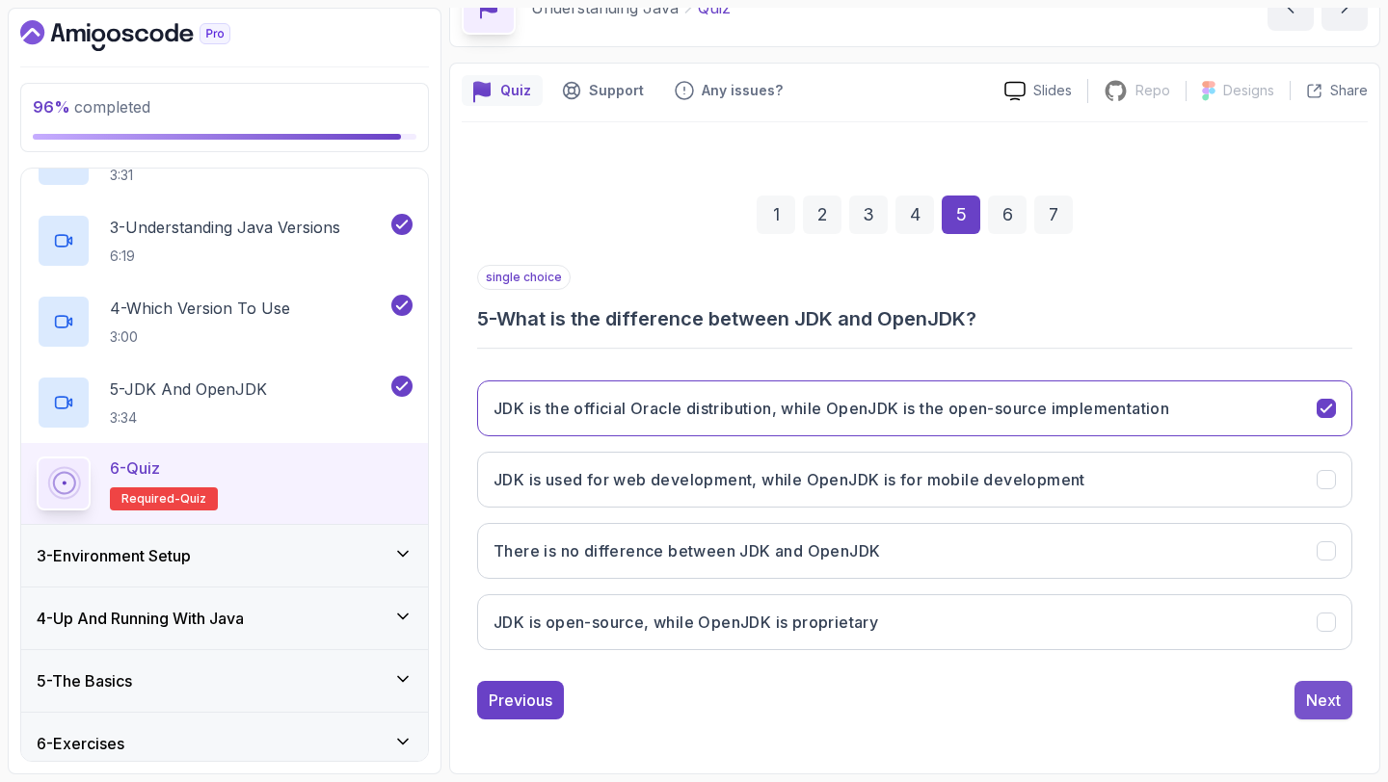
click at [1331, 697] on div "Next" at bounding box center [1323, 700] width 35 height 23
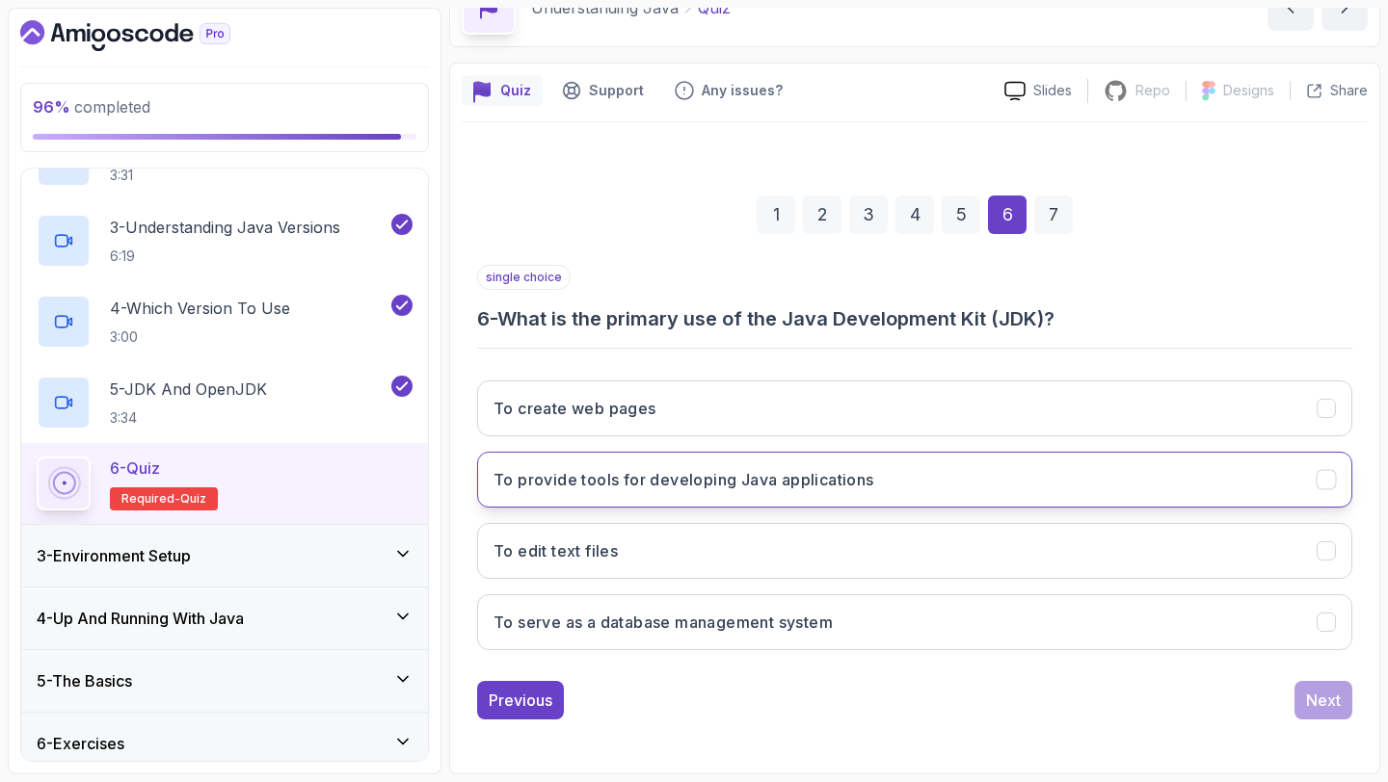
click at [708, 485] on h3 "To provide tools for developing Java applications" at bounding box center [683, 479] width 381 height 23
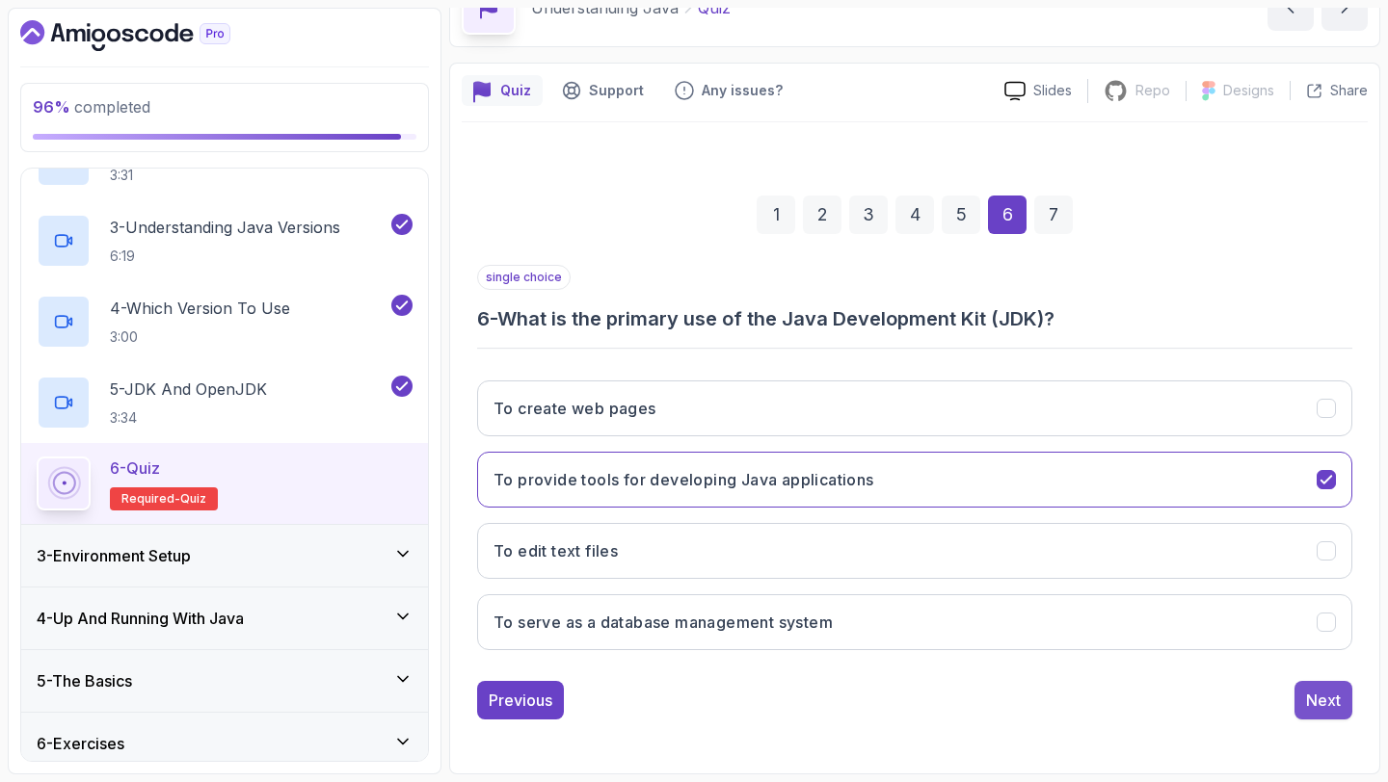
click at [1324, 700] on div "Next" at bounding box center [1323, 700] width 35 height 23
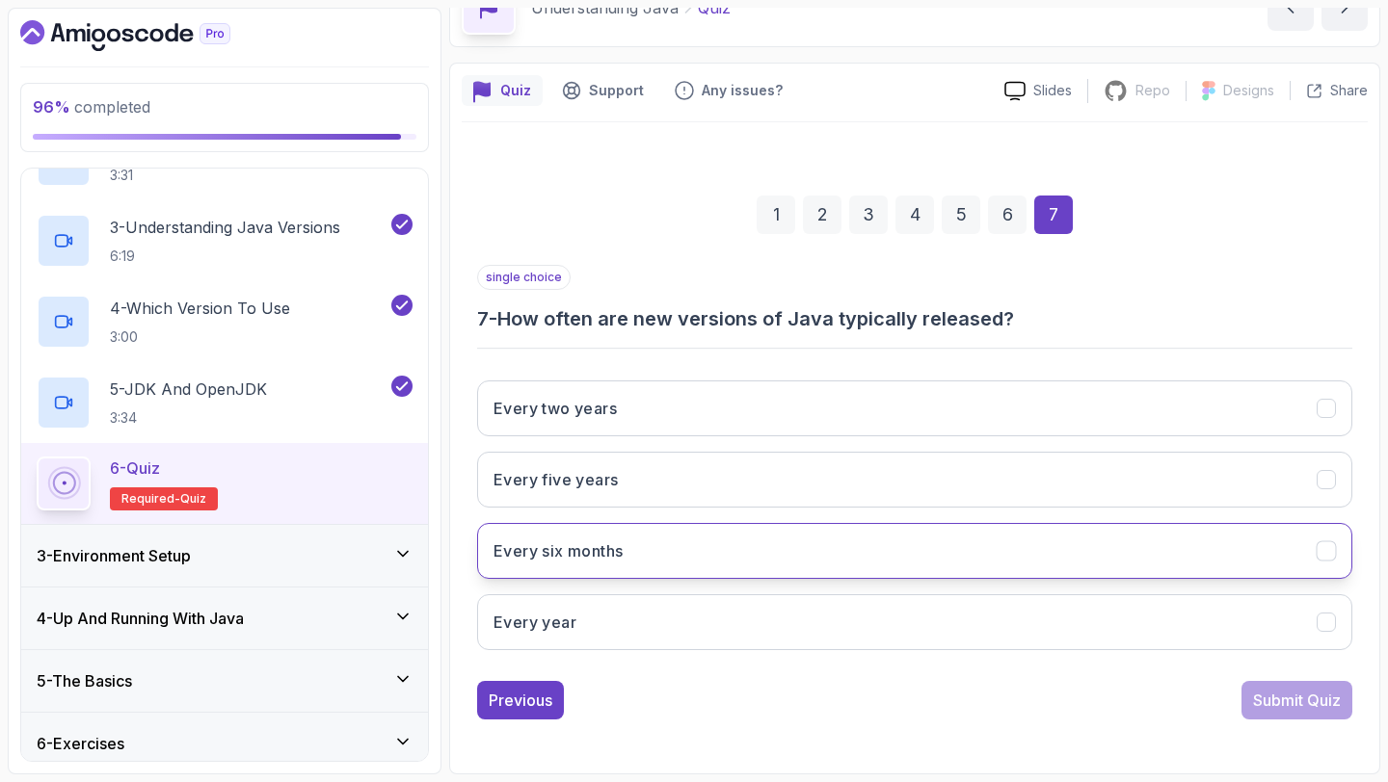
click at [656, 550] on button "Every six months" at bounding box center [914, 551] width 875 height 56
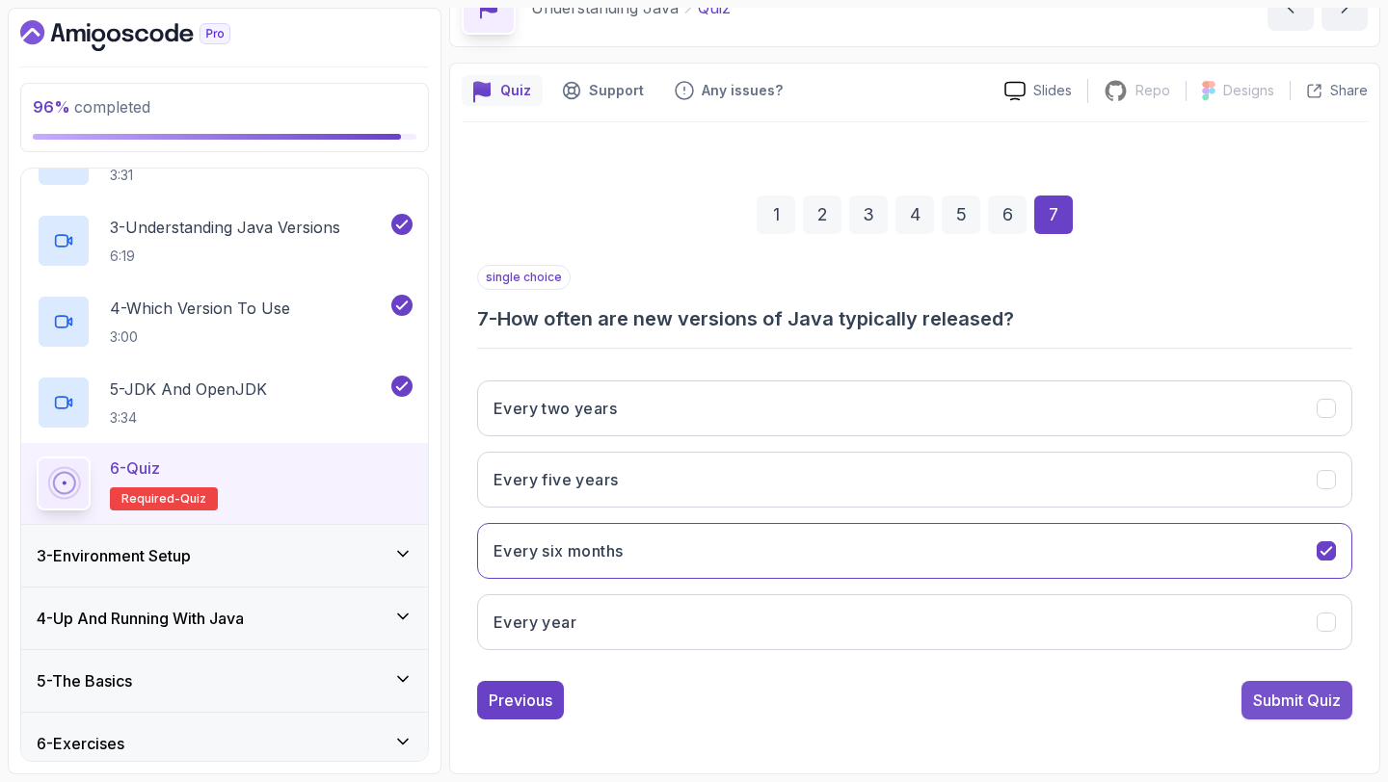
click at [1282, 700] on div "Submit Quiz" at bounding box center [1297, 700] width 88 height 23
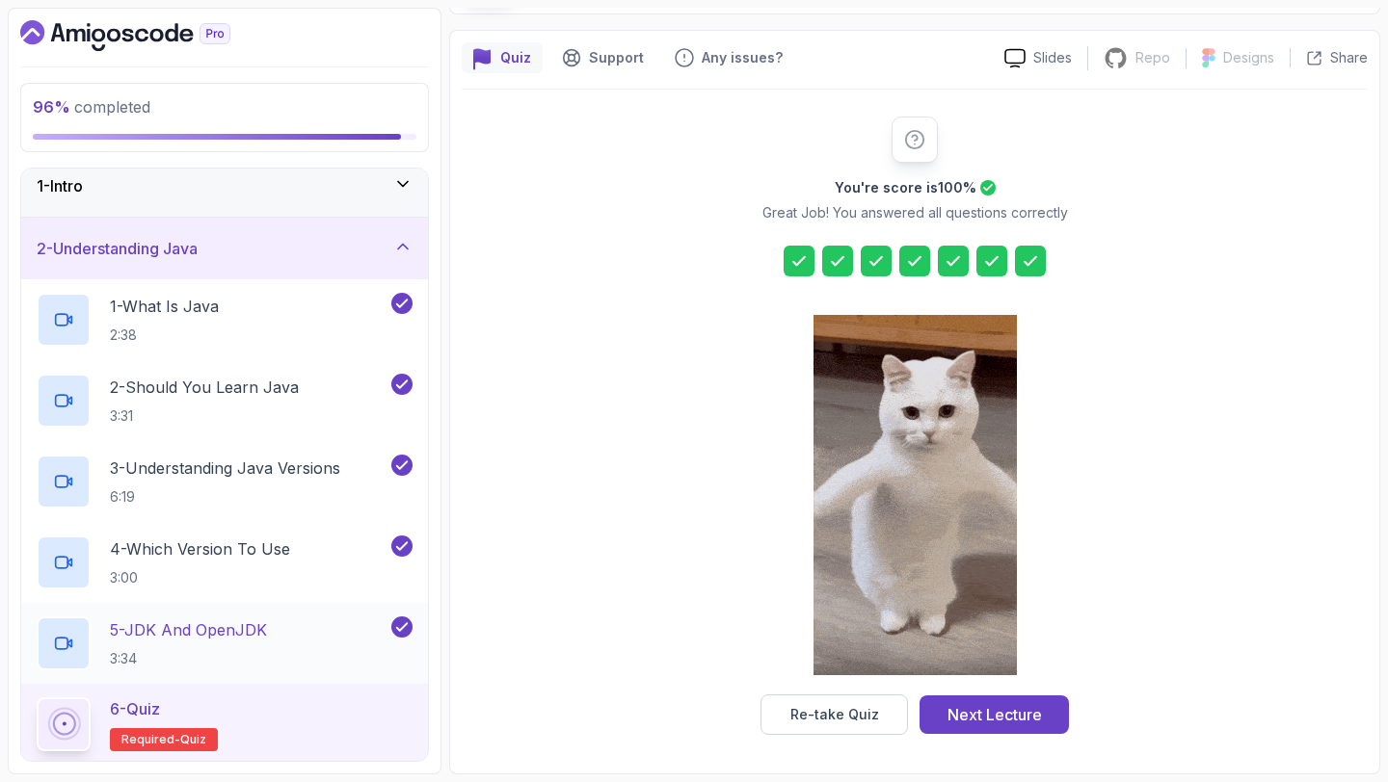
scroll to position [0, 0]
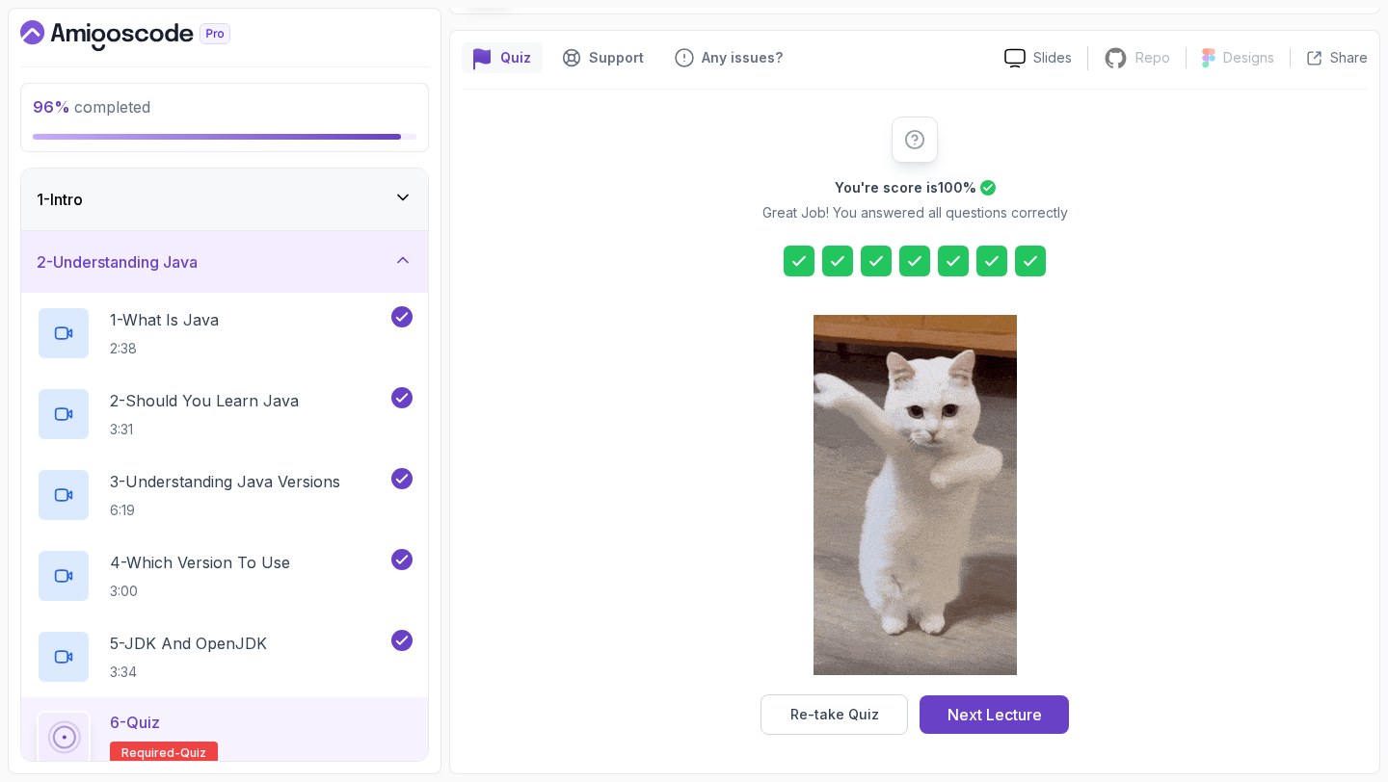
click at [278, 200] on div "1 - Intro" at bounding box center [225, 199] width 376 height 23
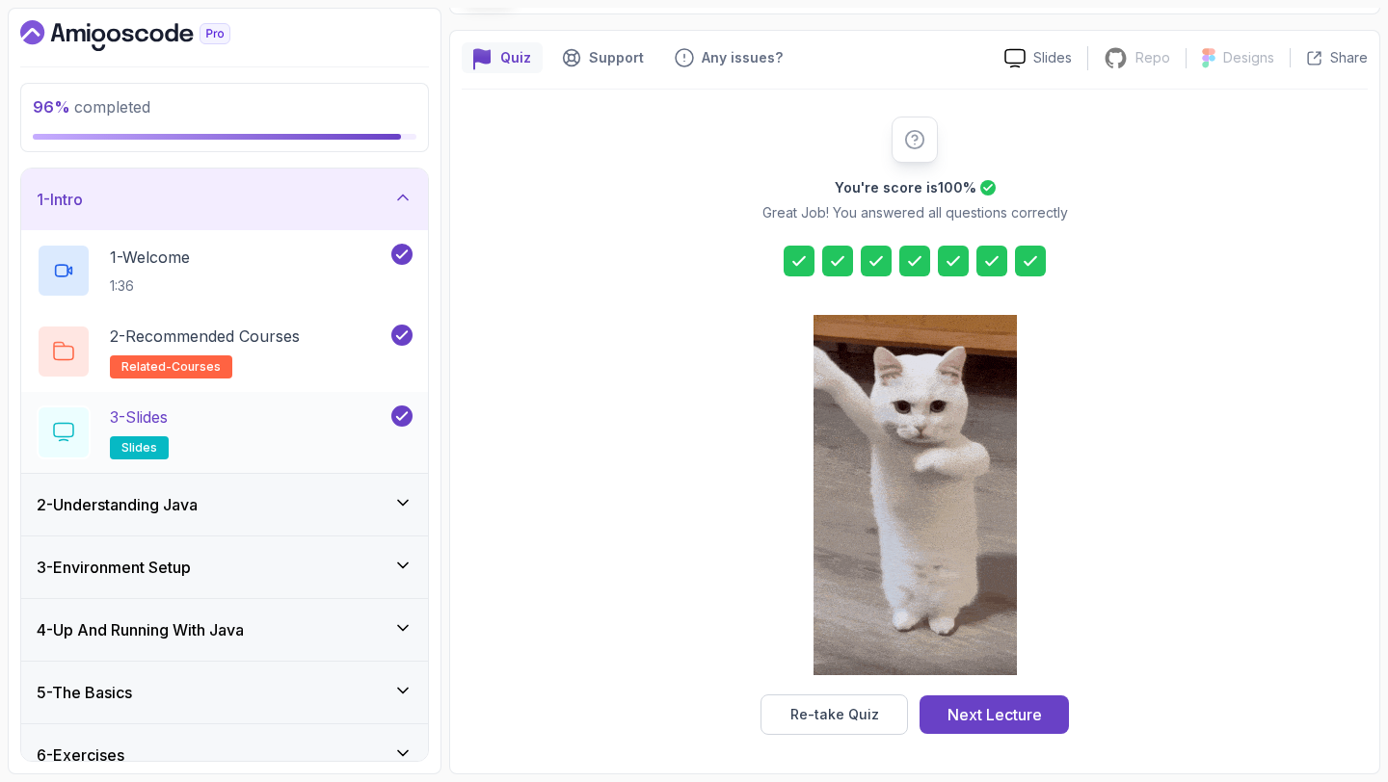
scroll to position [88, 0]
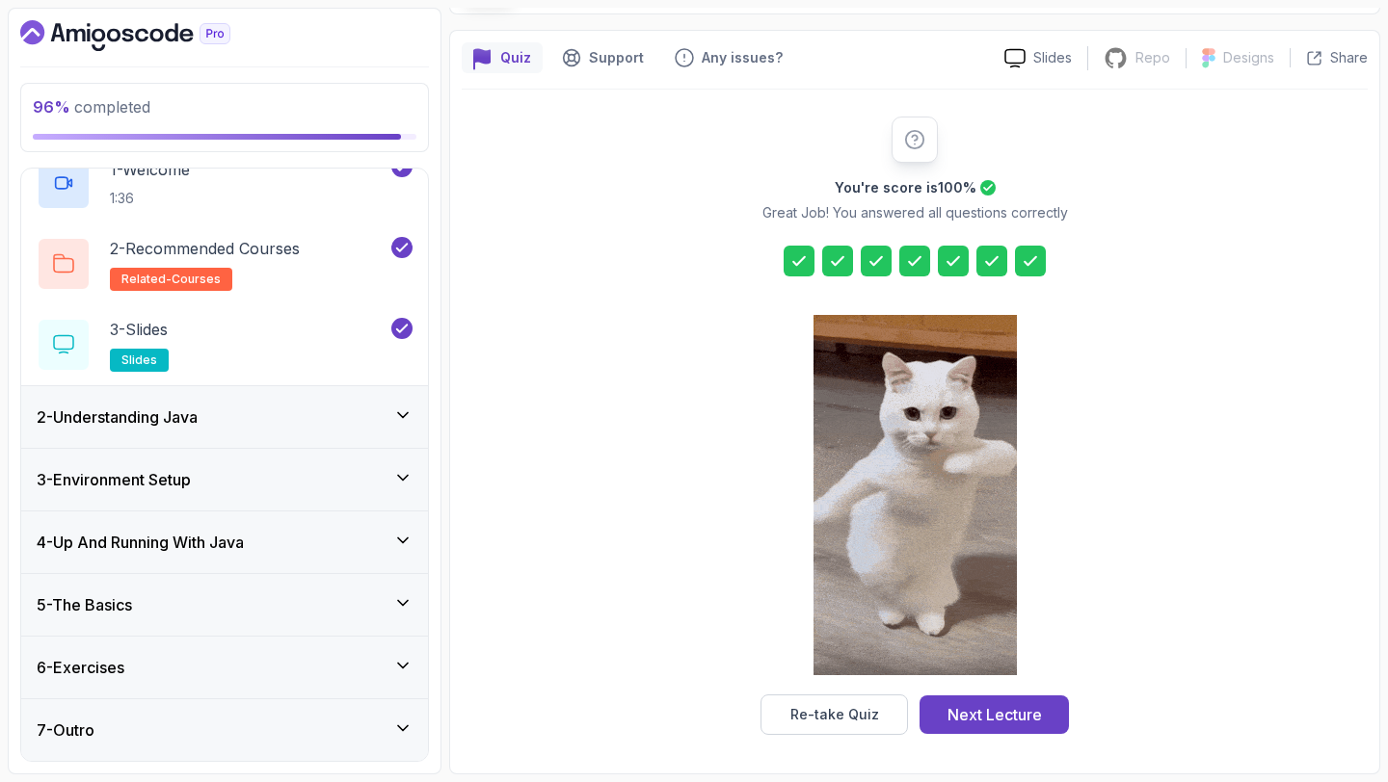
click at [353, 419] on div "2 - Understanding Java" at bounding box center [225, 417] width 376 height 23
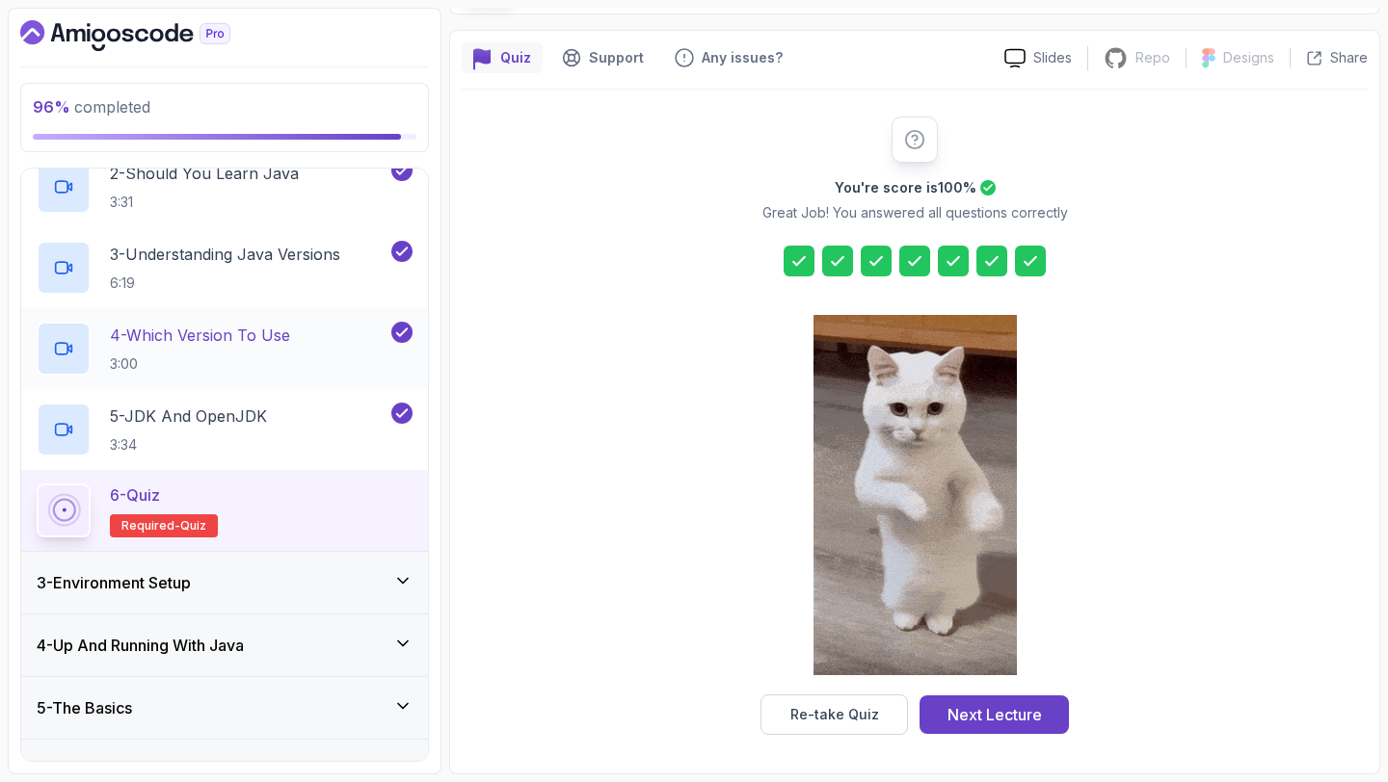
scroll to position [330, 0]
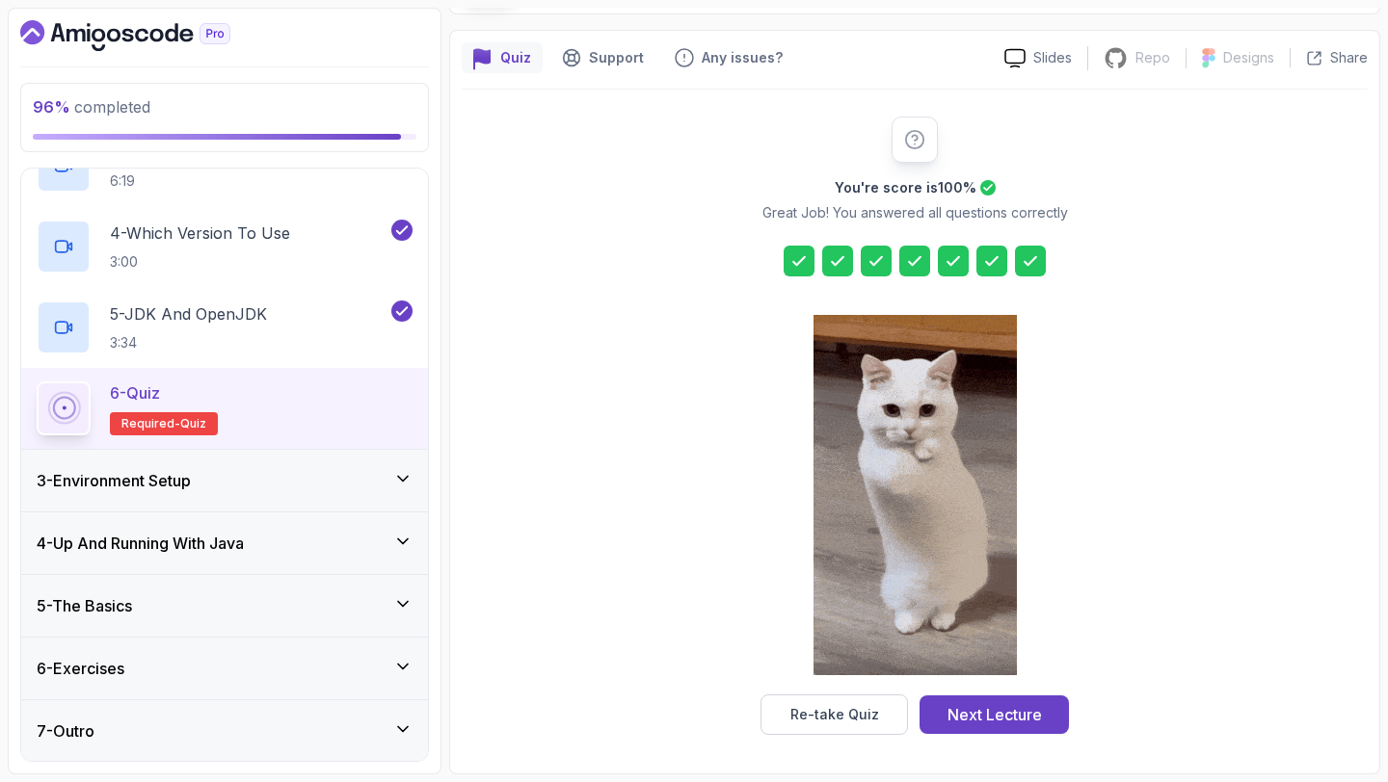
click at [275, 422] on div "6 - Quiz Required- quiz" at bounding box center [225, 409] width 376 height 54
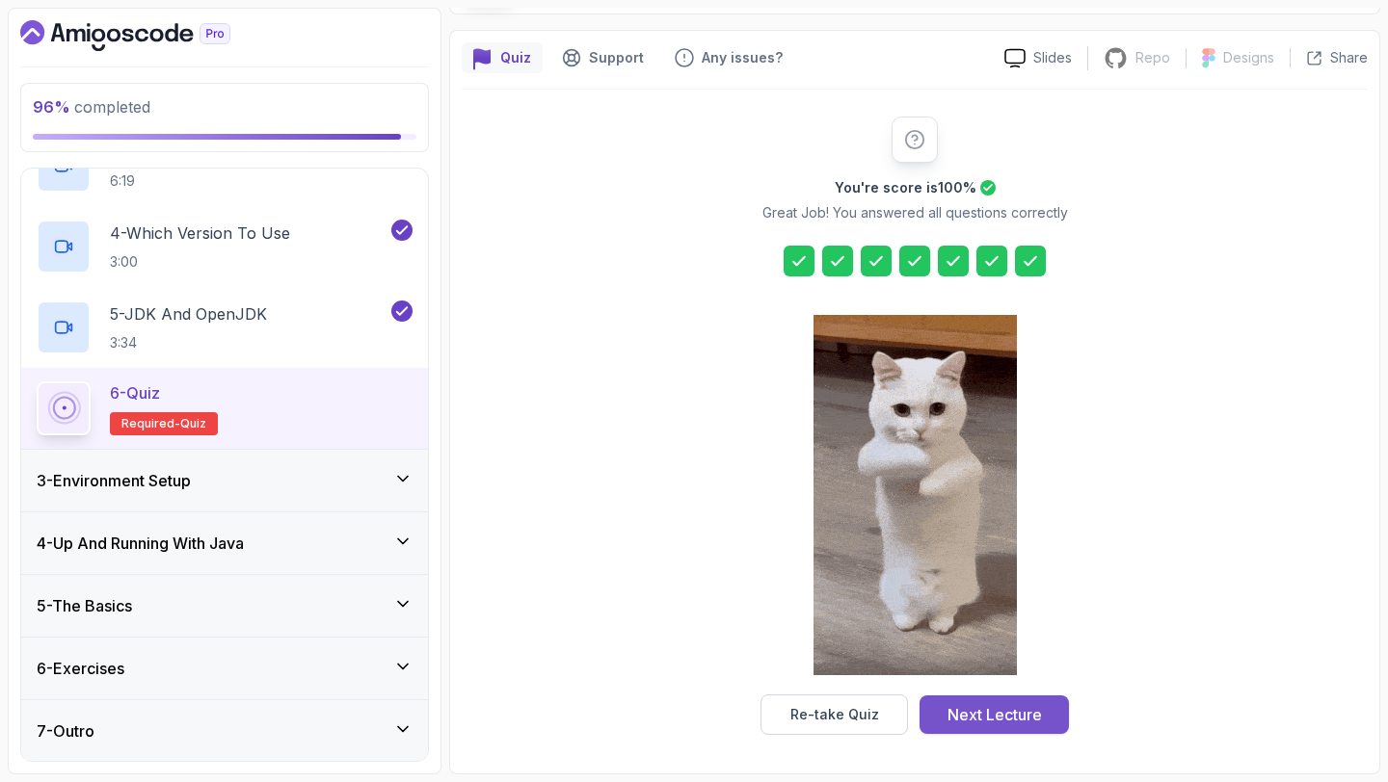
click at [1033, 711] on div "Next Lecture" at bounding box center [994, 714] width 94 height 23
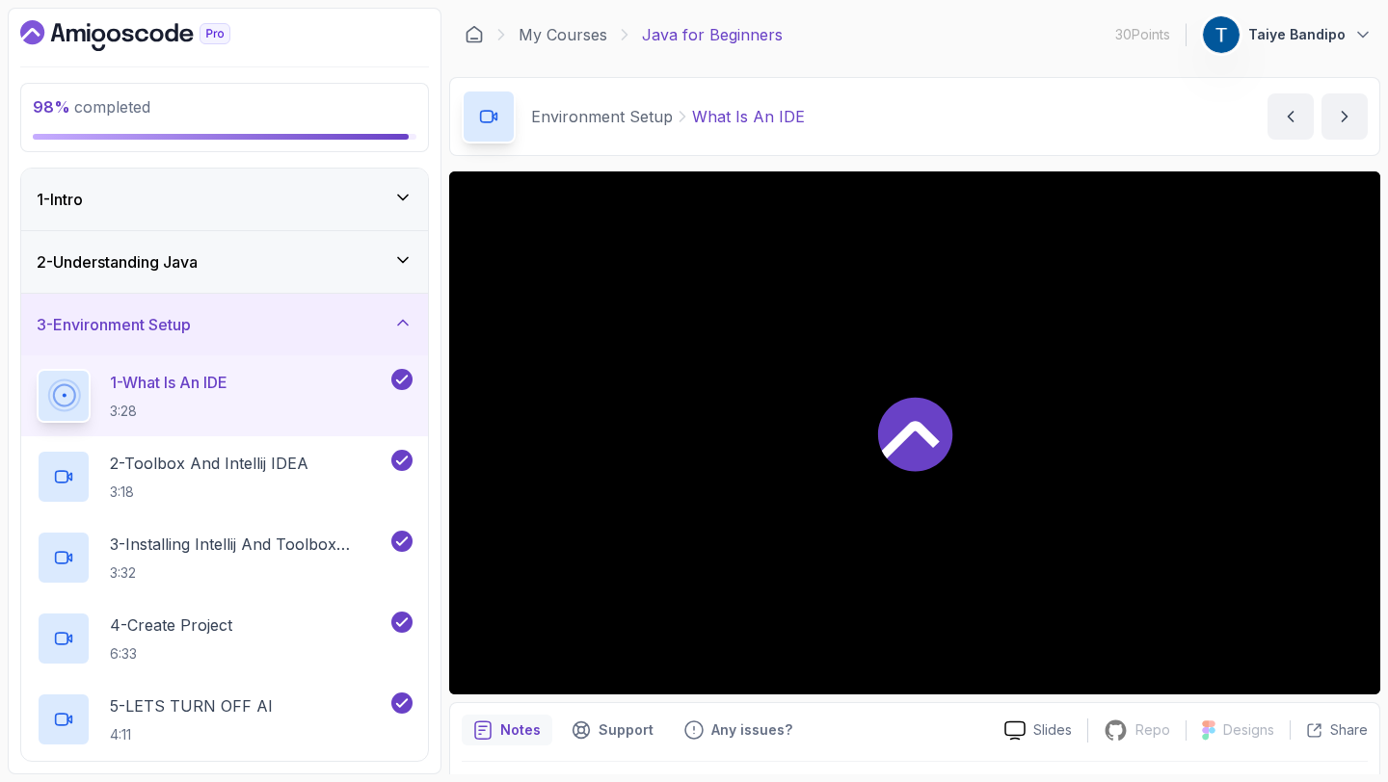
click at [374, 263] on div "2 - Understanding Java" at bounding box center [225, 262] width 376 height 23
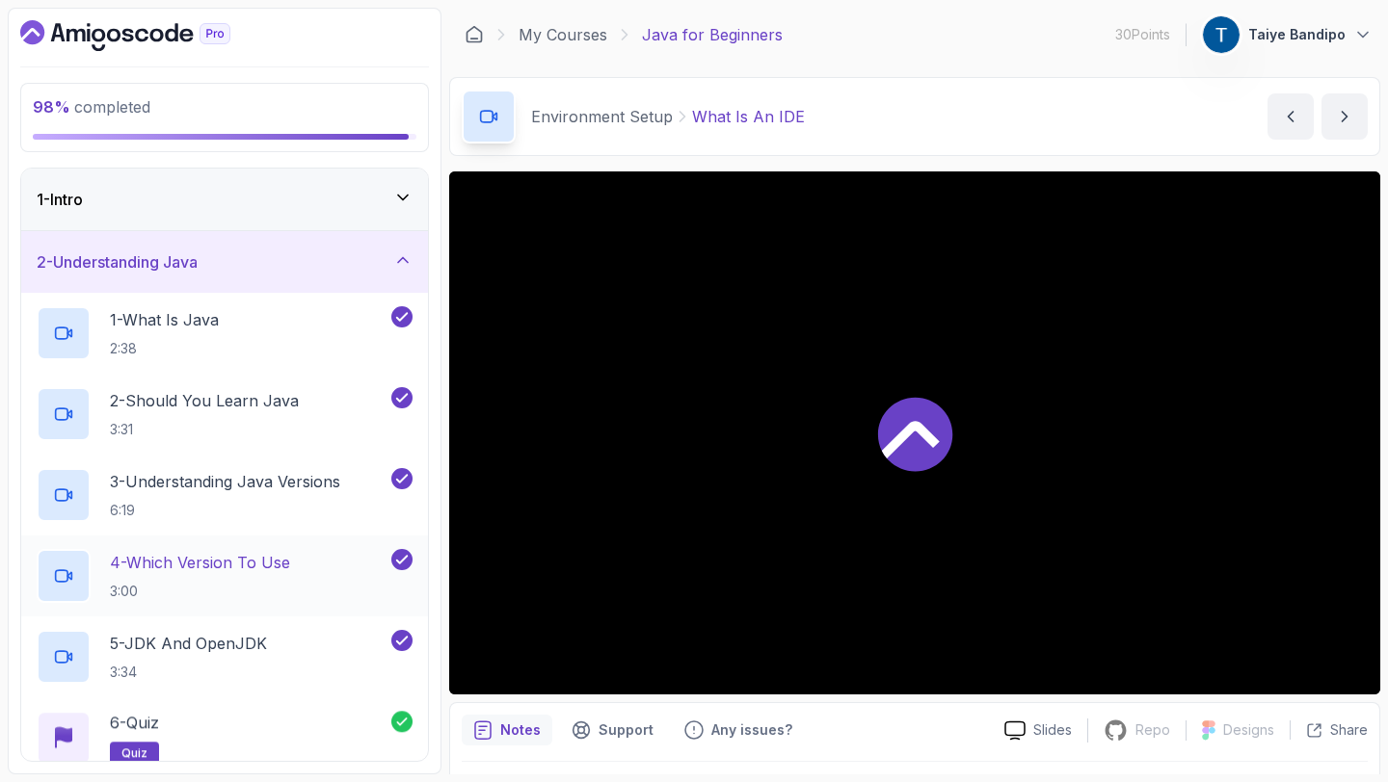
scroll to position [330, 0]
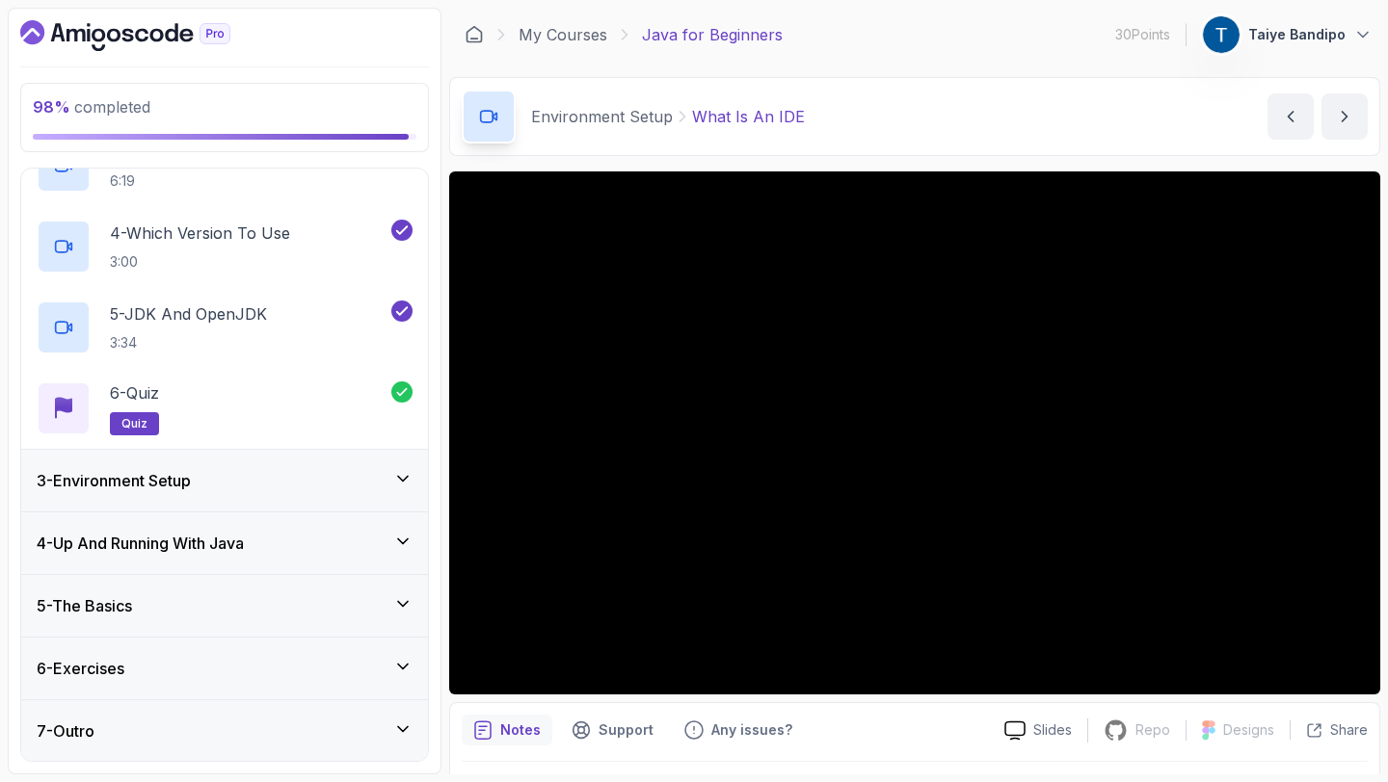
click at [353, 499] on div "3 - Environment Setup" at bounding box center [224, 481] width 407 height 62
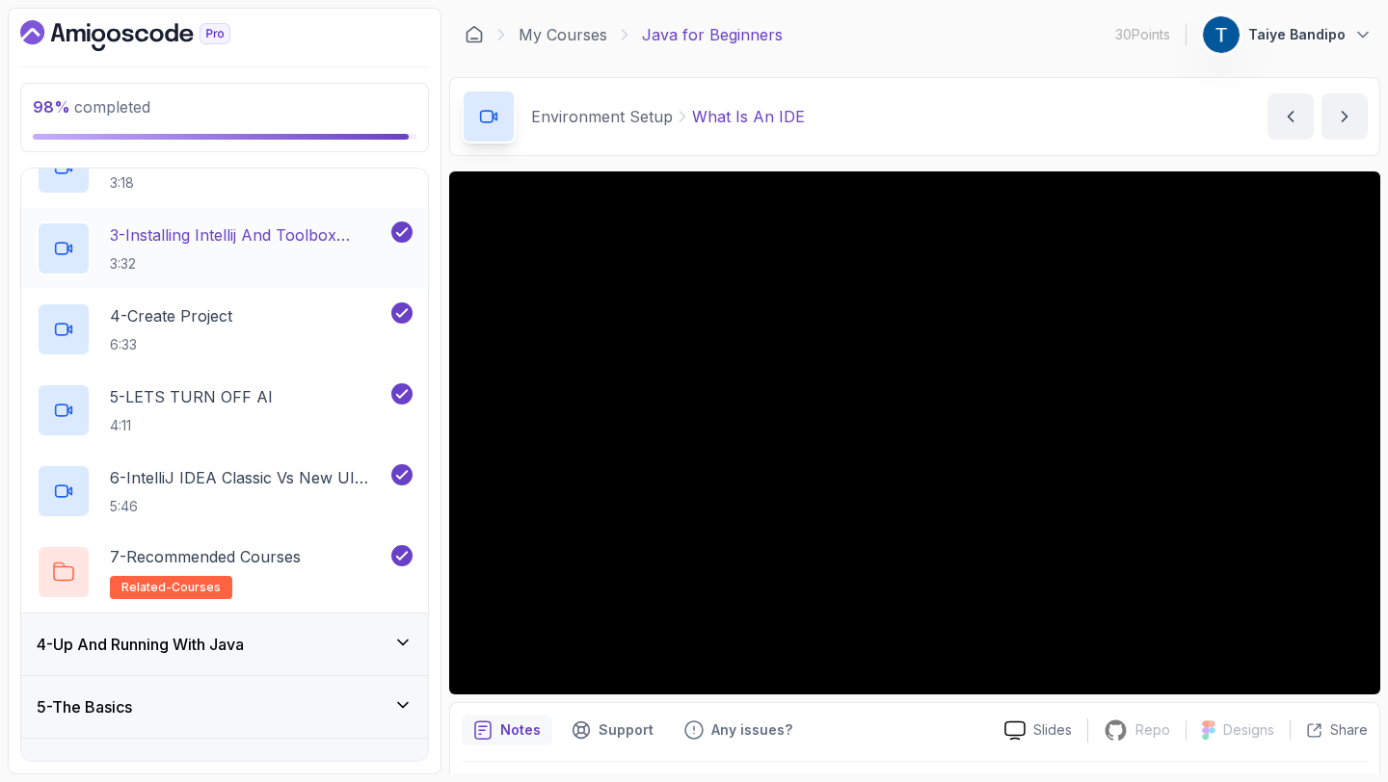
scroll to position [411, 0]
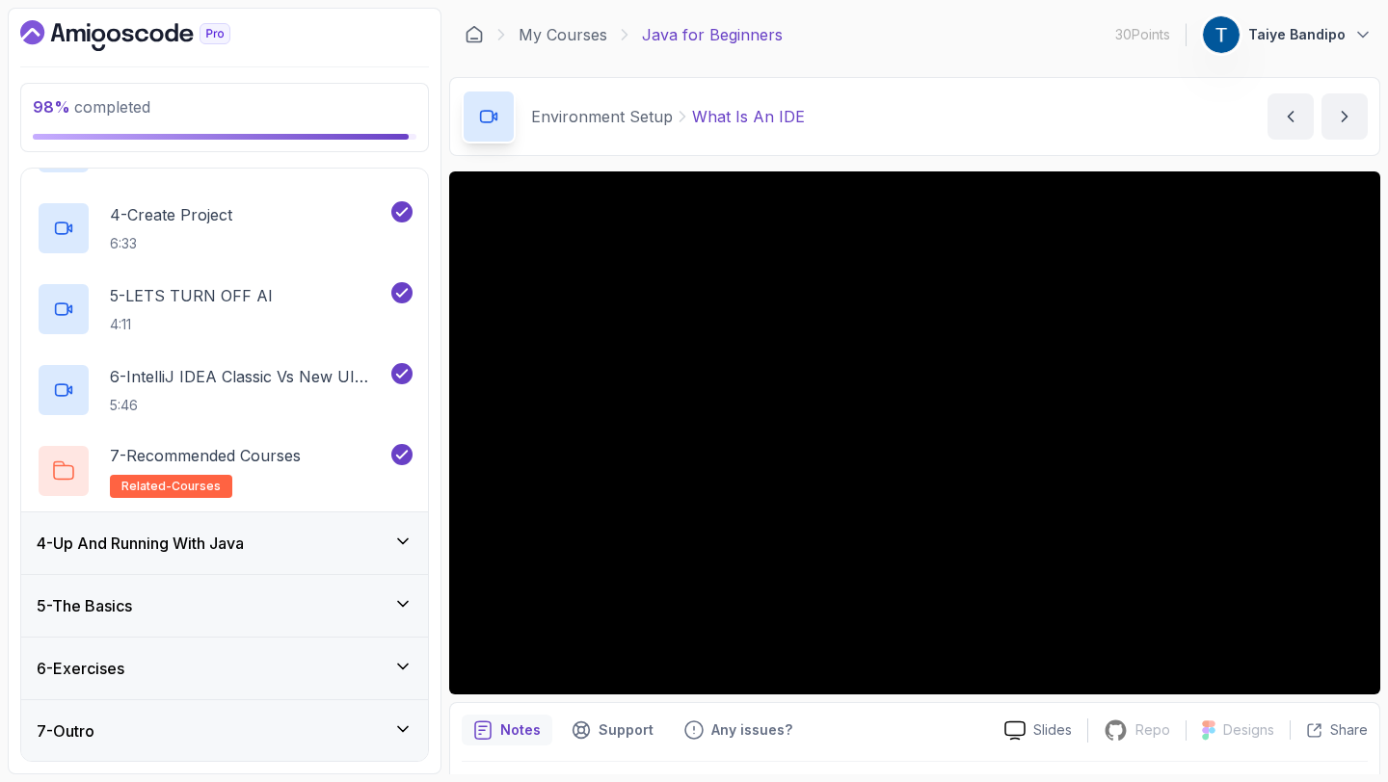
click at [395, 545] on icon at bounding box center [402, 541] width 19 height 19
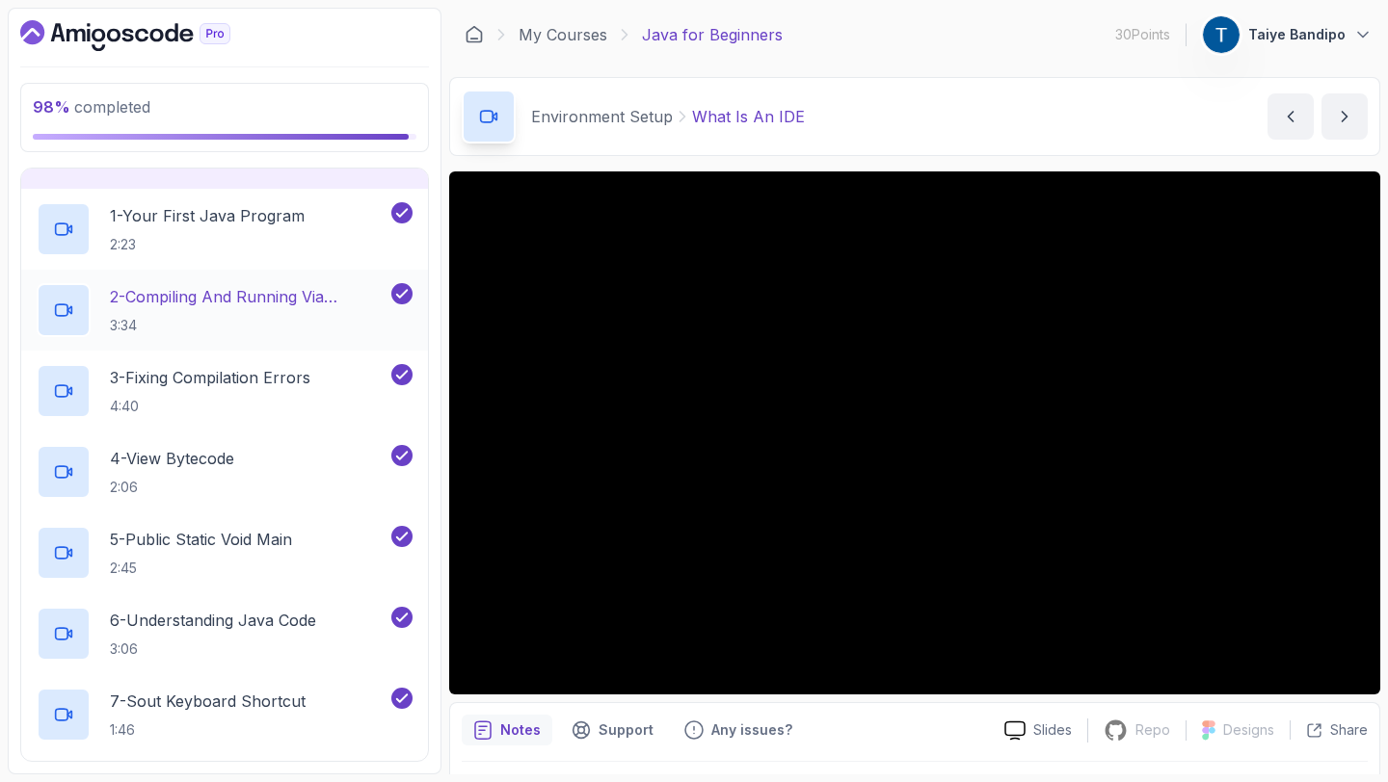
scroll to position [491, 0]
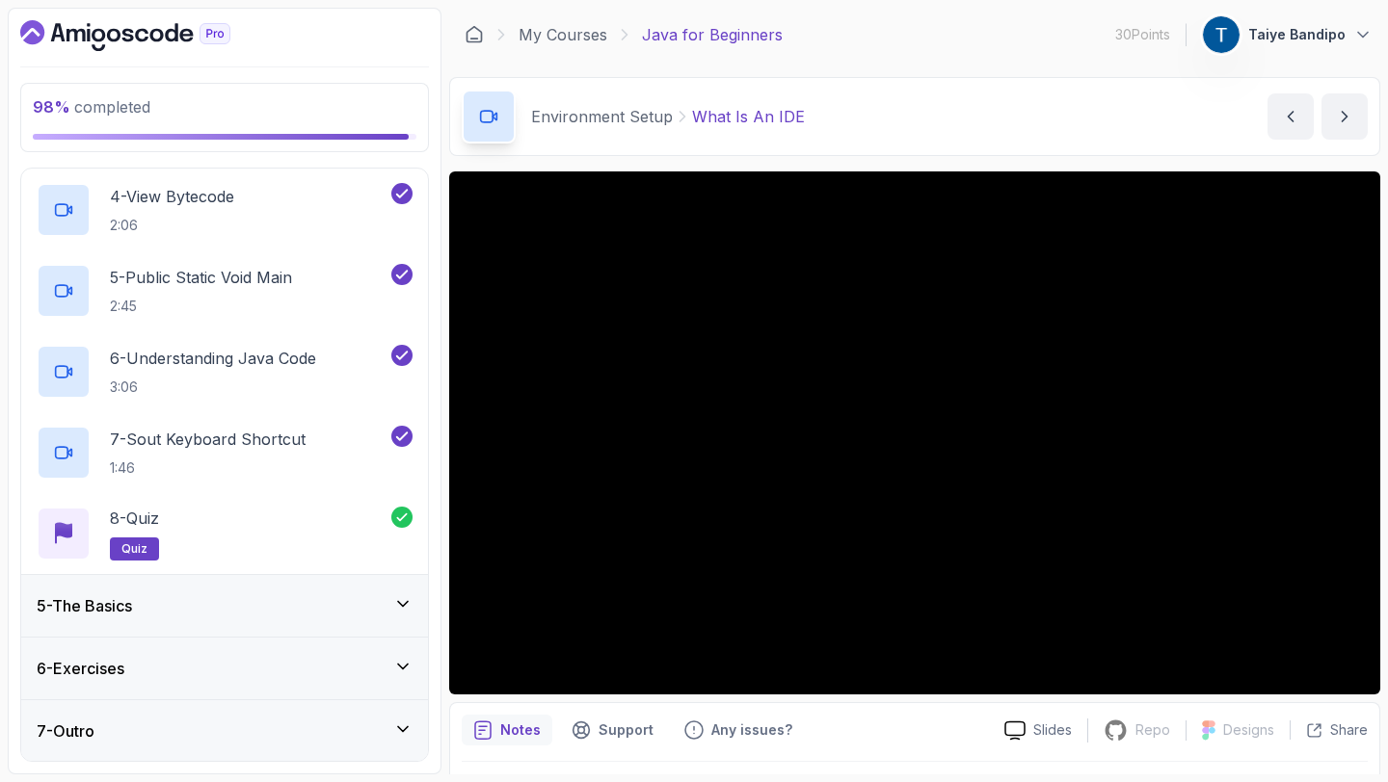
click at [393, 599] on icon at bounding box center [402, 604] width 19 height 19
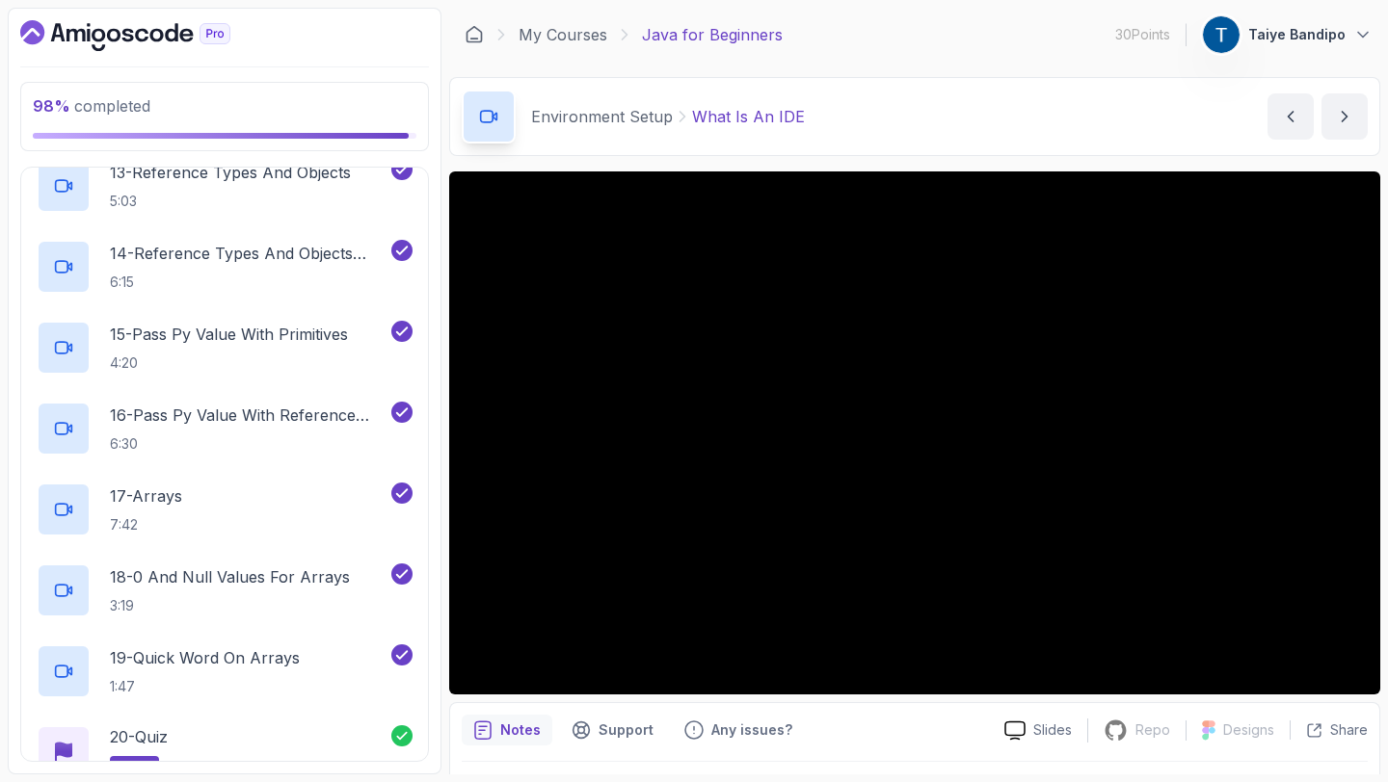
scroll to position [1463, 0]
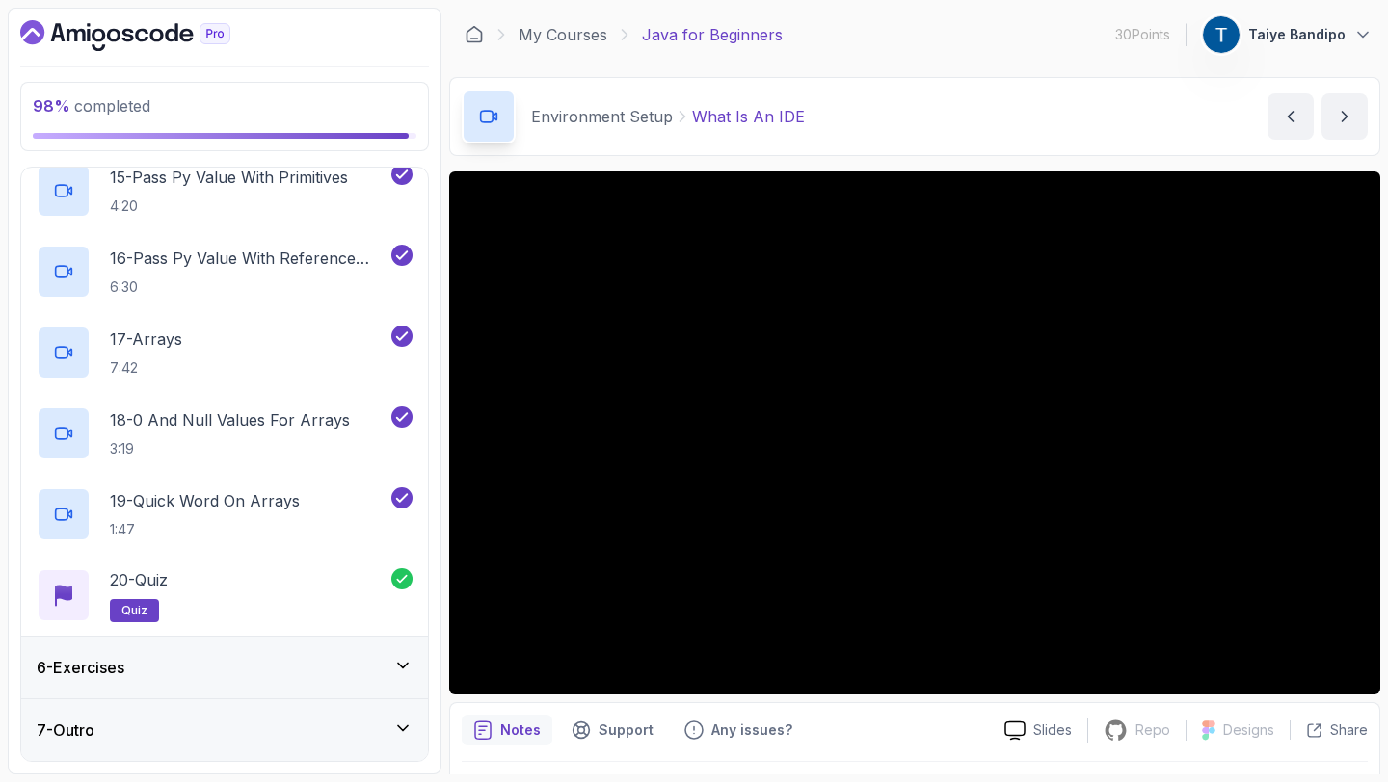
click at [408, 662] on icon at bounding box center [402, 665] width 19 height 19
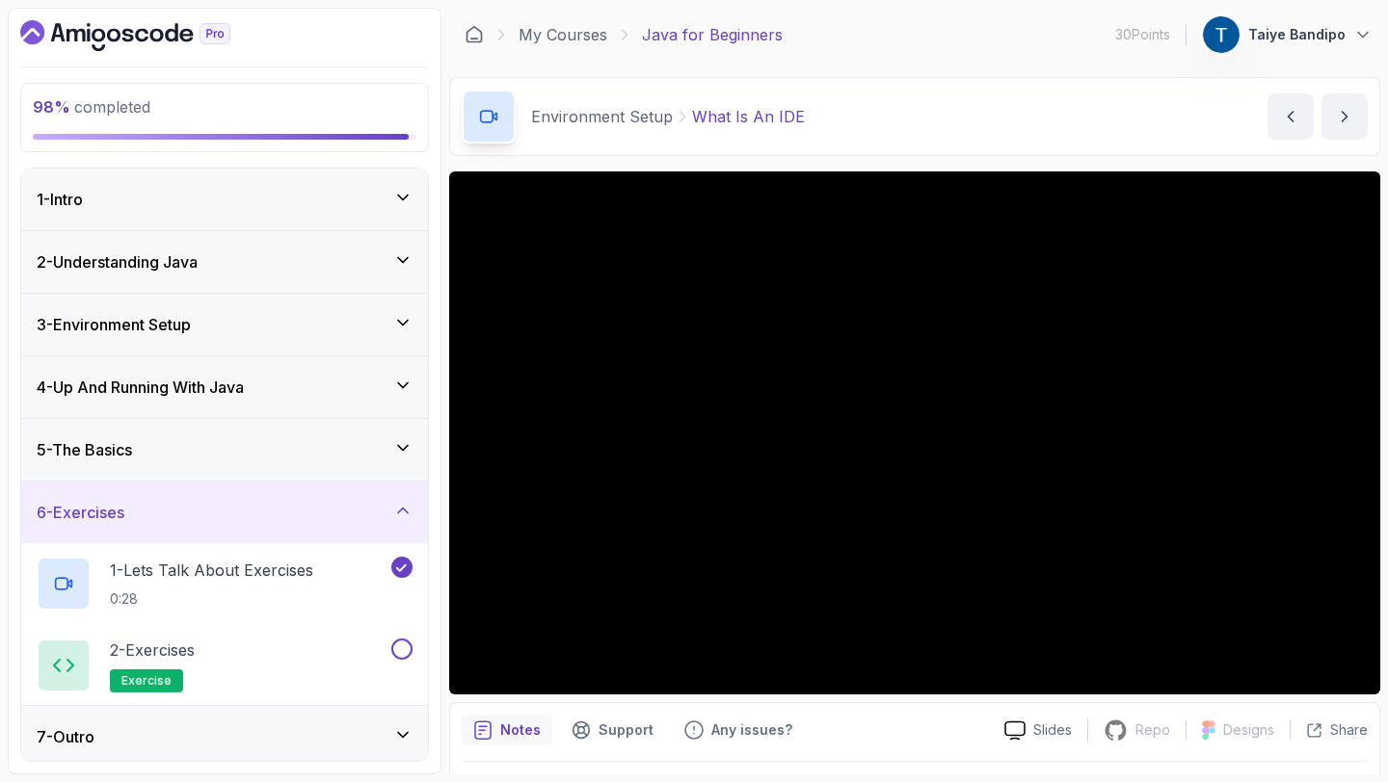
scroll to position [7, 0]
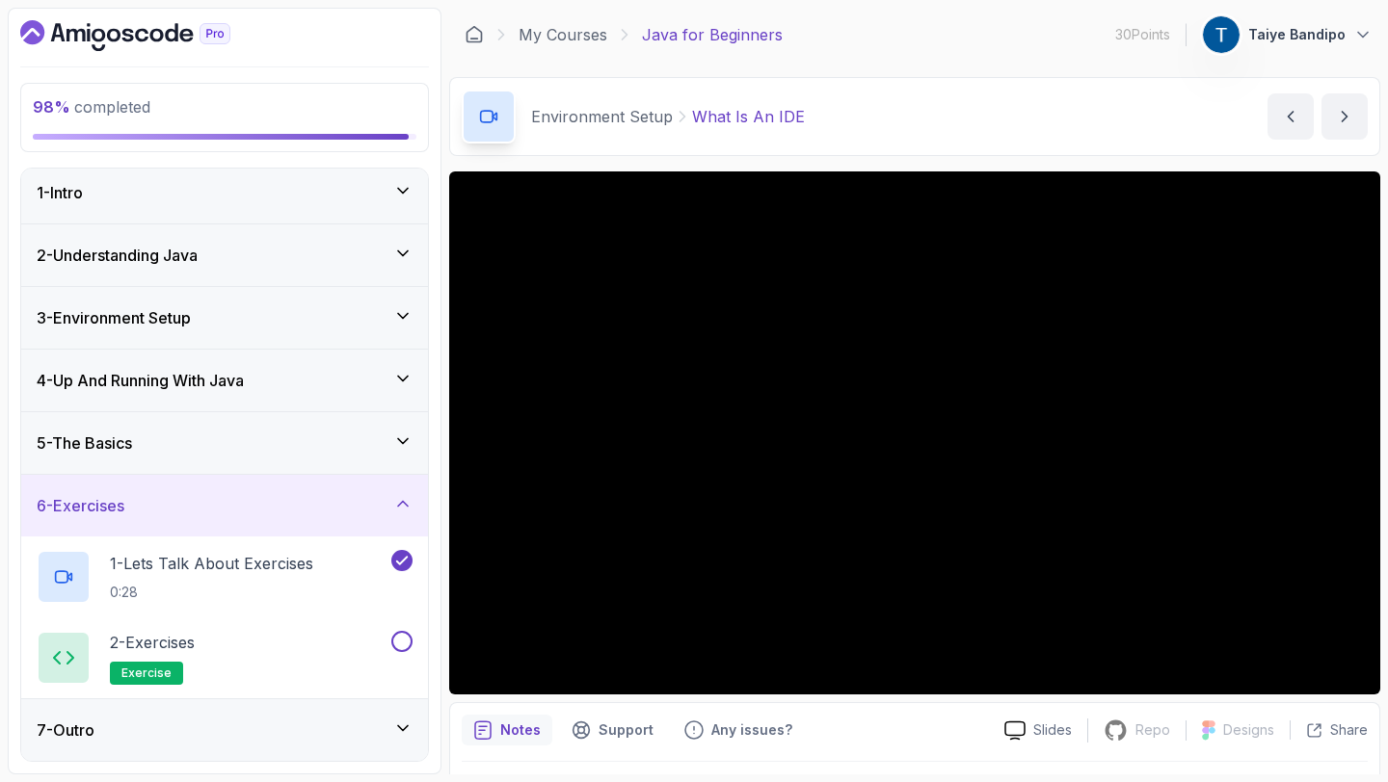
click at [377, 730] on div "7 - Outro" at bounding box center [225, 730] width 376 height 23
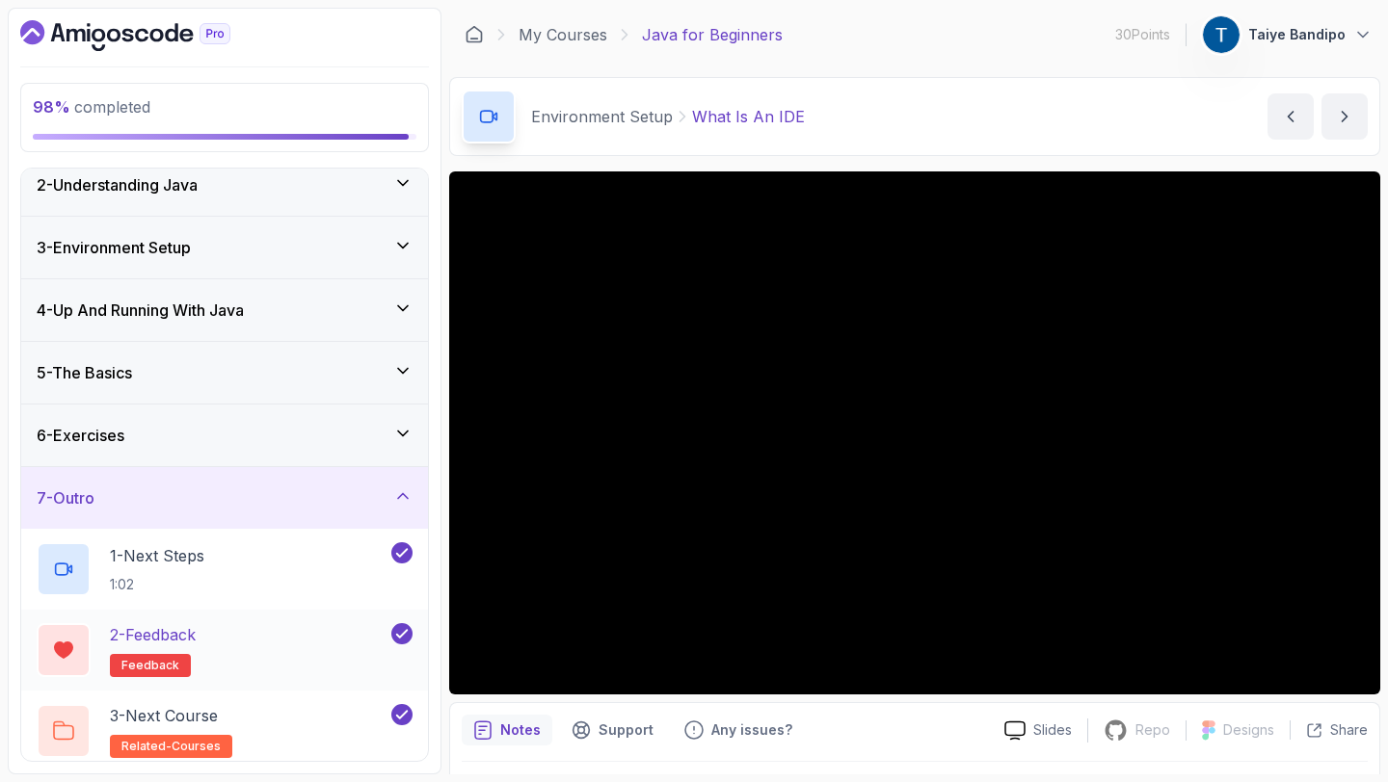
scroll to position [88, 0]
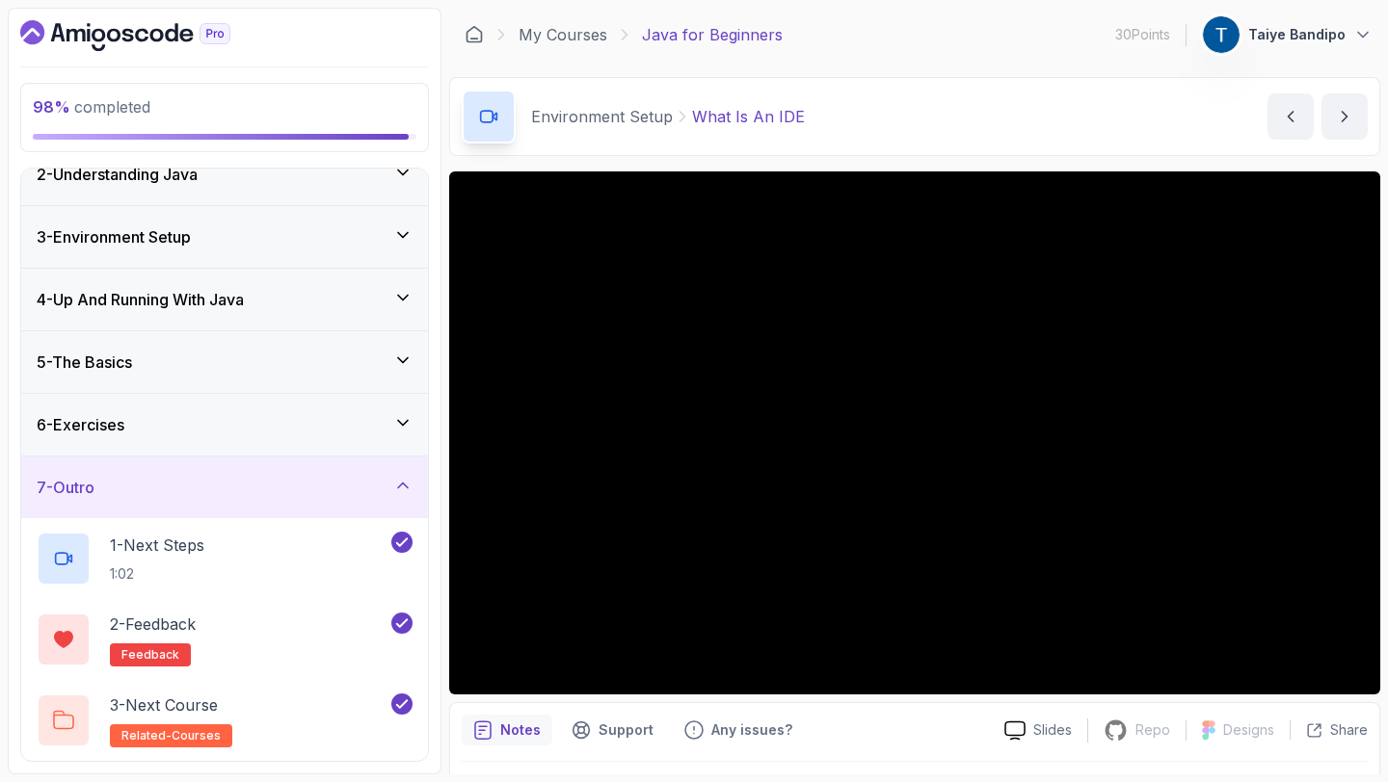
click at [311, 429] on div "6 - Exercises" at bounding box center [225, 424] width 376 height 23
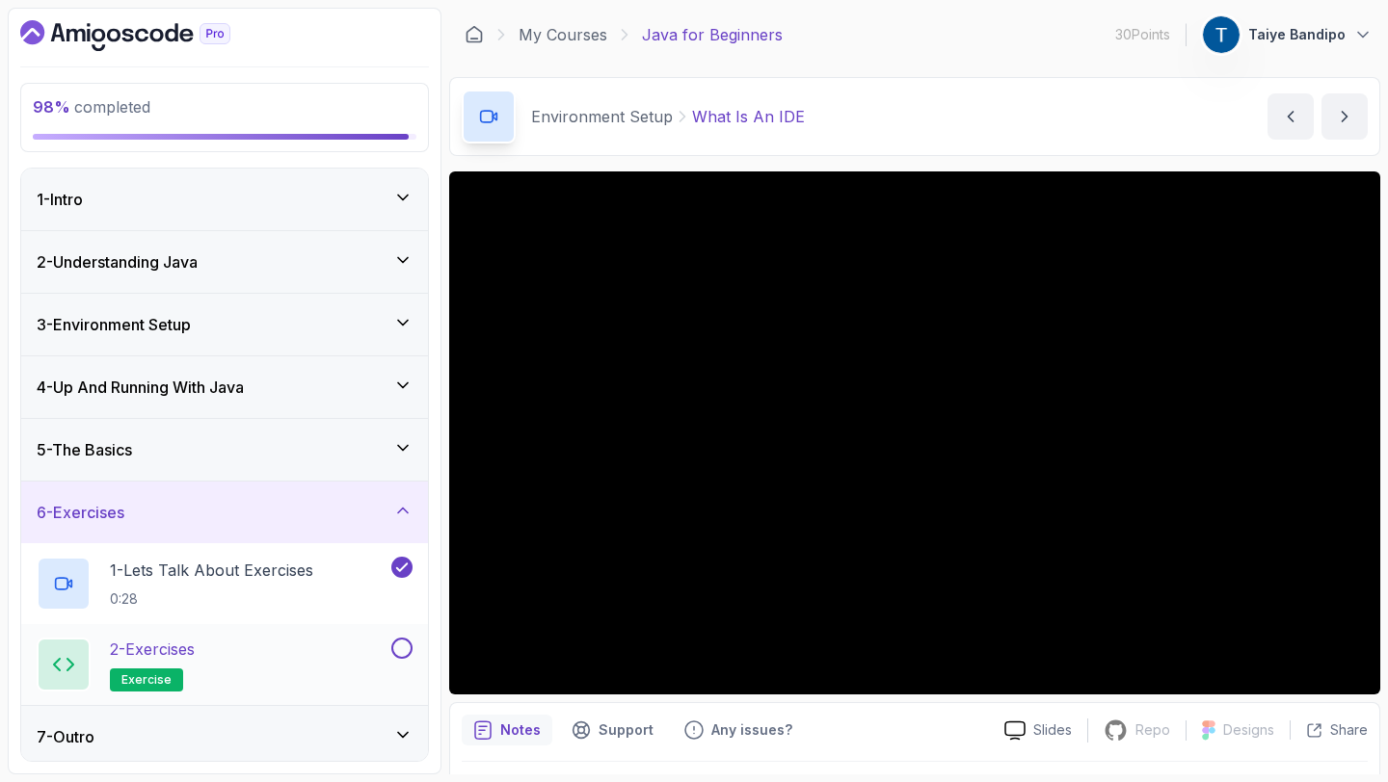
scroll to position [7, 0]
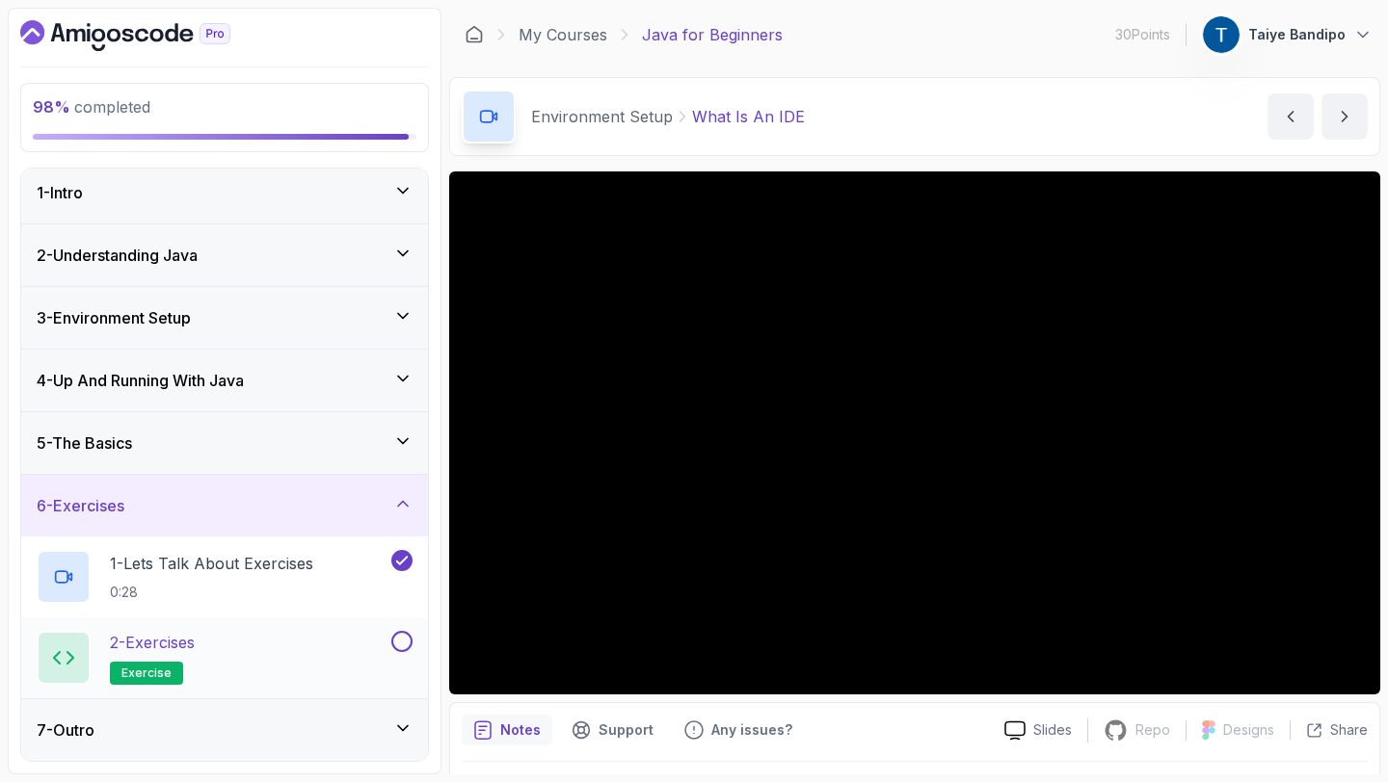
click at [411, 652] on button "2 - Exercises exercise" at bounding box center [225, 658] width 376 height 54
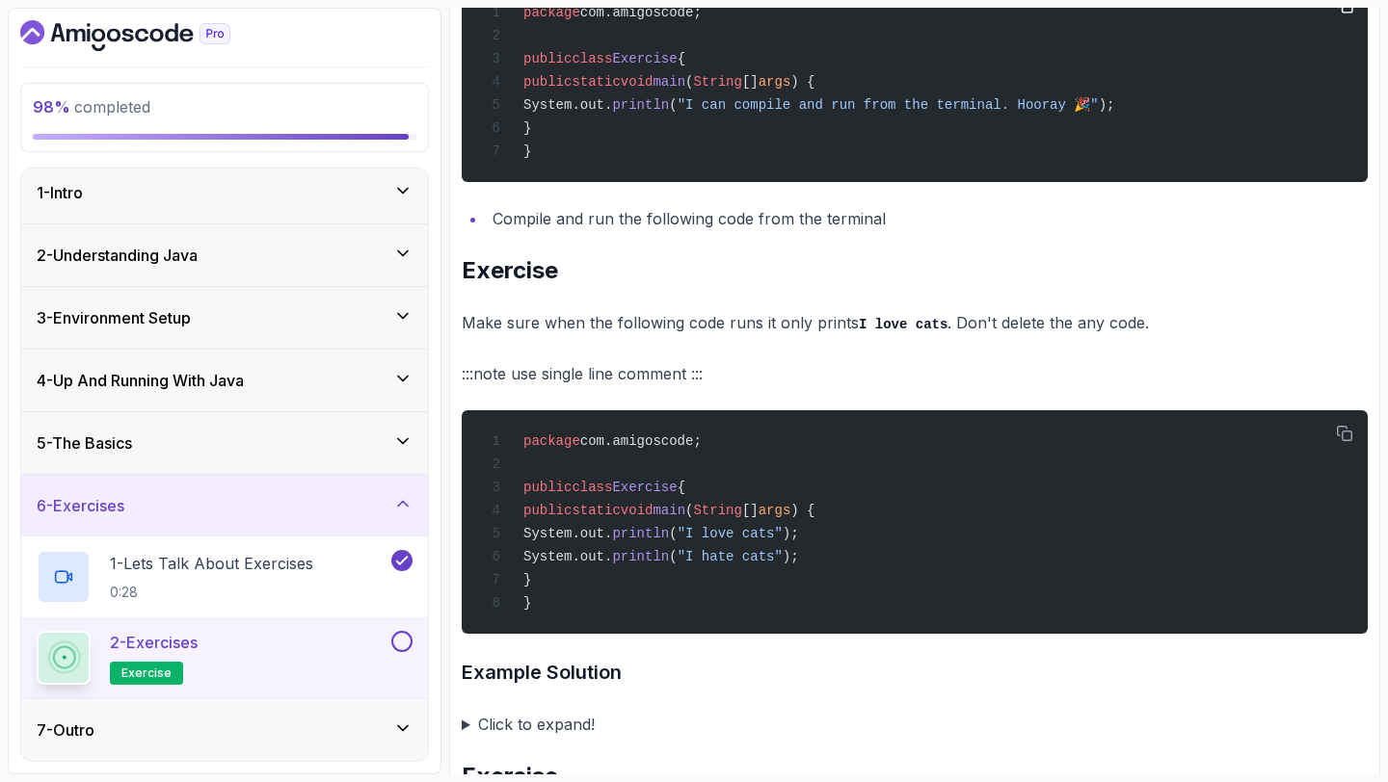
scroll to position [616, 0]
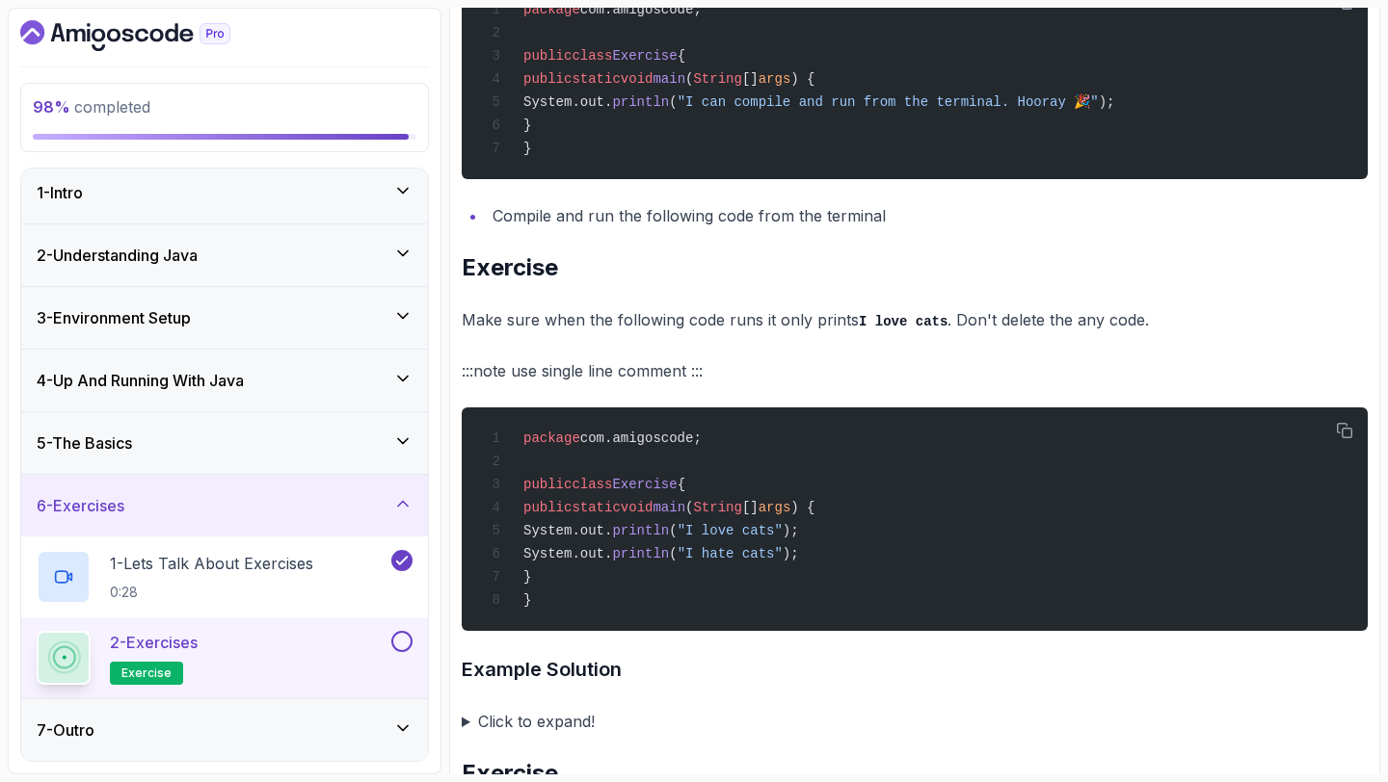
click at [412, 647] on div "2 - Exercises exercise" at bounding box center [224, 658] width 407 height 81
click at [404, 643] on button at bounding box center [401, 641] width 21 height 21
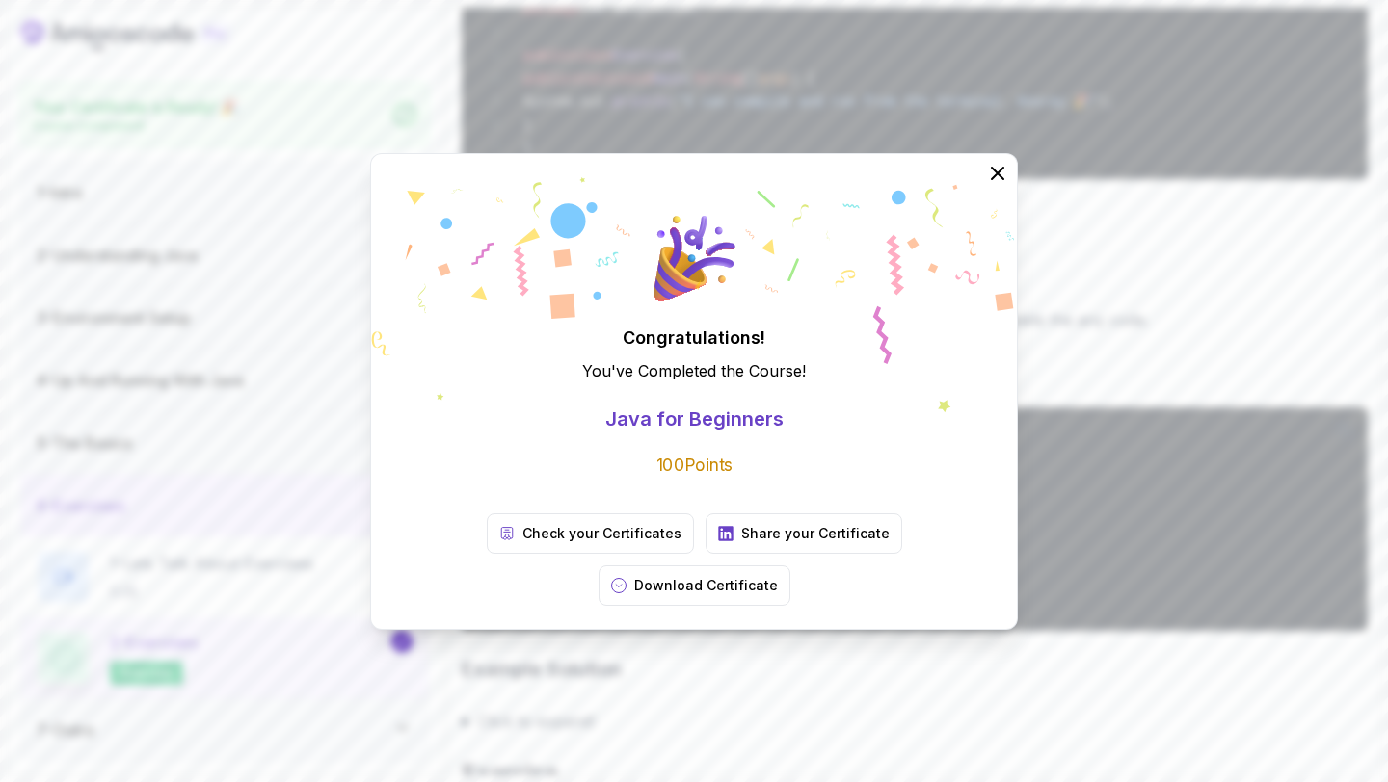
scroll to position [1, 0]
click at [997, 179] on icon at bounding box center [997, 173] width 13 height 13
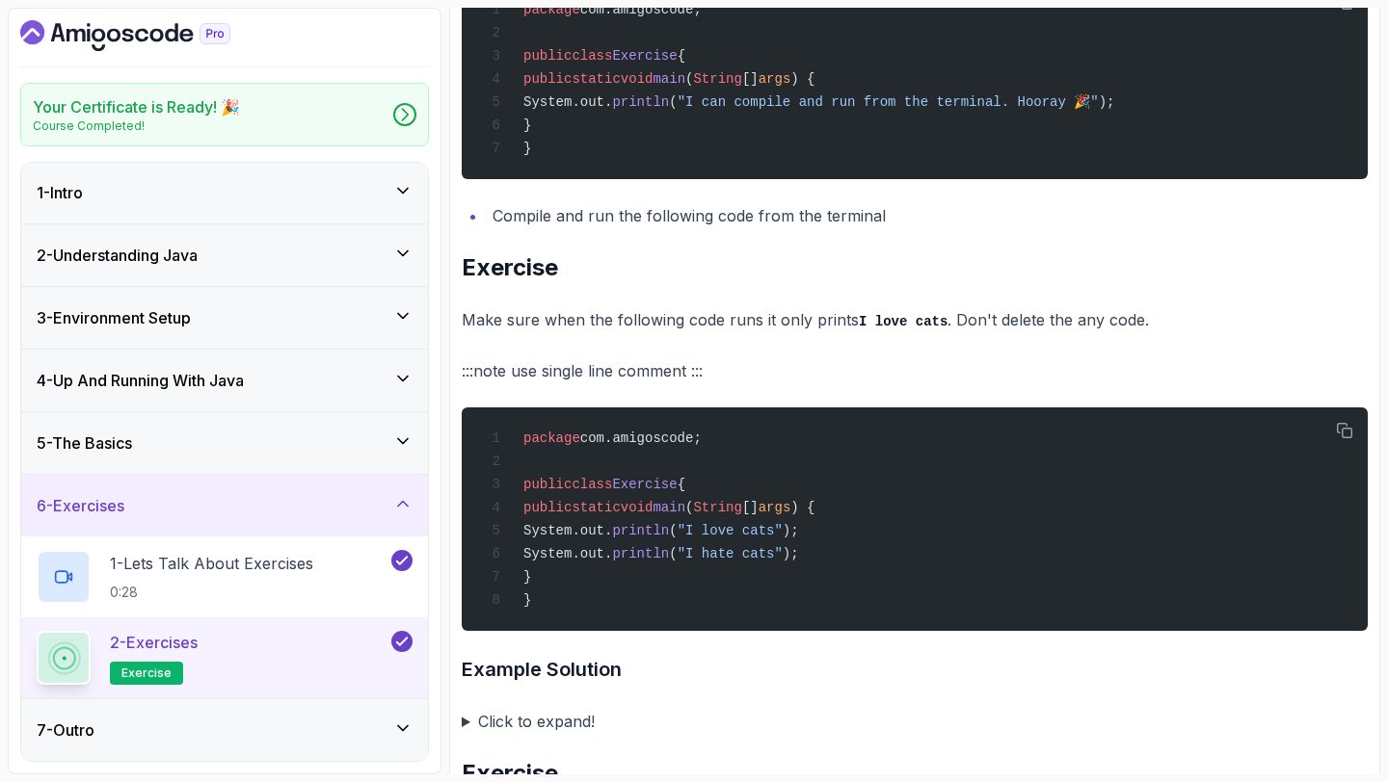
click at [379, 738] on div "7 - Outro" at bounding box center [225, 730] width 376 height 23
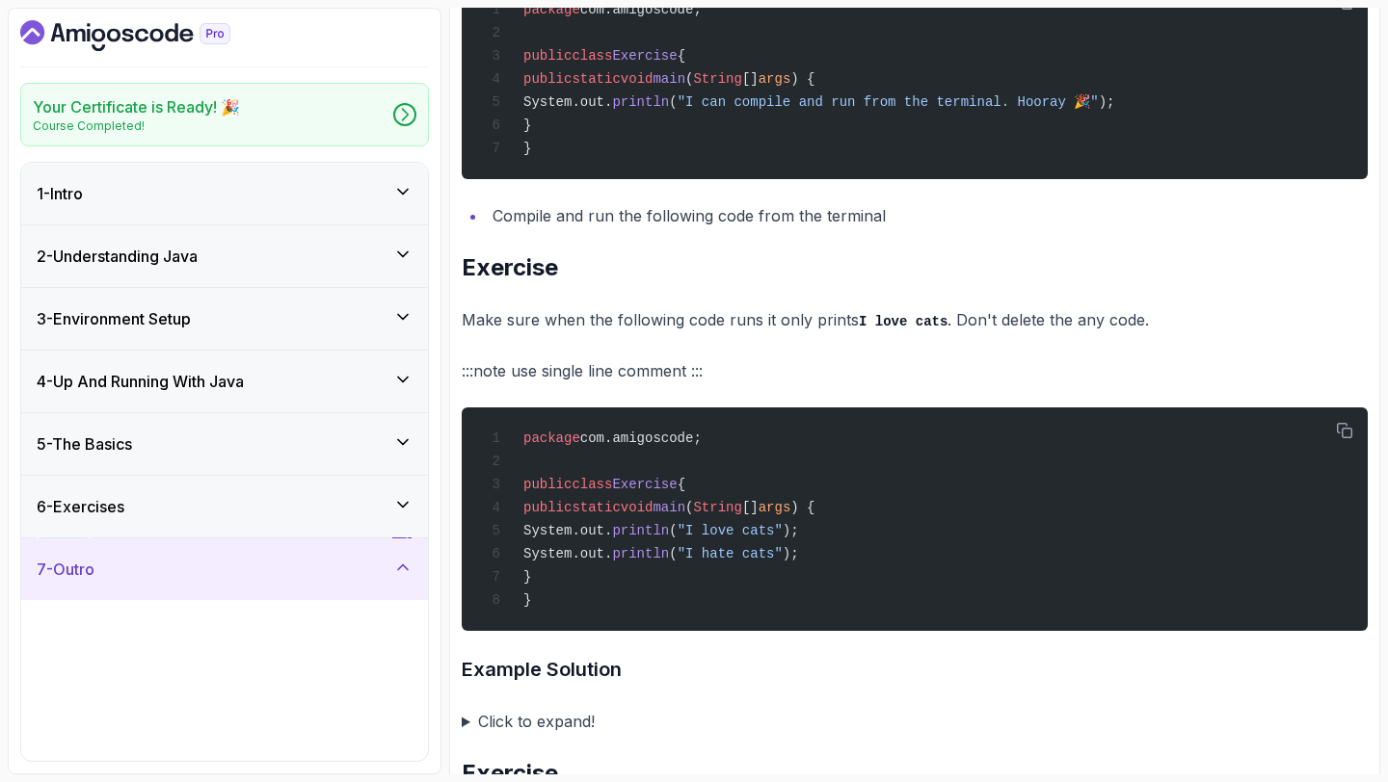
scroll to position [82, 0]
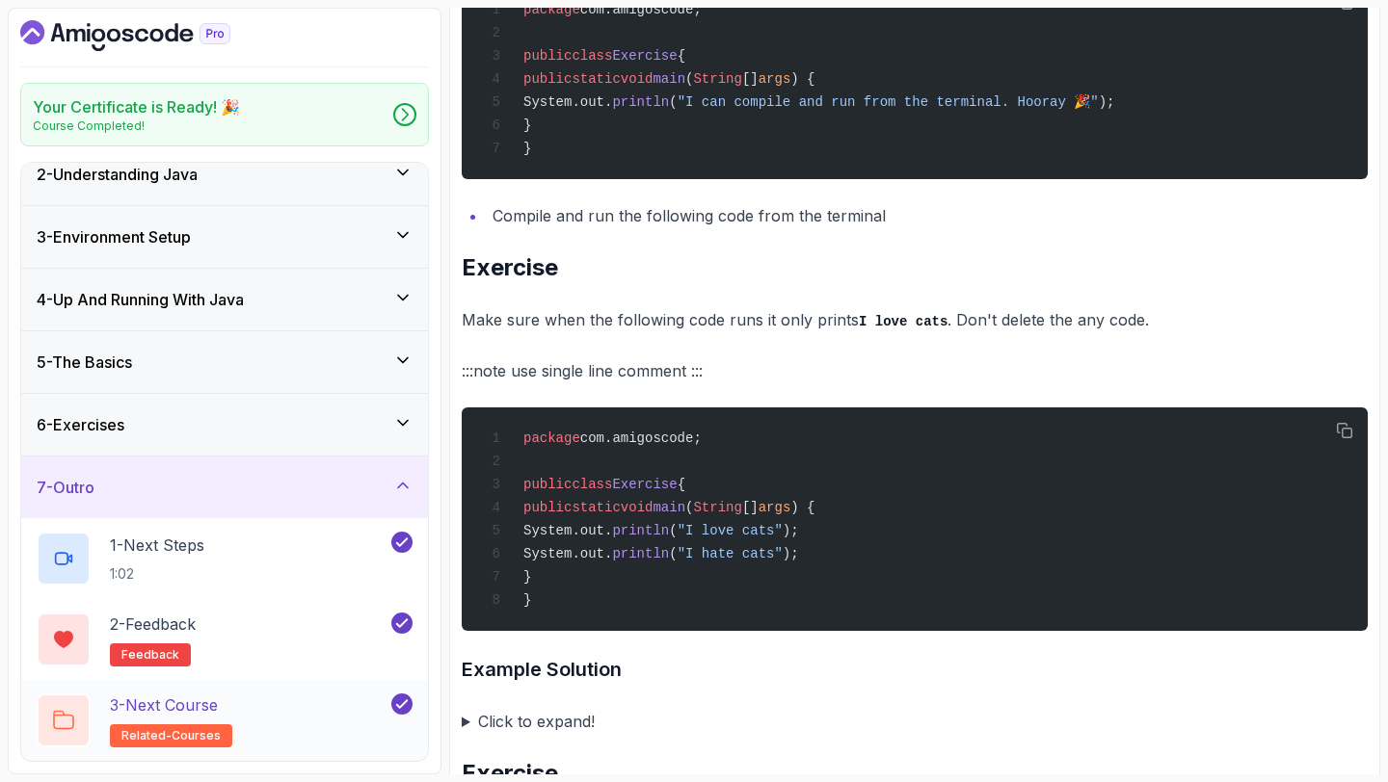
click at [260, 712] on div "3 - Next Course related-courses" at bounding box center [212, 721] width 351 height 54
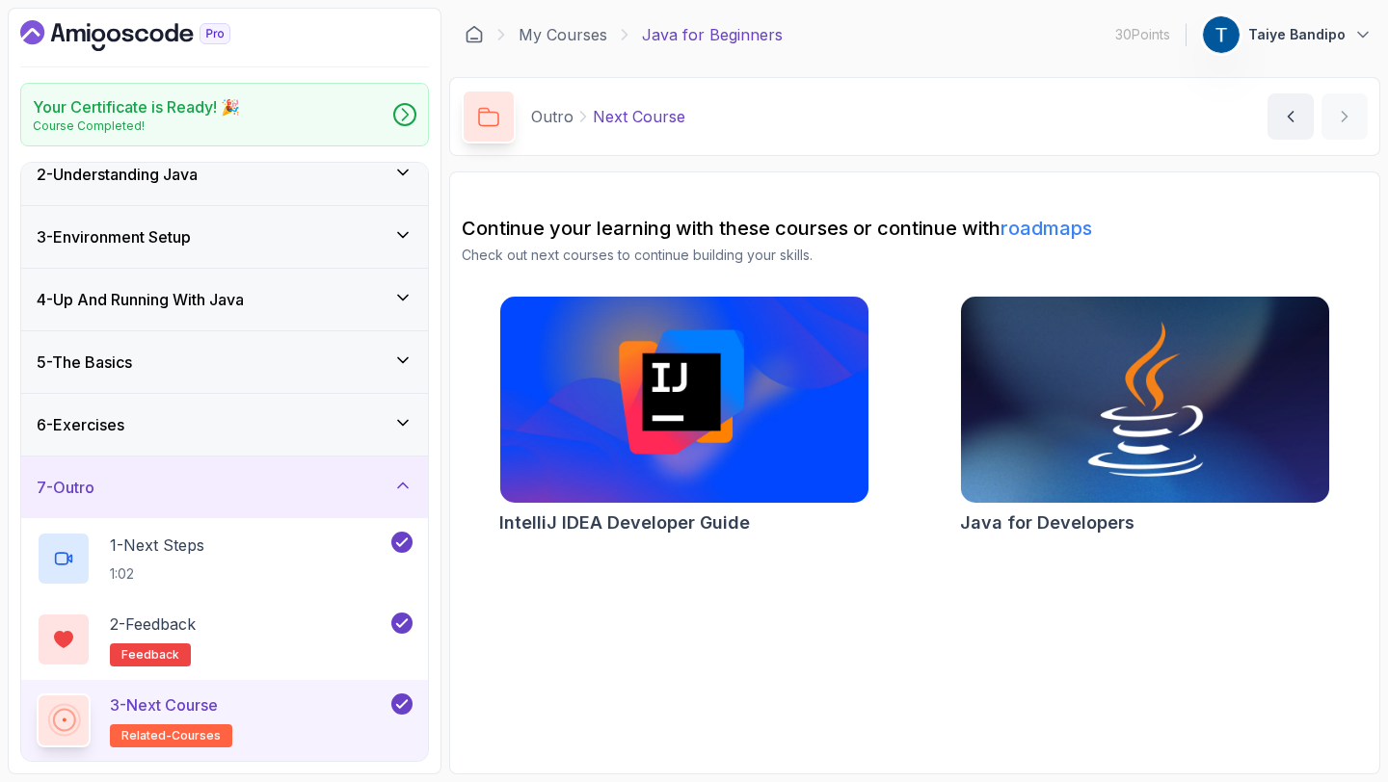
click at [1036, 475] on img at bounding box center [1144, 400] width 386 height 217
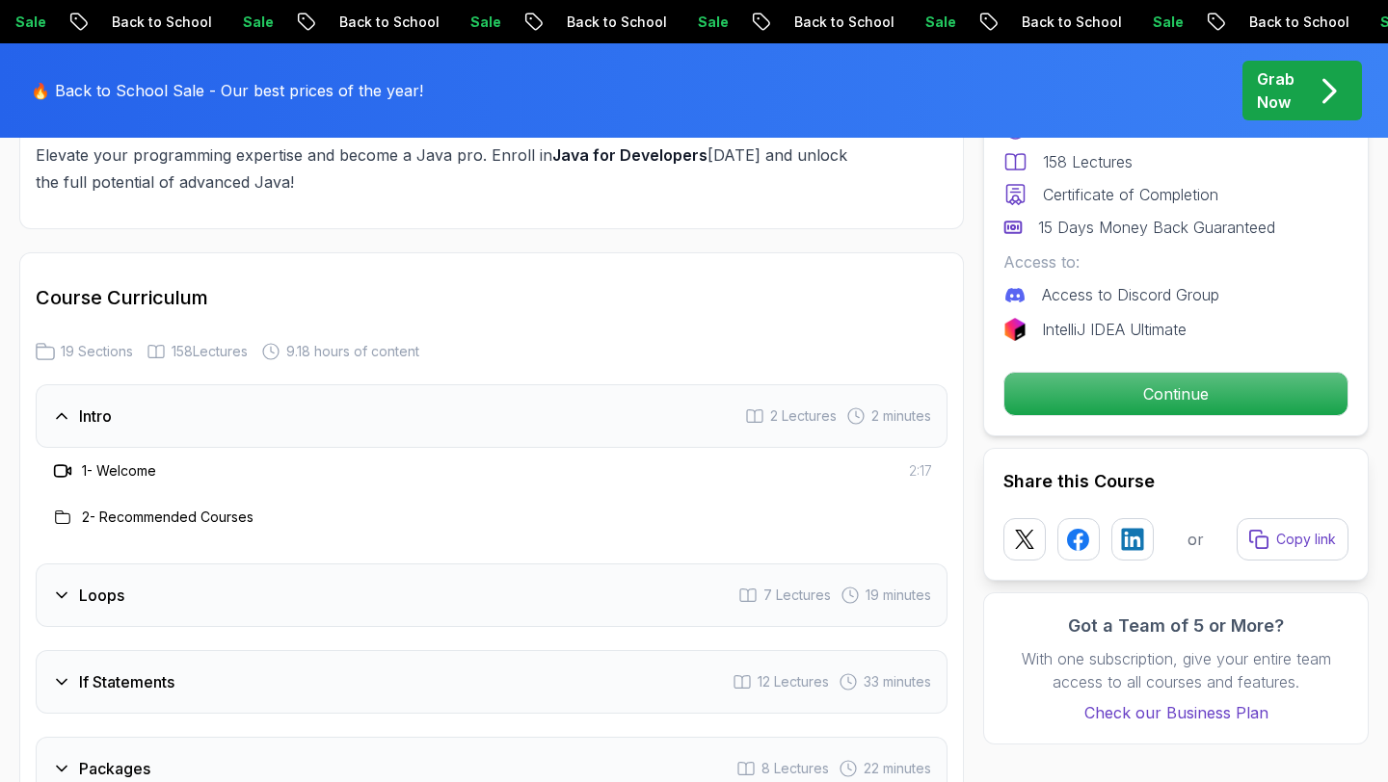
scroll to position [2391, 0]
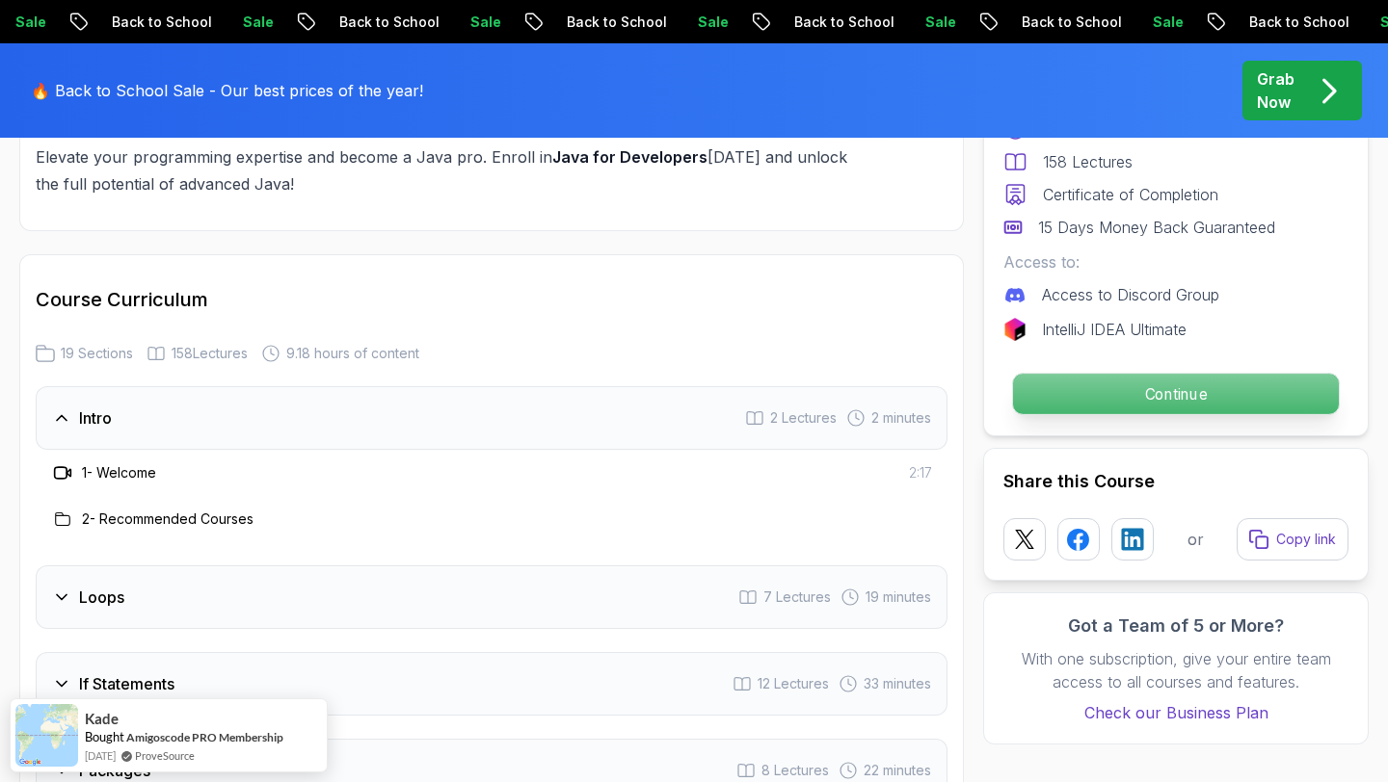
click at [1150, 389] on p "Continue" at bounding box center [1176, 394] width 326 height 40
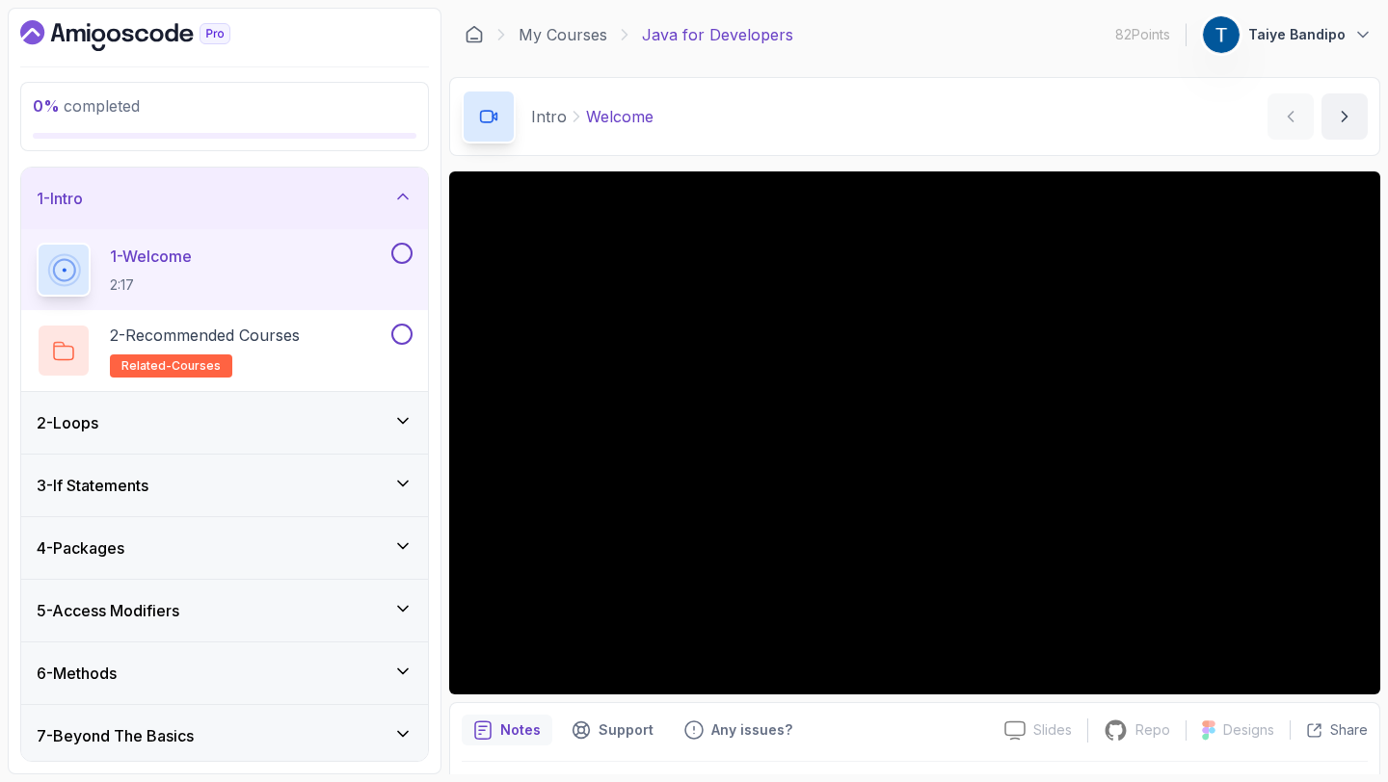
click at [402, 415] on icon at bounding box center [402, 420] width 19 height 19
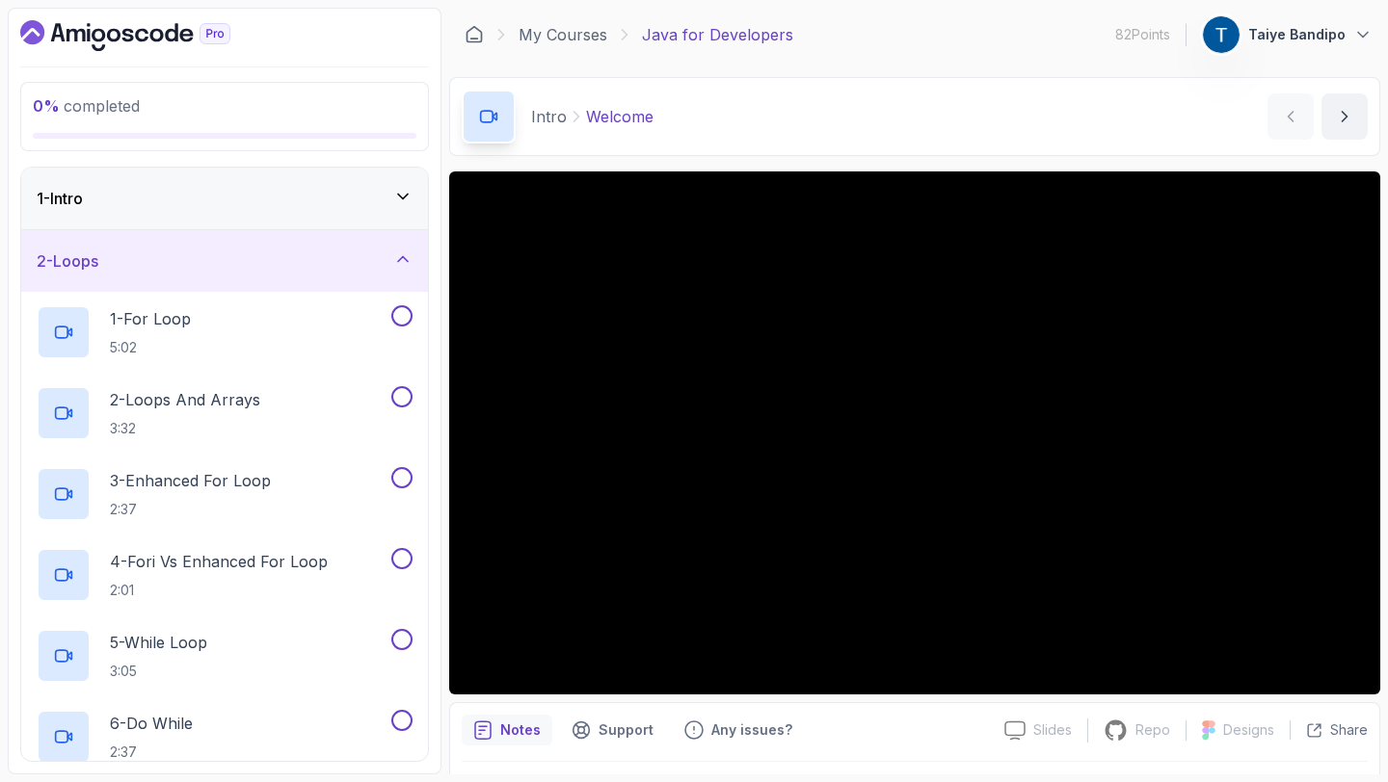
click at [404, 253] on icon at bounding box center [402, 259] width 19 height 19
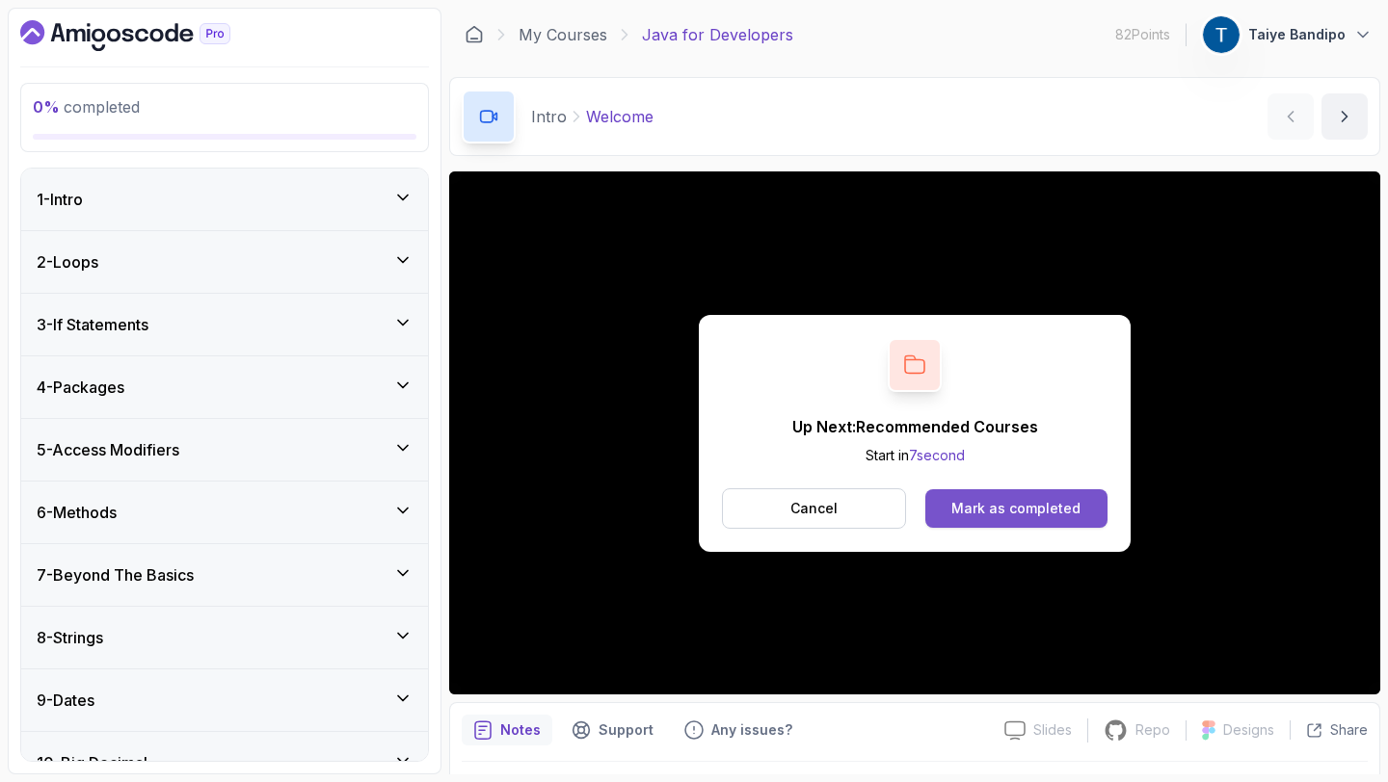
click at [1002, 503] on div "Mark as completed" at bounding box center [1015, 508] width 129 height 19
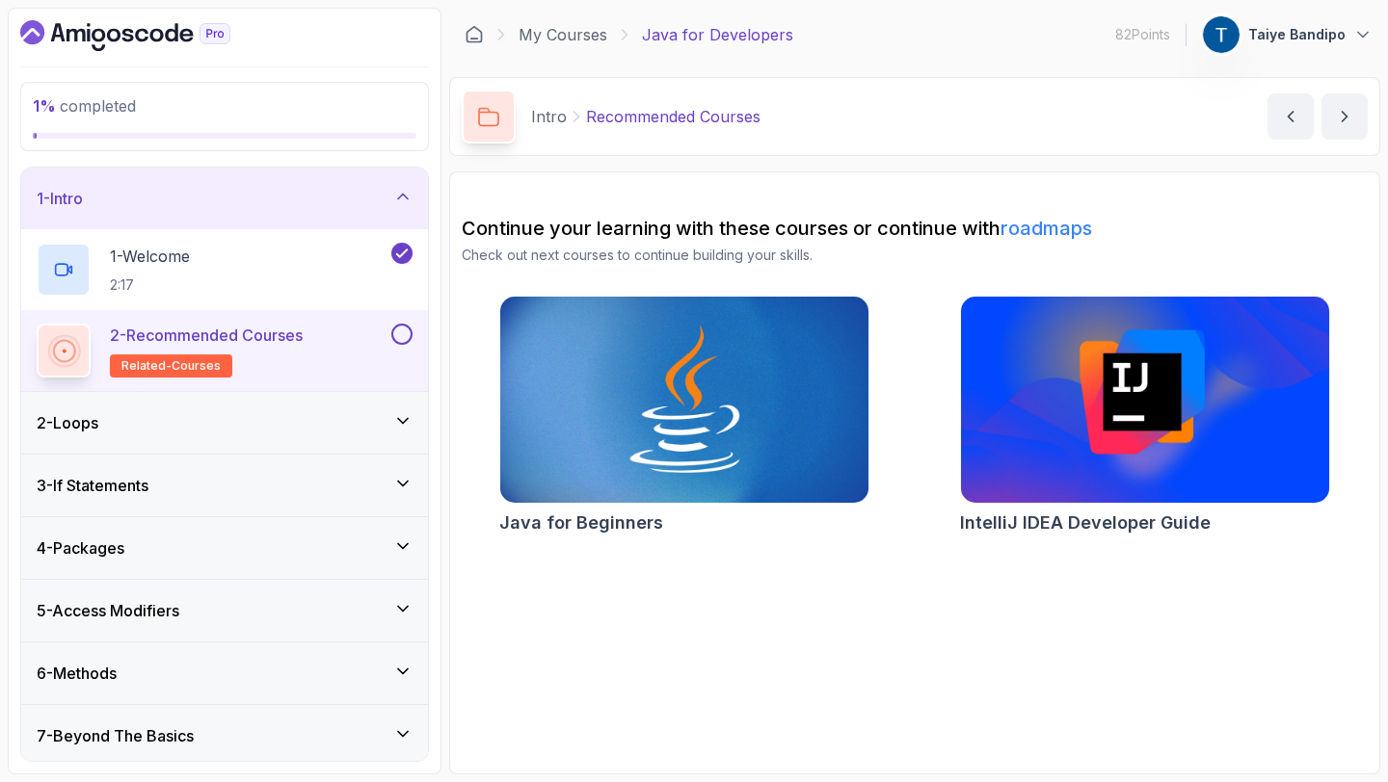
click at [414, 333] on div "2 - Recommended Courses related-courses" at bounding box center [224, 350] width 407 height 81
click at [403, 334] on button at bounding box center [401, 334] width 21 height 21
click at [320, 416] on div "2 - Loops" at bounding box center [225, 422] width 376 height 23
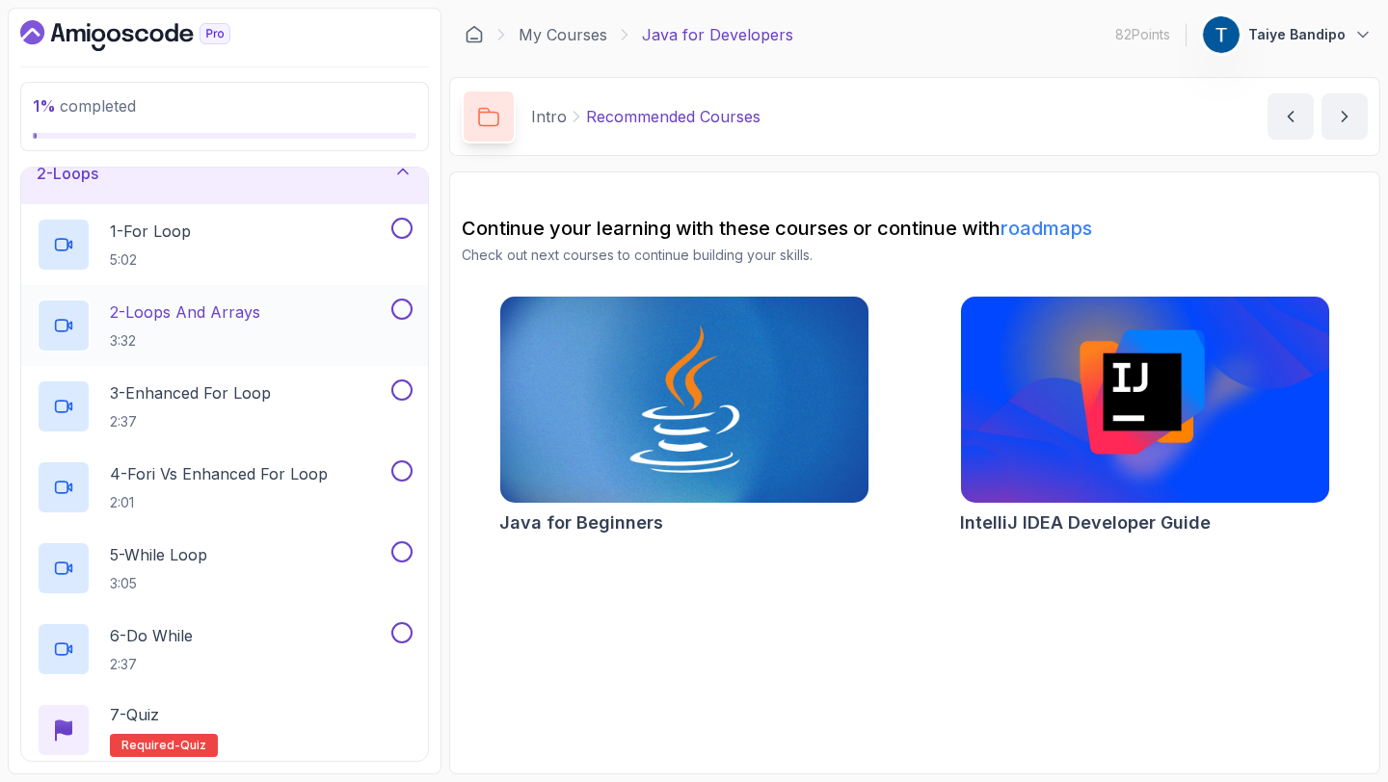
scroll to position [44, 0]
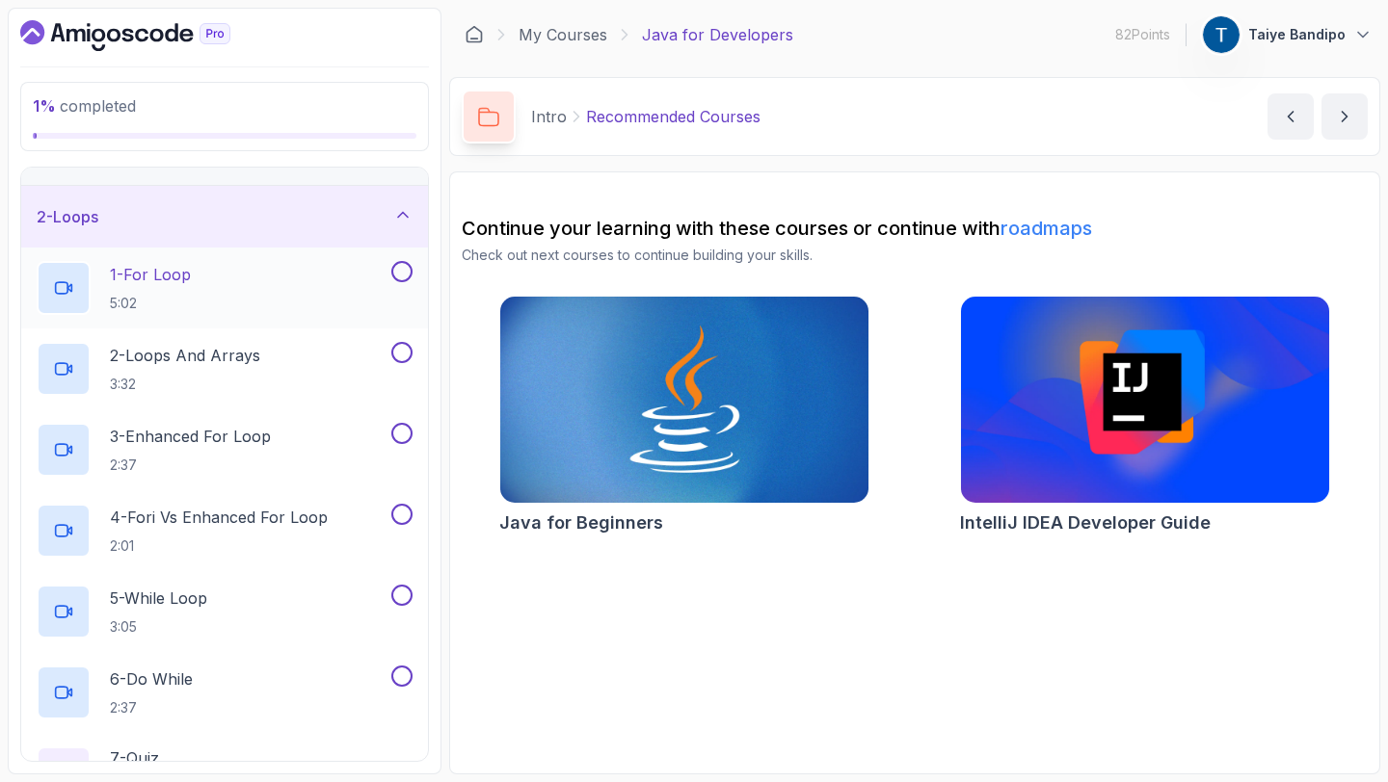
click at [235, 282] on div "1 - For Loop 5:02" at bounding box center [212, 288] width 351 height 54
